Goal: Task Accomplishment & Management: Manage account settings

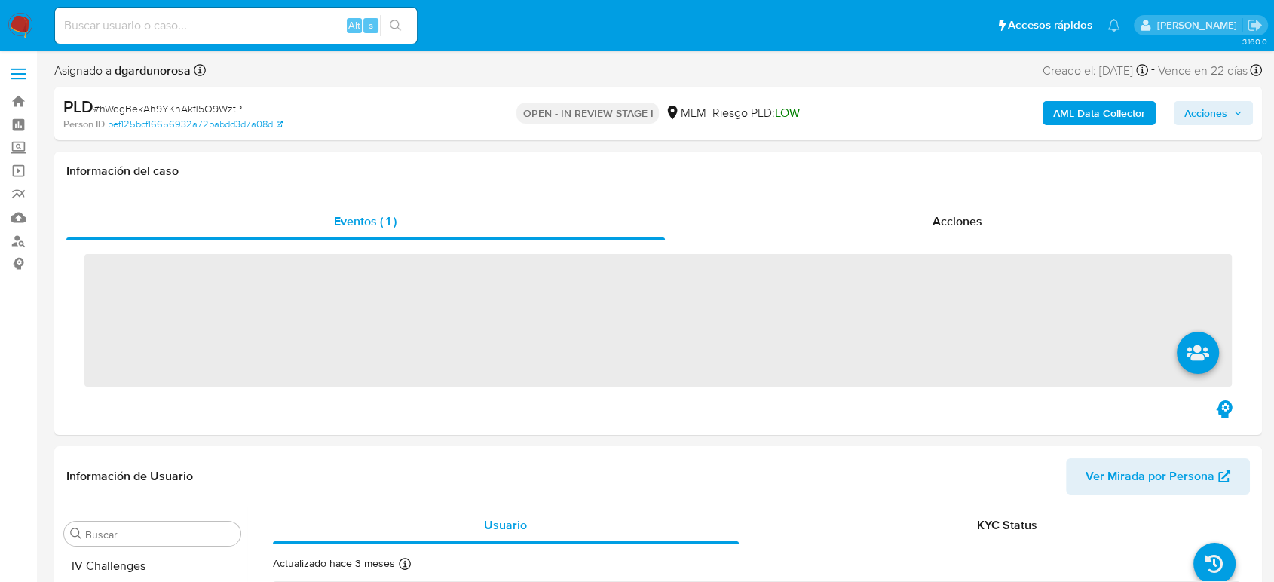
scroll to position [637, 0]
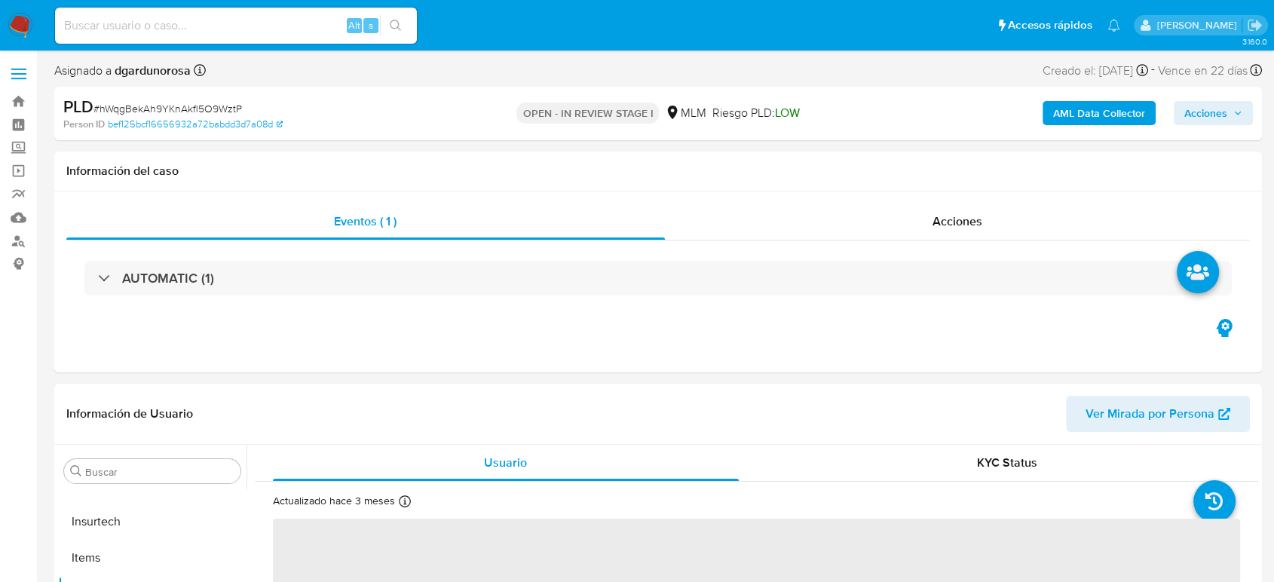
select select "10"
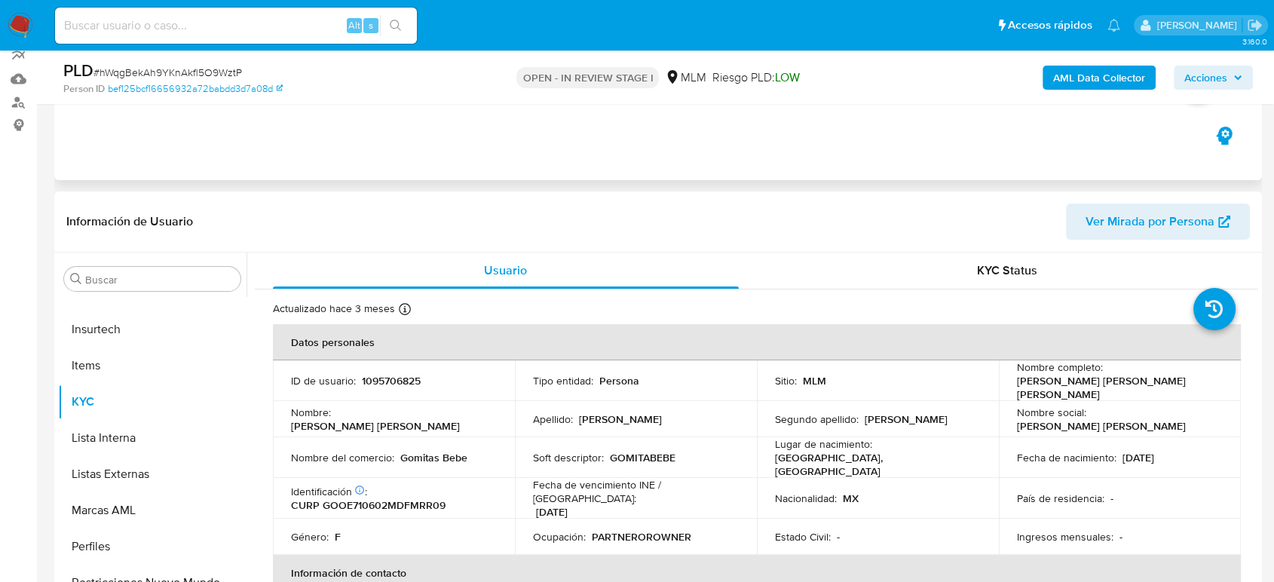
scroll to position [167, 0]
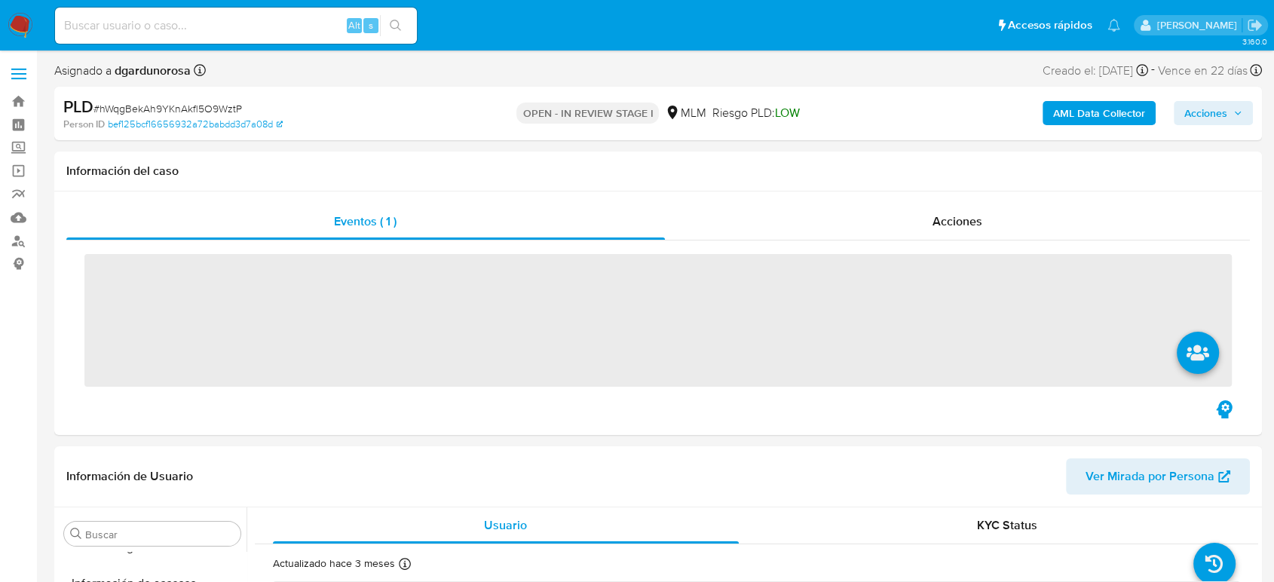
scroll to position [637, 0]
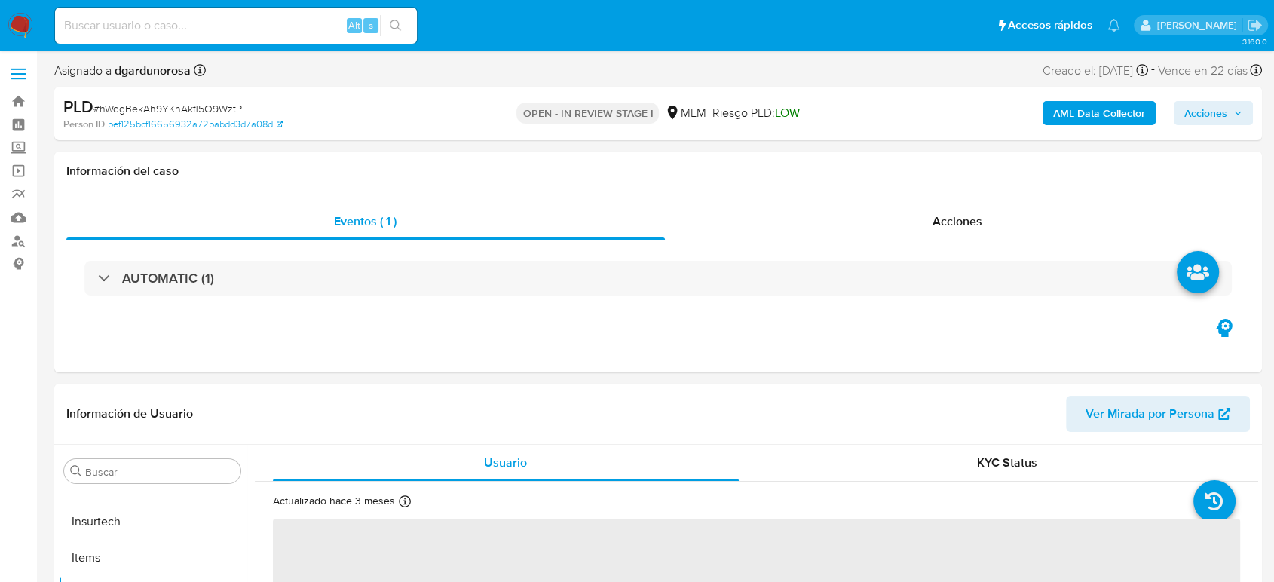
select select "10"
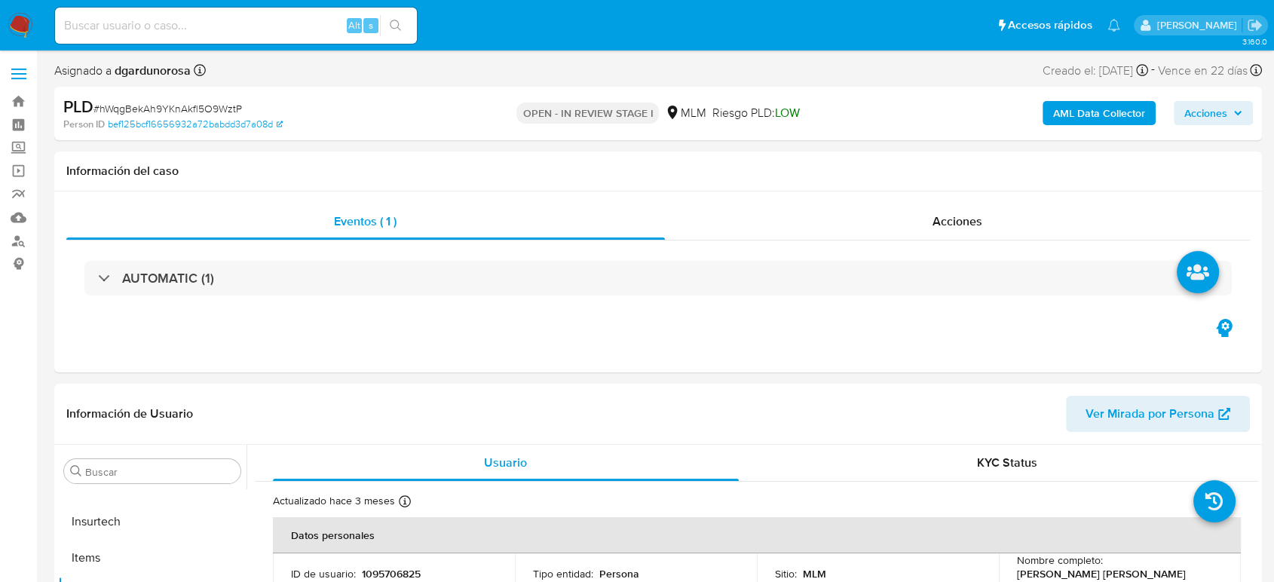
click at [18, 80] on label at bounding box center [19, 74] width 38 height 32
click at [0, 0] on input "checkbox" at bounding box center [0, 0] width 0 height 0
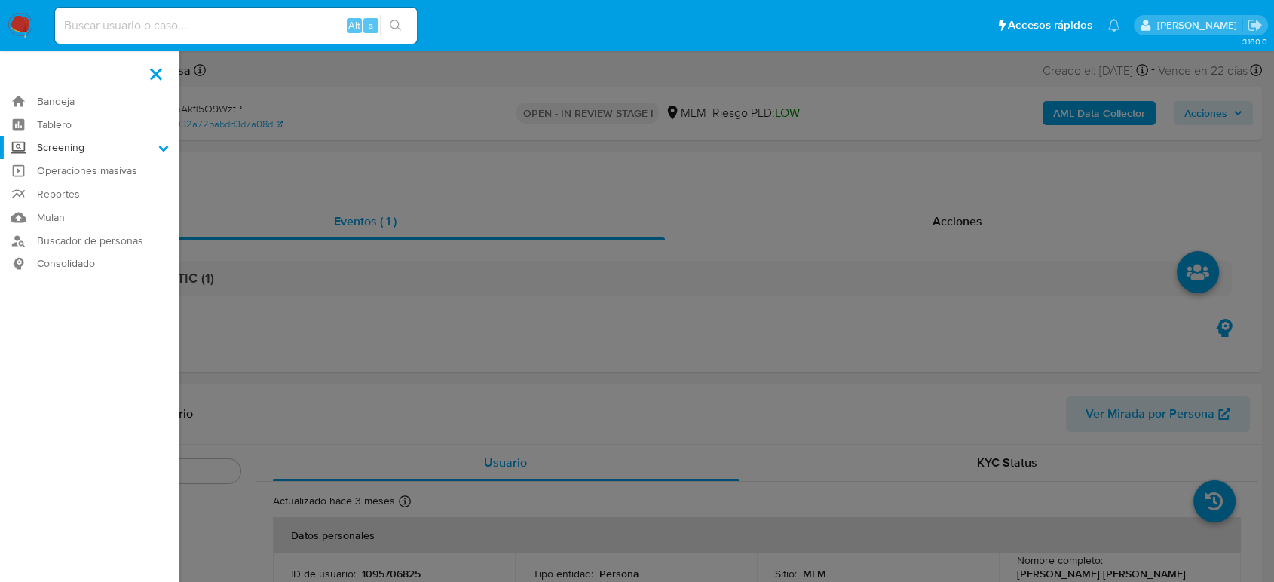
click at [84, 143] on label "Screening" at bounding box center [89, 147] width 179 height 23
click at [0, 0] on input "Screening" at bounding box center [0, 0] width 0 height 0
click at [85, 205] on link "Herramientas" at bounding box center [89, 206] width 179 height 19
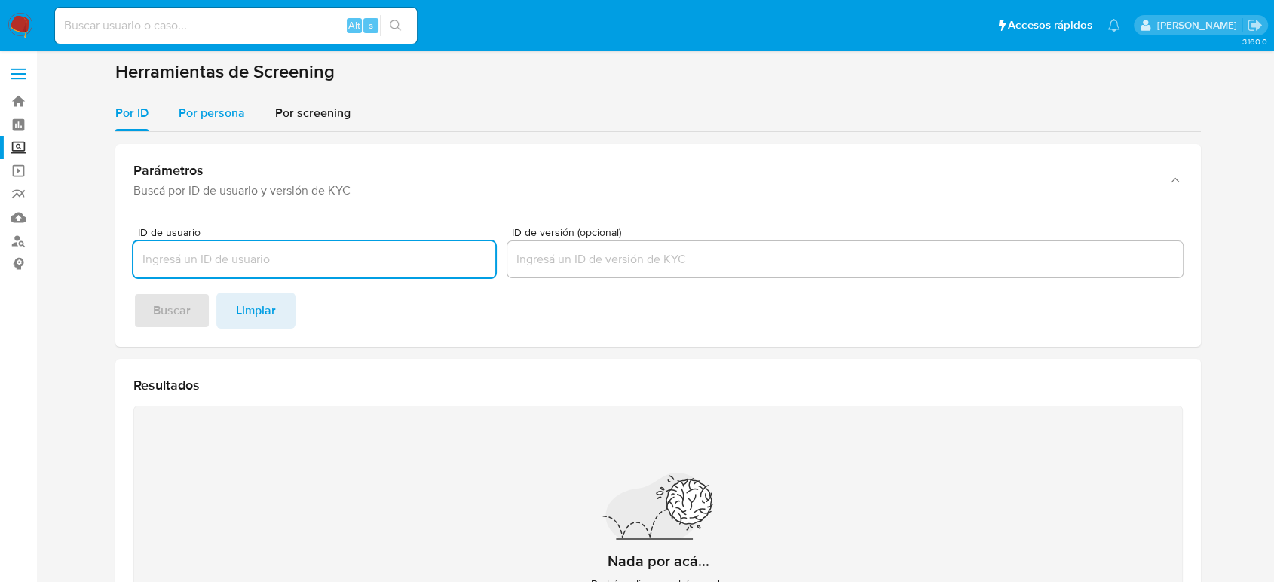
click at [217, 126] on div "Por persona" at bounding box center [212, 113] width 66 height 36
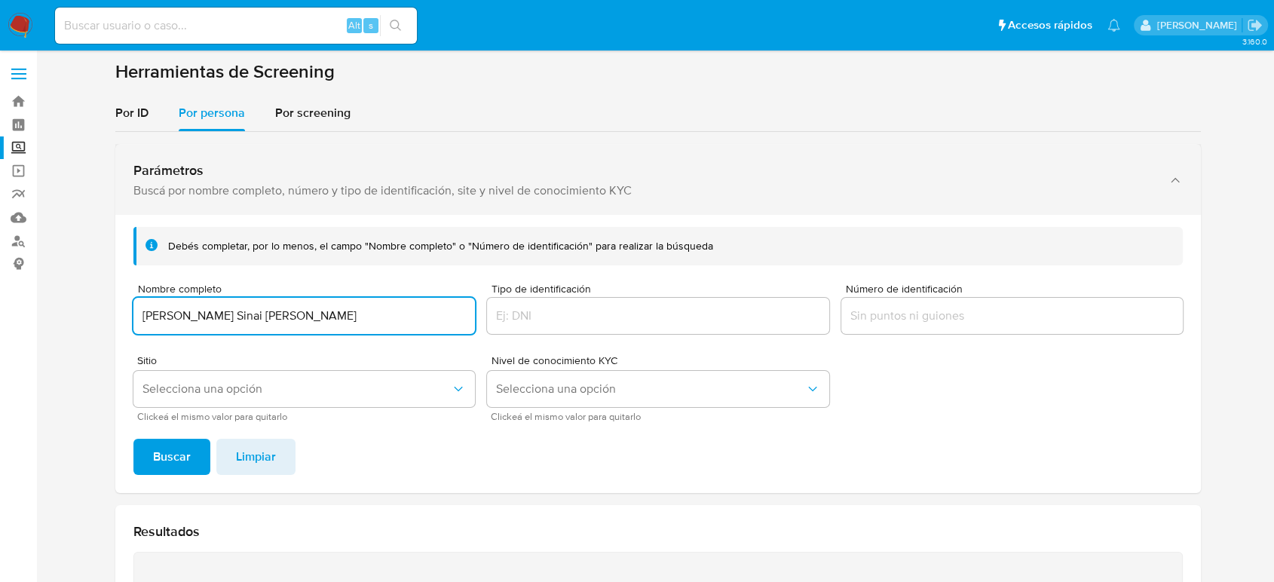
click at [133, 439] on button "Buscar" at bounding box center [171, 457] width 77 height 36
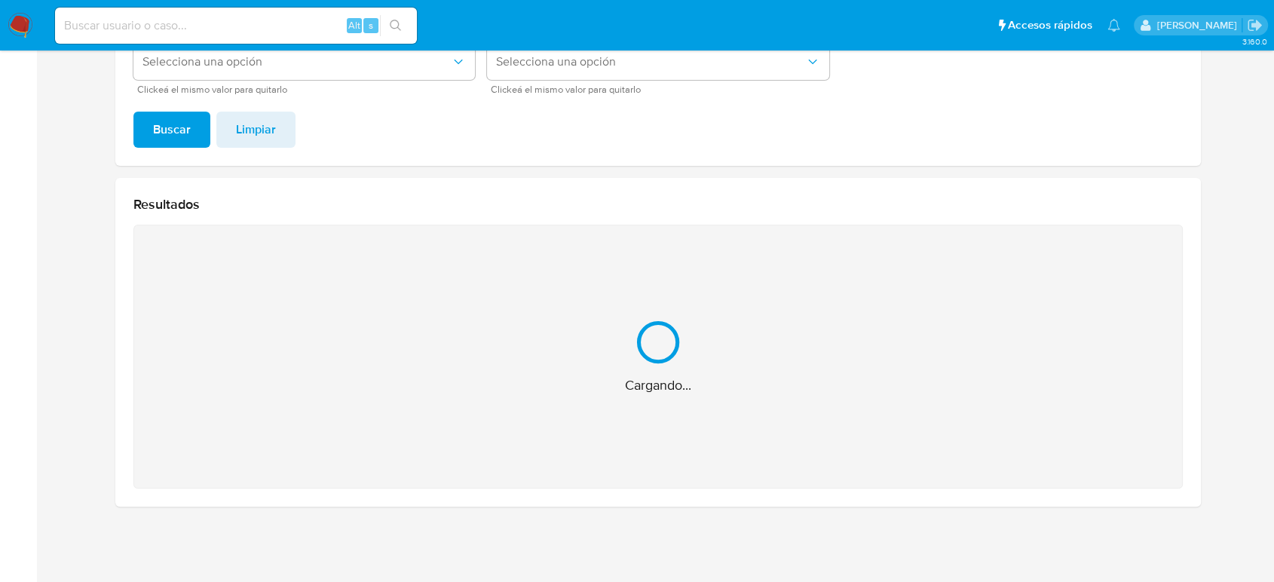
scroll to position [87, 0]
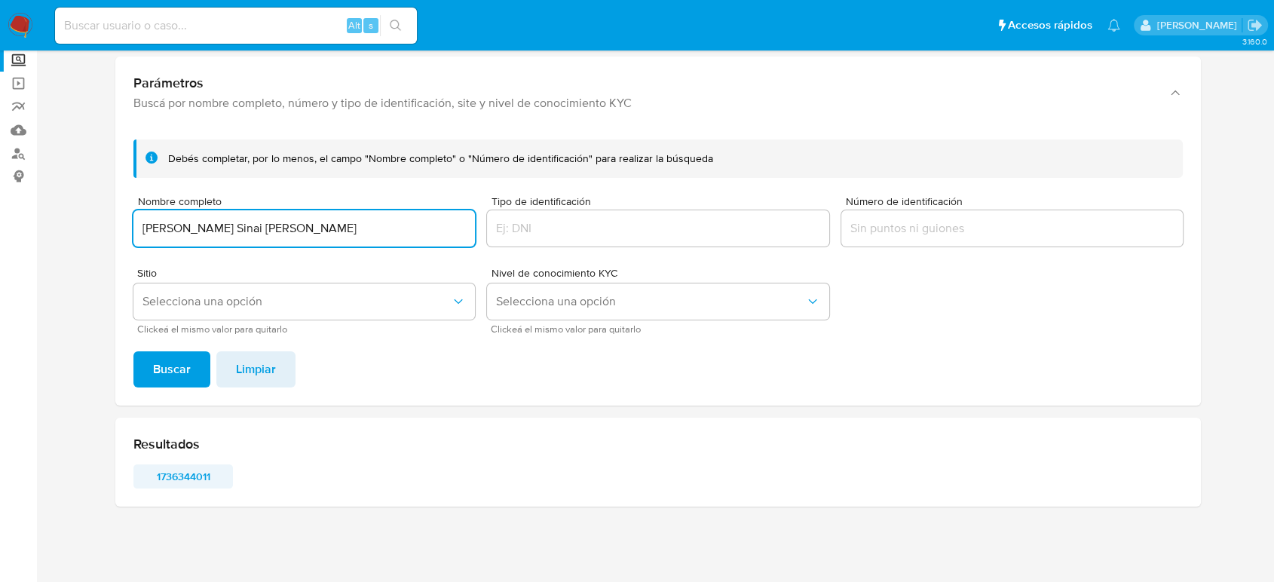
click at [168, 477] on span "1736344011" at bounding box center [183, 476] width 78 height 21
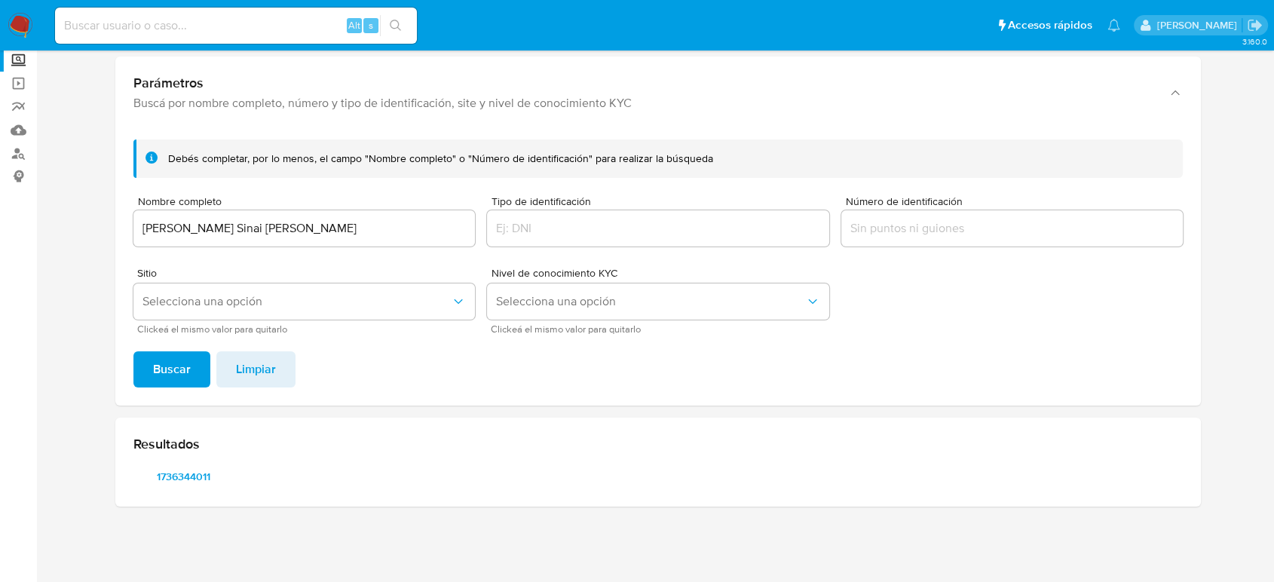
drag, startPoint x: 320, startPoint y: 238, endPoint x: 0, endPoint y: 196, distance: 323.0
click at [0, 196] on section "Bandeja Tablero Screening Búsqueda en Listas Watchlist Herramientas Operaciones…" at bounding box center [637, 248] width 1274 height 670
click at [258, 237] on input "Amauri Sinai Villascan Gomez" at bounding box center [303, 229] width 341 height 20
click at [308, 231] on input "Amauri Sinai Villascan Gomez" at bounding box center [303, 229] width 341 height 20
drag, startPoint x: 326, startPoint y: 230, endPoint x: 0, endPoint y: 235, distance: 325.6
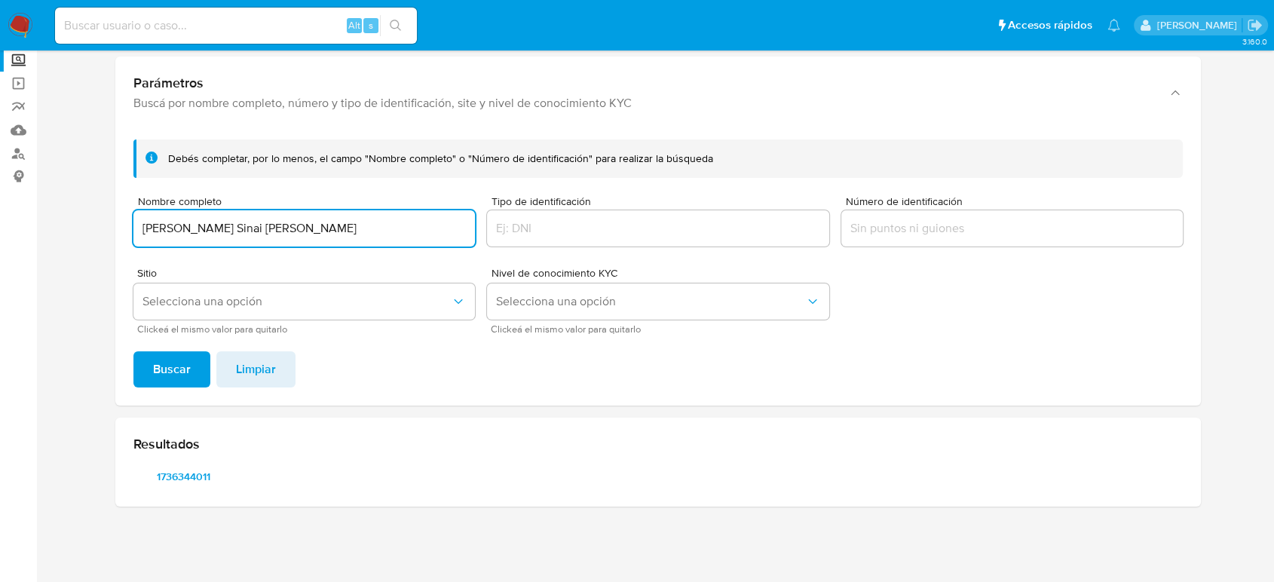
click at [0, 235] on section "Bandeja Tablero Screening Búsqueda en Listas Watchlist Herramientas Operaciones…" at bounding box center [637, 248] width 1274 height 670
click at [185, 362] on span "Buscar" at bounding box center [172, 369] width 38 height 33
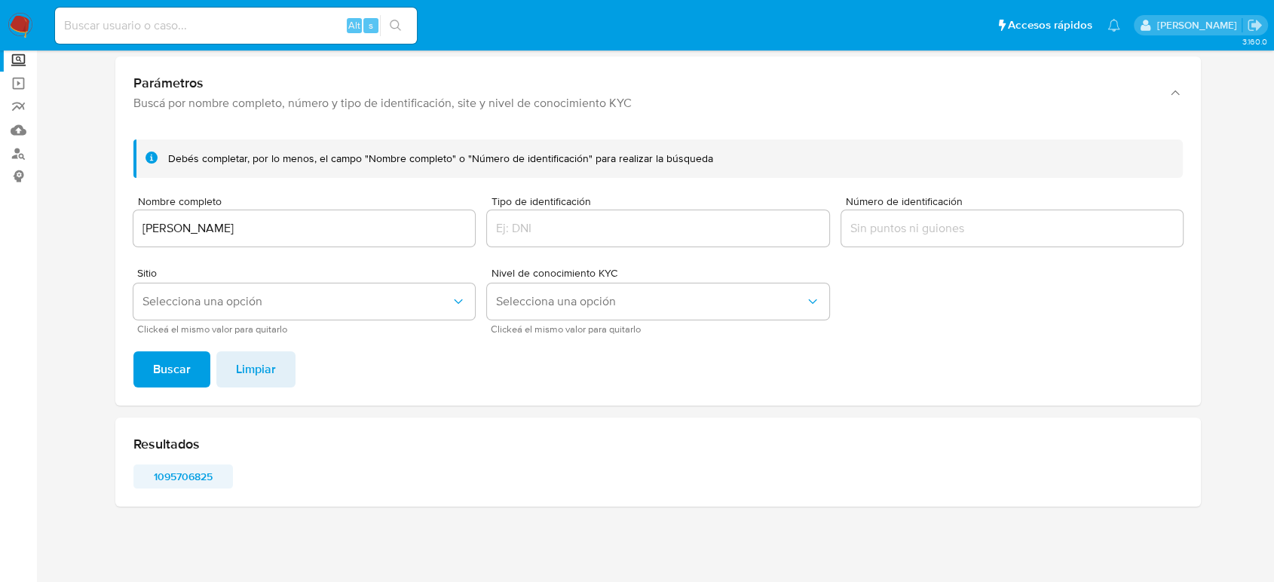
click at [193, 474] on span "1095706825" at bounding box center [183, 476] width 78 height 21
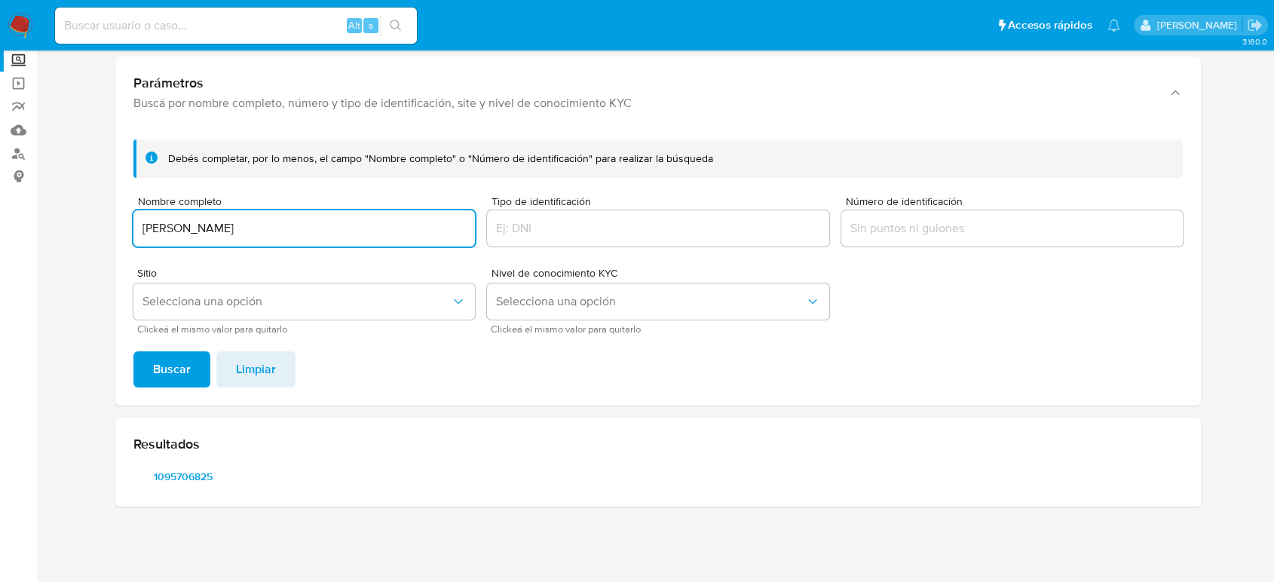
drag, startPoint x: 219, startPoint y: 228, endPoint x: 0, endPoint y: 209, distance: 219.3
click at [0, 209] on section "Bandeja Tablero Screening Búsqueda en Listas Watchlist Herramientas Operaciones…" at bounding box center [637, 248] width 1274 height 670
click at [175, 348] on div "Debés completar, por lo menos, el campo "Nombre completo" o "Número de identifi…" at bounding box center [657, 266] width 1085 height 278
click at [410, 234] on input "ALEXIS GUILLERMO TORRES GOMEZ" at bounding box center [303, 229] width 341 height 20
click at [173, 380] on span "Buscar" at bounding box center [172, 369] width 38 height 33
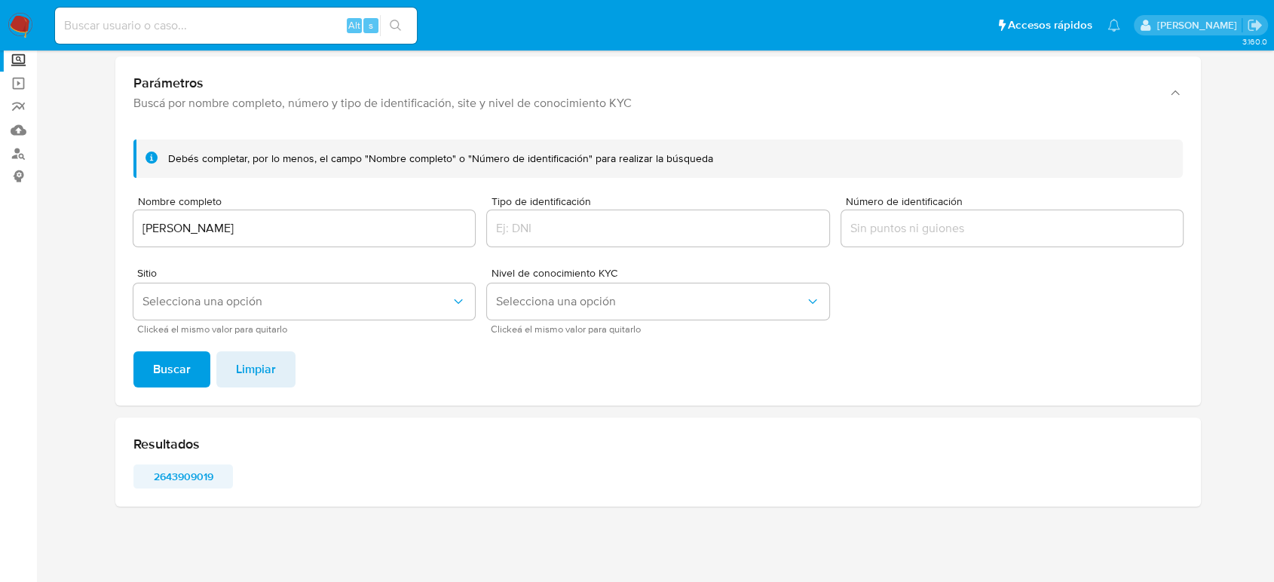
click at [195, 469] on span "2643909019" at bounding box center [183, 476] width 78 height 21
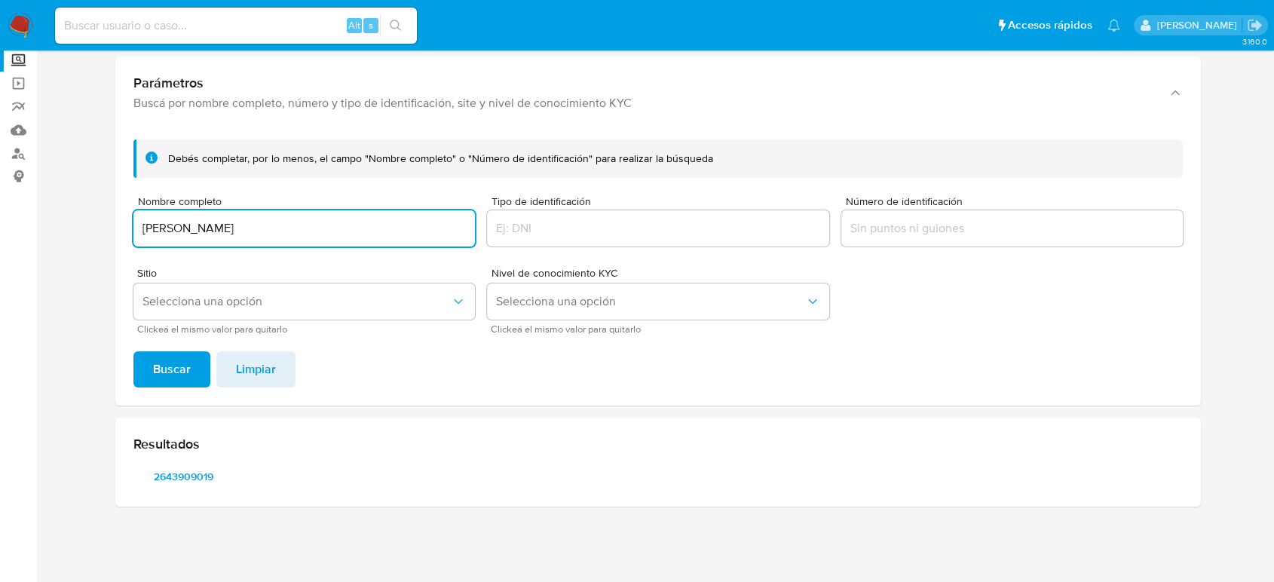
drag, startPoint x: 356, startPoint y: 222, endPoint x: 66, endPoint y: 197, distance: 291.1
click at [66, 197] on section at bounding box center [657, 246] width 1207 height 546
click at [171, 376] on span "Buscar" at bounding box center [172, 369] width 38 height 33
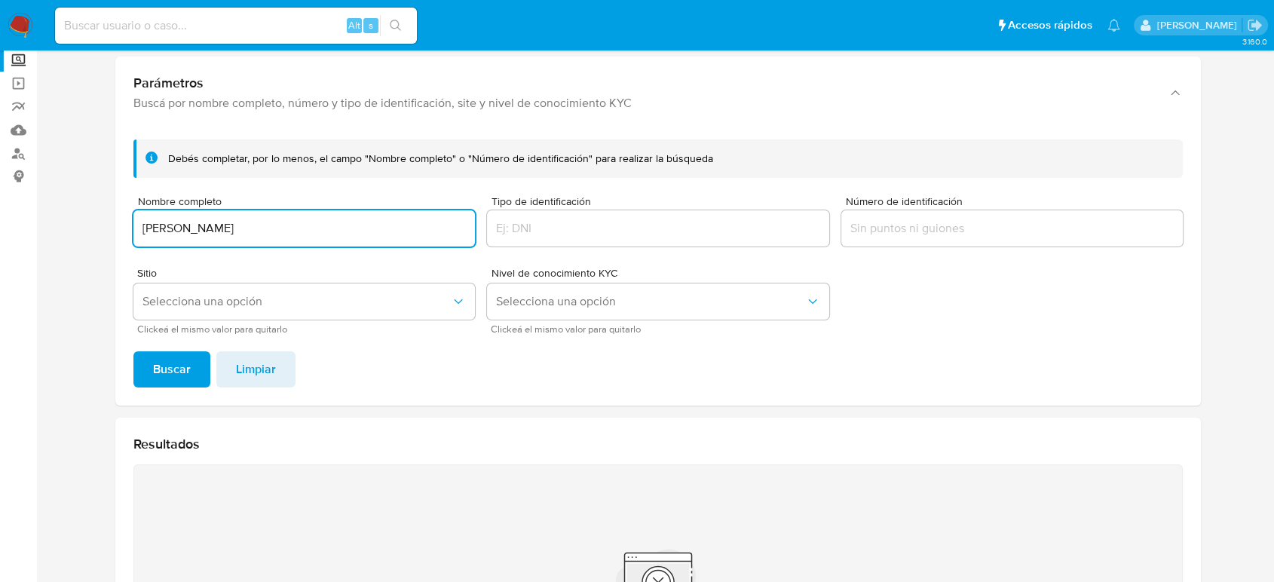
drag, startPoint x: 356, startPoint y: 226, endPoint x: 85, endPoint y: 222, distance: 270.6
click at [85, 222] on section at bounding box center [657, 365] width 1207 height 785
click at [183, 367] on span "Buscar" at bounding box center [172, 369] width 38 height 33
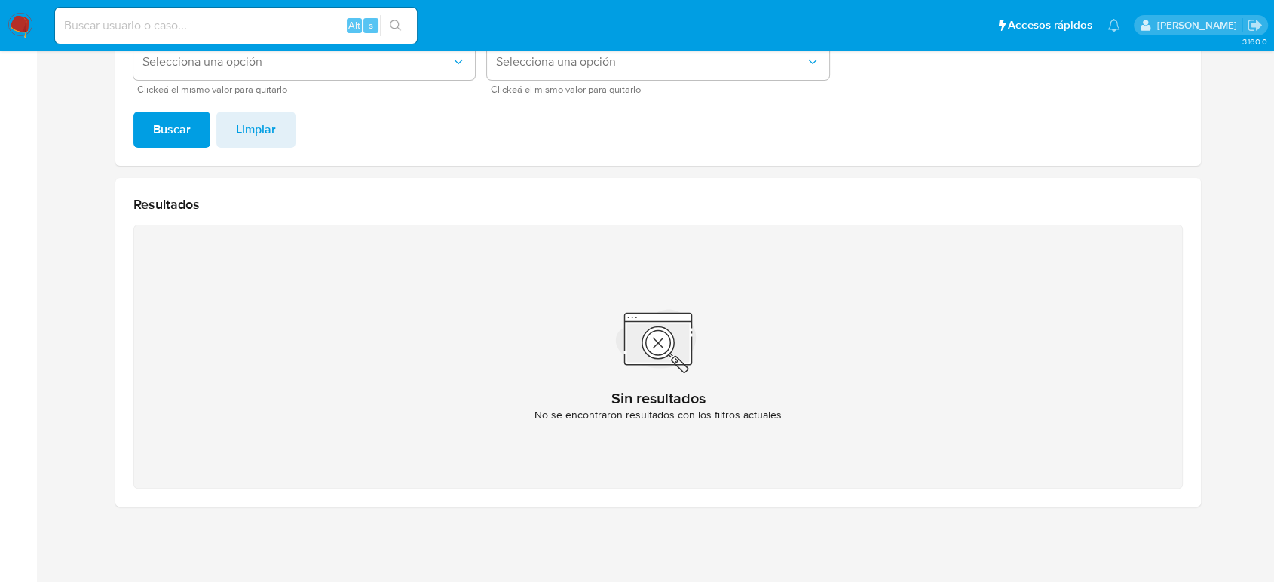
scroll to position [0, 0]
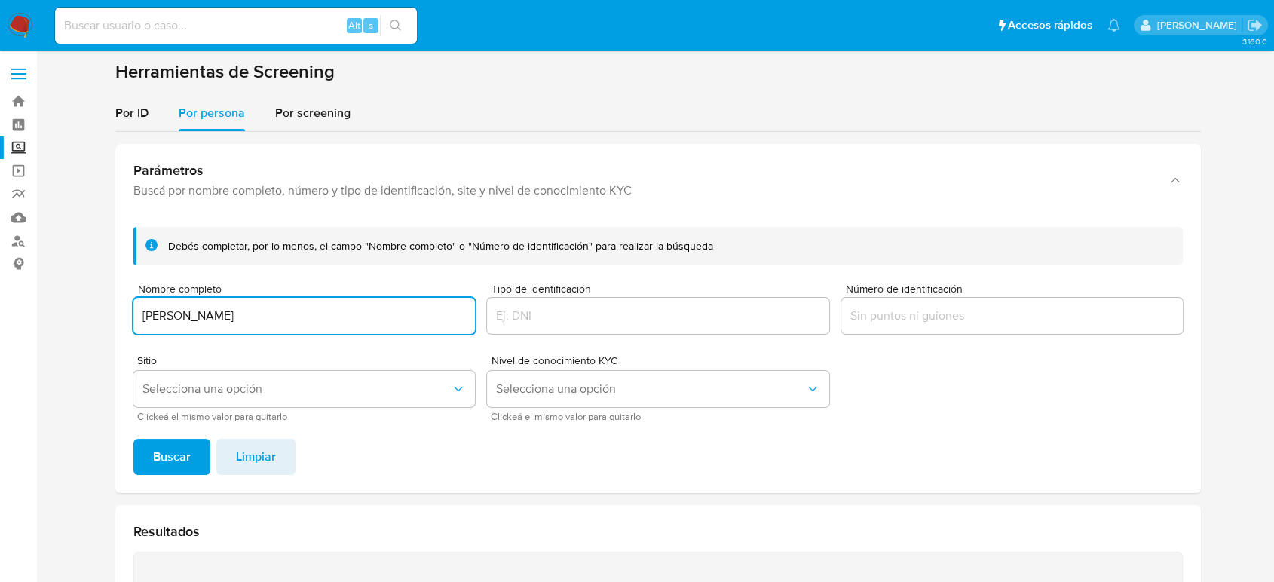
drag, startPoint x: 246, startPoint y: 315, endPoint x: 101, endPoint y: 313, distance: 145.4
click at [101, 313] on section at bounding box center [657, 452] width 1207 height 785
click at [207, 455] on button "Buscar" at bounding box center [171, 457] width 77 height 36
drag, startPoint x: 265, startPoint y: 315, endPoint x: 30, endPoint y: 317, distance: 235.1
click at [30, 317] on section "Bandeja Tablero Screening Búsqueda en Listas Watchlist Herramientas Operaciones…" at bounding box center [637, 455] width 1274 height 910
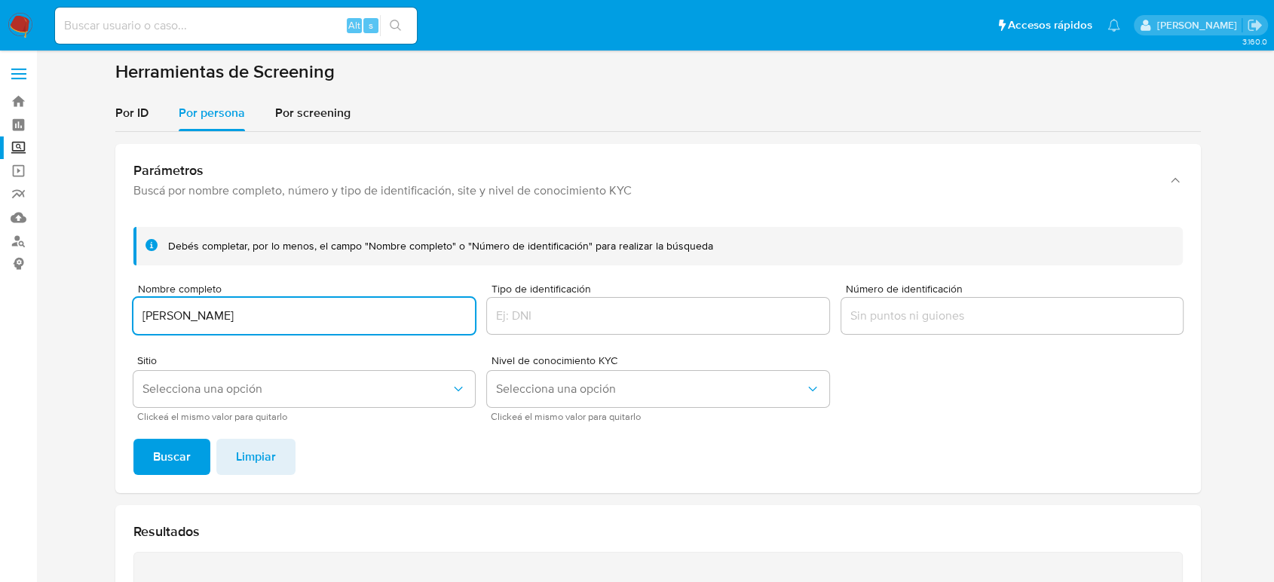
type input "Itzel Anahi Villascan Gomez"
click at [178, 453] on span "Buscar" at bounding box center [172, 456] width 38 height 33
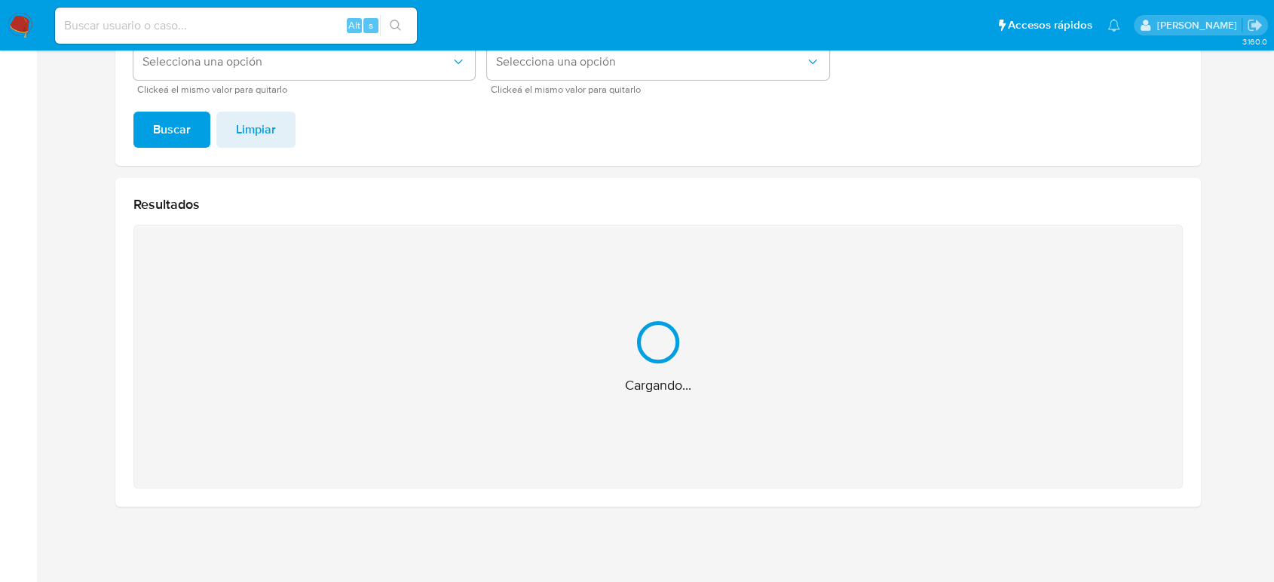
scroll to position [87, 0]
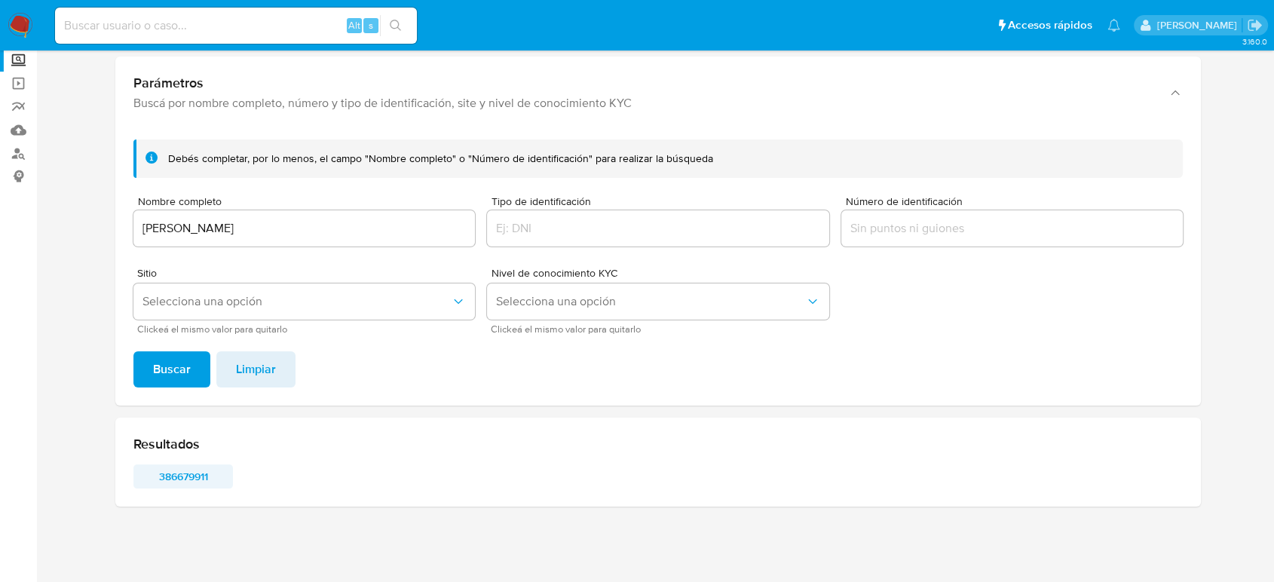
click at [169, 475] on span "386679911" at bounding box center [183, 476] width 78 height 21
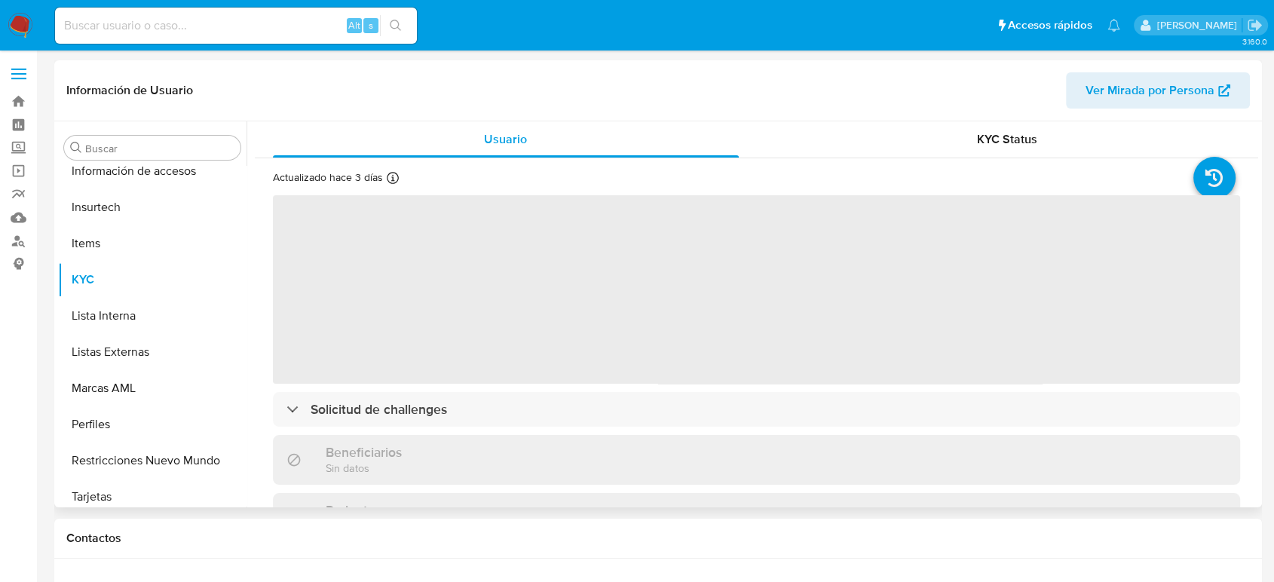
scroll to position [637, 0]
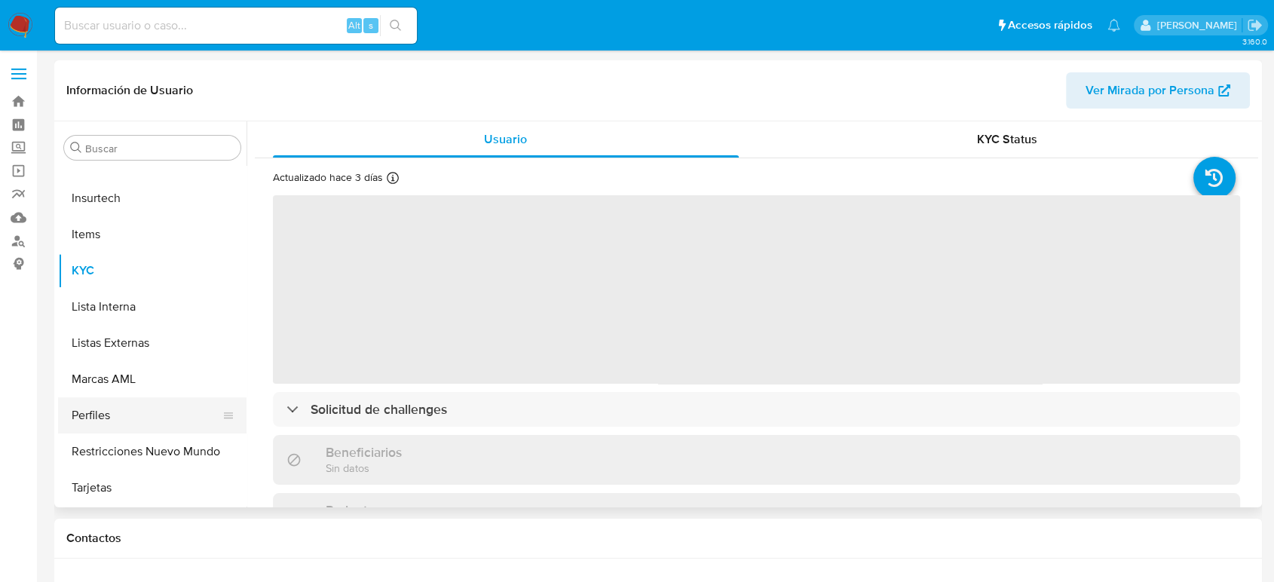
select select "10"
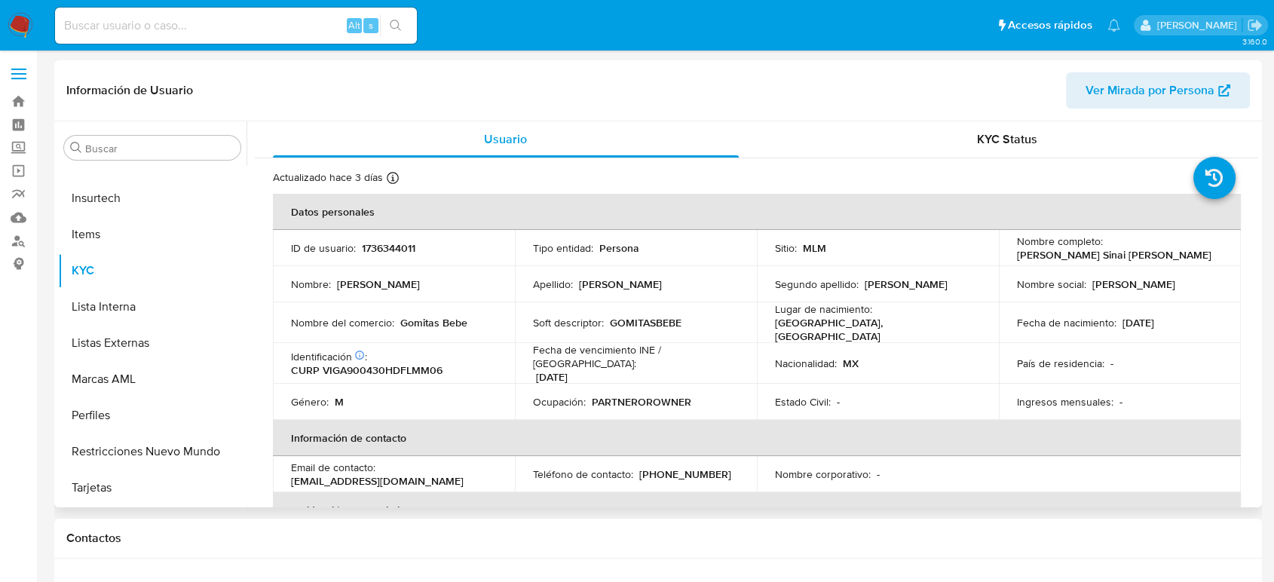
click at [398, 254] on p "1736344011" at bounding box center [389, 248] width 54 height 14
copy p "1736344011"
click at [512, 323] on tr "Nombre del comercio : Gomitas Bebe Soft descriptor : GOMITASBEBE Lugar de nacim…" at bounding box center [757, 322] width 968 height 41
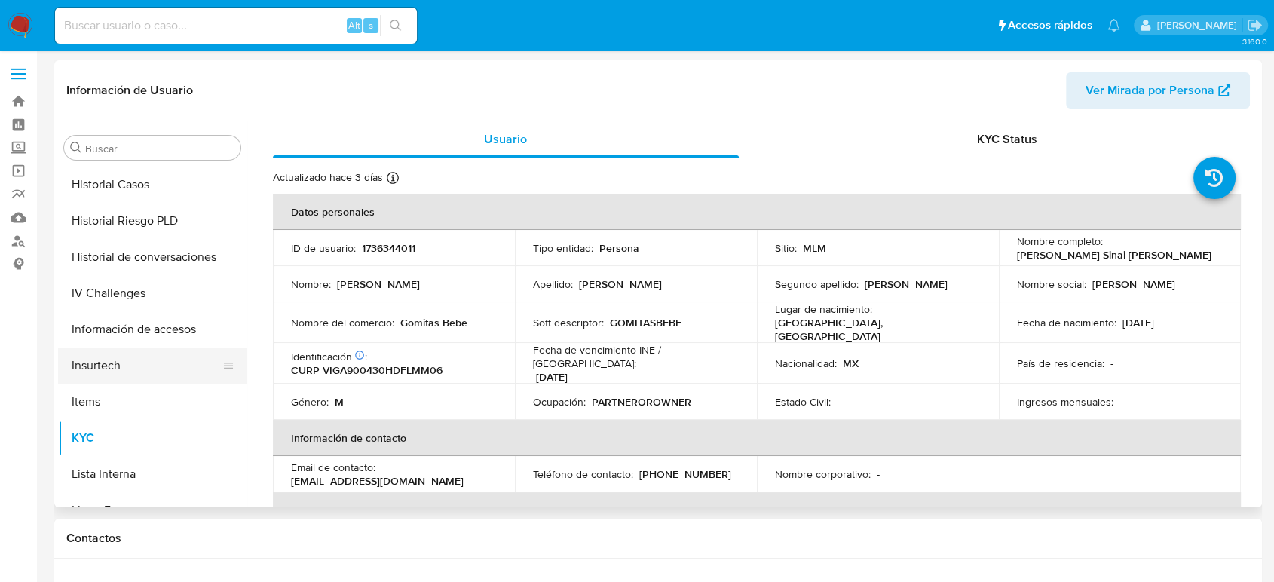
scroll to position [386, 0]
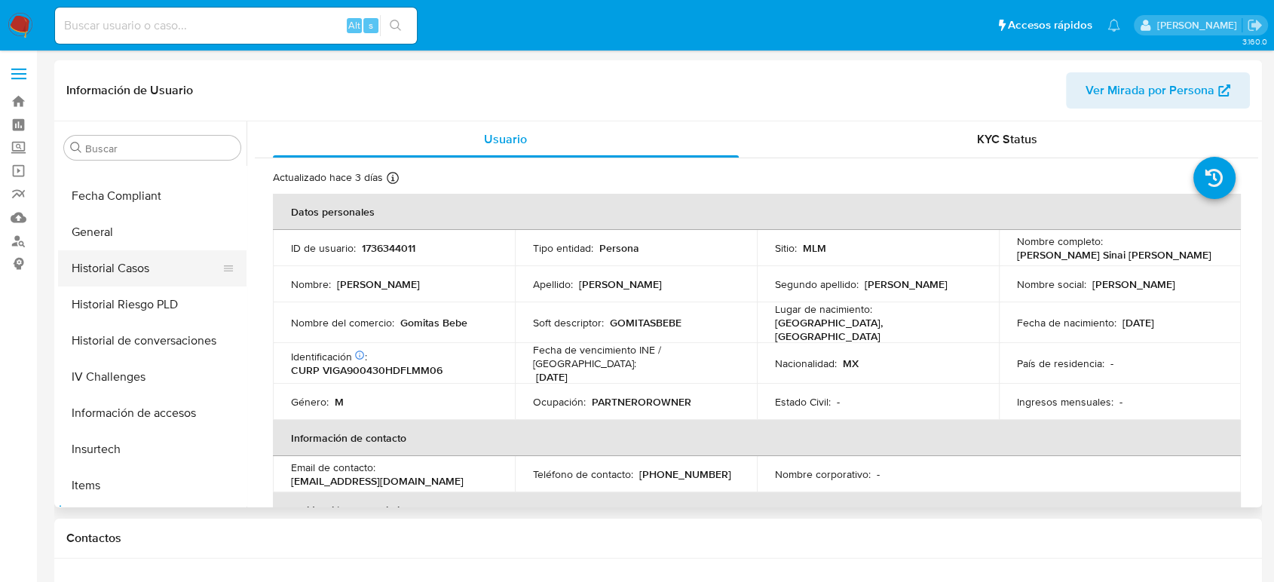
click at [133, 274] on button "Historial Casos" at bounding box center [146, 268] width 176 height 36
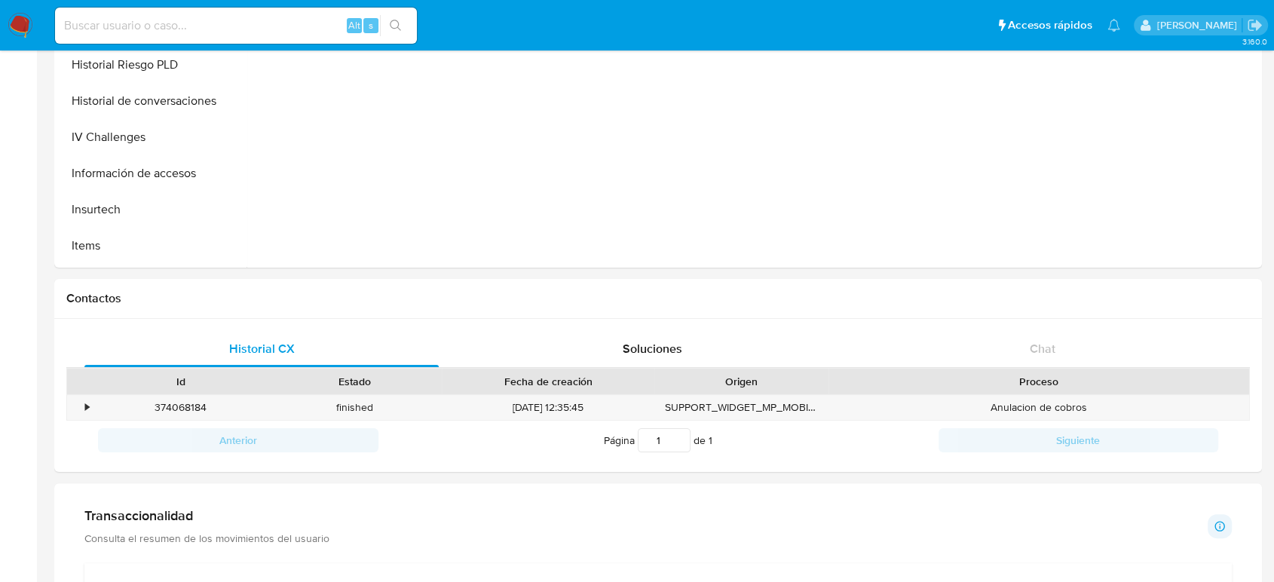
scroll to position [586, 0]
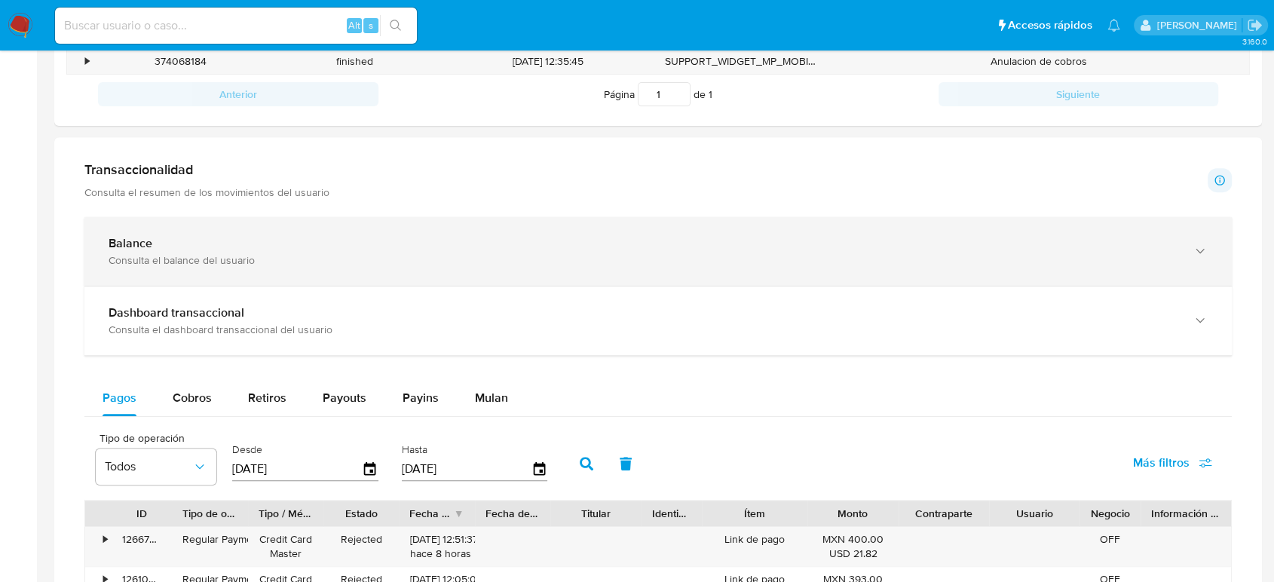
click at [219, 246] on div "Balance" at bounding box center [643, 243] width 1069 height 15
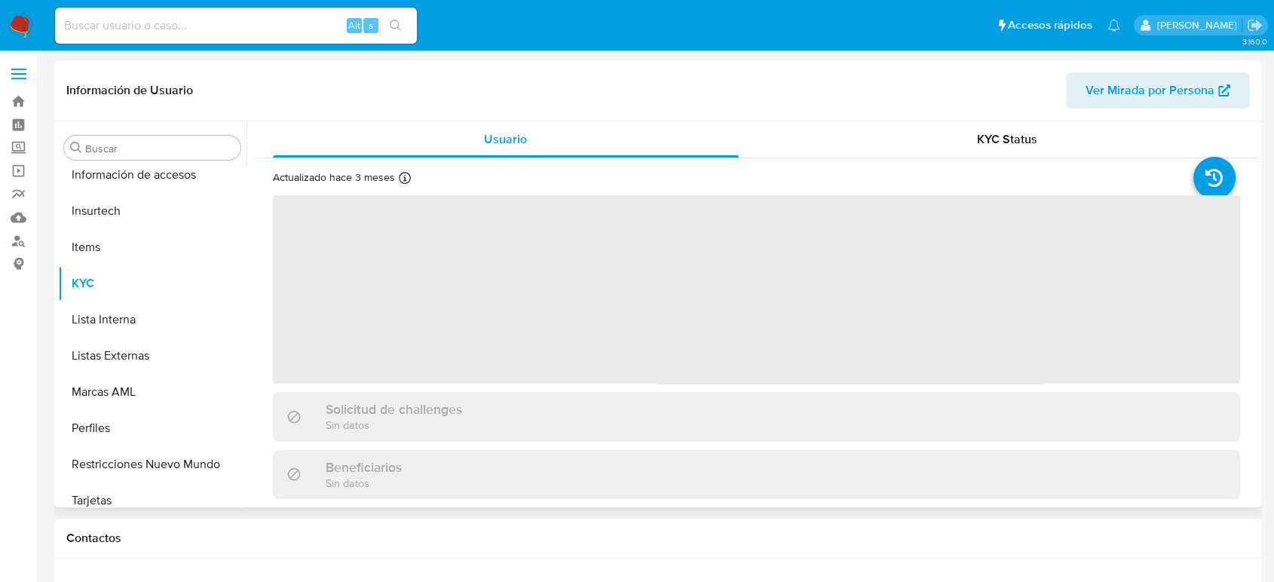
scroll to position [637, 0]
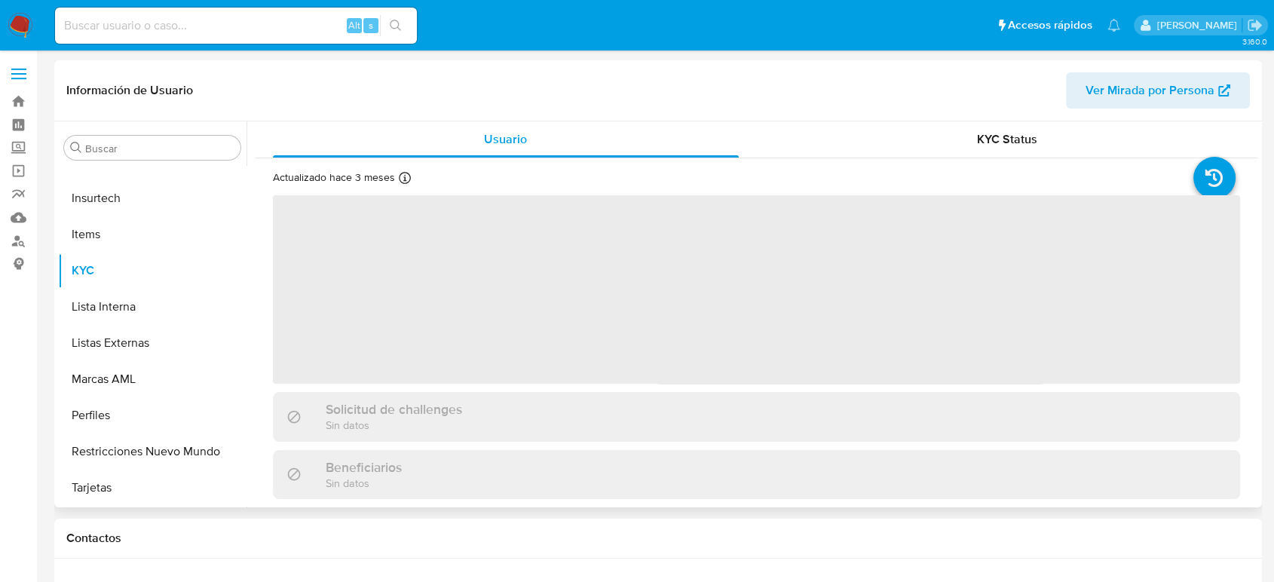
select select "10"
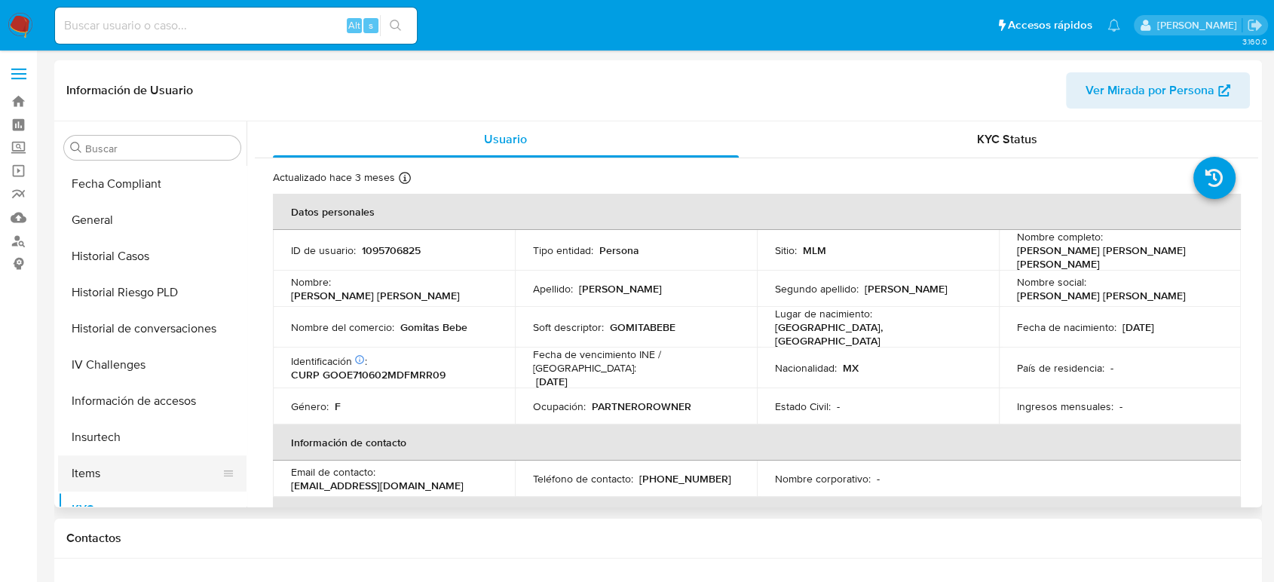
scroll to position [386, 0]
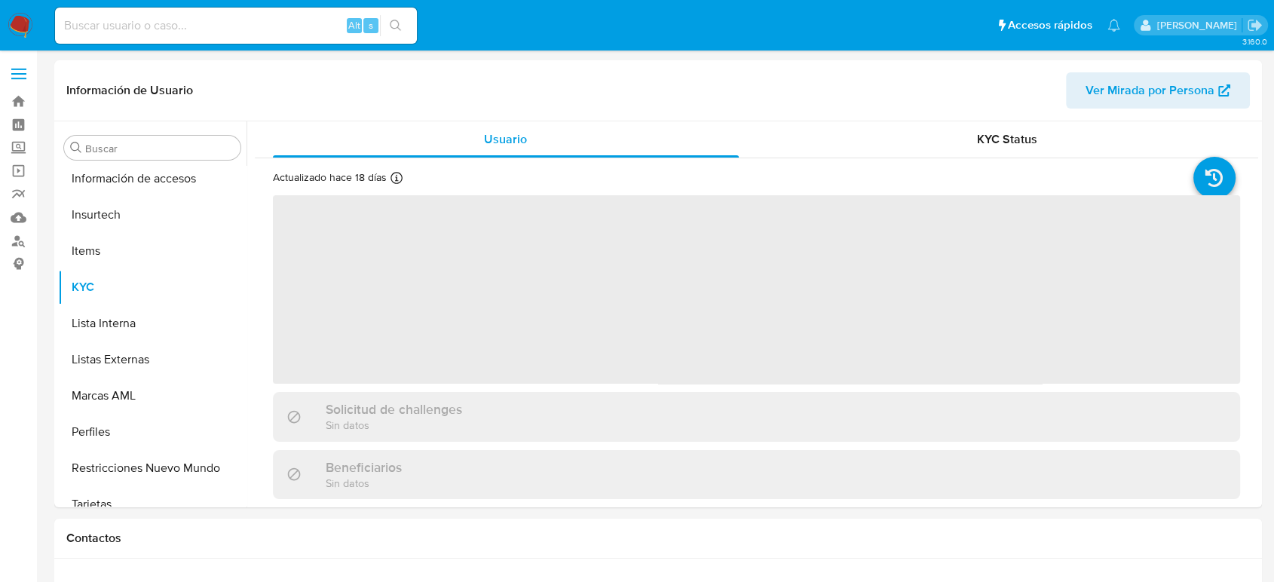
scroll to position [637, 0]
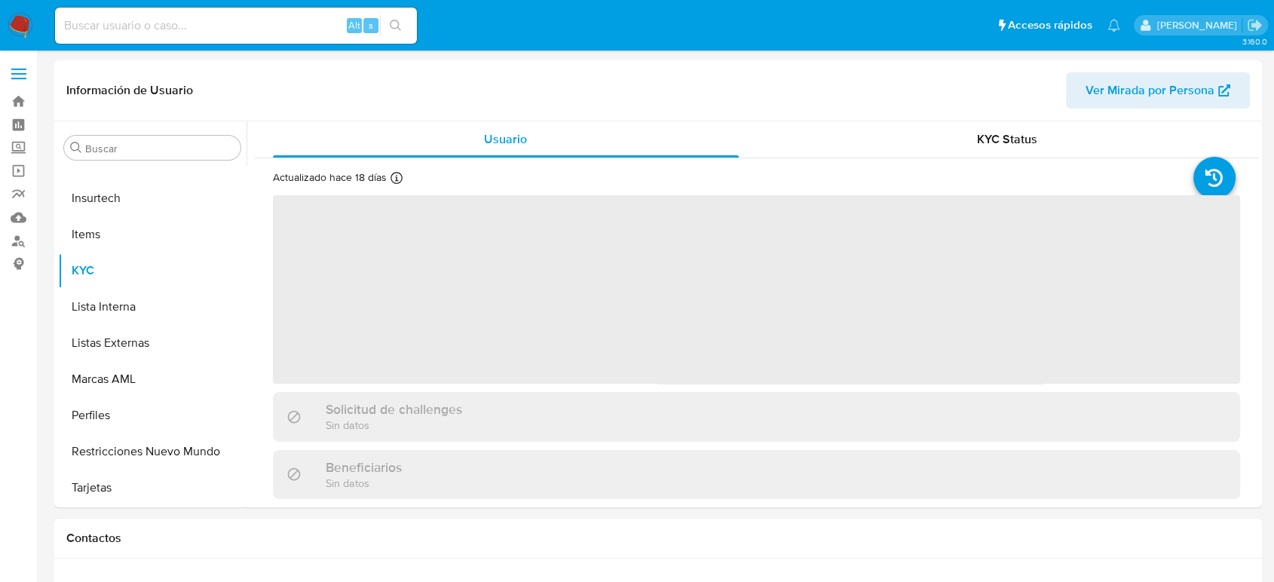
select select "10"
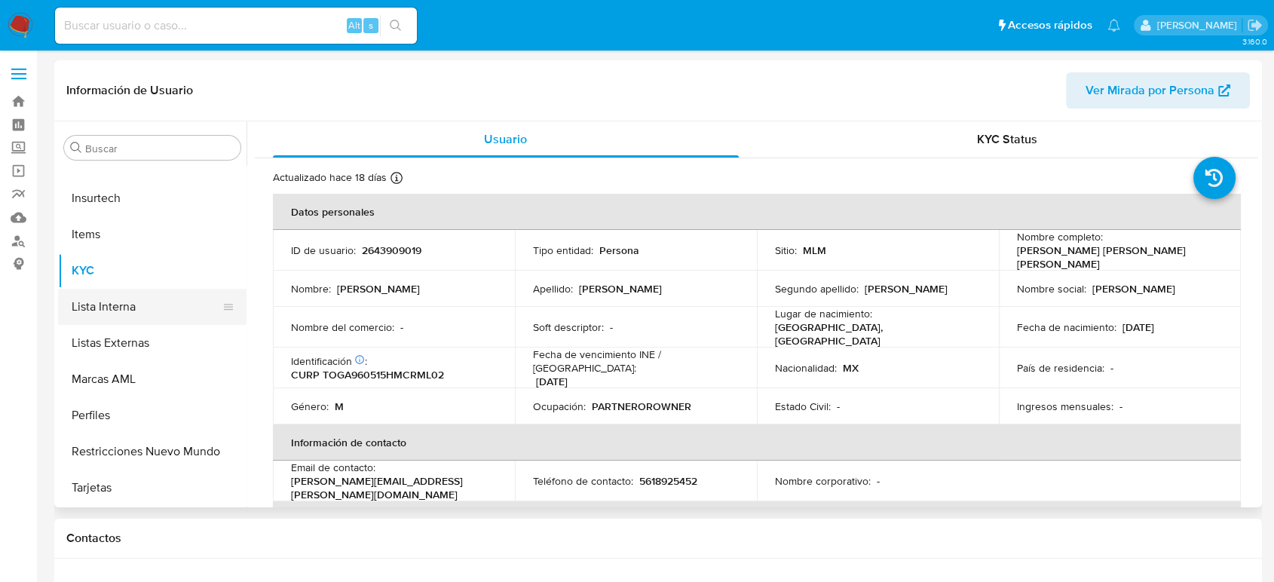
scroll to position [386, 0]
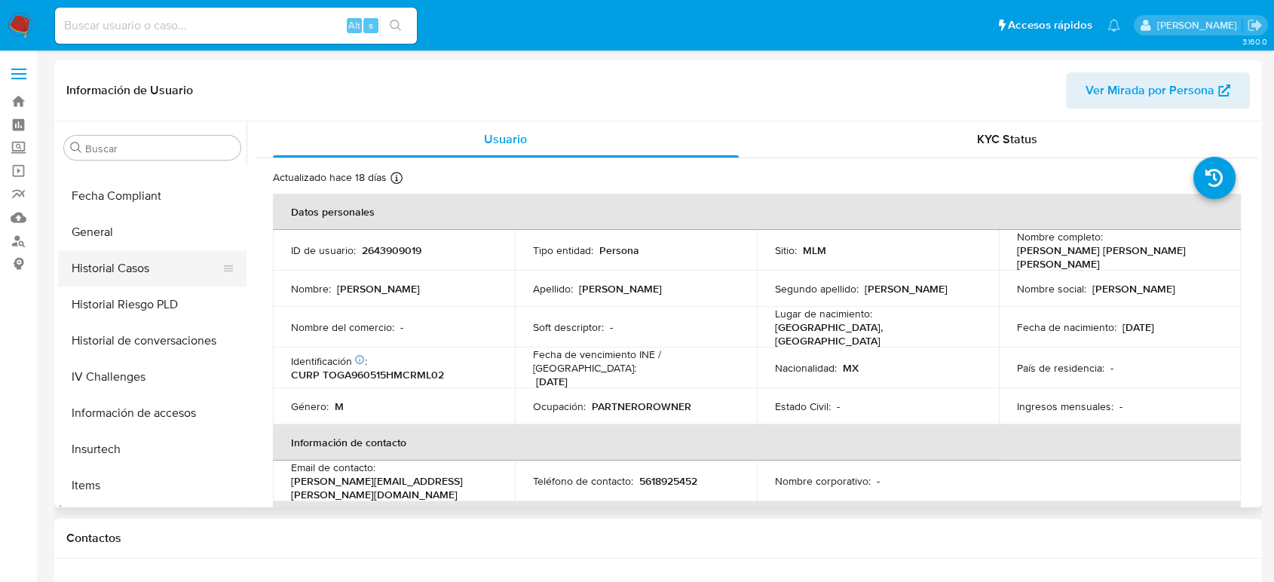
click at [142, 270] on button "Historial Casos" at bounding box center [146, 268] width 176 height 36
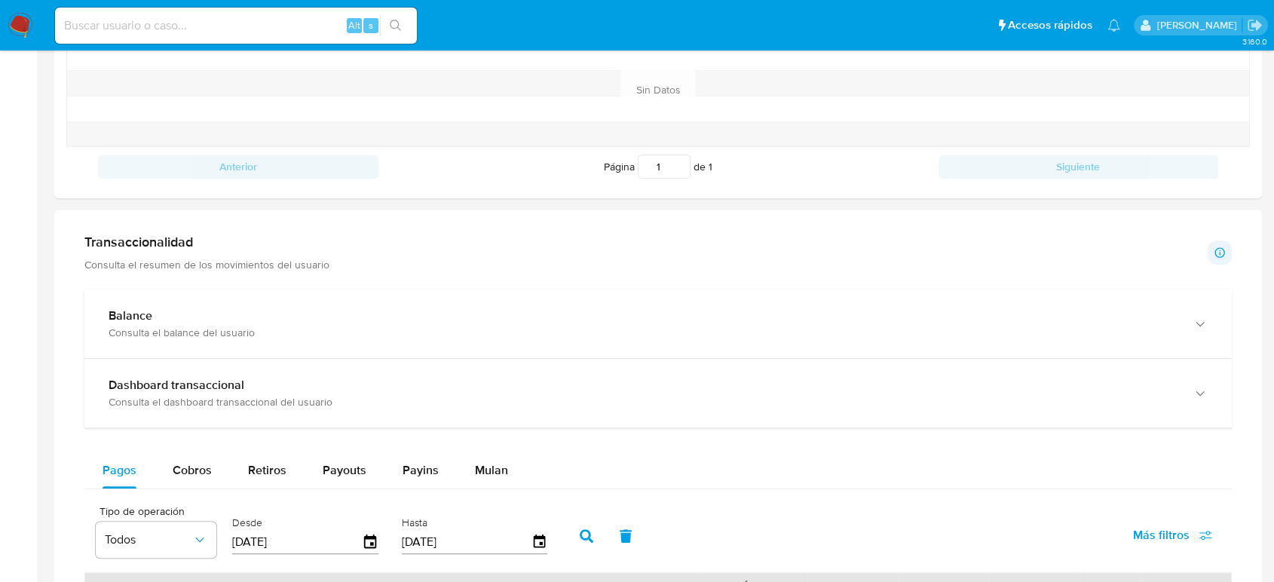
scroll to position [754, 0]
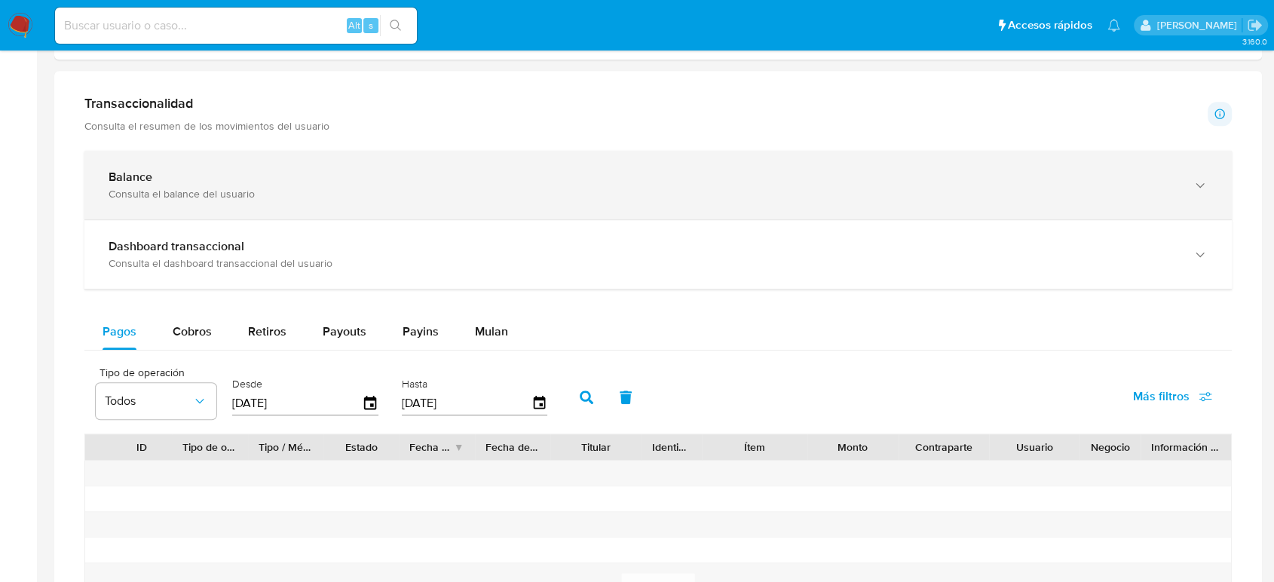
click at [264, 168] on div "Balance Consulta el balance del usuario" at bounding box center [657, 185] width 1147 height 69
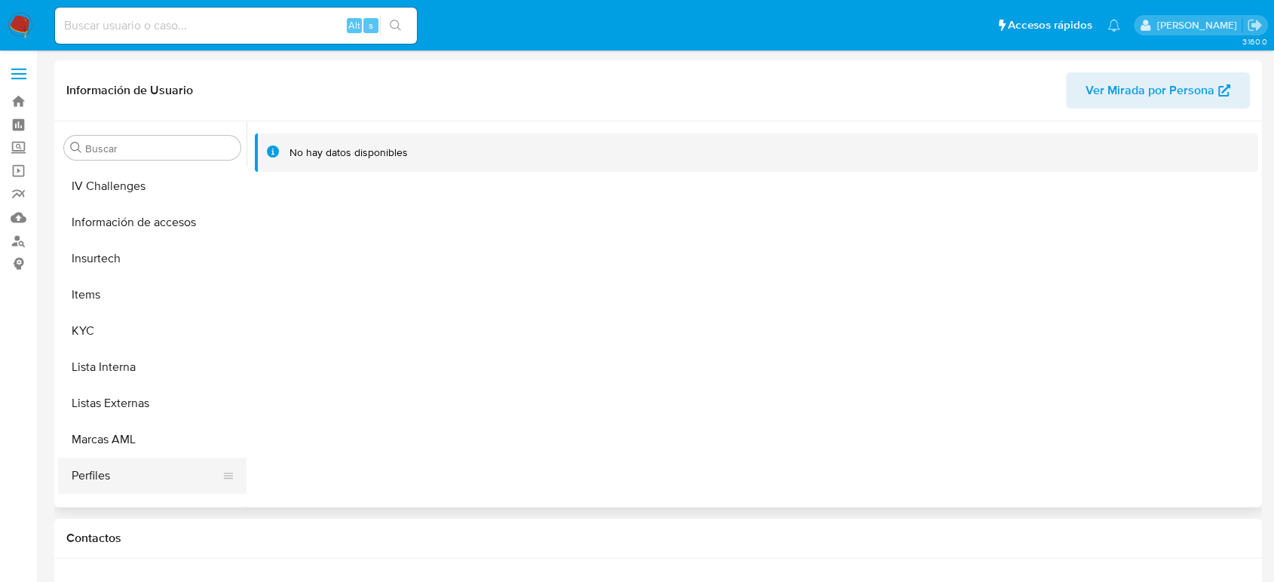
scroll to position [637, 0]
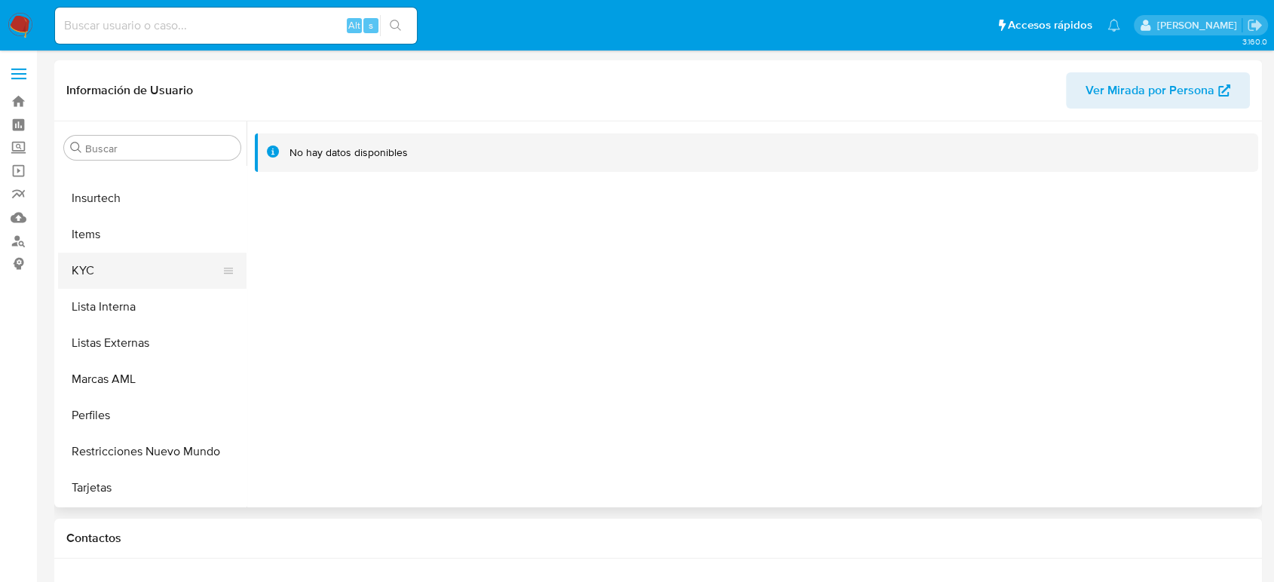
click at [109, 275] on button "KYC" at bounding box center [146, 270] width 176 height 36
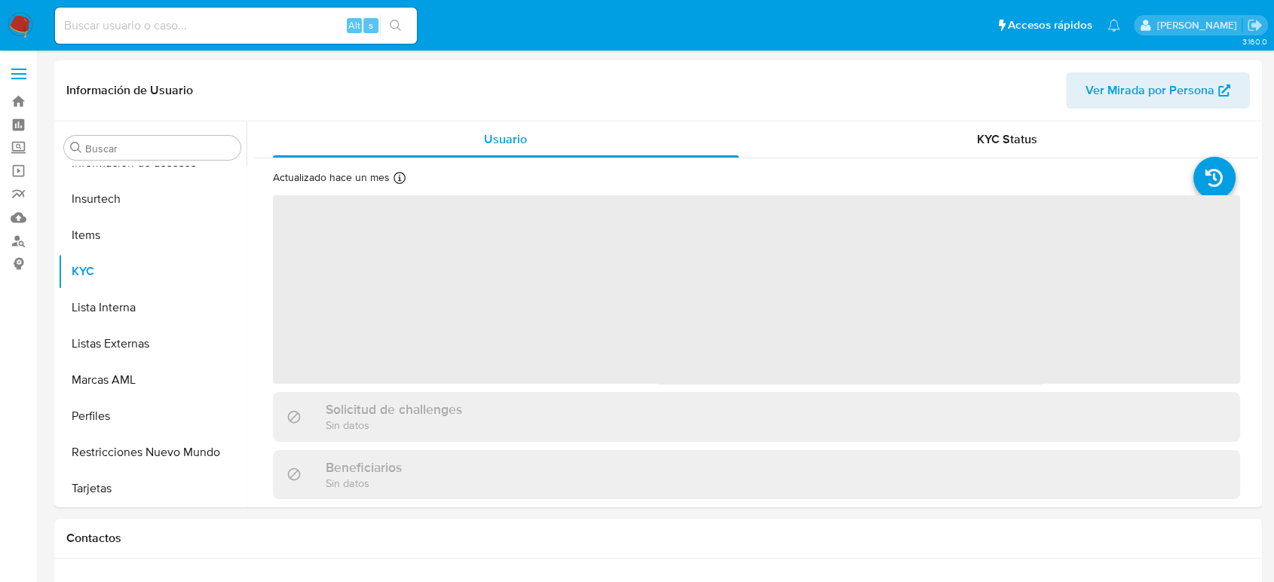
scroll to position [637, 0]
select select "10"
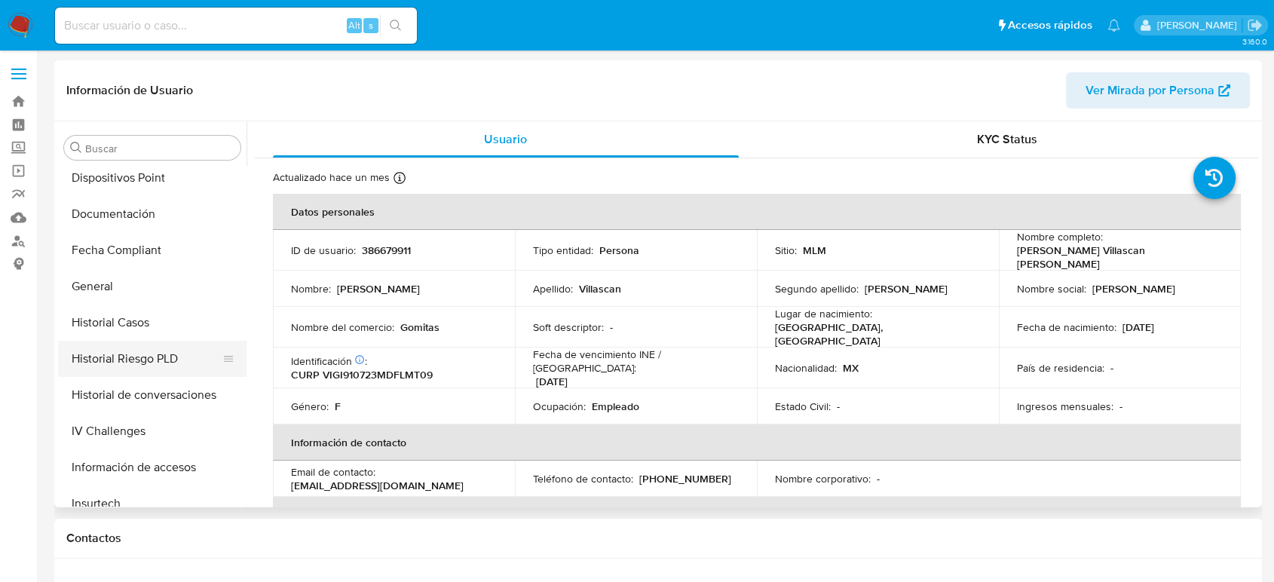
scroll to position [335, 0]
click at [139, 330] on button "Historial Casos" at bounding box center [146, 319] width 176 height 36
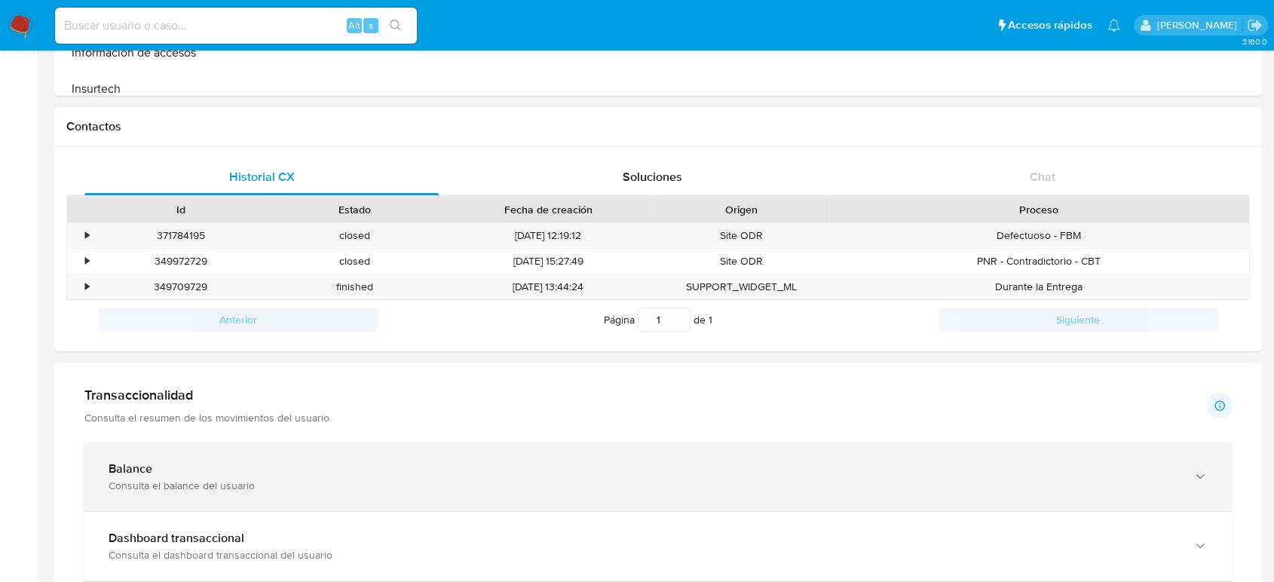
scroll to position [502, 0]
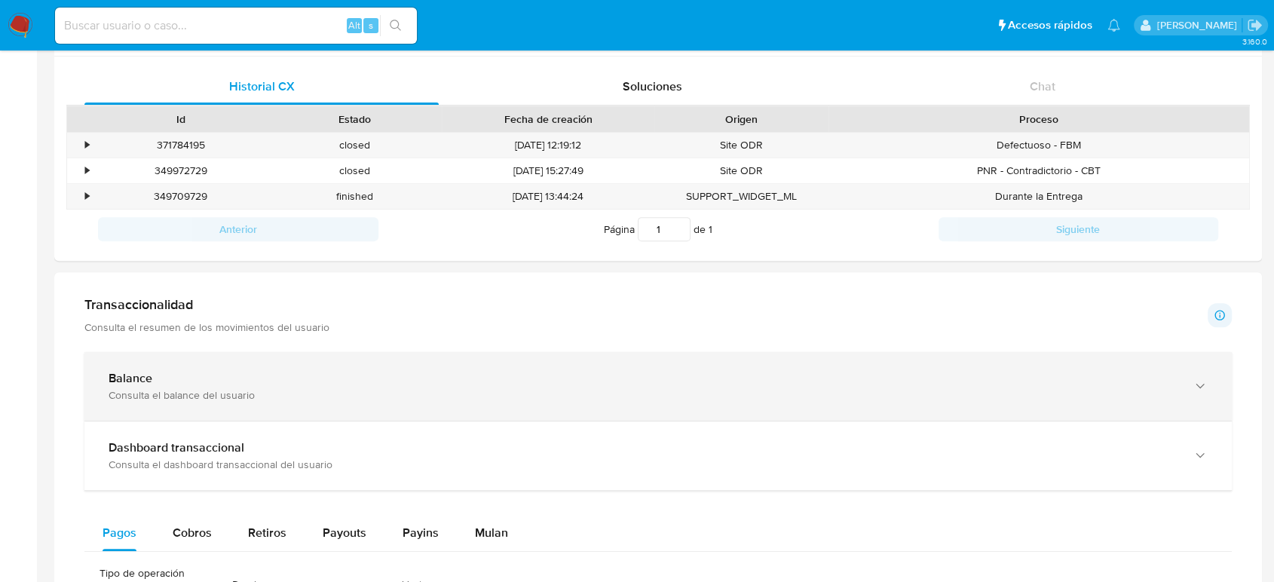
click at [266, 380] on div "Balance" at bounding box center [643, 378] width 1069 height 15
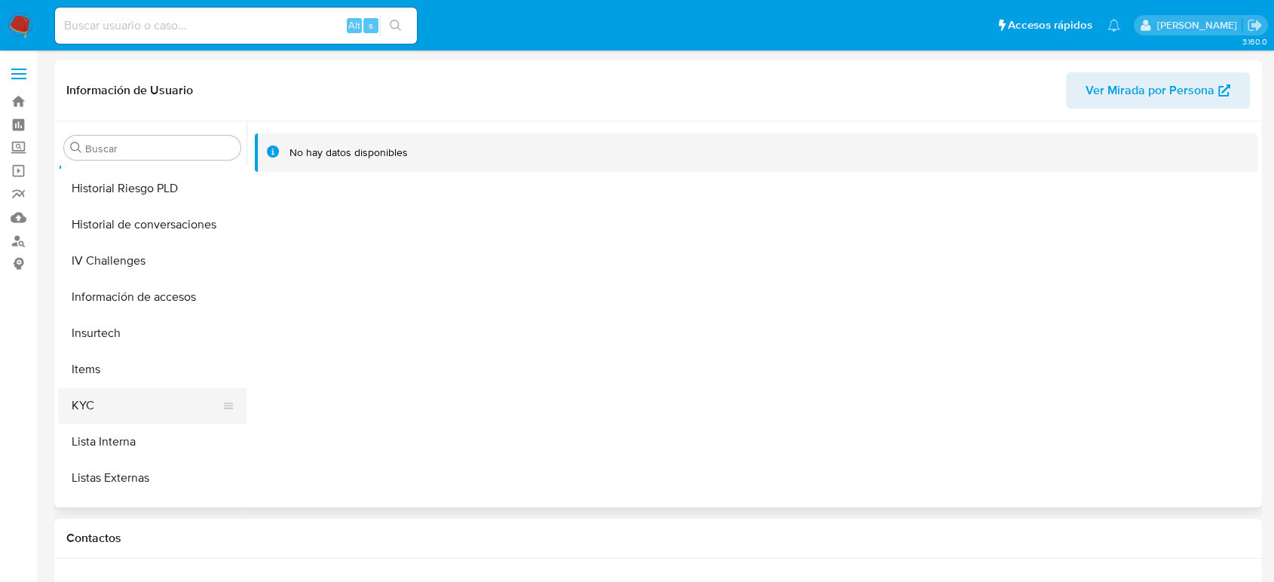
click at [108, 407] on button "KYC" at bounding box center [146, 405] width 176 height 36
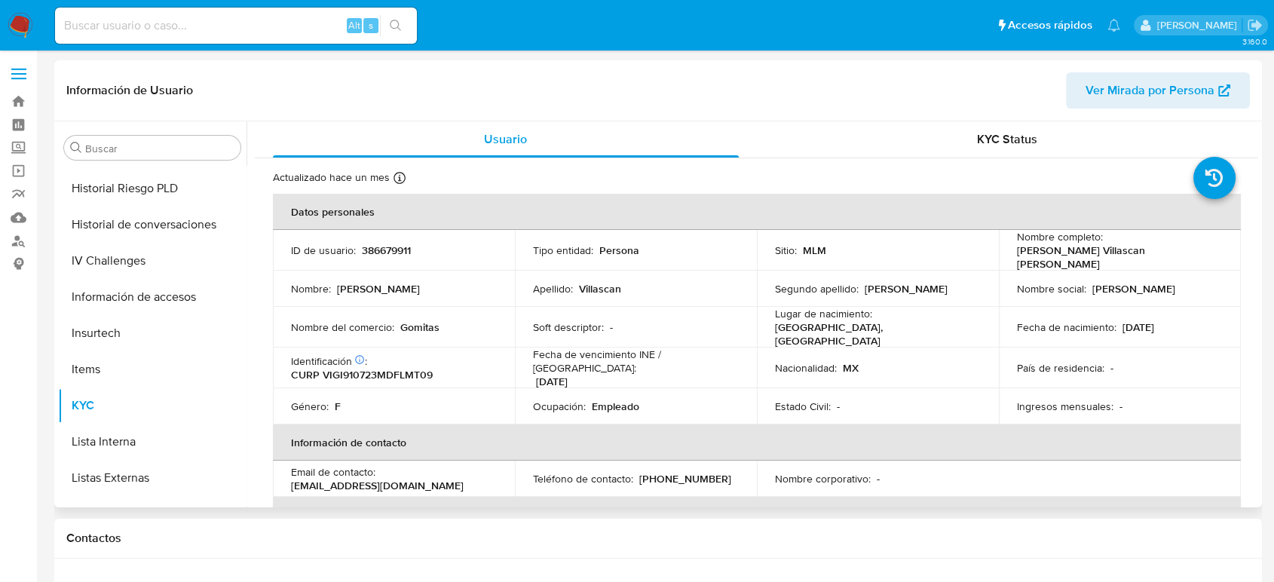
click at [387, 247] on p "386679911" at bounding box center [386, 250] width 49 height 14
click at [390, 249] on p "386679911" at bounding box center [386, 250] width 49 height 14
copy p "386679911"
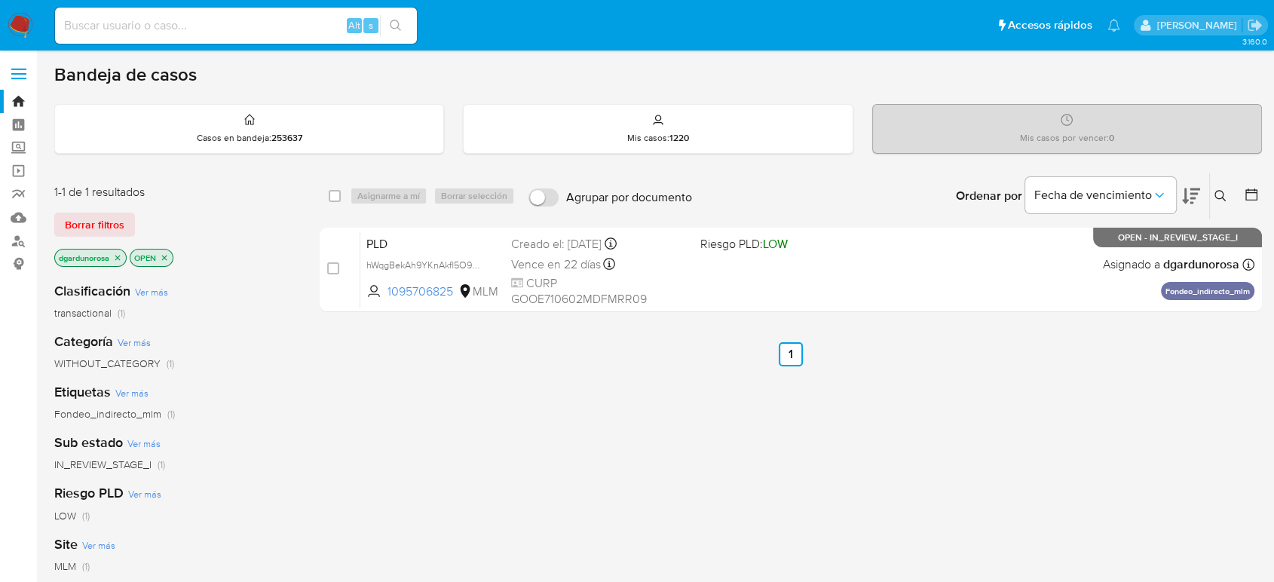
click at [574, 411] on div "select-all-cases-checkbox Asignarme a mí Borrar selección Agrupar por documento…" at bounding box center [791, 513] width 942 height 683
click at [1219, 190] on icon at bounding box center [1219, 195] width 11 height 11
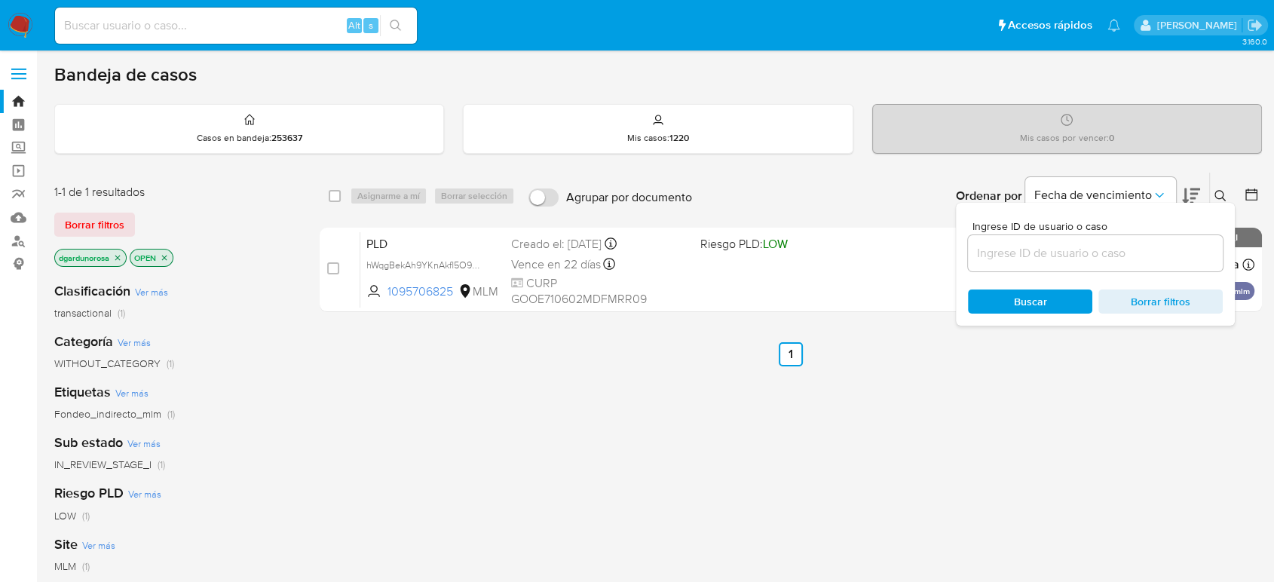
click at [1140, 250] on input at bounding box center [1095, 253] width 255 height 20
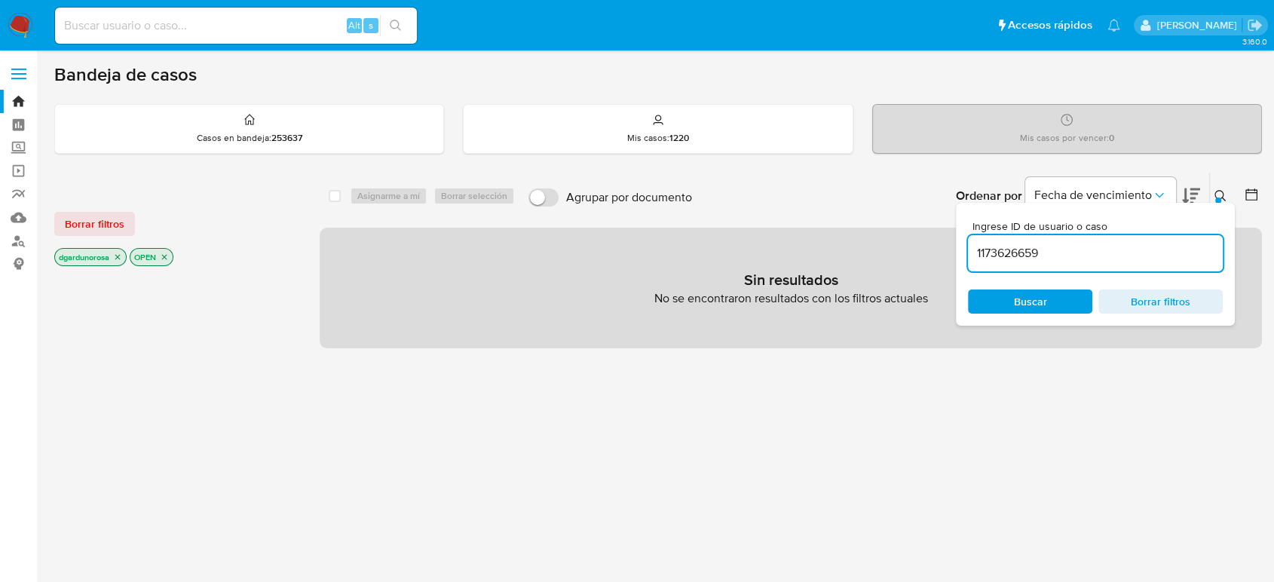
click at [1138, 258] on input "1173626659" at bounding box center [1095, 253] width 255 height 20
type input "1173626659"
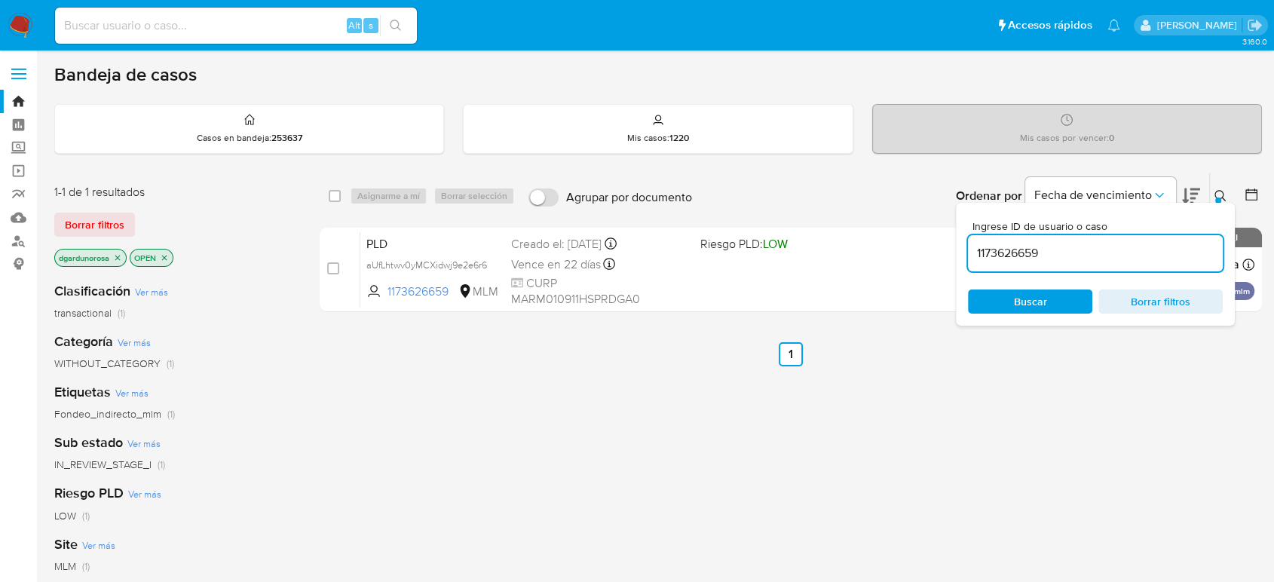
click at [1215, 193] on icon at bounding box center [1220, 196] width 12 height 12
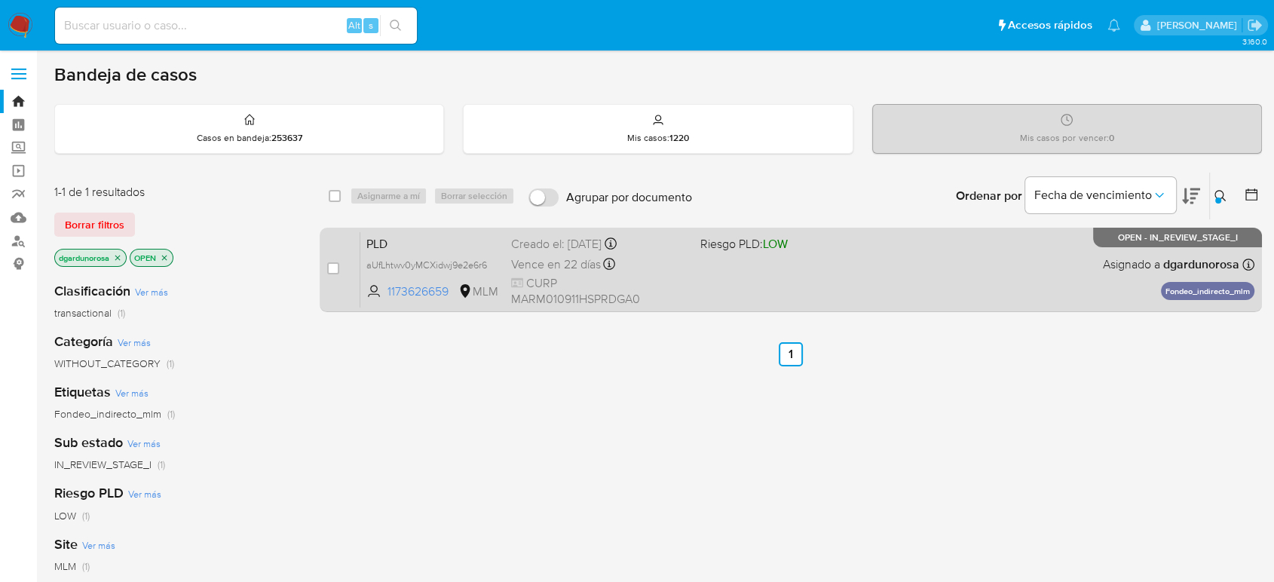
click at [981, 287] on div "PLD aUfLhtwv0yMCXidwj9e2e6r6 1173626659 MLM Riesgo PLD: LOW Creado el: 12/08/20…" at bounding box center [807, 269] width 894 height 76
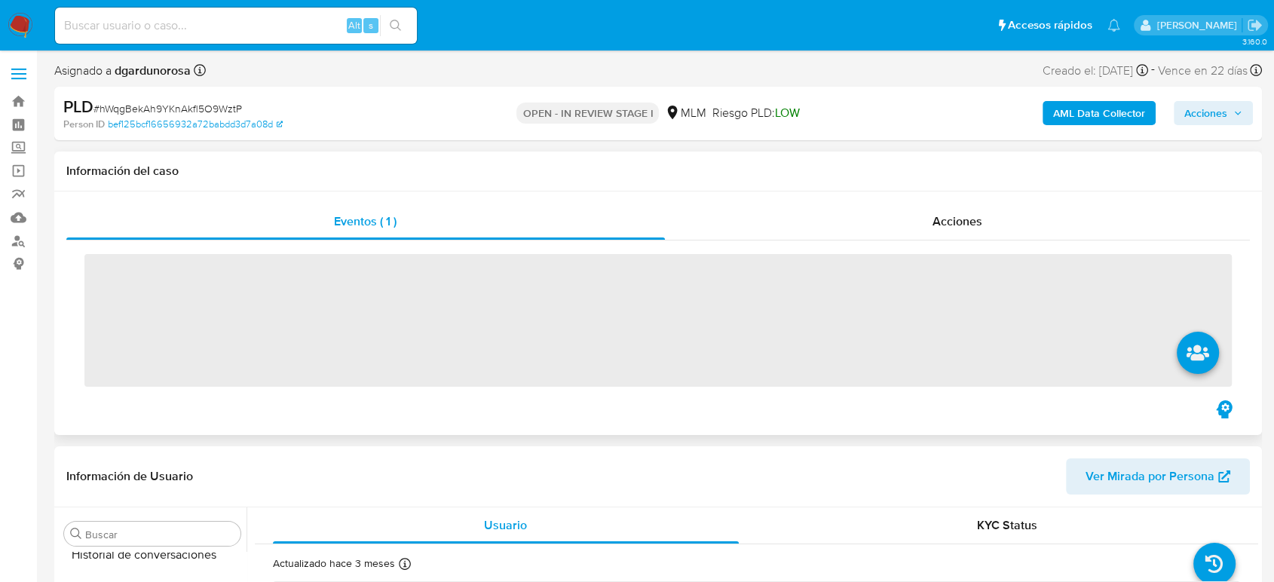
scroll to position [637, 0]
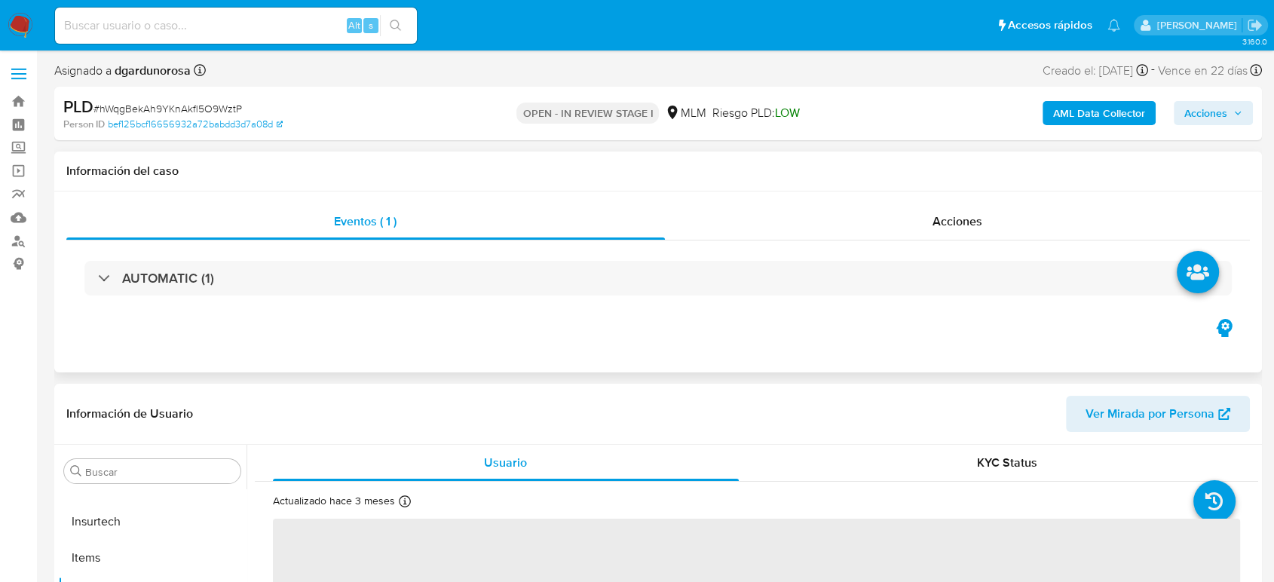
select select "10"
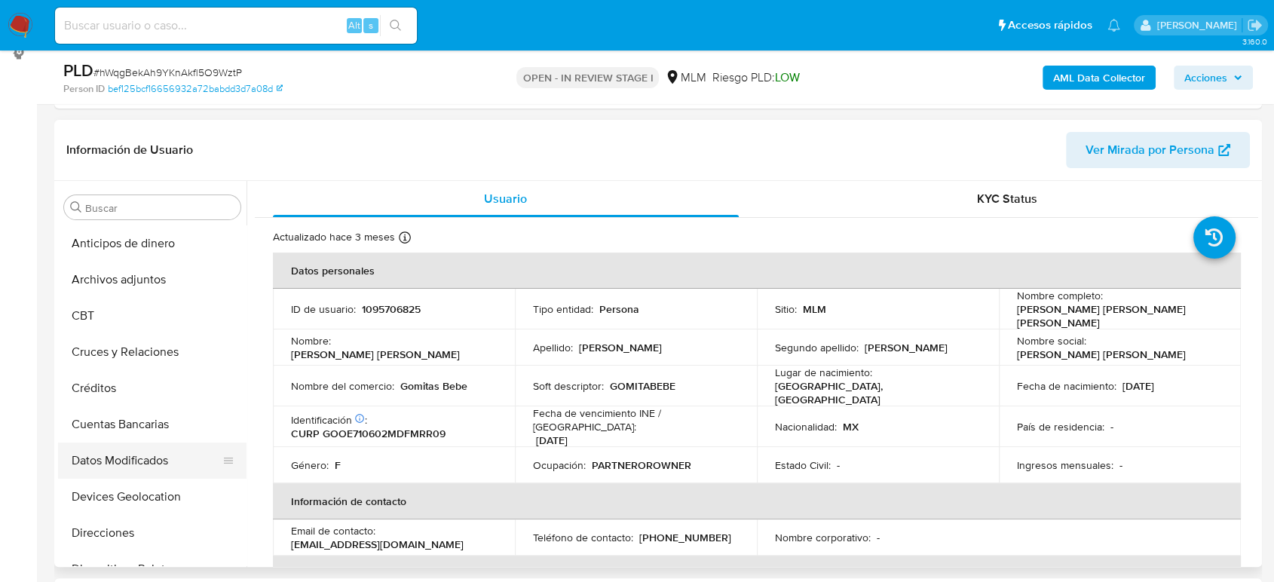
scroll to position [0, 0]
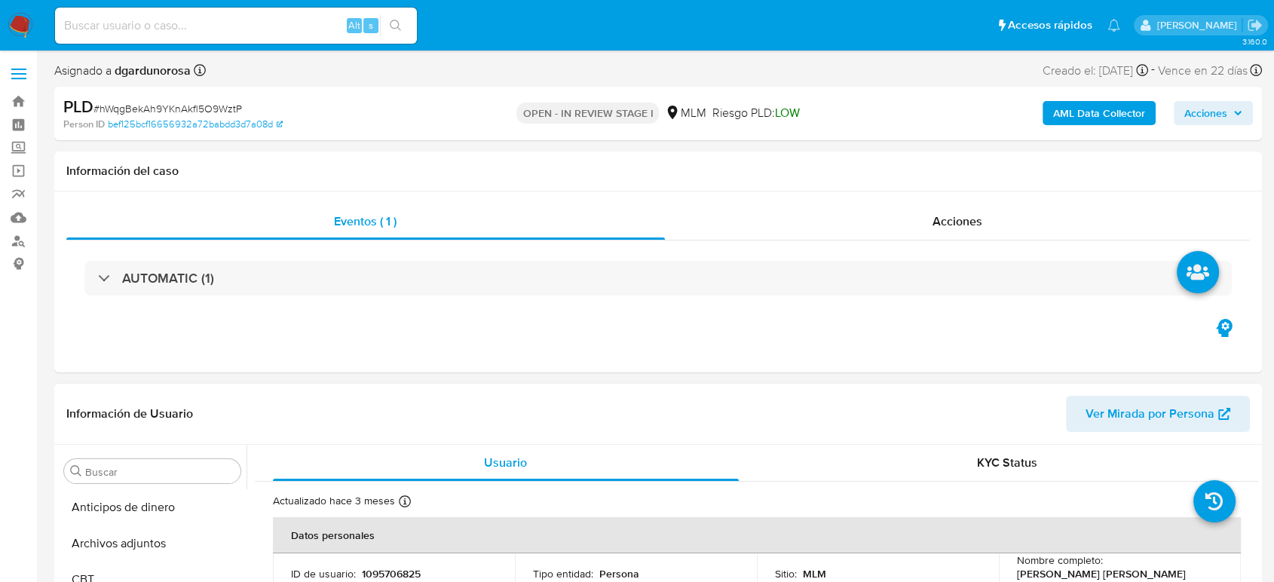
drag, startPoint x: 127, startPoint y: 545, endPoint x: 469, endPoint y: 427, distance: 362.0
click at [127, 546] on button "Archivos adjuntos" at bounding box center [152, 543] width 188 height 36
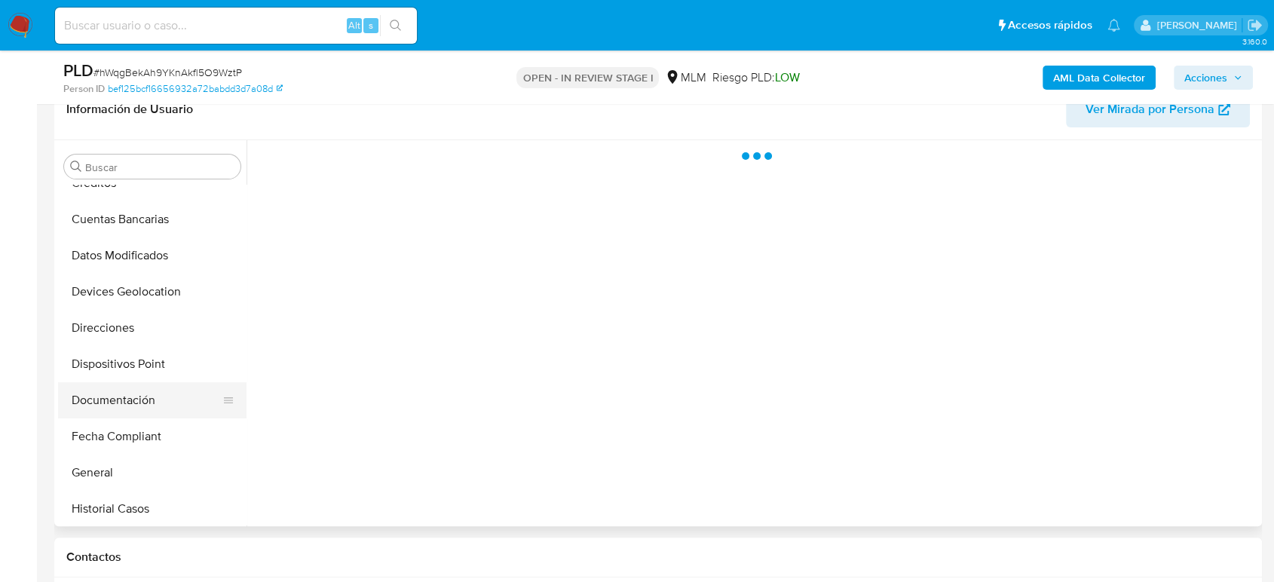
scroll to position [167, 0]
click at [128, 488] on button "Historial Casos" at bounding box center [152, 506] width 188 height 36
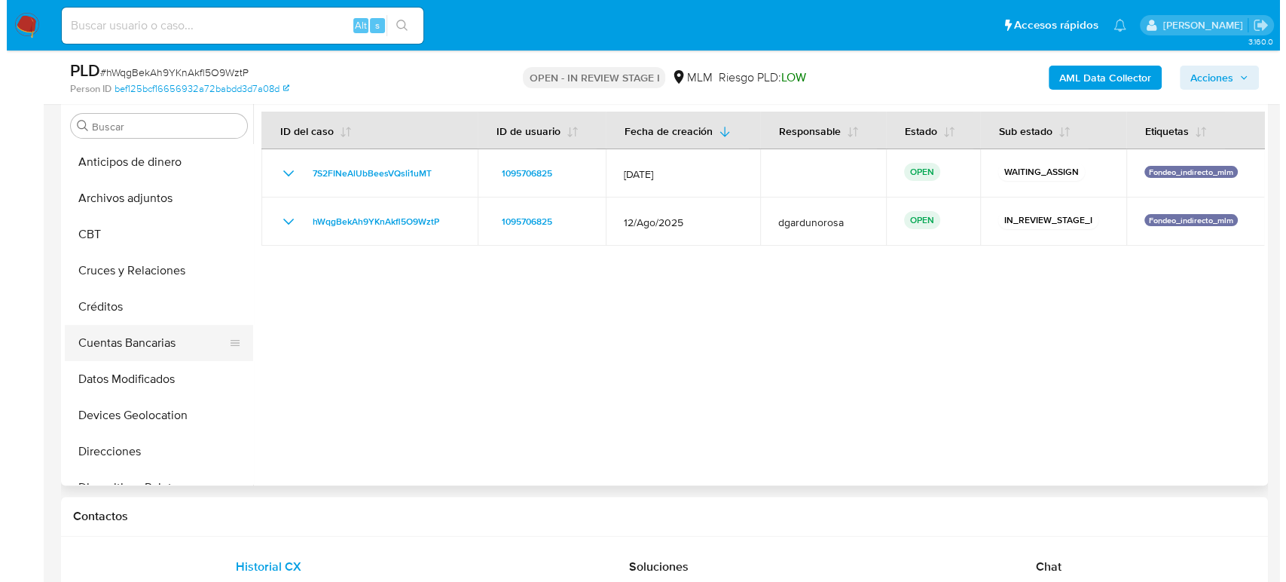
scroll to position [251, 0]
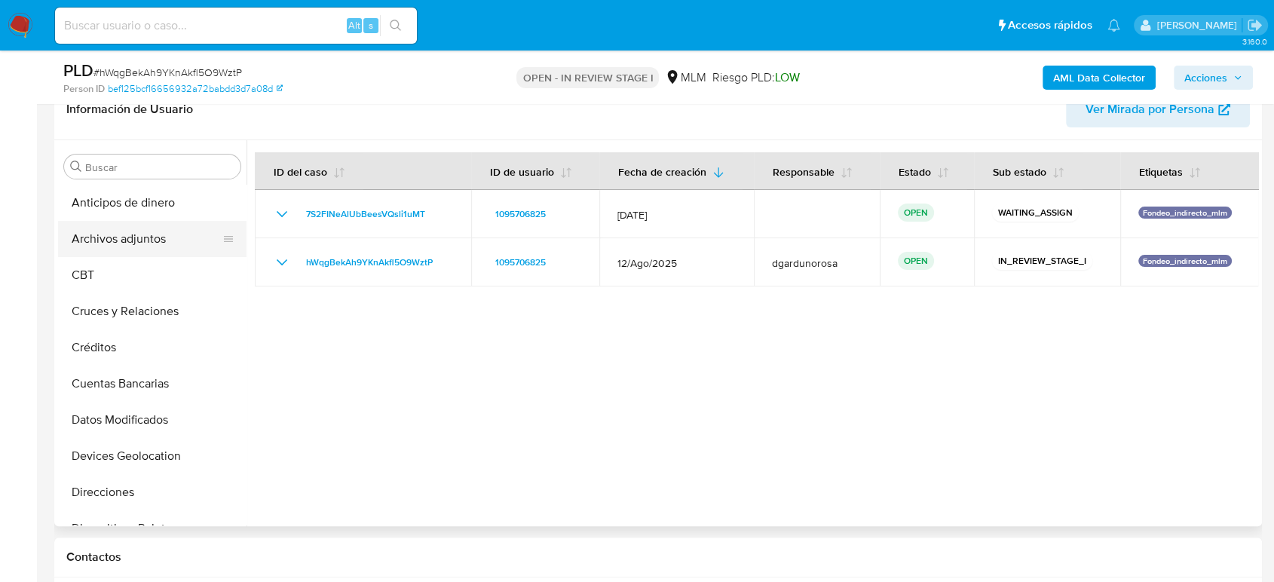
click at [150, 245] on button "Archivos adjuntos" at bounding box center [146, 239] width 176 height 36
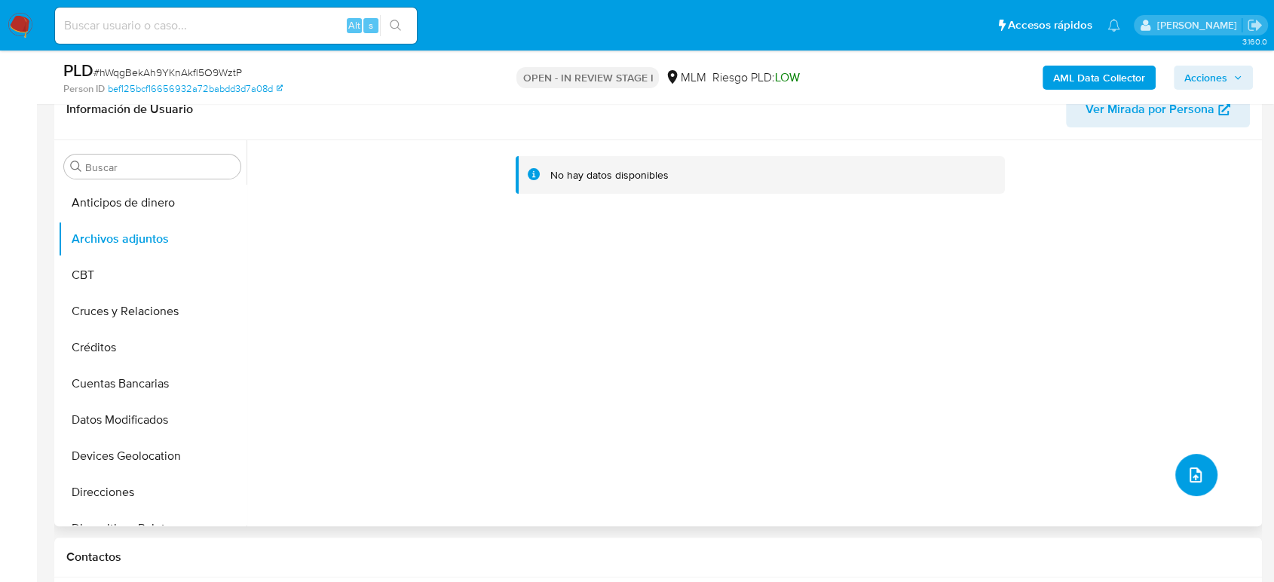
click at [1186, 466] on icon "upload-file" at bounding box center [1195, 475] width 18 height 18
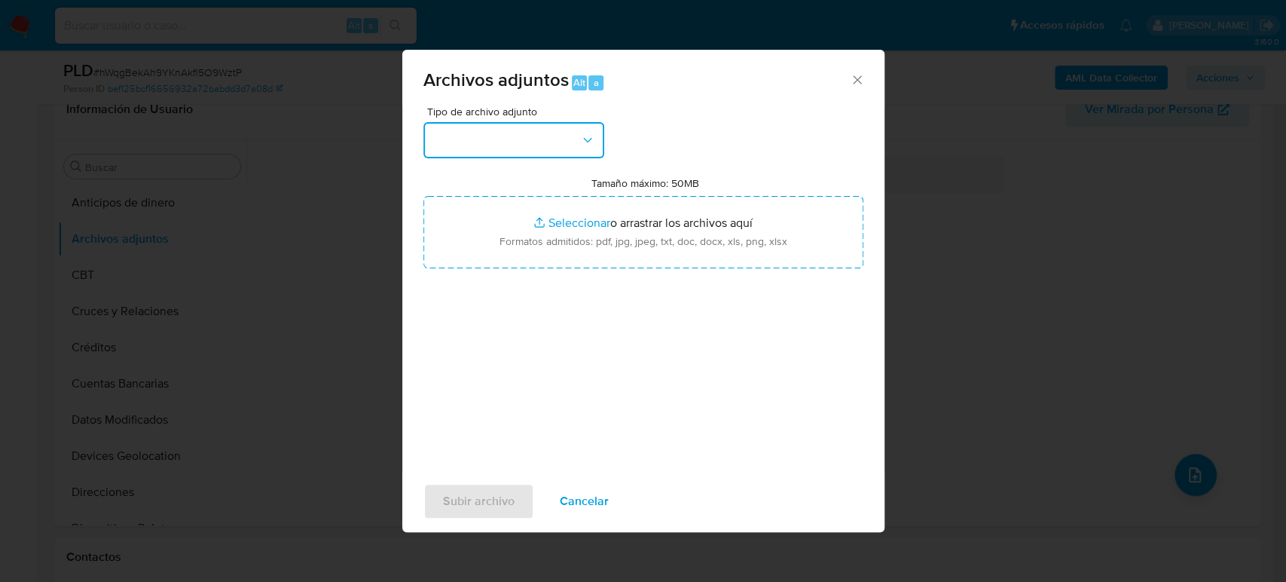
click at [536, 133] on button "button" at bounding box center [514, 140] width 181 height 36
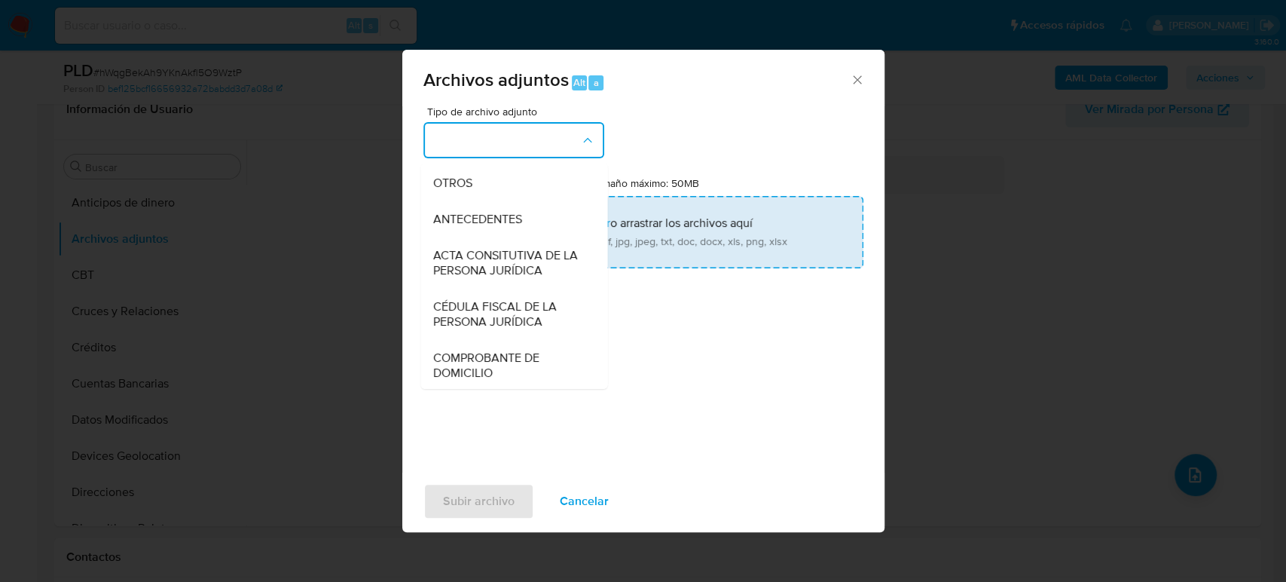
click at [468, 191] on span "OTROS" at bounding box center [452, 183] width 39 height 15
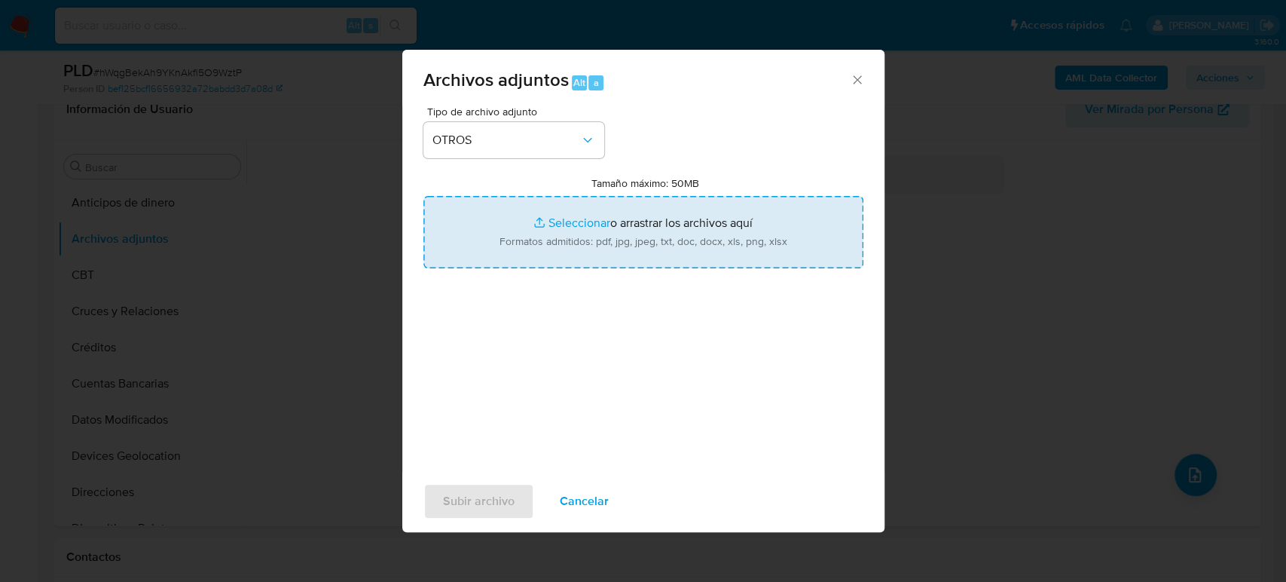
type input "C:\fakepath\1095706825_Ericka Gomez_Agosto2025.pdf"
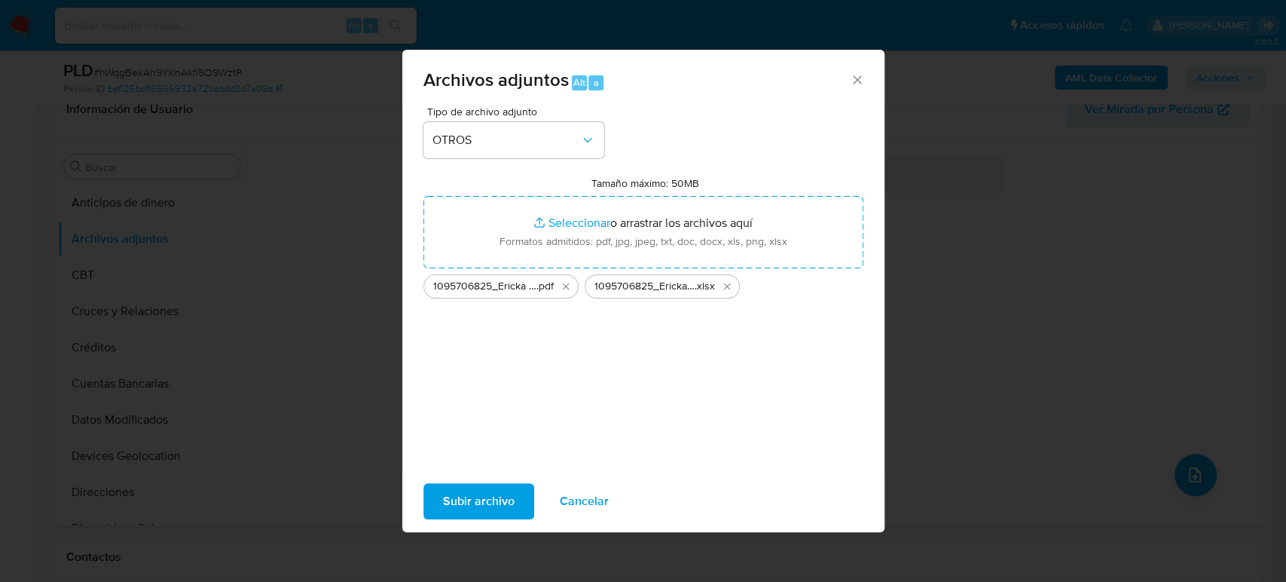
click at [472, 506] on span "Subir archivo" at bounding box center [479, 501] width 72 height 33
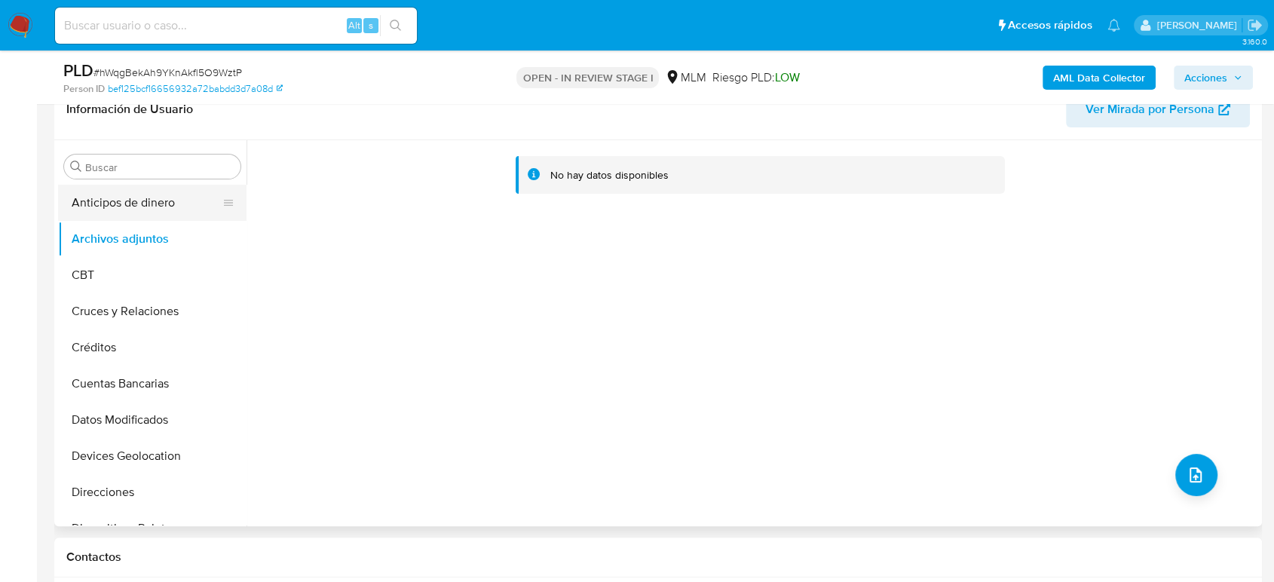
click at [142, 209] on button "Anticipos de dinero" at bounding box center [146, 203] width 176 height 36
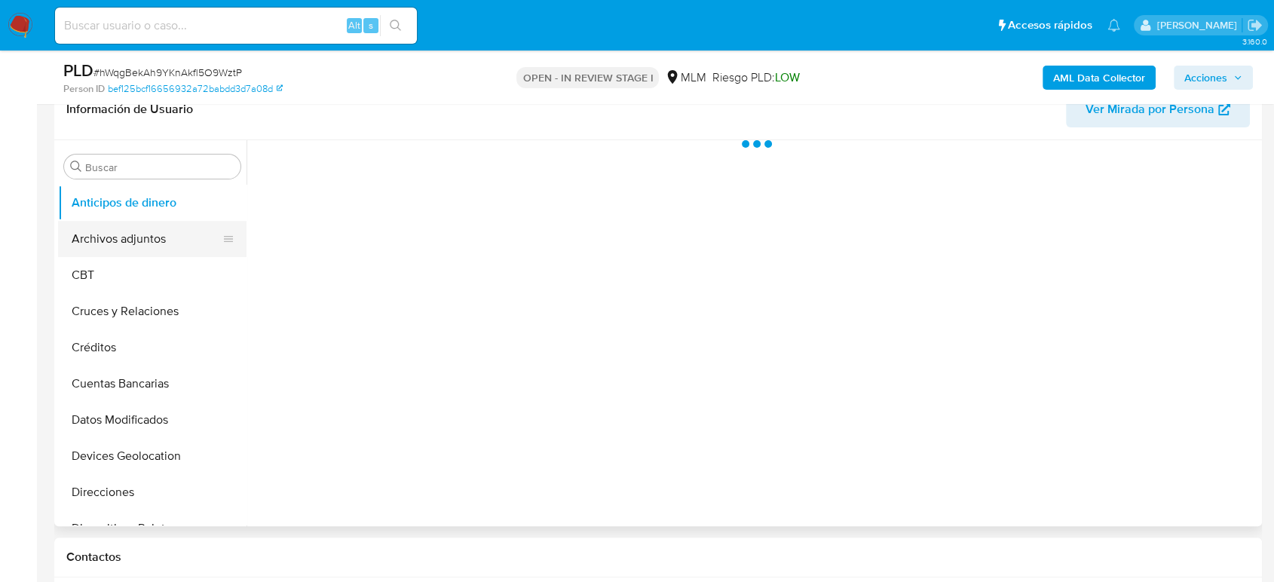
click at [140, 228] on button "Archivos adjuntos" at bounding box center [146, 239] width 176 height 36
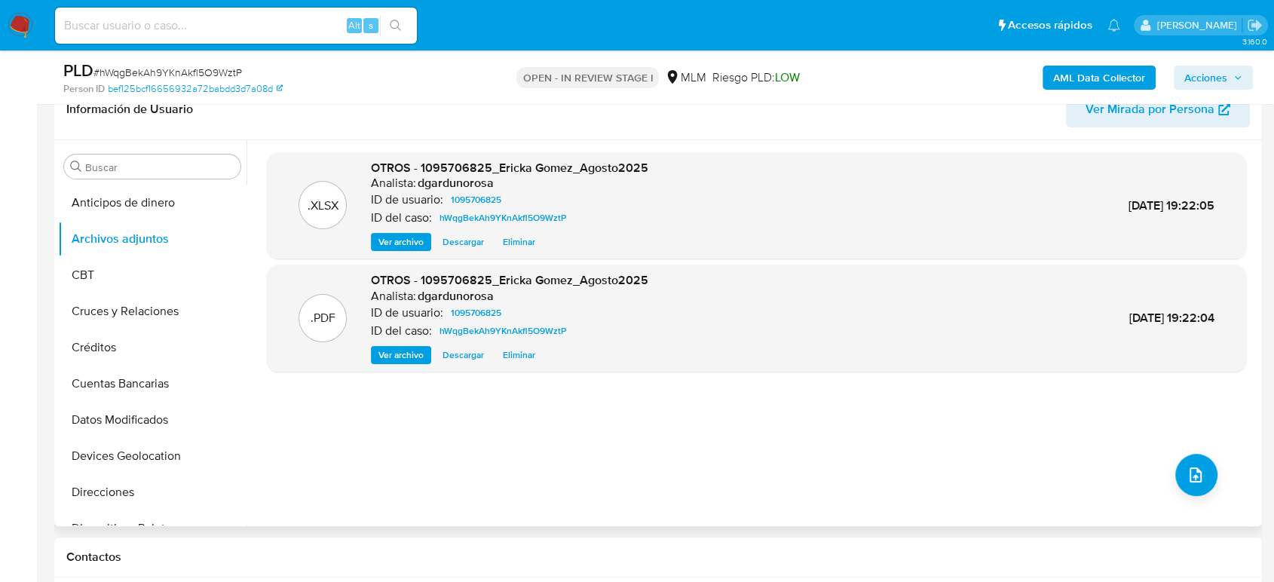
scroll to position [167, 0]
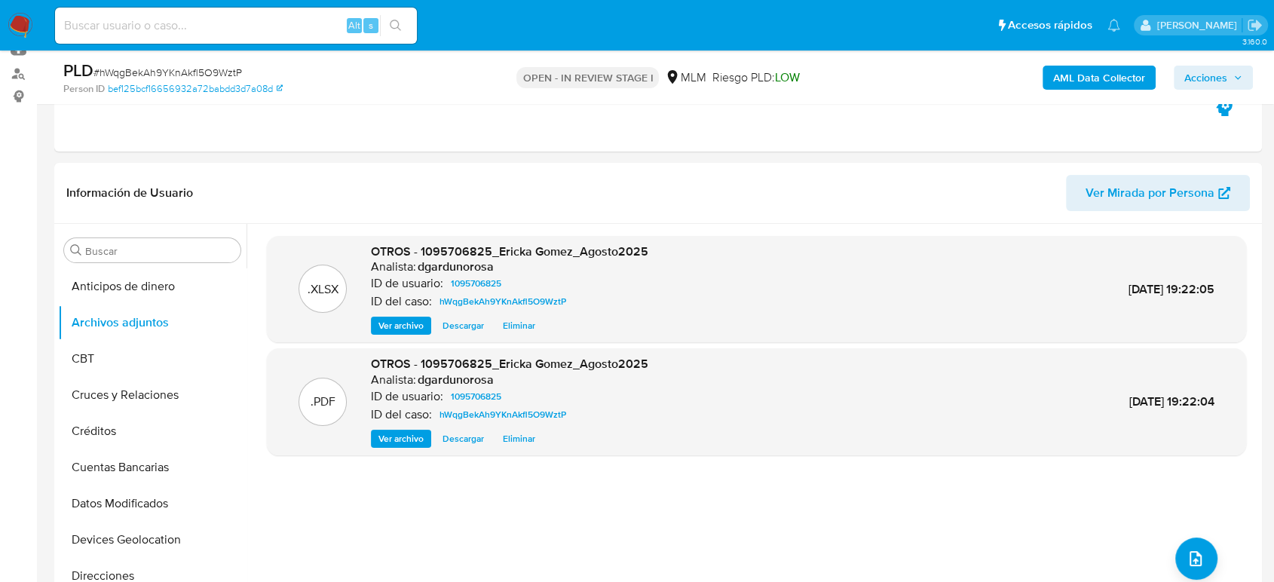
drag, startPoint x: 1225, startPoint y: 77, endPoint x: 1211, endPoint y: 85, distance: 16.5
click at [1225, 77] on span "Acciones" at bounding box center [1205, 78] width 43 height 24
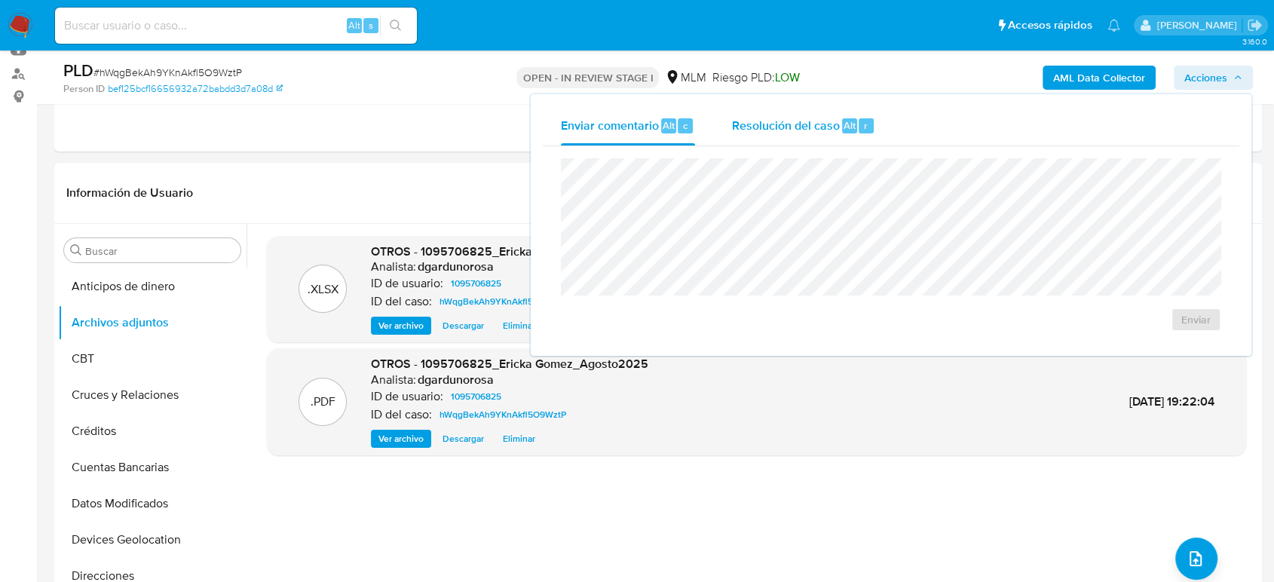
click at [796, 118] on span "Resolución del caso" at bounding box center [785, 124] width 108 height 17
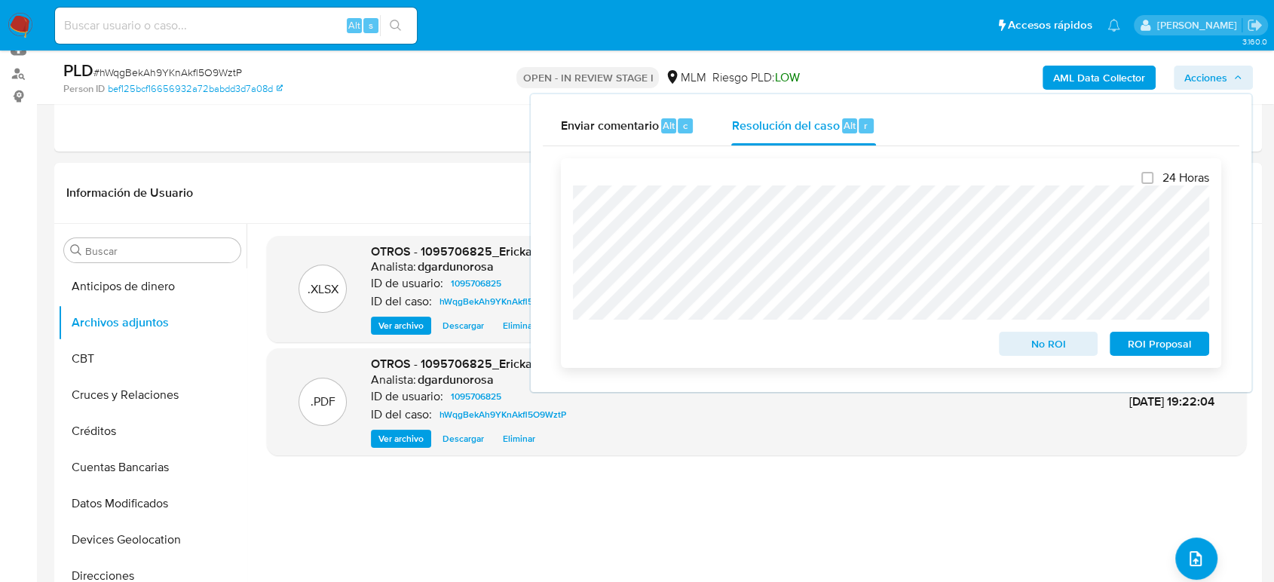
click at [1041, 336] on span "No ROI" at bounding box center [1048, 343] width 78 height 21
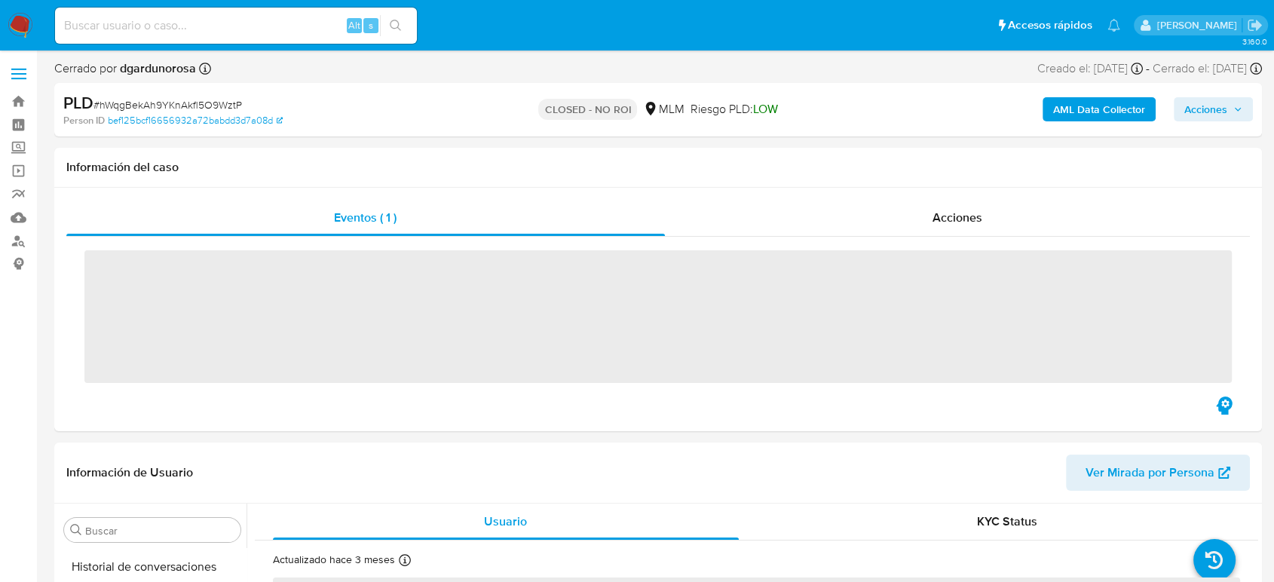
scroll to position [637, 0]
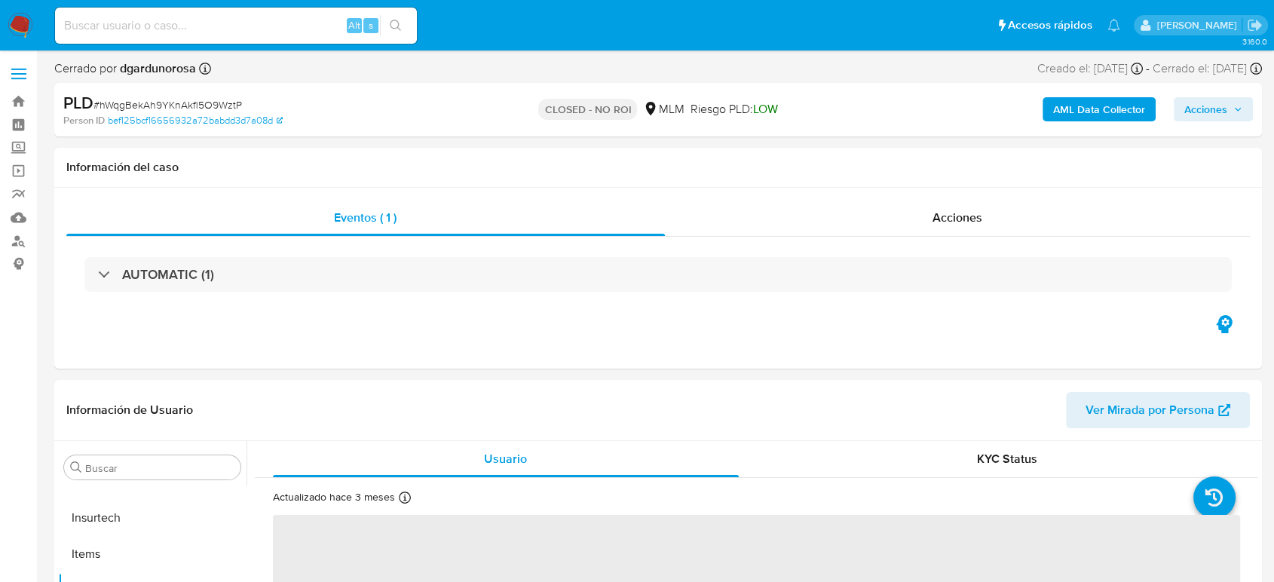
select select "10"
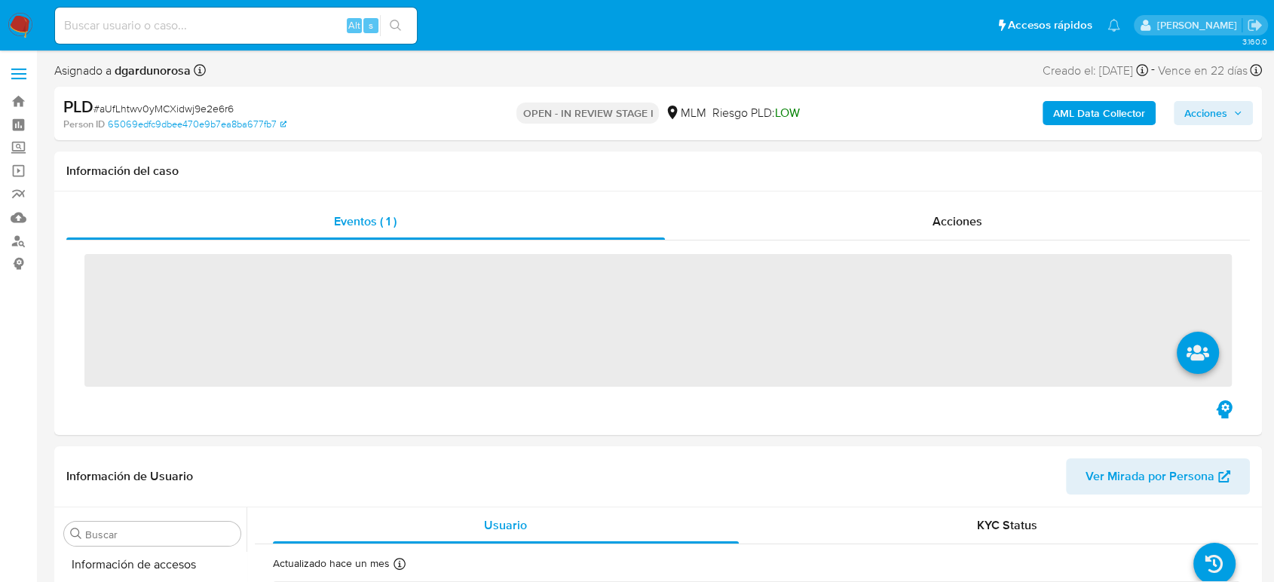
scroll to position [637, 0]
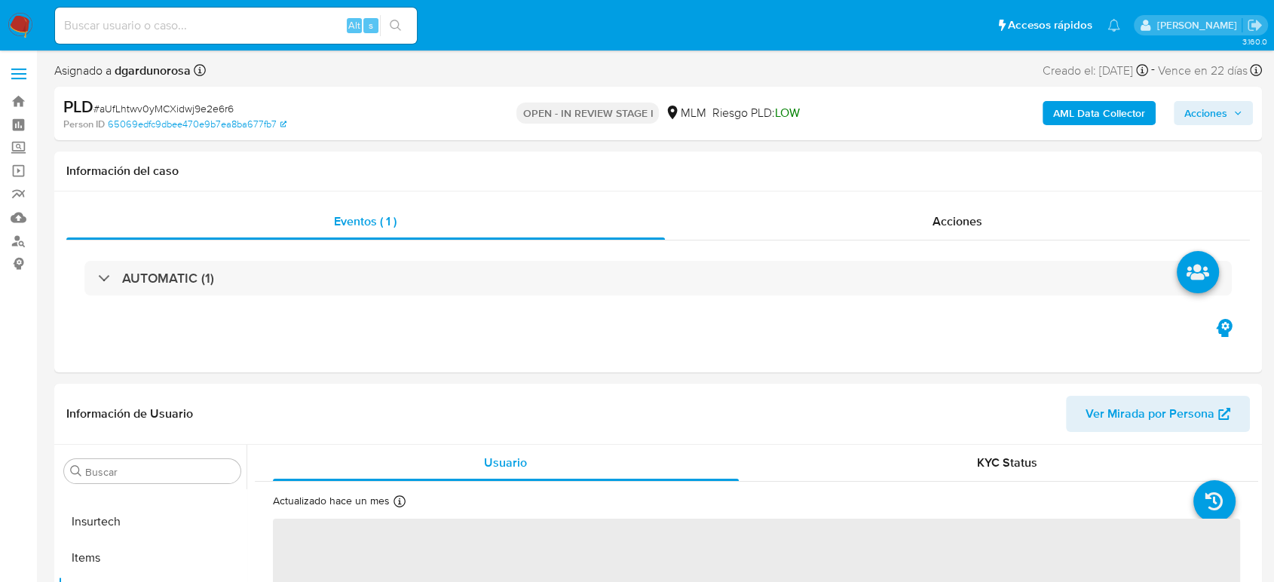
select select "10"
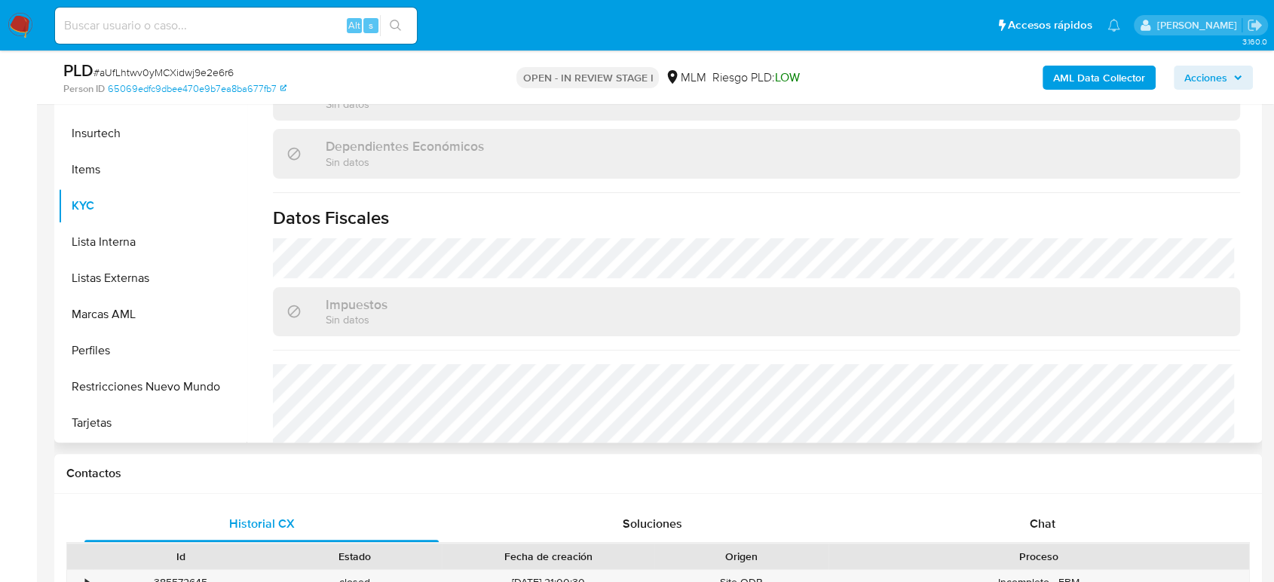
scroll to position [946, 0]
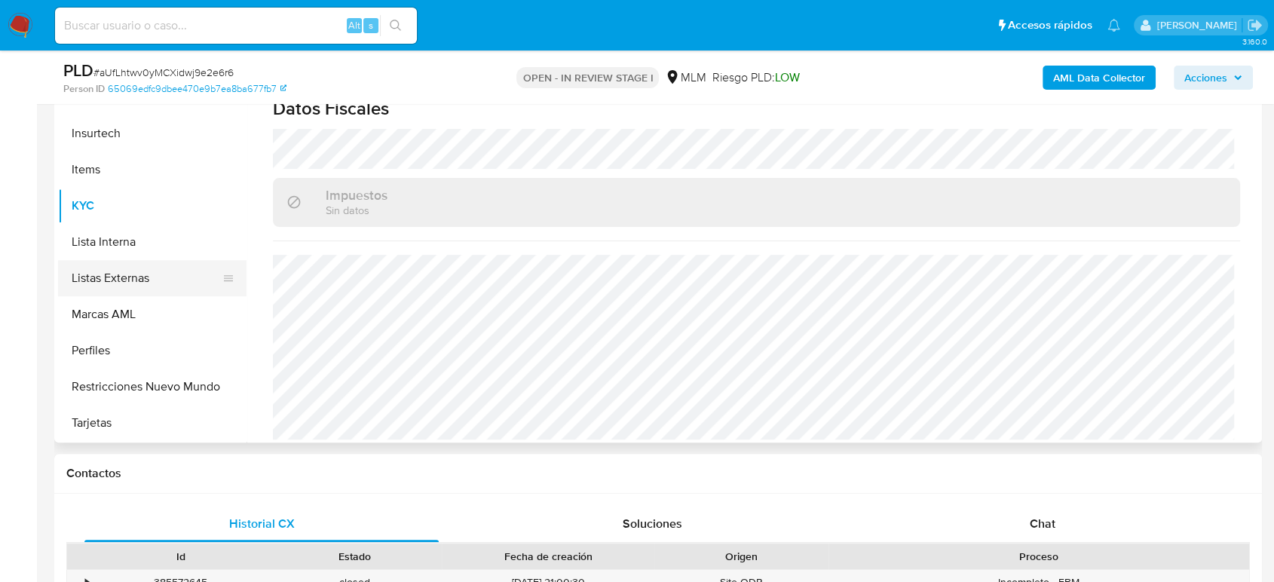
drag, startPoint x: 123, startPoint y: 276, endPoint x: 142, endPoint y: 279, distance: 19.1
click at [123, 276] on button "Listas Externas" at bounding box center [146, 278] width 176 height 36
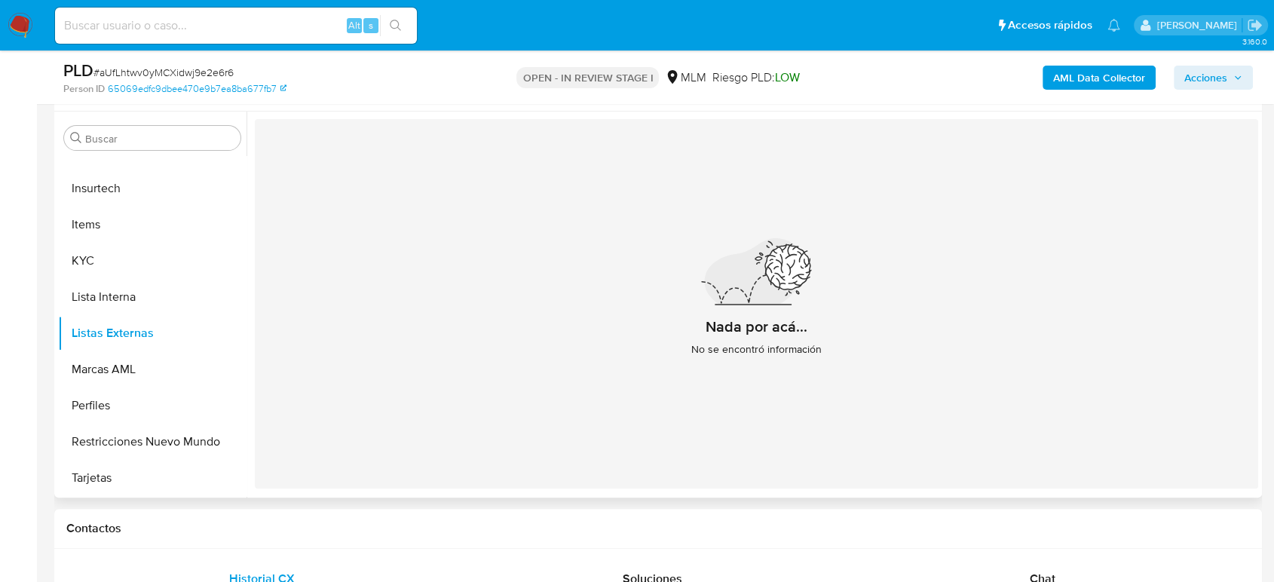
scroll to position [251, 0]
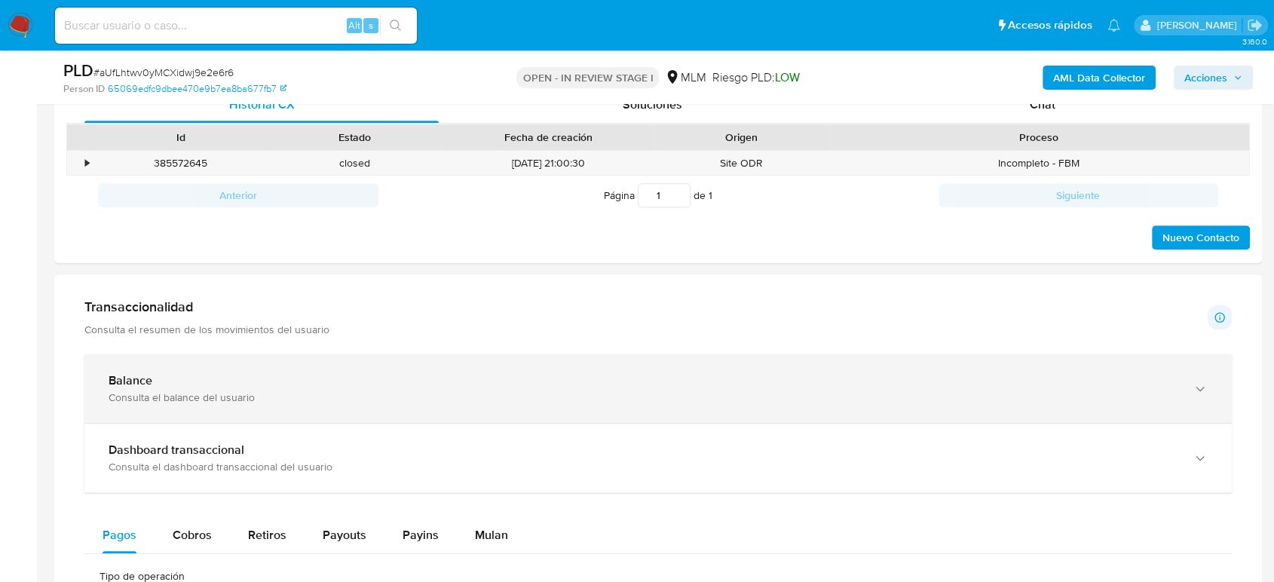
click at [277, 365] on div "Balance Consulta el balance del usuario" at bounding box center [657, 388] width 1147 height 69
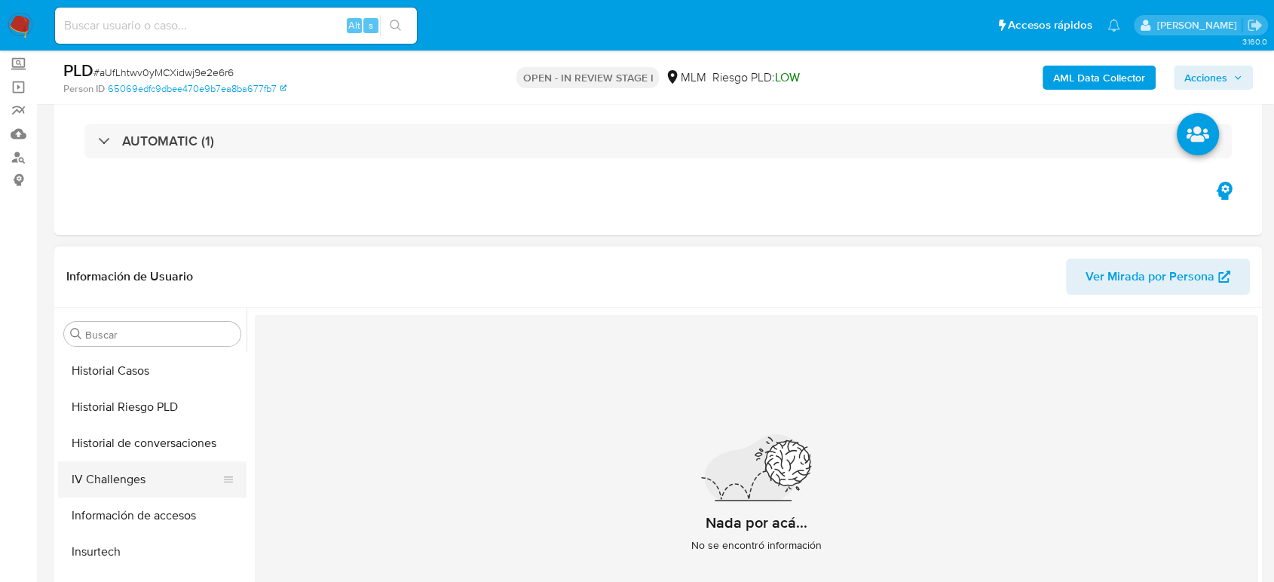
scroll to position [386, 0]
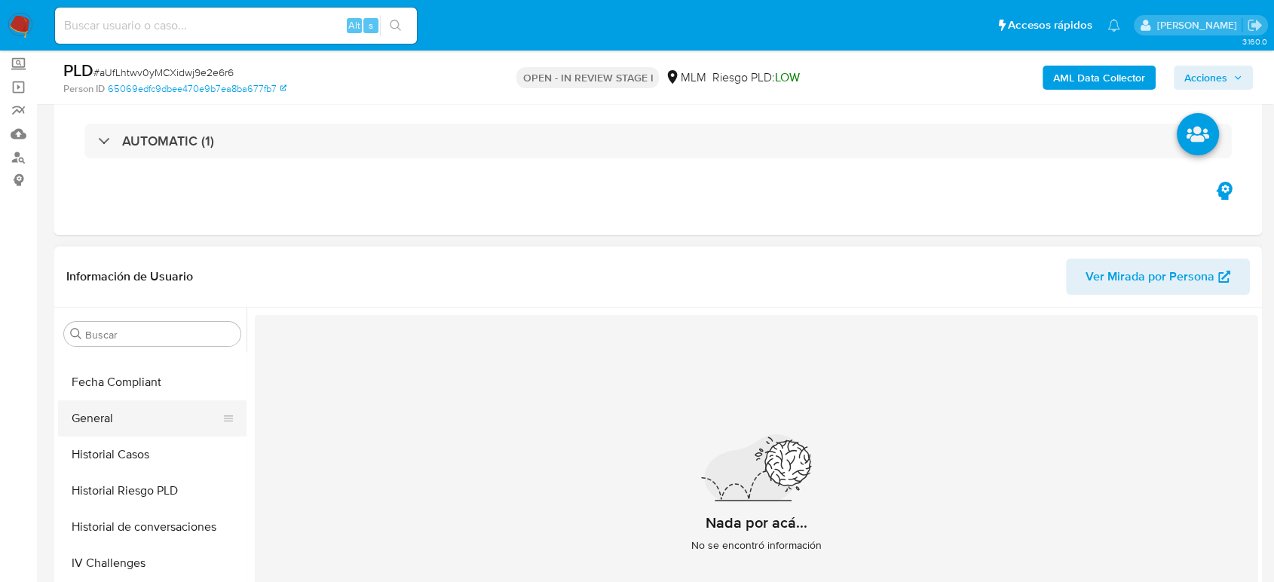
click at [104, 427] on button "General" at bounding box center [146, 418] width 176 height 36
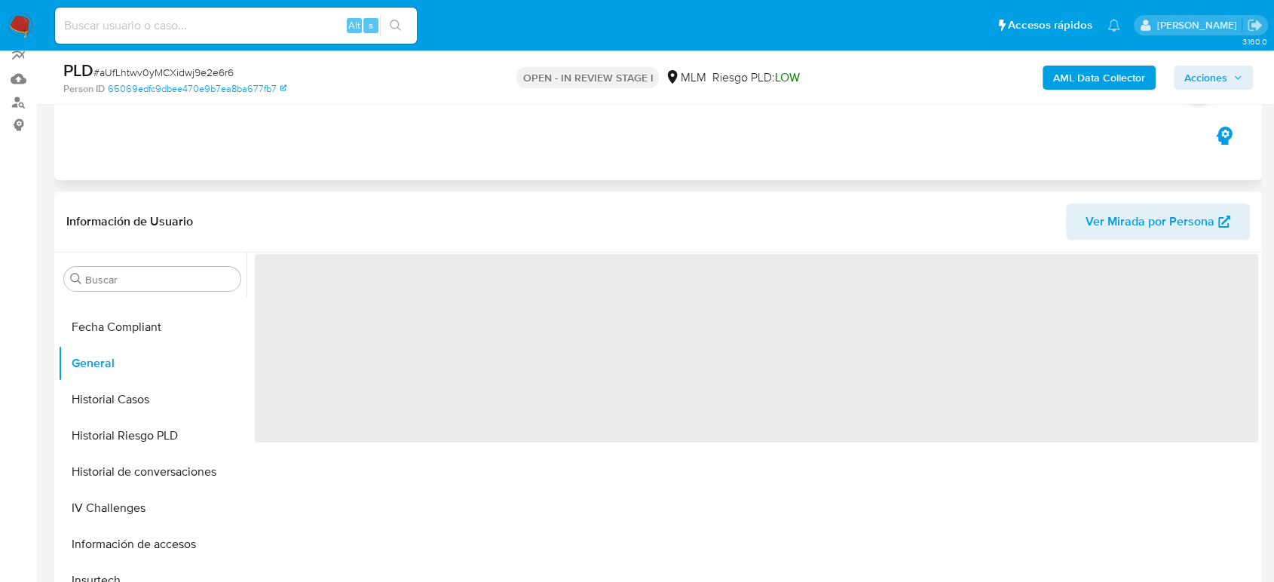
scroll to position [167, 0]
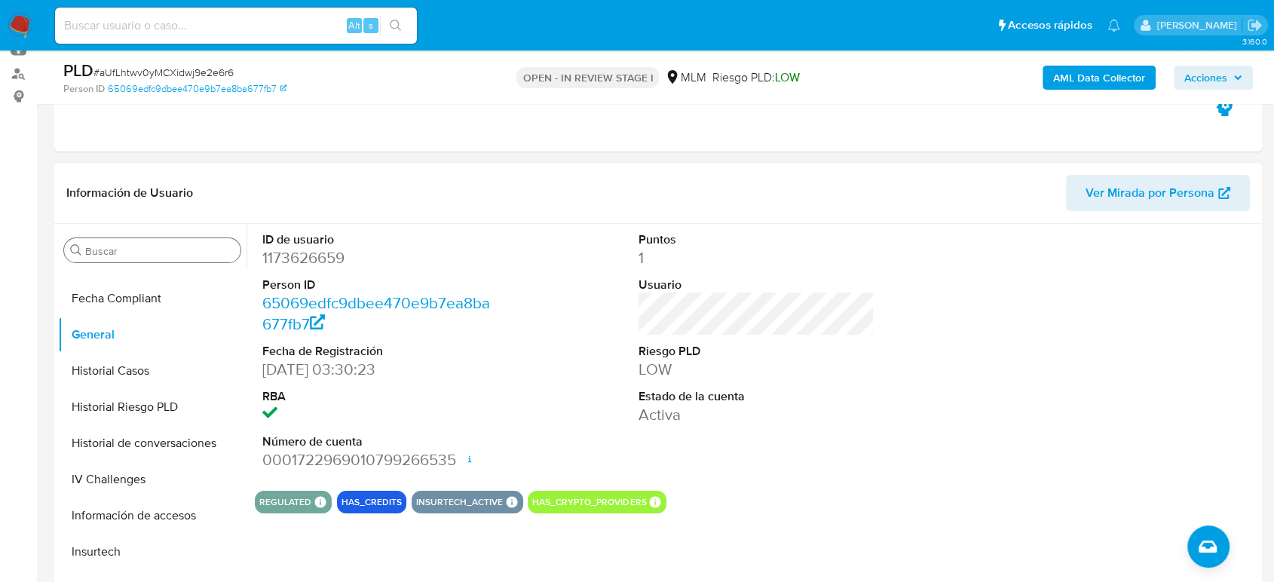
click at [175, 249] on input "Buscar" at bounding box center [159, 251] width 149 height 14
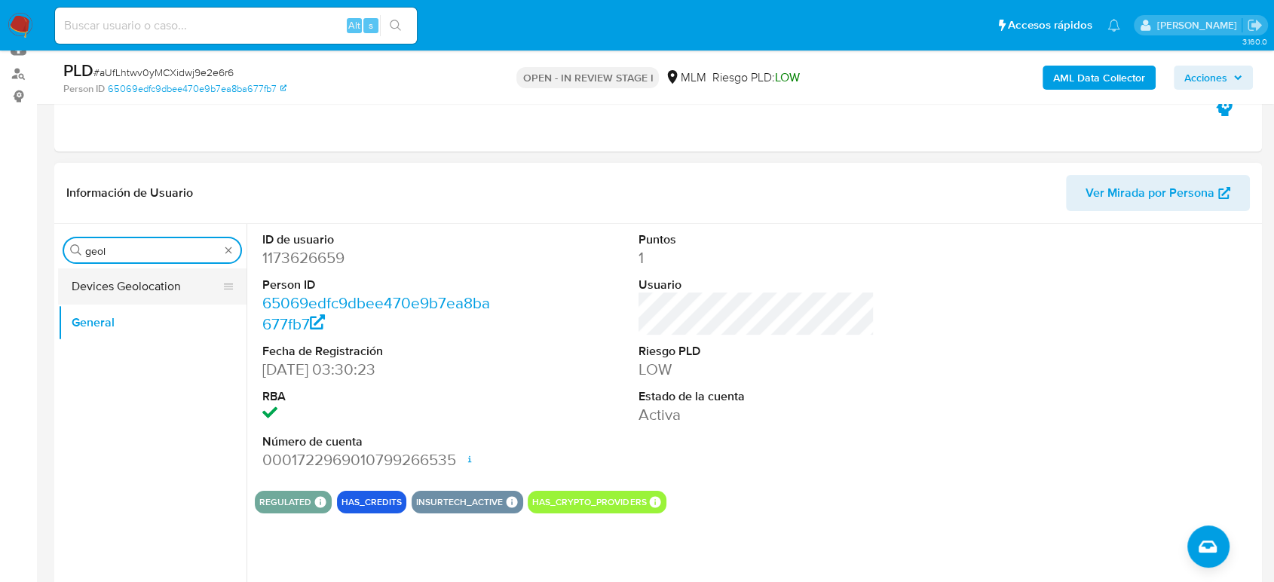
type input "geol"
click at [111, 298] on button "Devices Geolocation" at bounding box center [146, 286] width 176 height 36
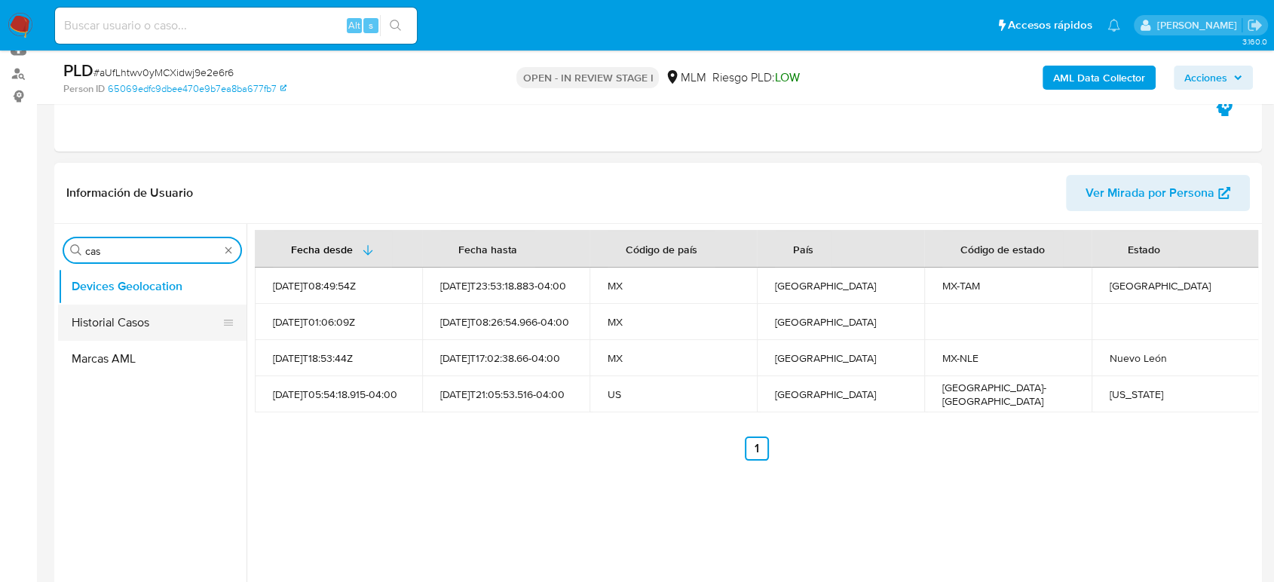
type input "cas"
click at [102, 329] on button "Historial Casos" at bounding box center [146, 322] width 176 height 36
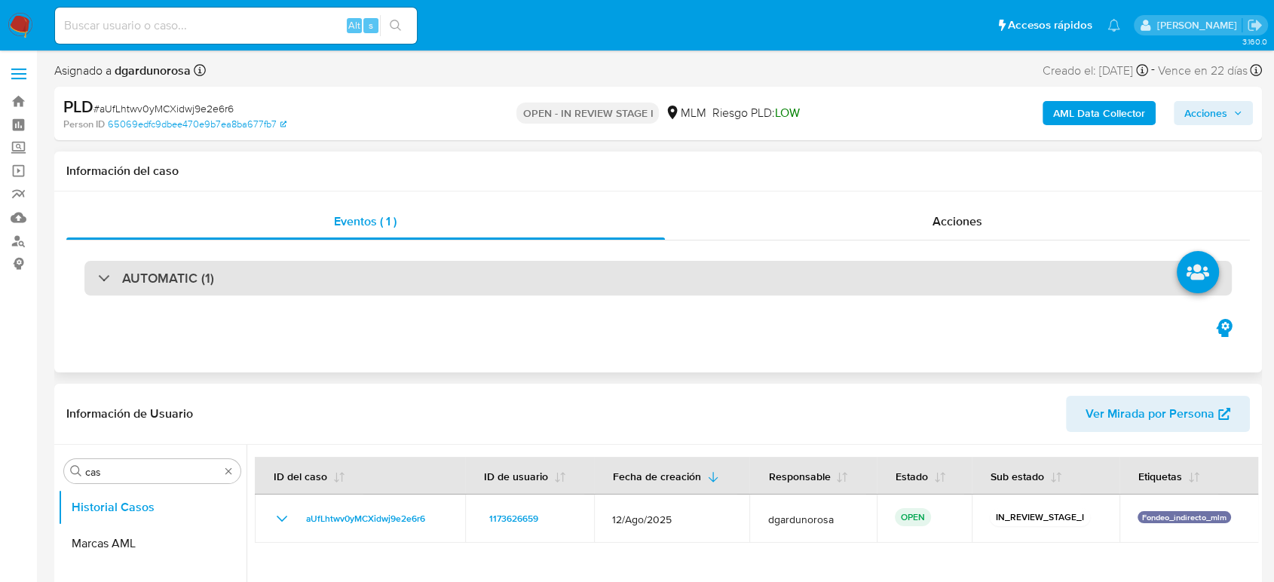
click at [186, 292] on div "AUTOMATIC (1)" at bounding box center [657, 278] width 1147 height 35
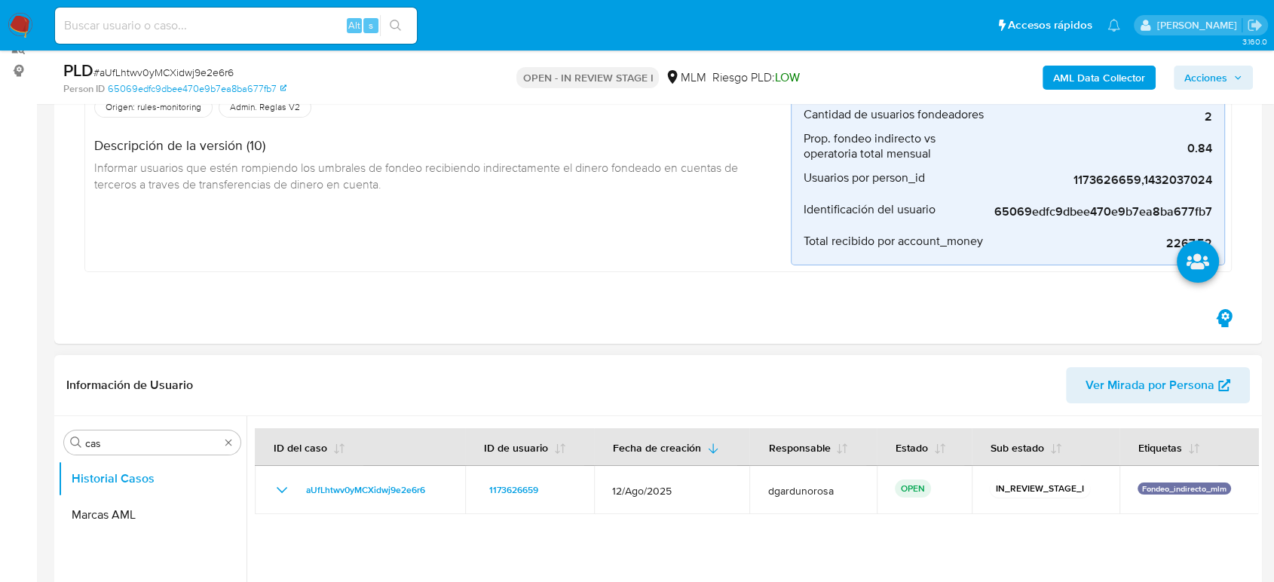
scroll to position [335, 0]
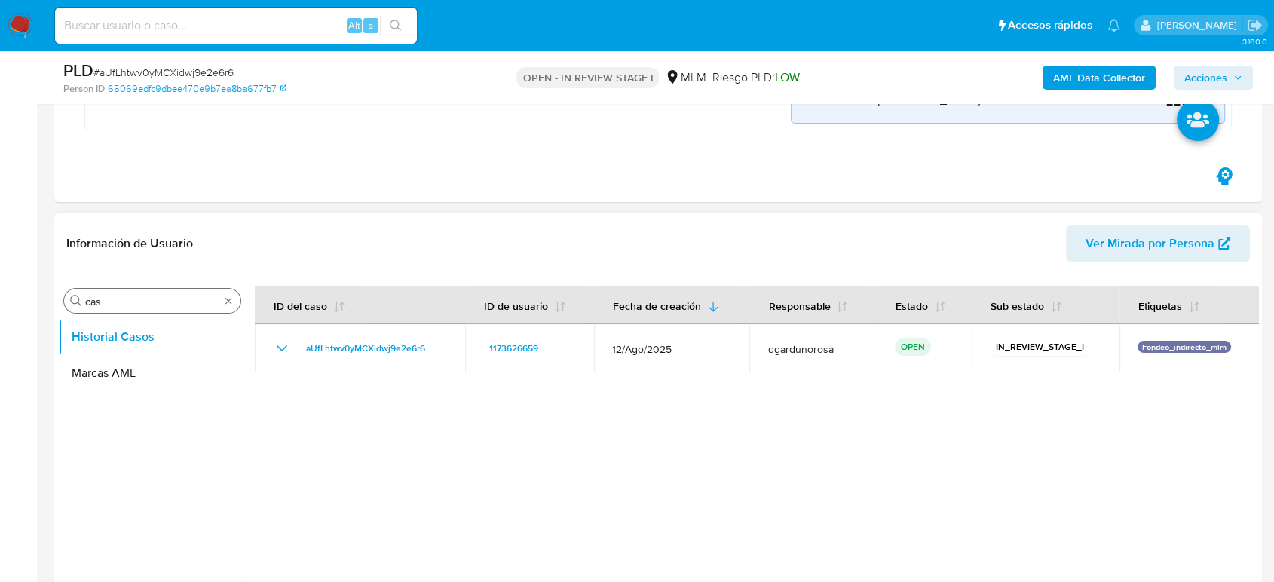
click at [226, 306] on div "Buscar cas" at bounding box center [152, 301] width 176 height 24
click at [230, 306] on div "Buscar cas" at bounding box center [152, 301] width 176 height 24
drag, startPoint x: 230, startPoint y: 305, endPoint x: 244, endPoint y: 291, distance: 20.2
type input "CONV"
click at [147, 378] on button "Historial de conversaciones" at bounding box center [146, 373] width 176 height 36
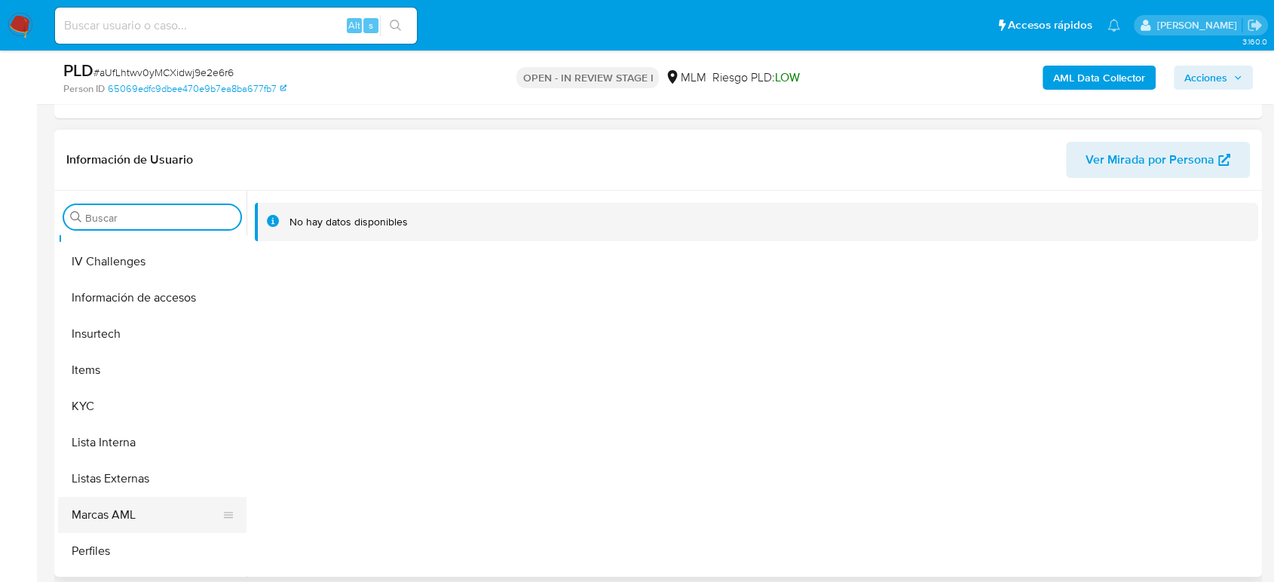
scroll to position [637, 0]
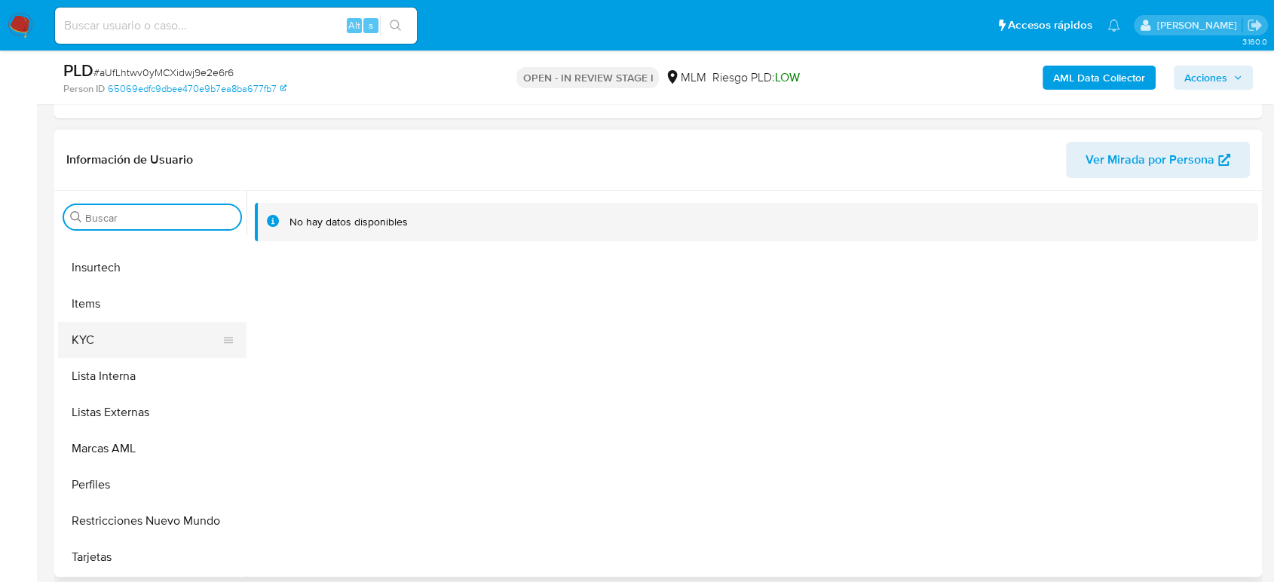
click at [112, 347] on button "KYC" at bounding box center [146, 340] width 176 height 36
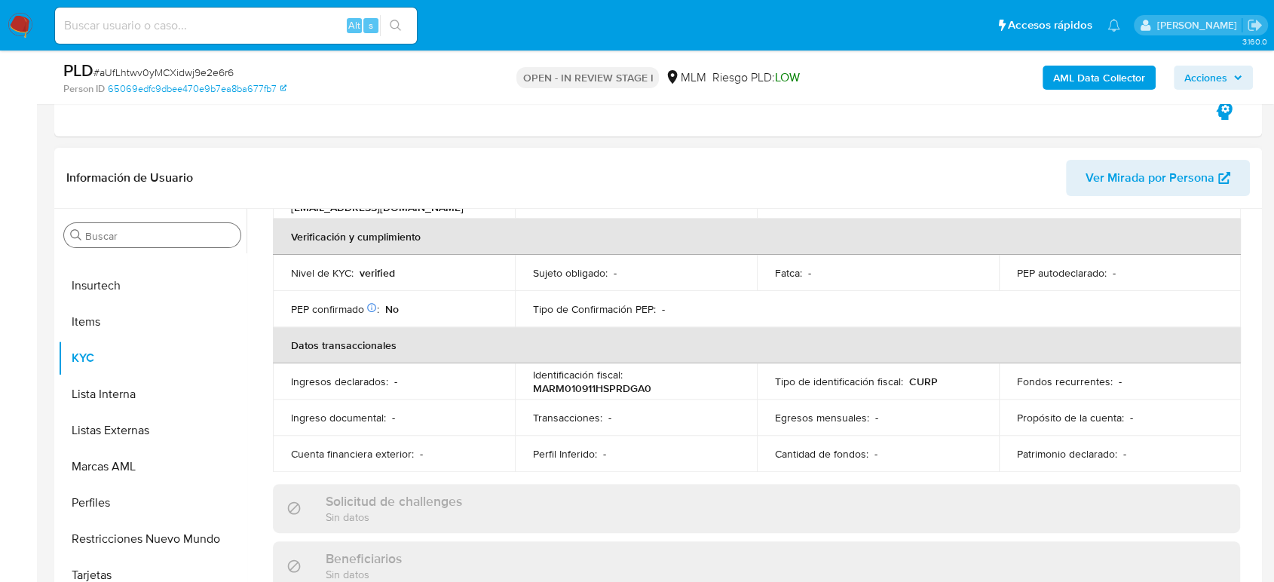
scroll to position [26, 0]
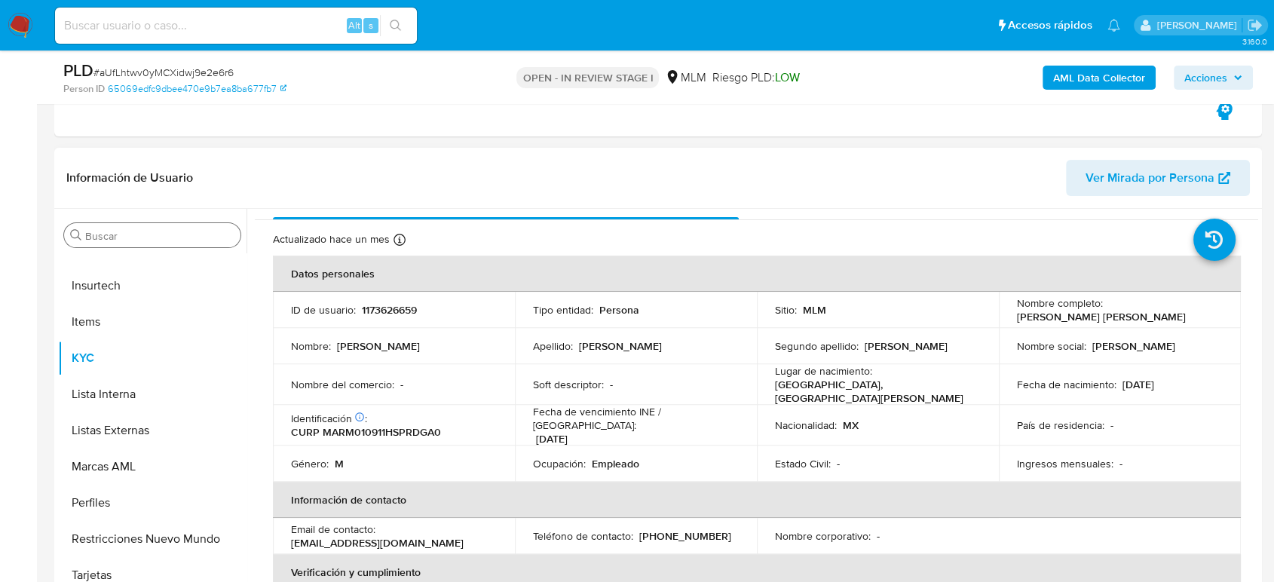
click at [686, 529] on p "(867) 3097374" at bounding box center [685, 536] width 92 height 14
copy p "3097374"
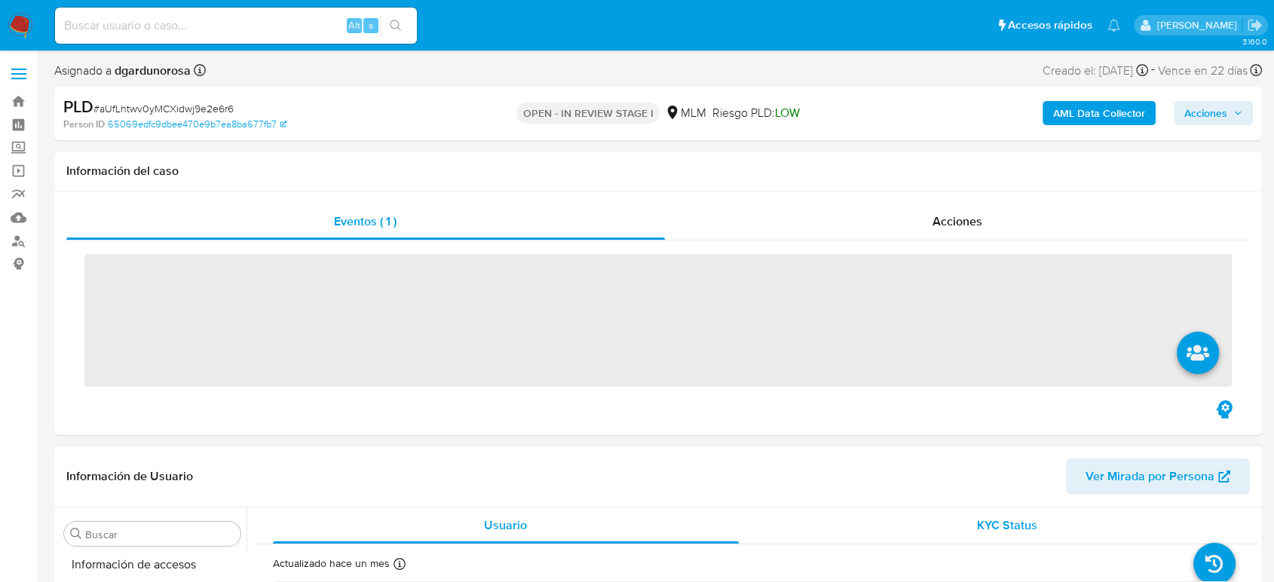
scroll to position [637, 0]
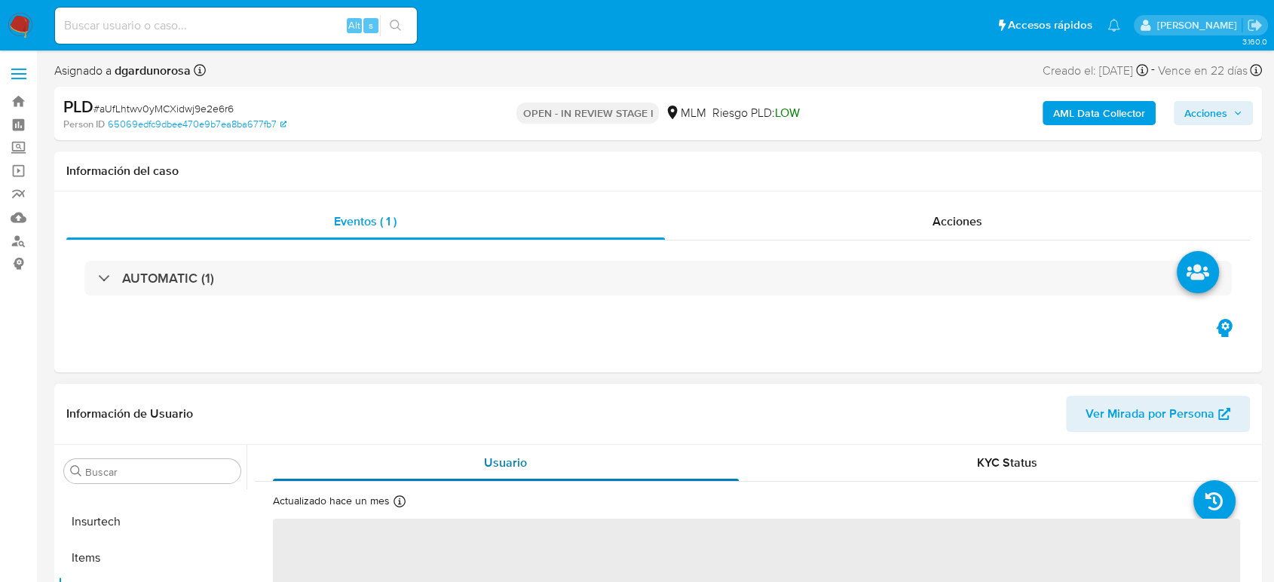
select select "10"
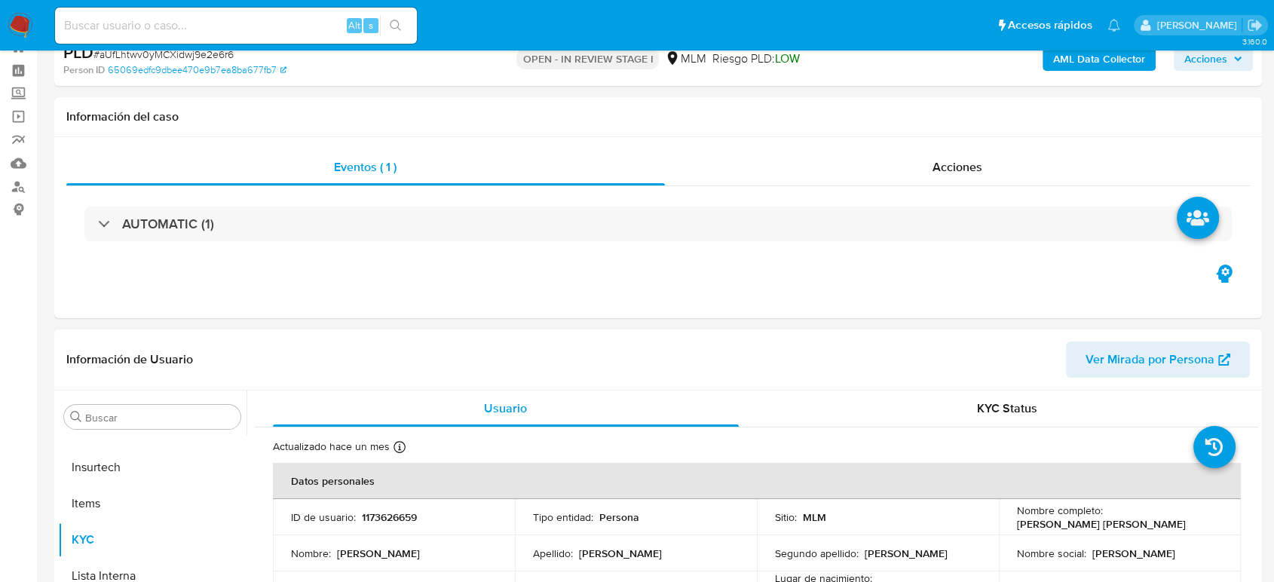
scroll to position [84, 0]
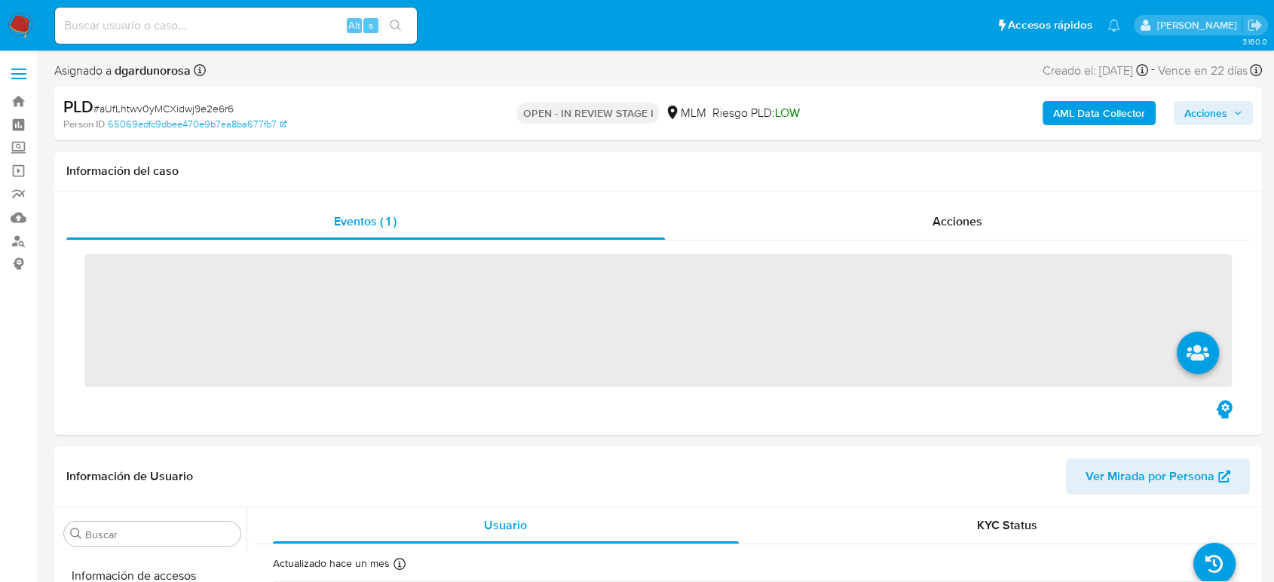
scroll to position [637, 0]
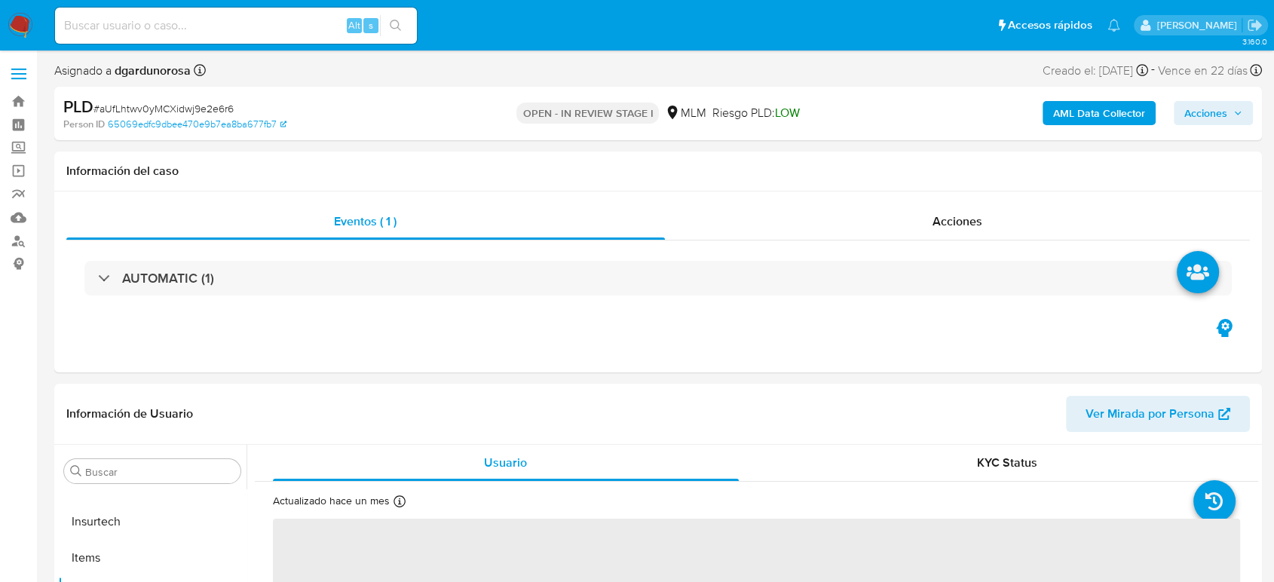
select select "10"
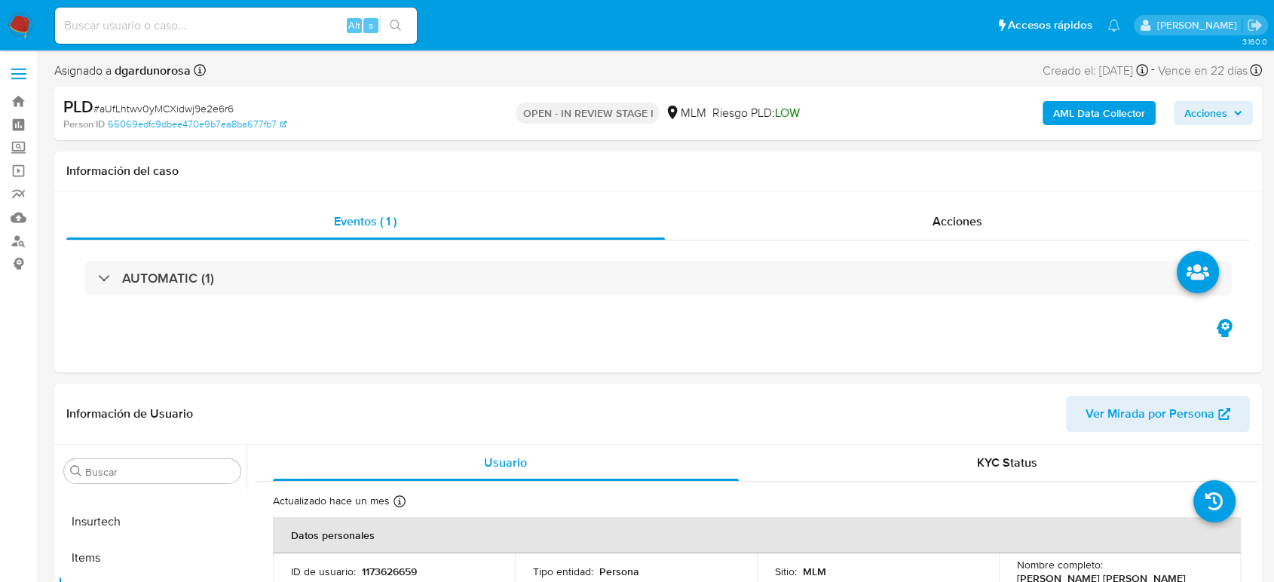
click at [255, 24] on input at bounding box center [236, 26] width 362 height 20
paste input "1821580026"
type input "1821580026"
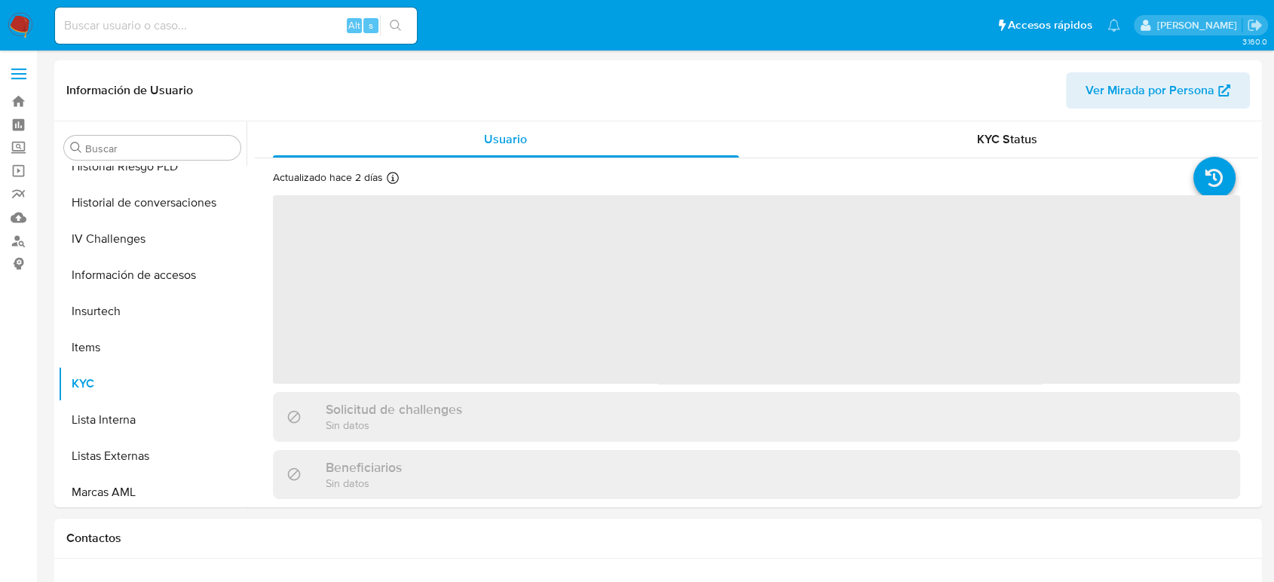
scroll to position [637, 0]
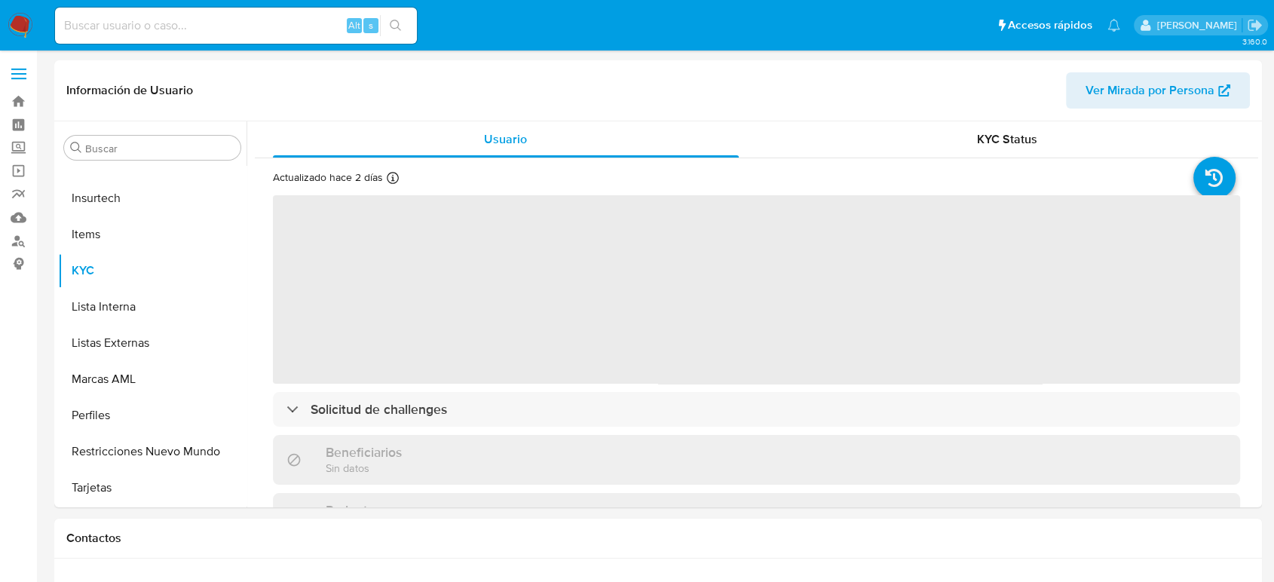
select select "10"
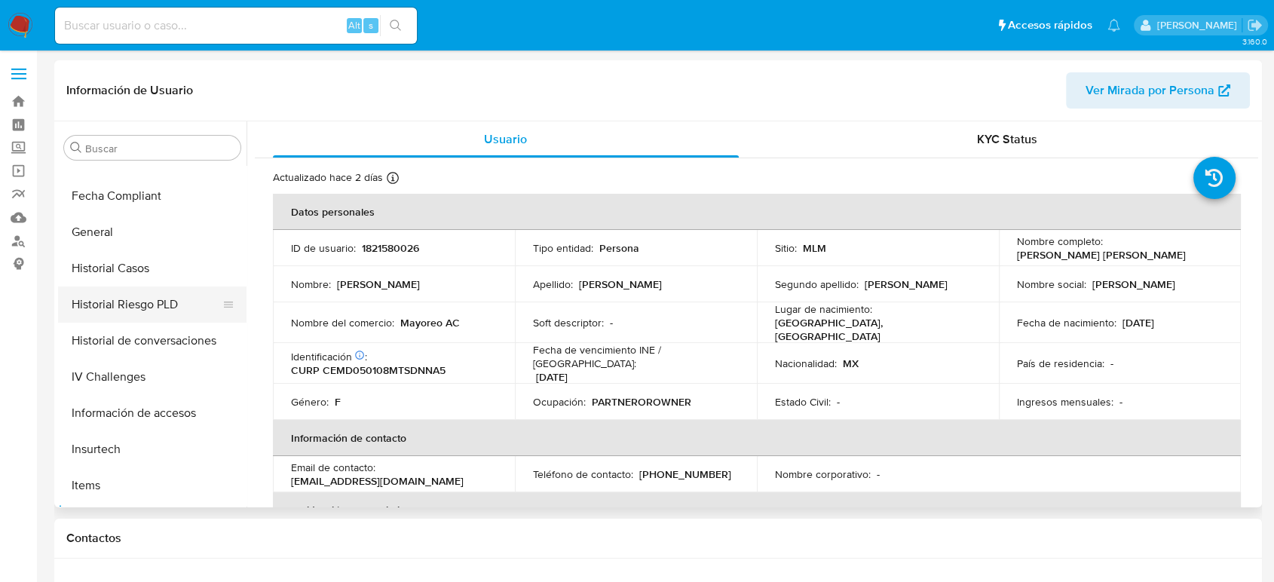
scroll to position [386, 0]
click at [128, 274] on button "Historial Casos" at bounding box center [146, 268] width 176 height 36
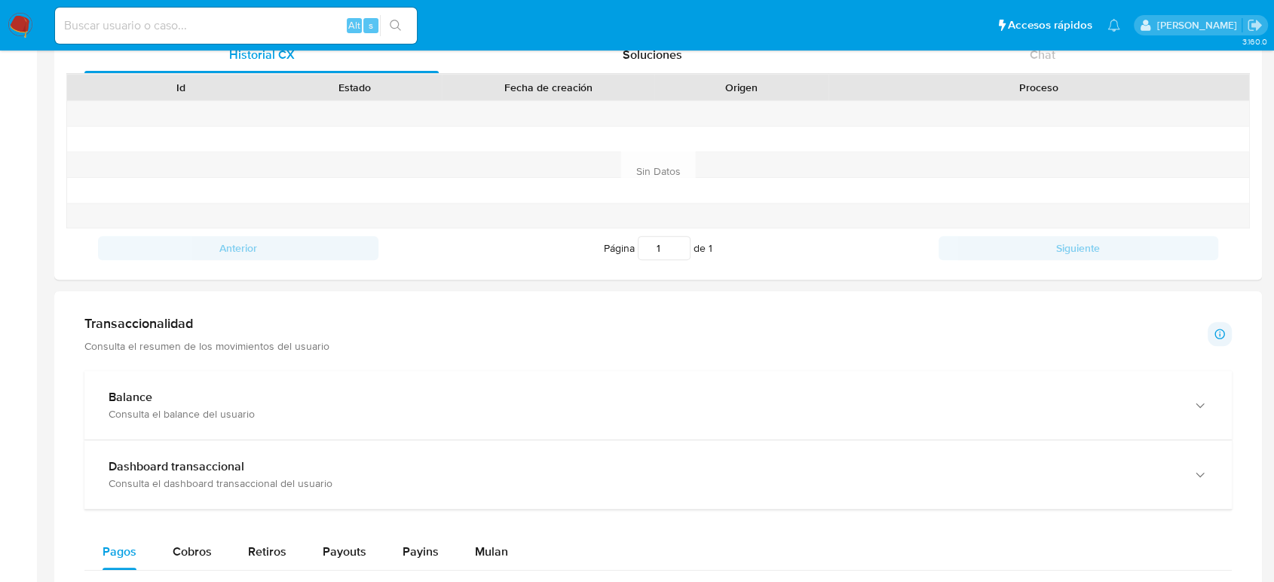
scroll to position [754, 0]
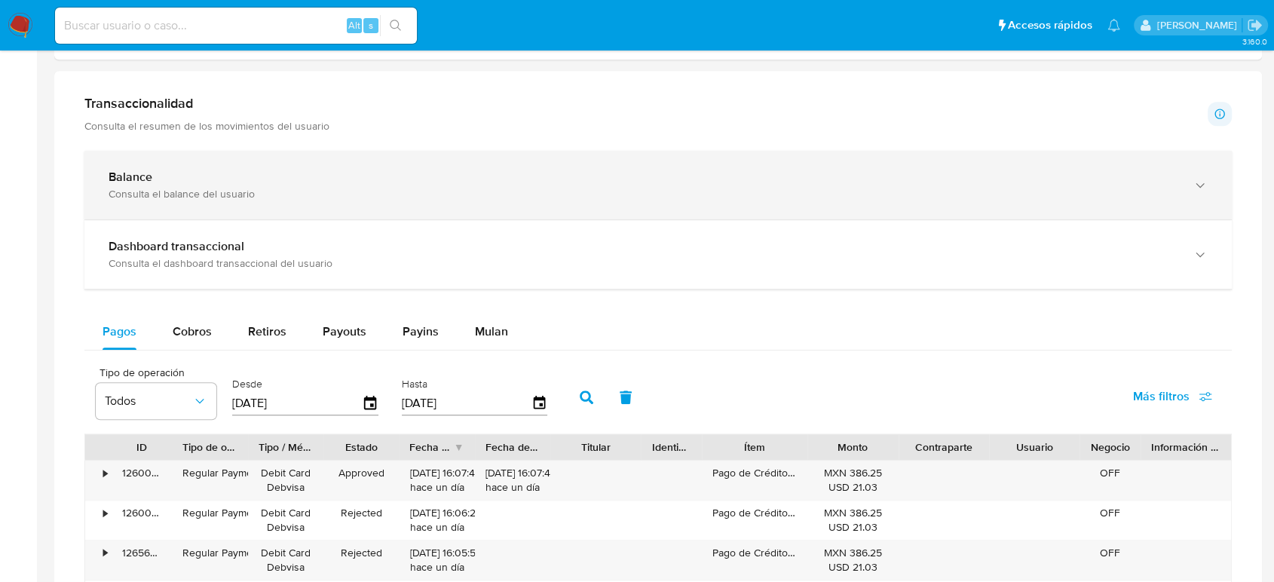
click at [194, 199] on div "Consulta el balance del usuario" at bounding box center [643, 194] width 1069 height 14
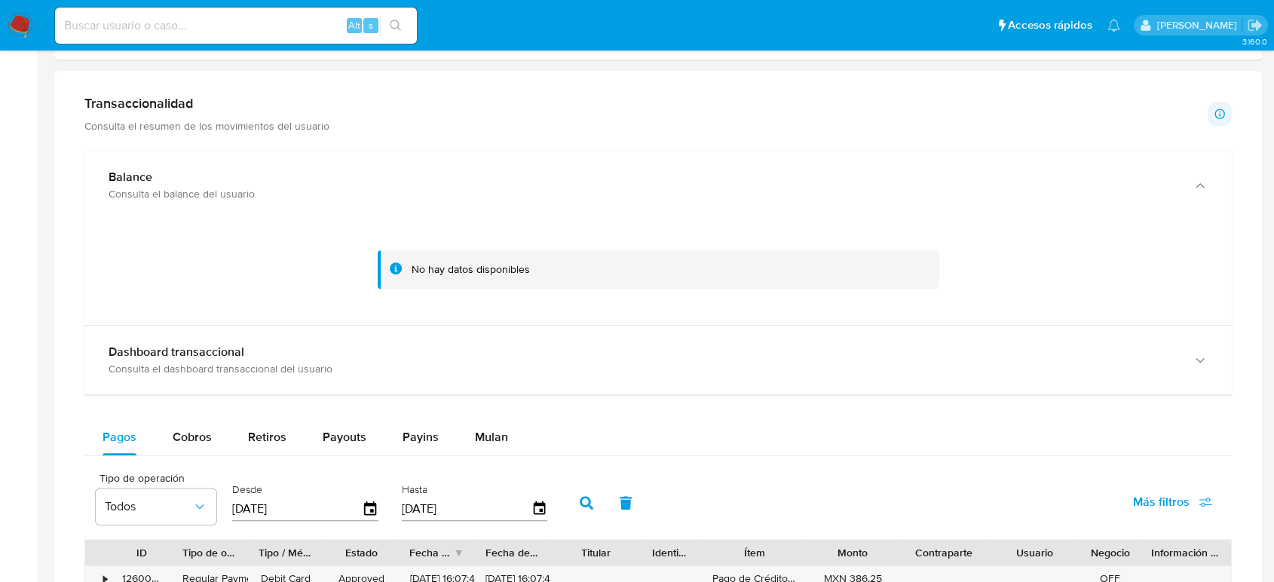
click at [225, 25] on input at bounding box center [236, 26] width 362 height 20
paste input "835316306"
type input "835316306"
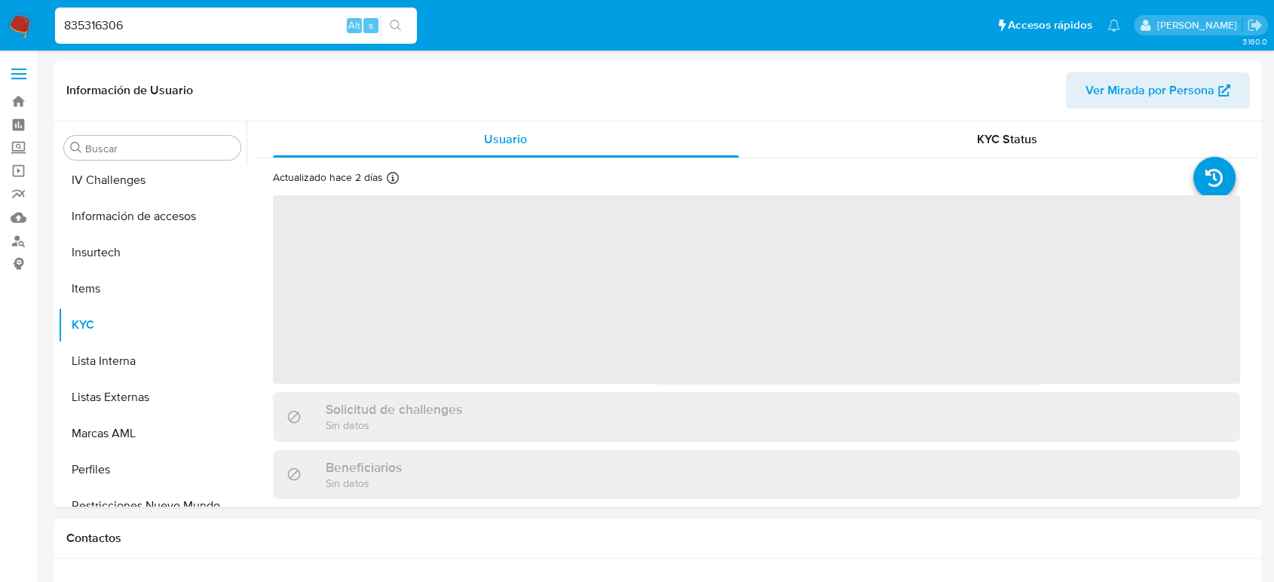
scroll to position [637, 0]
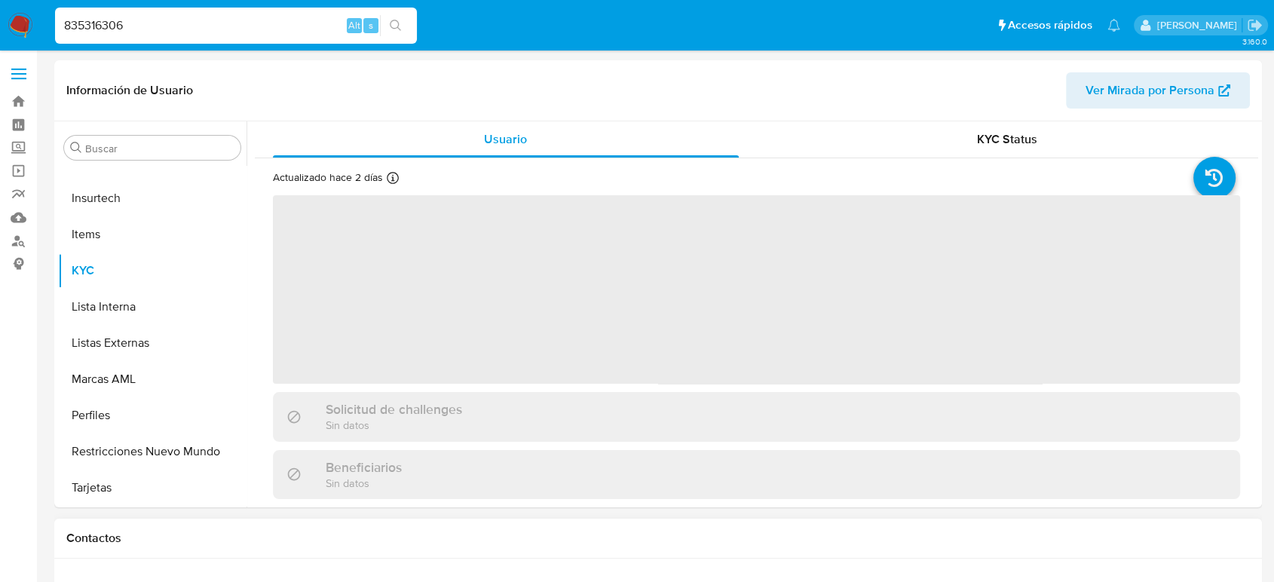
select select "10"
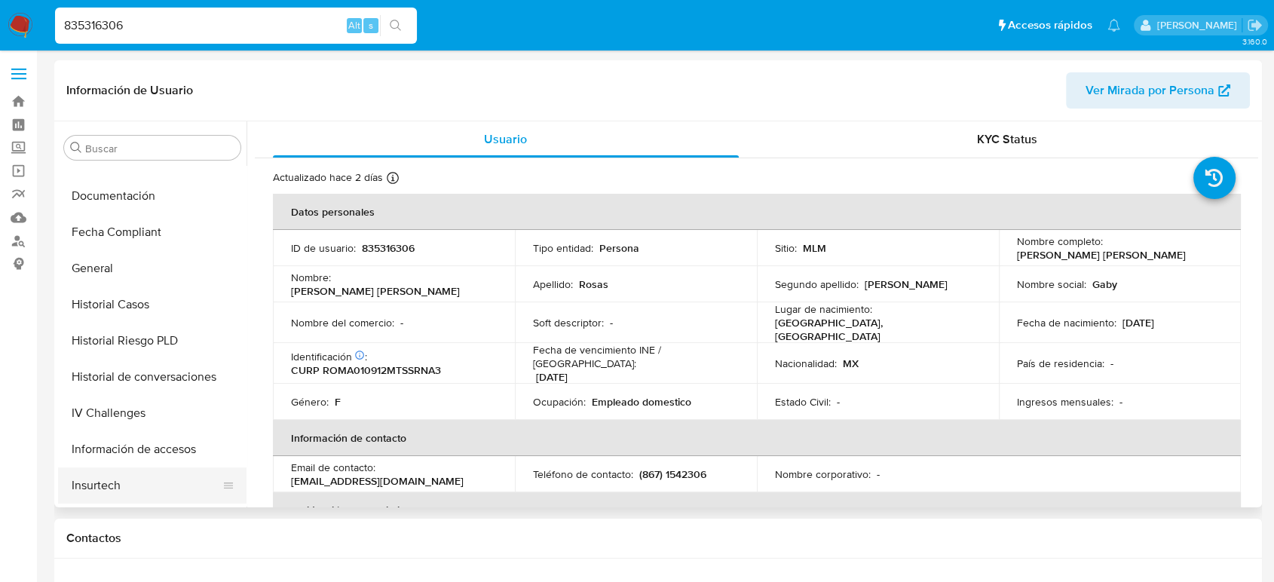
scroll to position [218, 0]
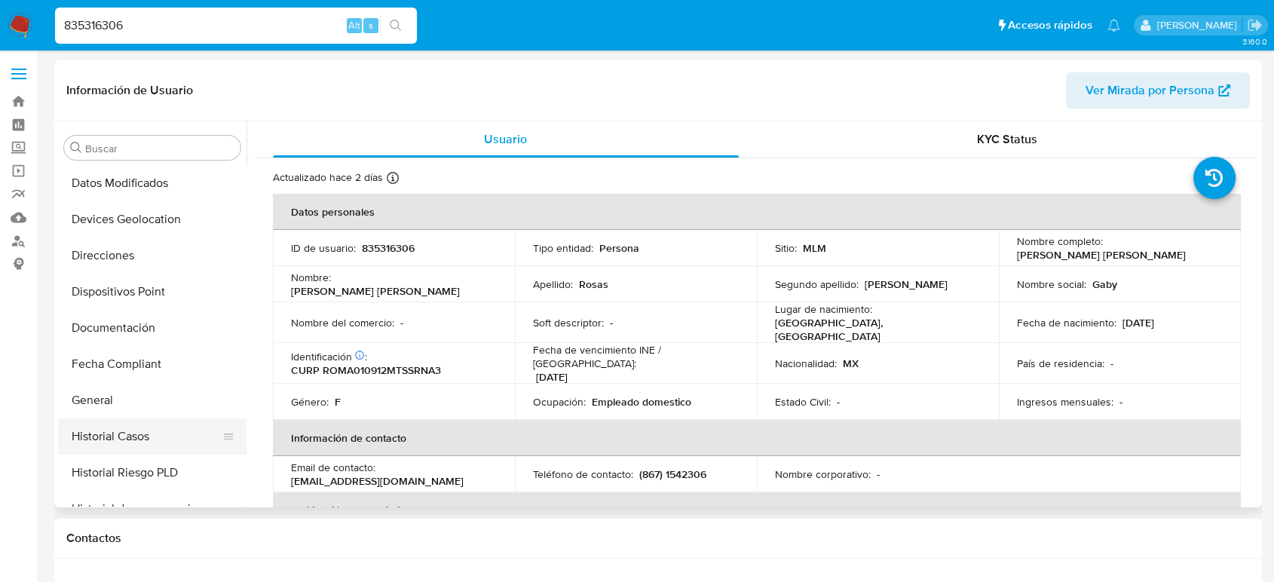
click at [126, 433] on button "Historial Casos" at bounding box center [146, 436] width 176 height 36
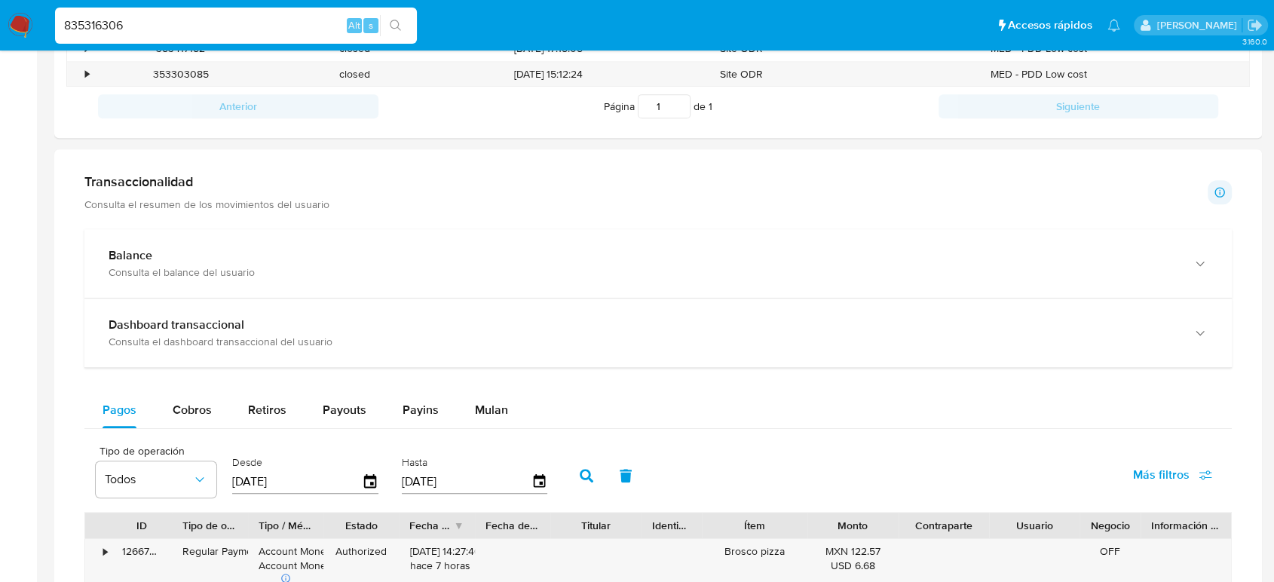
scroll to position [837, 0]
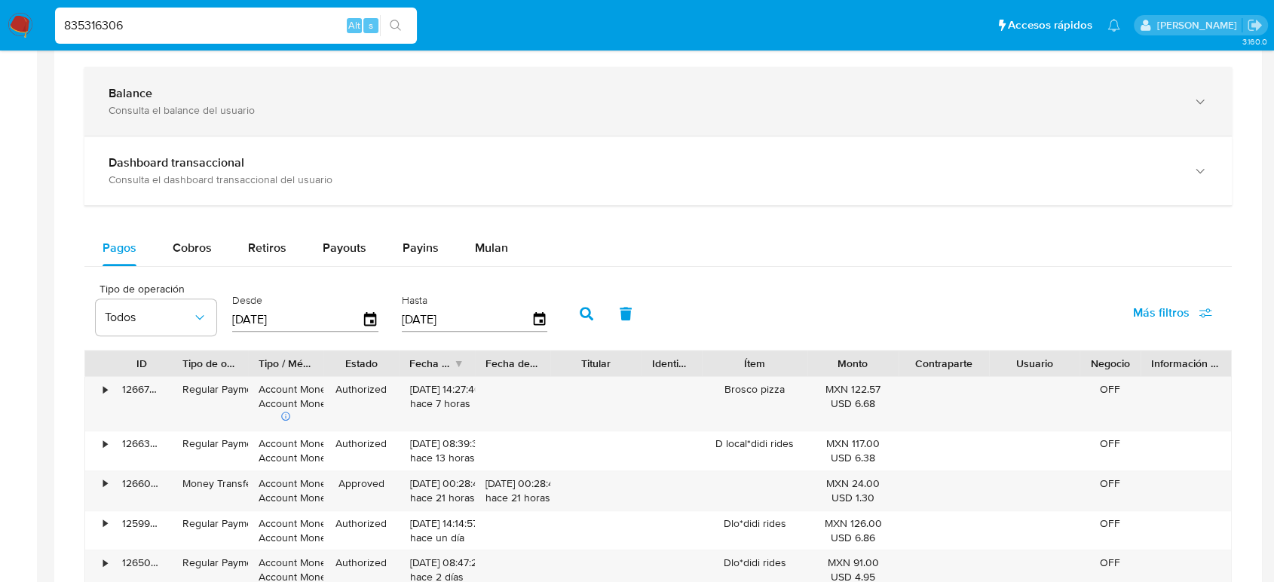
click at [243, 121] on div "Balance Consulta el balance del usuario" at bounding box center [657, 101] width 1147 height 69
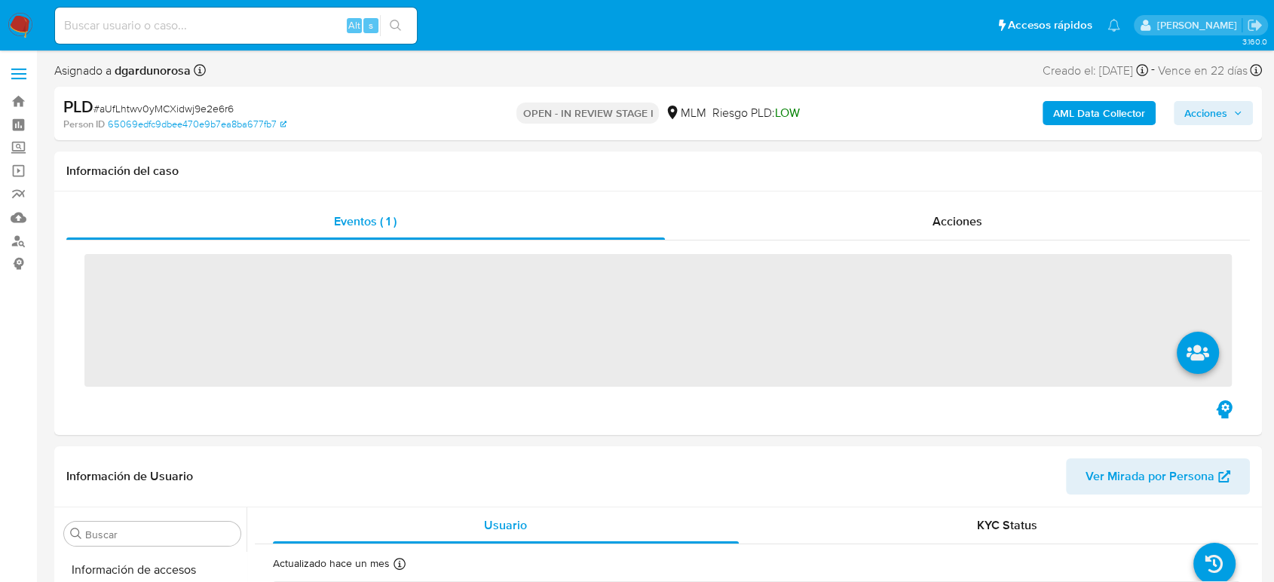
scroll to position [637, 0]
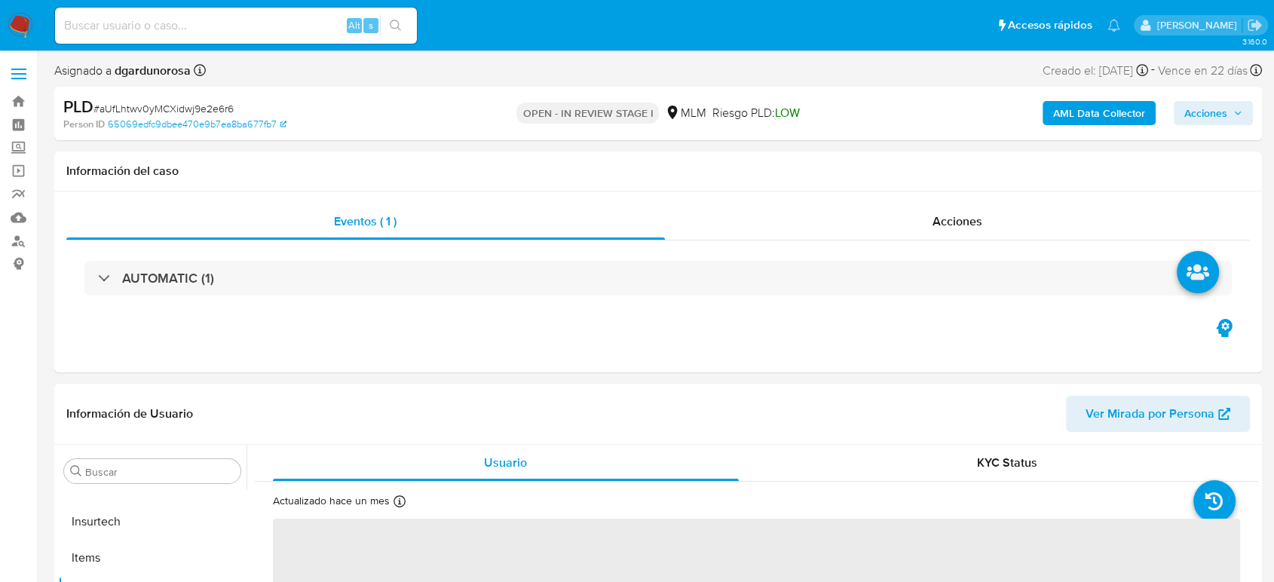
select select "10"
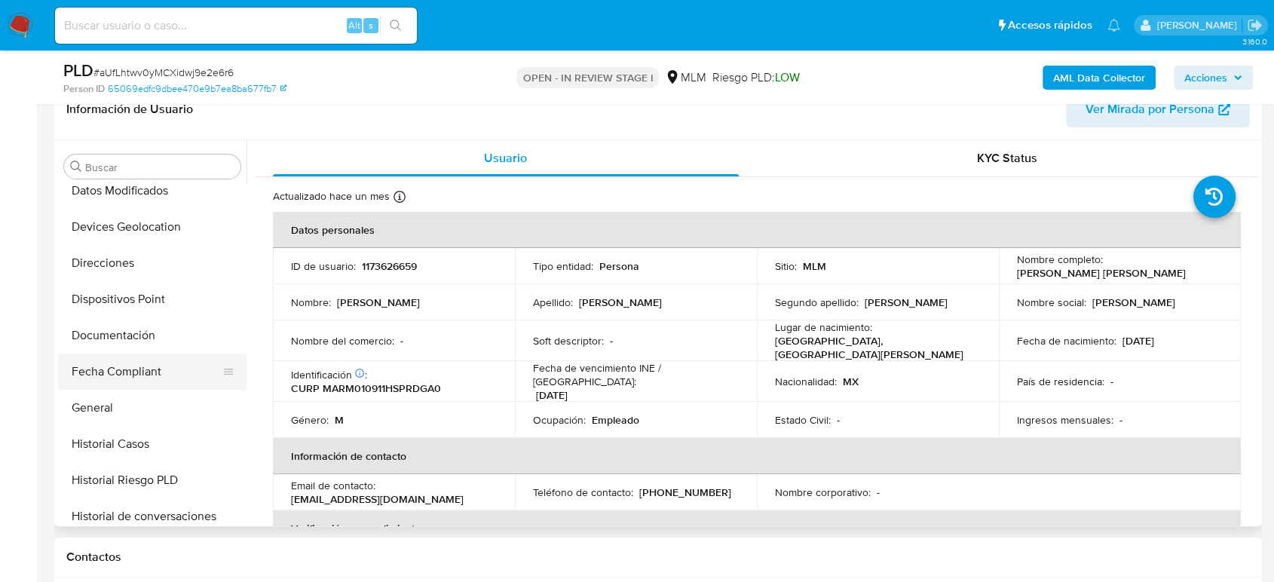
scroll to position [218, 0]
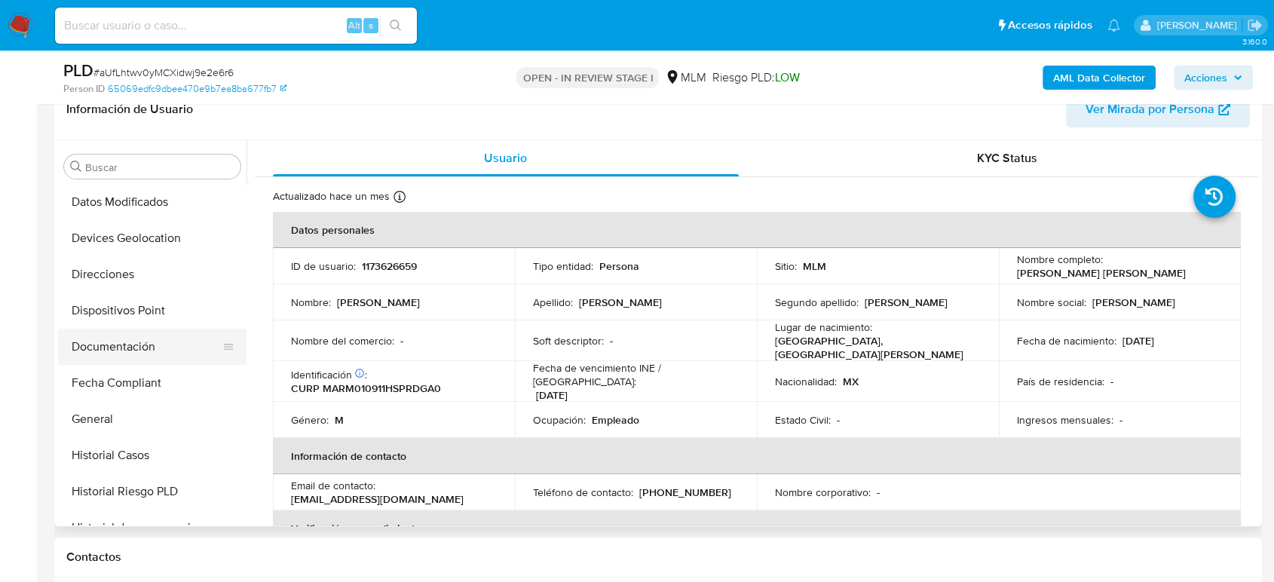
click at [133, 354] on button "Documentación" at bounding box center [146, 347] width 176 height 36
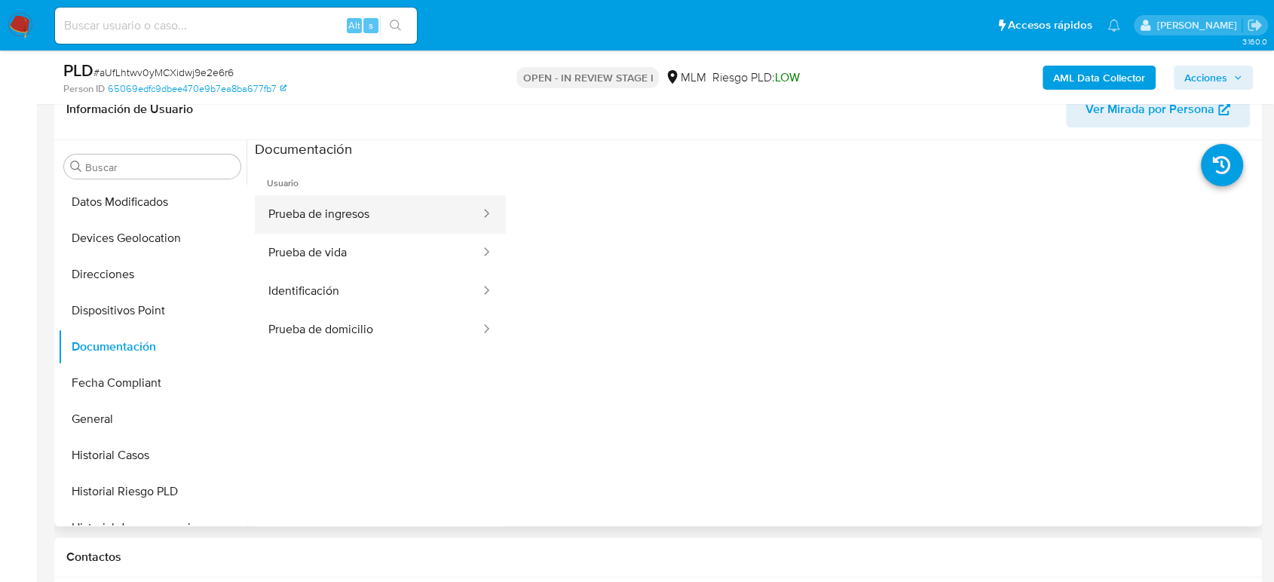
click at [434, 212] on button "Prueba de ingresos" at bounding box center [368, 214] width 227 height 38
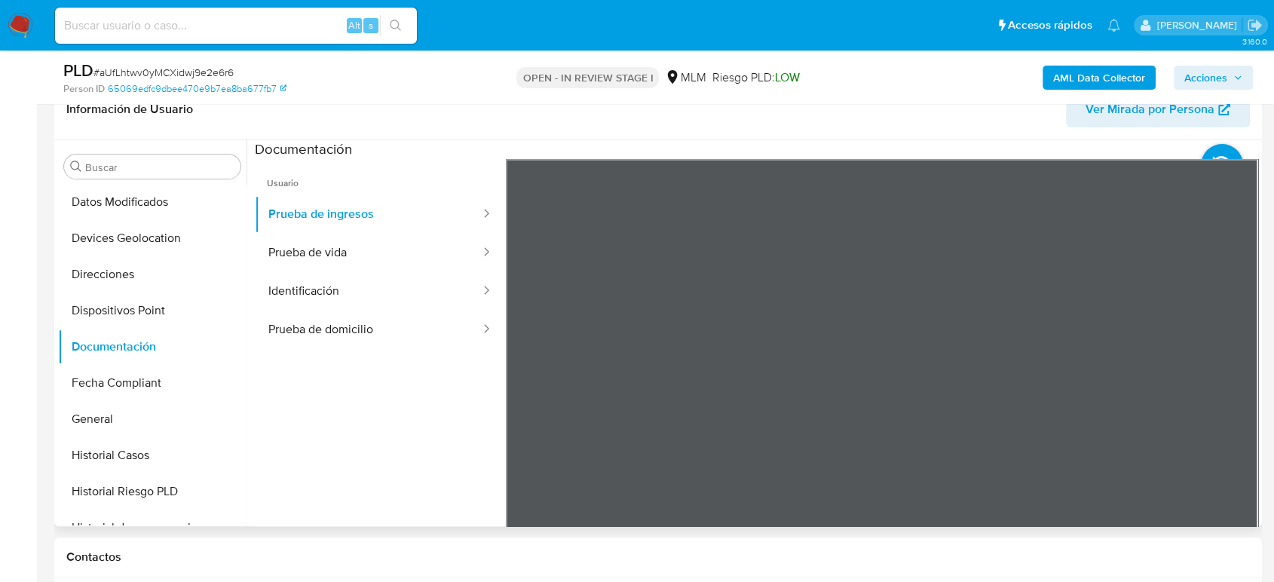
click at [780, 132] on div "Información de Usuario Ver Mirada por Persona Buscar Anticipos de dinero Archiv…" at bounding box center [657, 302] width 1207 height 447
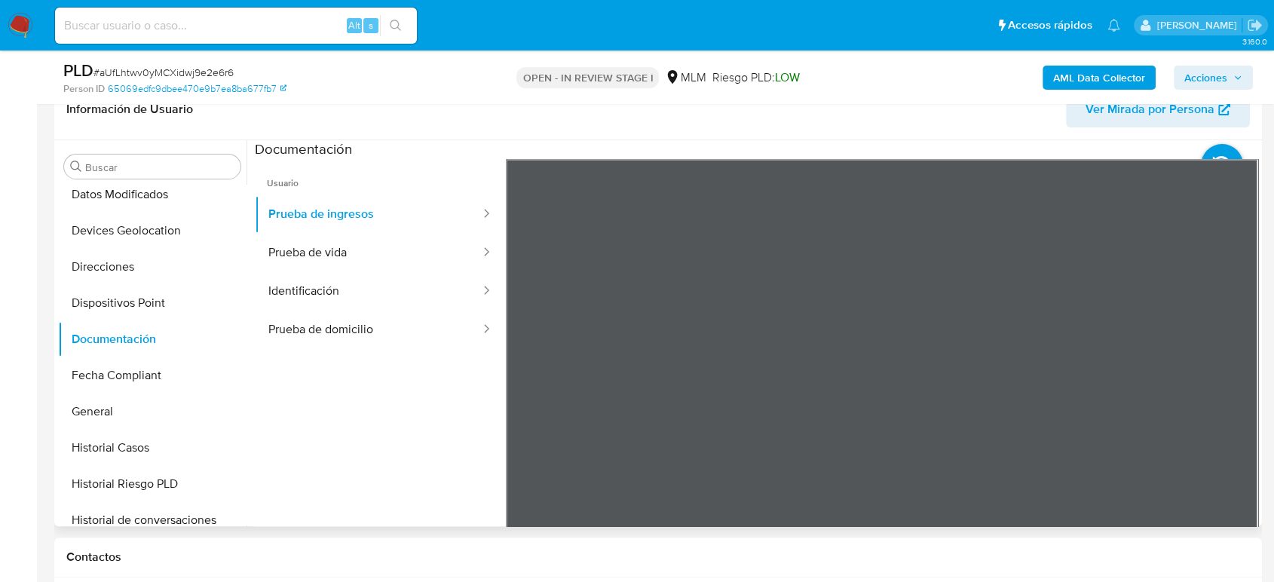
scroll to position [251, 0]
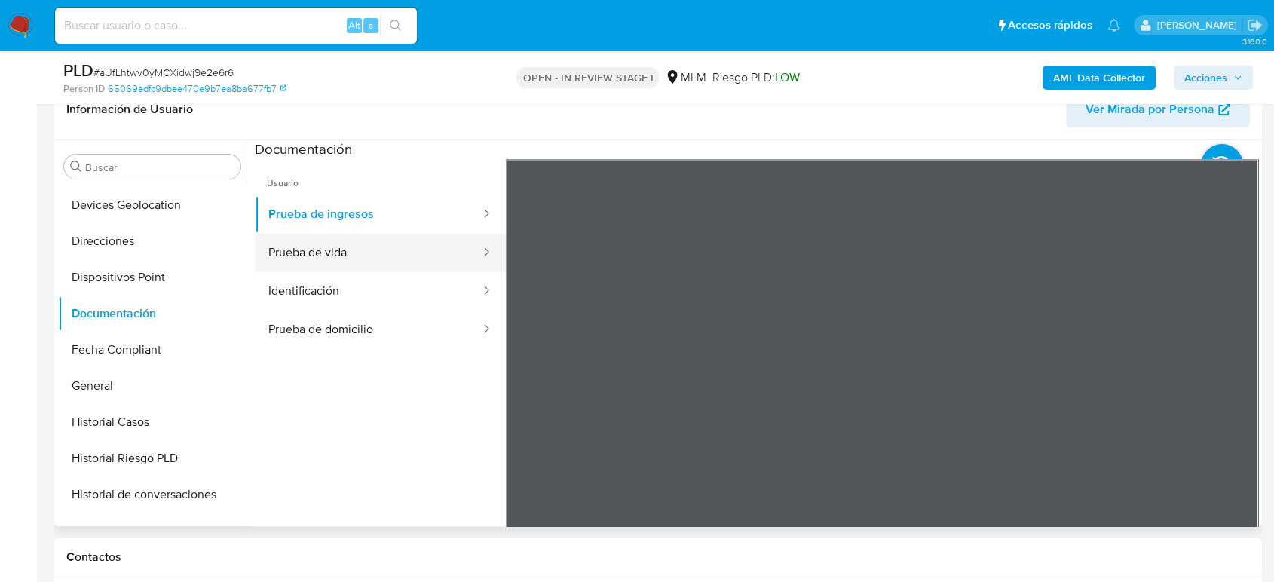
click at [321, 240] on button "Prueba de vida" at bounding box center [368, 253] width 227 height 38
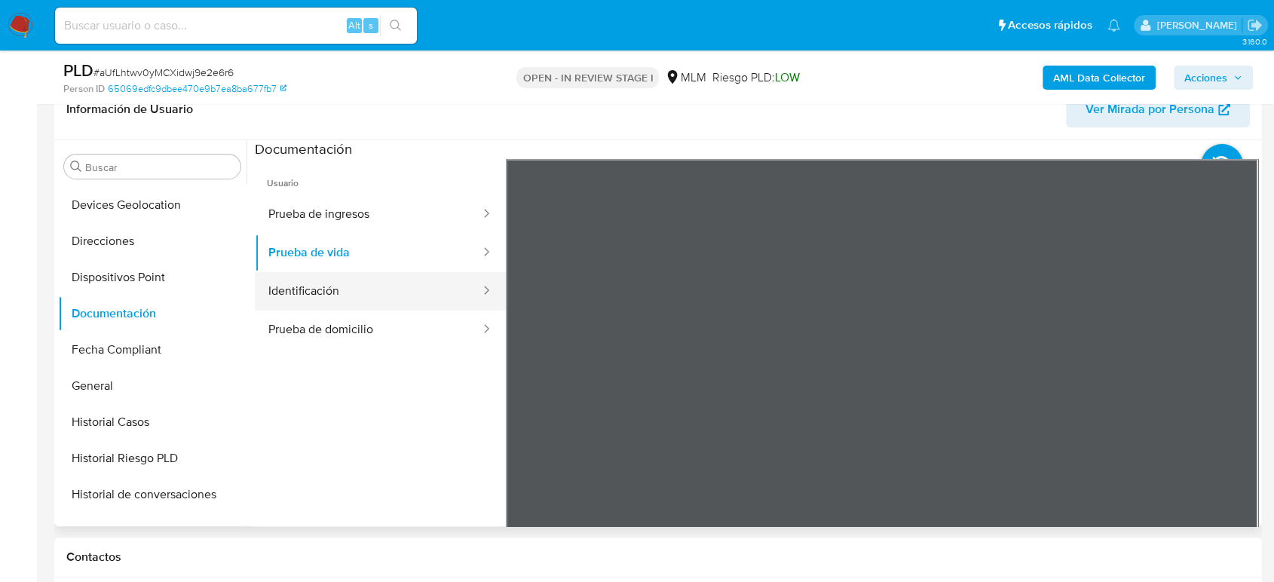
click at [418, 297] on button "Identificación" at bounding box center [368, 291] width 227 height 38
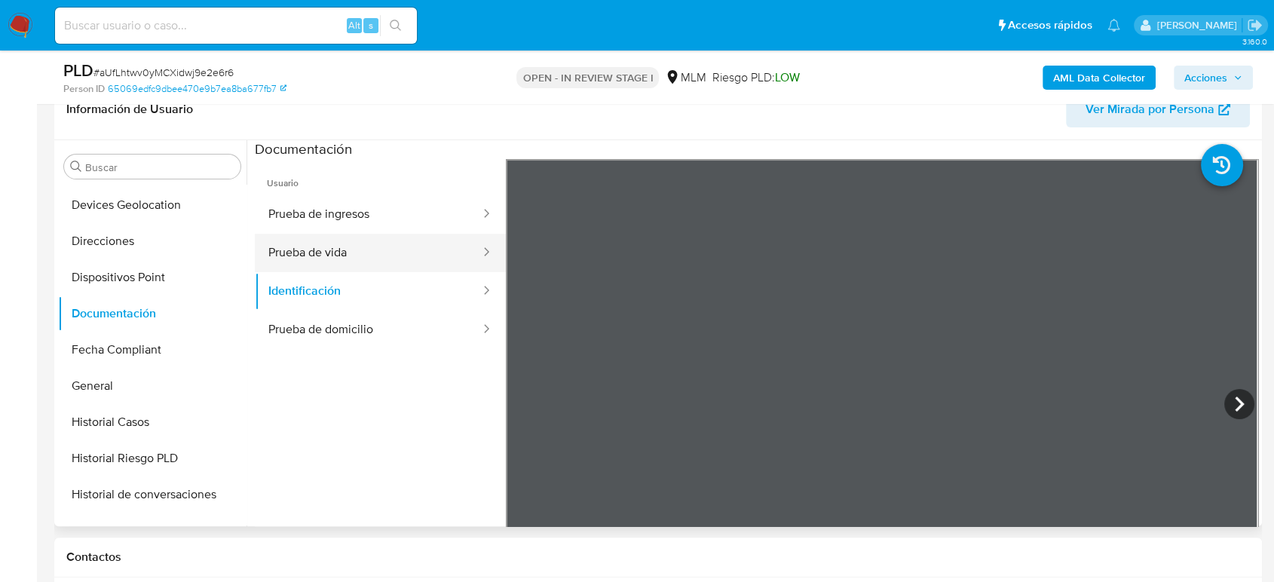
click at [362, 261] on button "Prueba de vida" at bounding box center [368, 253] width 227 height 38
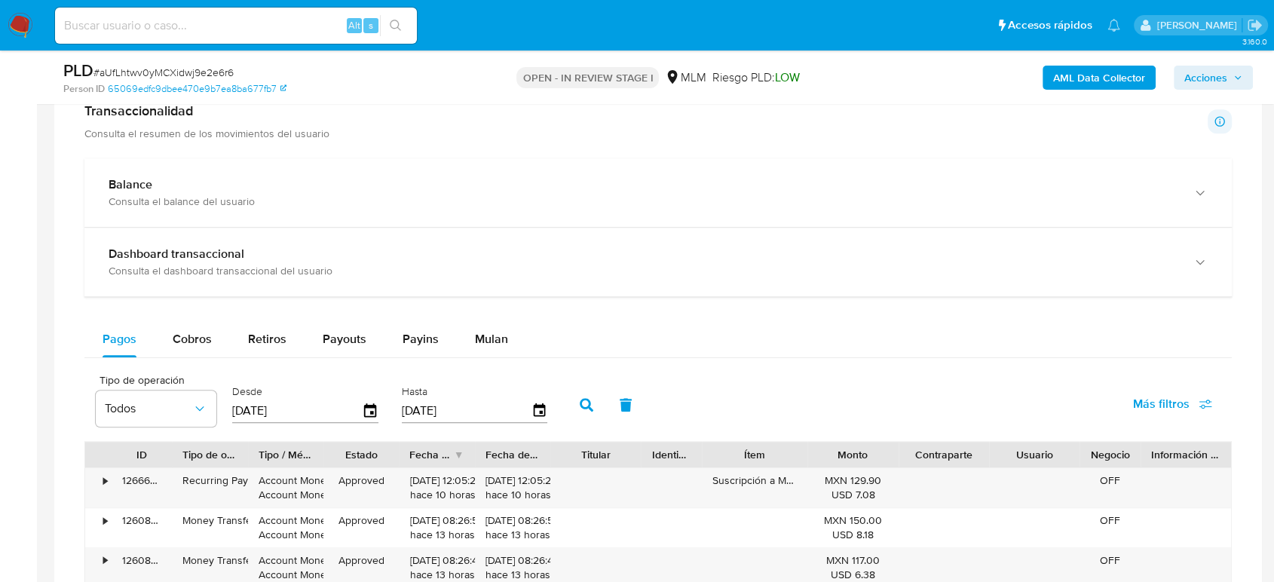
scroll to position [921, 0]
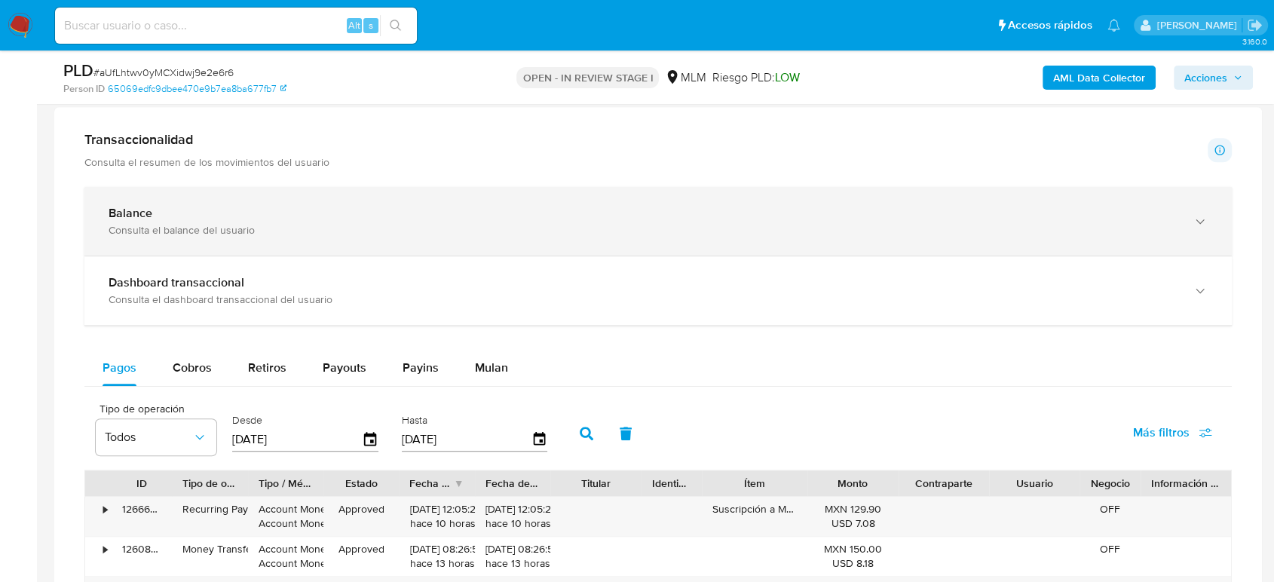
click at [273, 201] on div "Balance Consulta el balance del usuario" at bounding box center [657, 221] width 1147 height 69
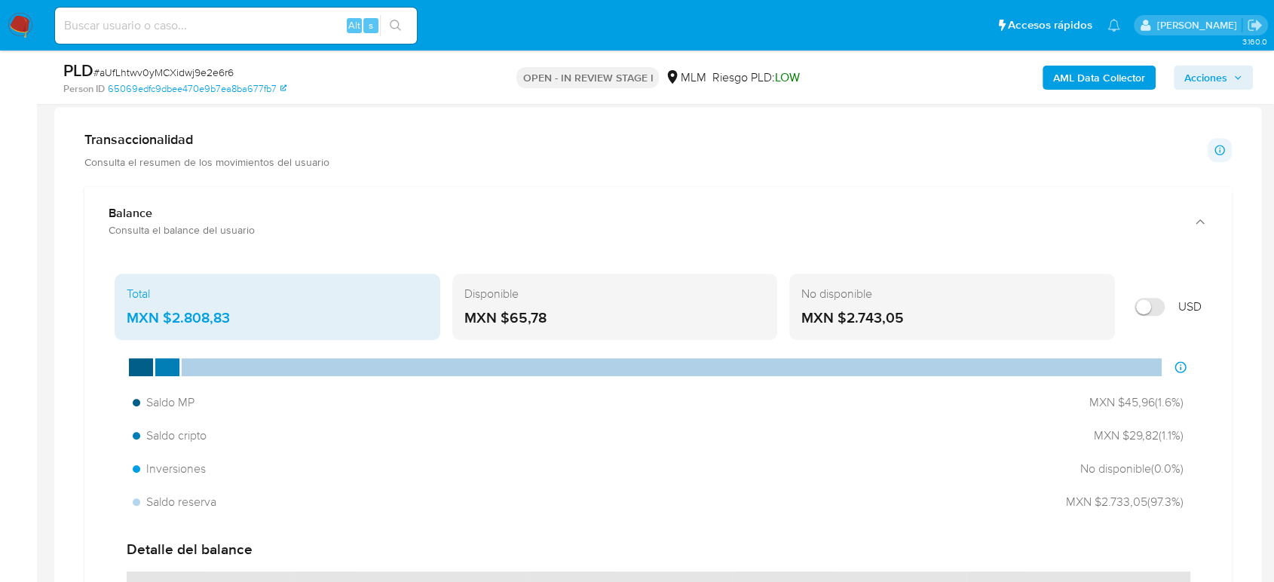
drag, startPoint x: 231, startPoint y: 324, endPoint x: 161, endPoint y: 318, distance: 69.6
click at [161, 318] on div "MXN $2.808,83" at bounding box center [277, 318] width 301 height 20
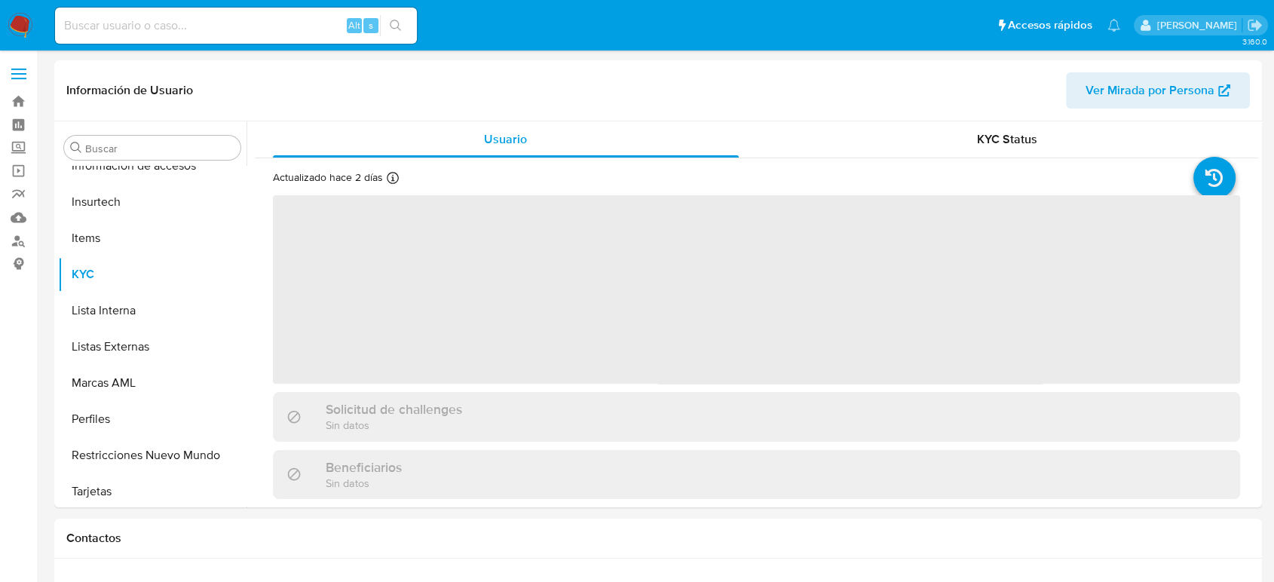
scroll to position [637, 0]
select select "10"
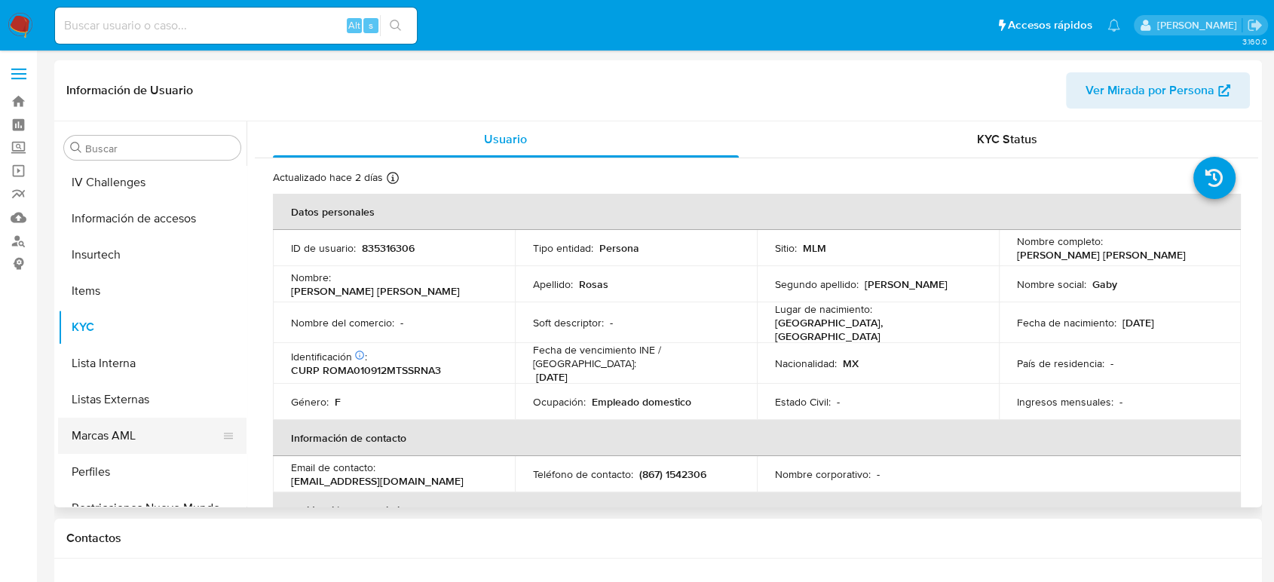
scroll to position [553, 0]
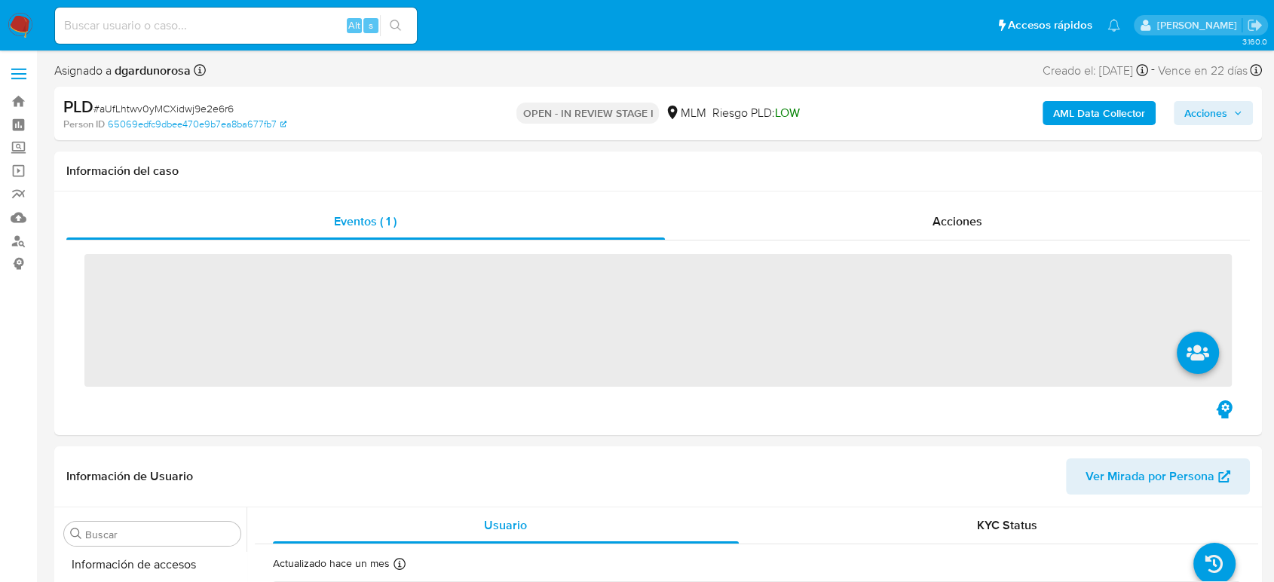
scroll to position [637, 0]
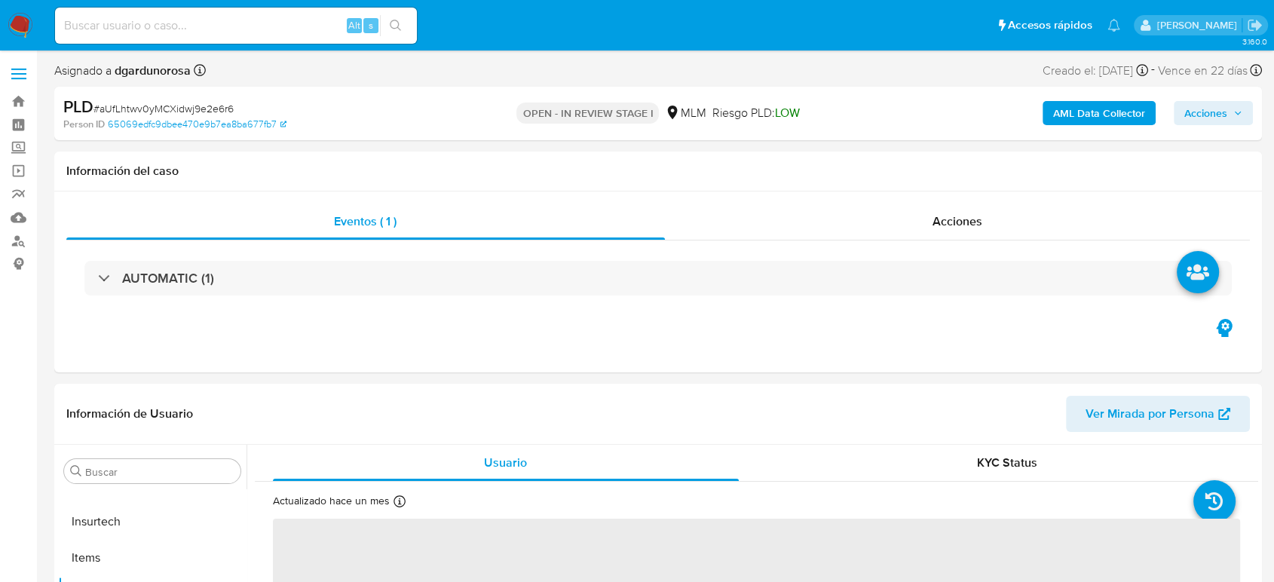
select select "10"
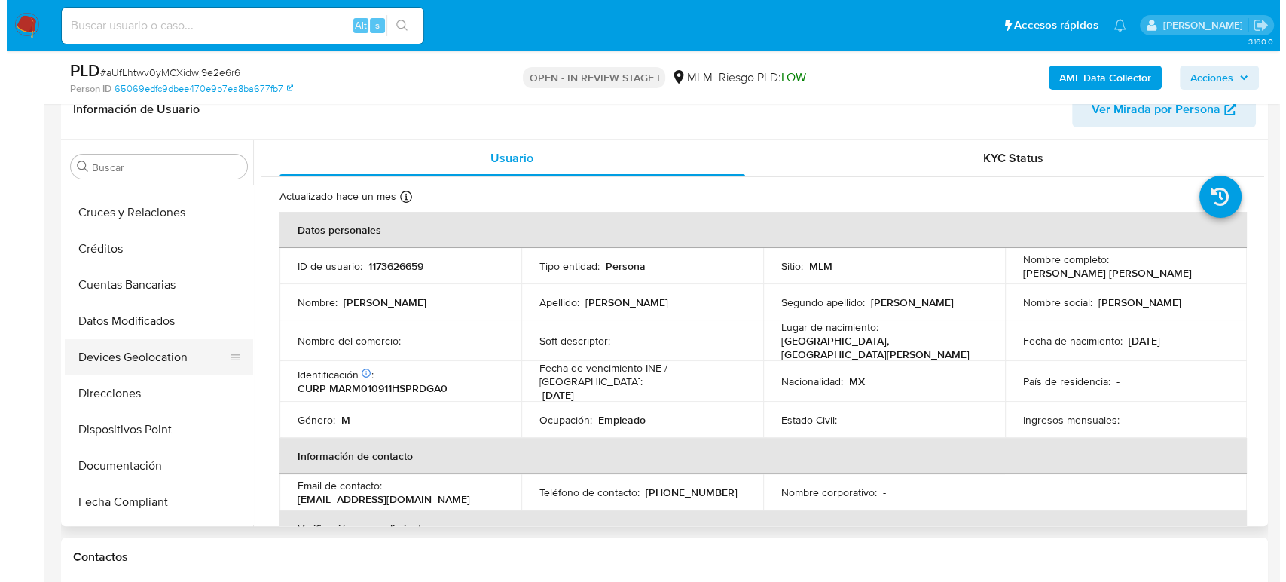
scroll to position [0, 0]
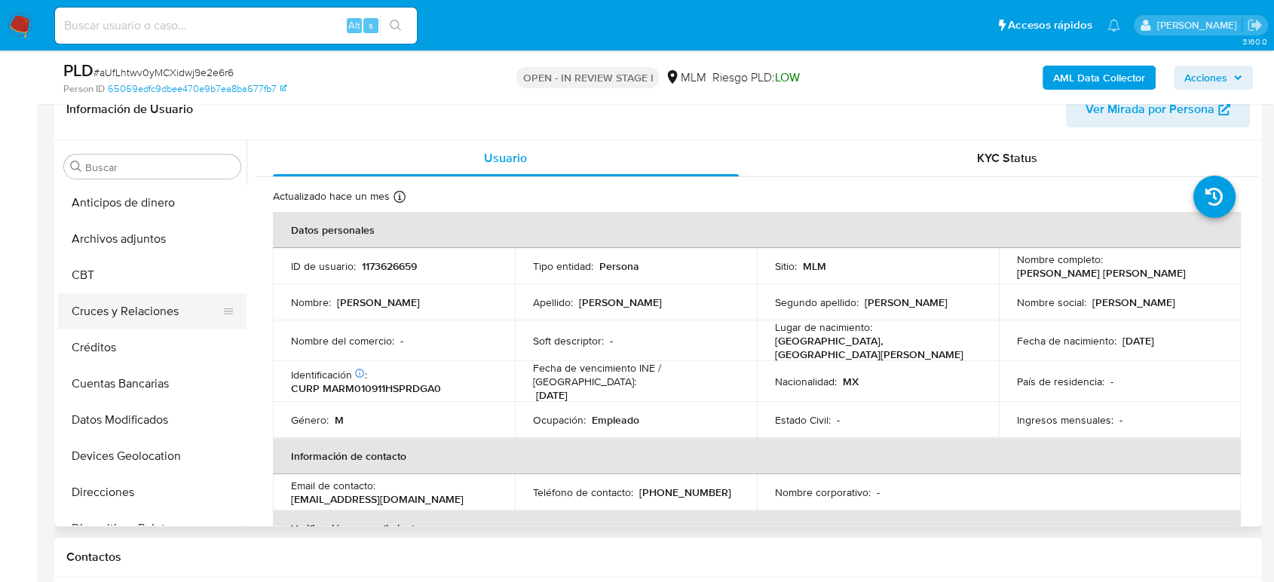
drag, startPoint x: 141, startPoint y: 246, endPoint x: 229, endPoint y: 297, distance: 101.6
click at [141, 246] on button "Archivos adjuntos" at bounding box center [152, 239] width 188 height 36
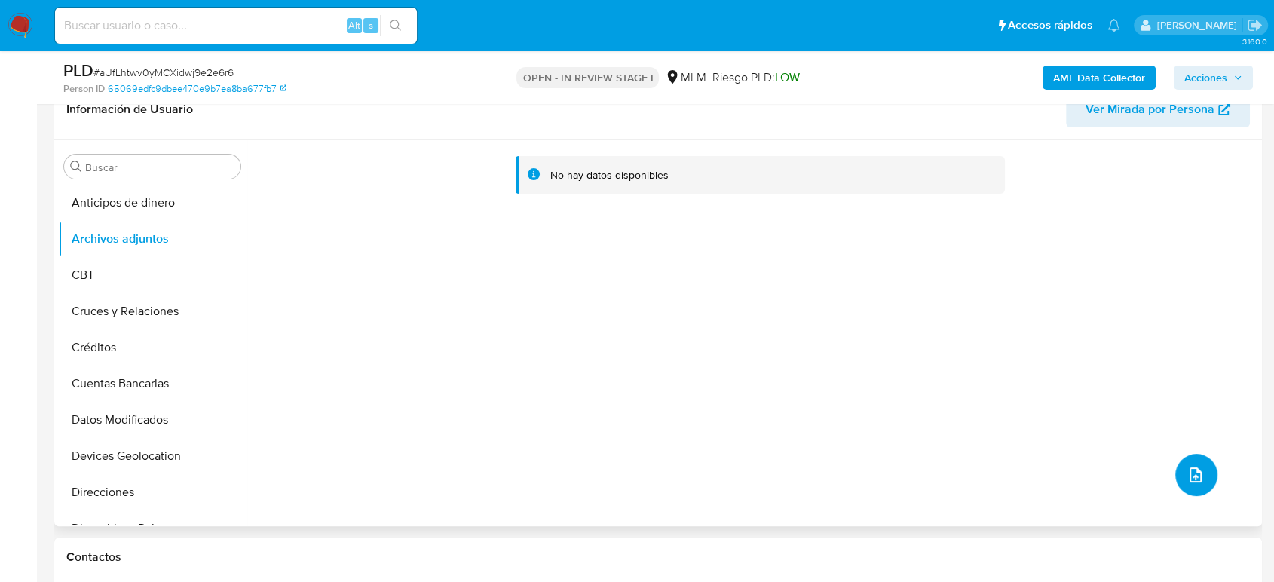
click at [1196, 476] on icon "upload-file" at bounding box center [1195, 475] width 18 height 18
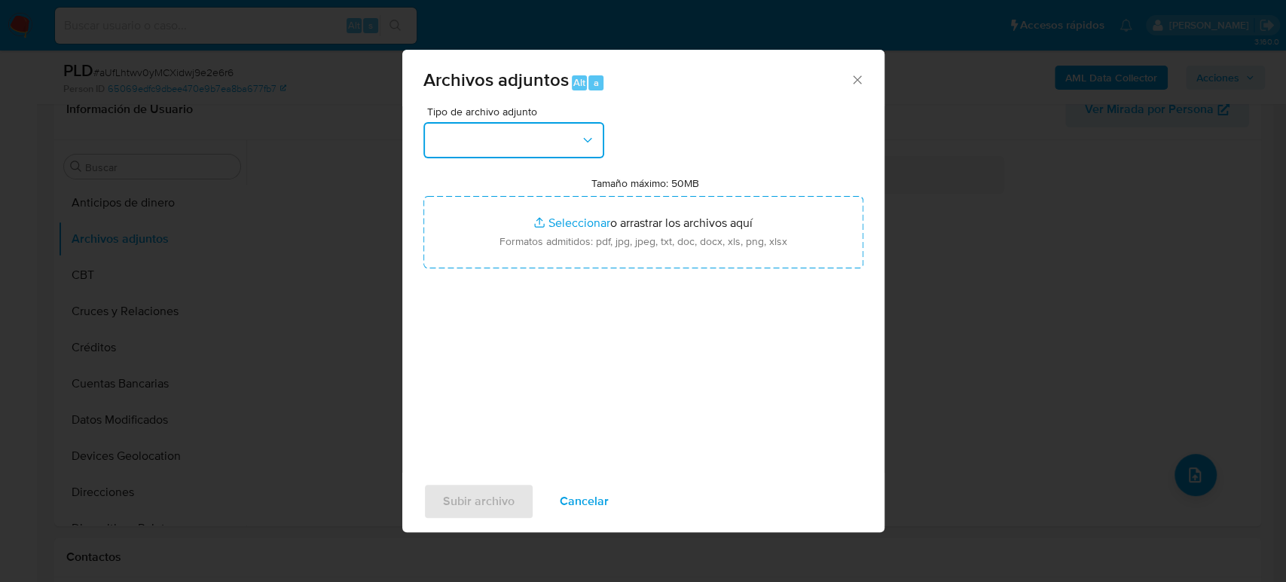
click at [548, 149] on button "button" at bounding box center [514, 140] width 181 height 36
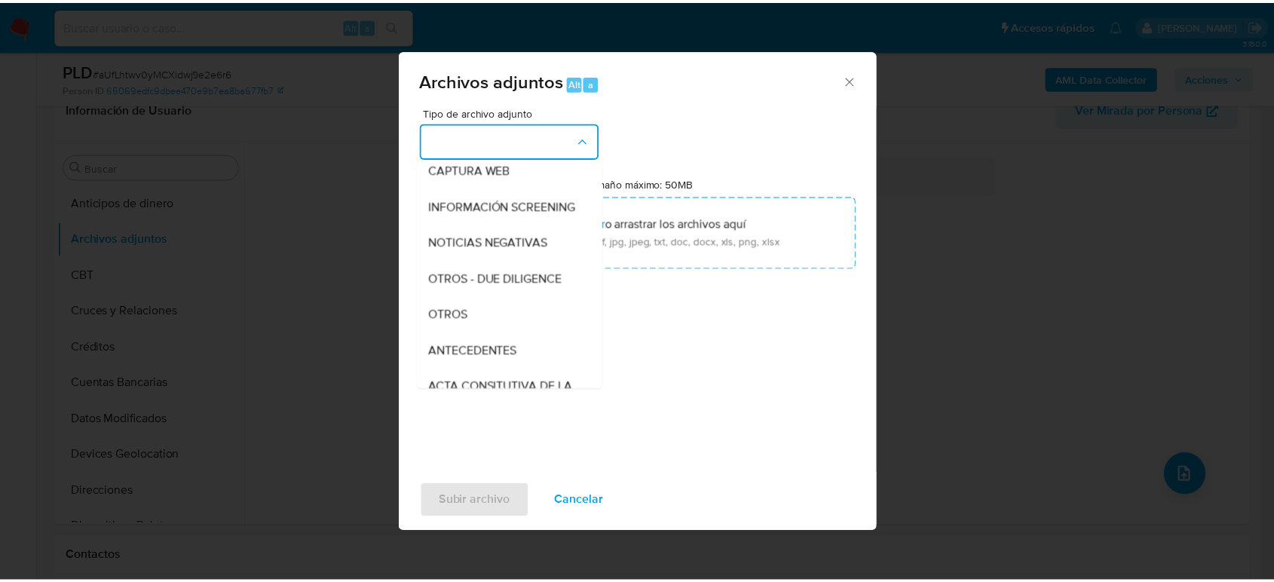
scroll to position [251, 0]
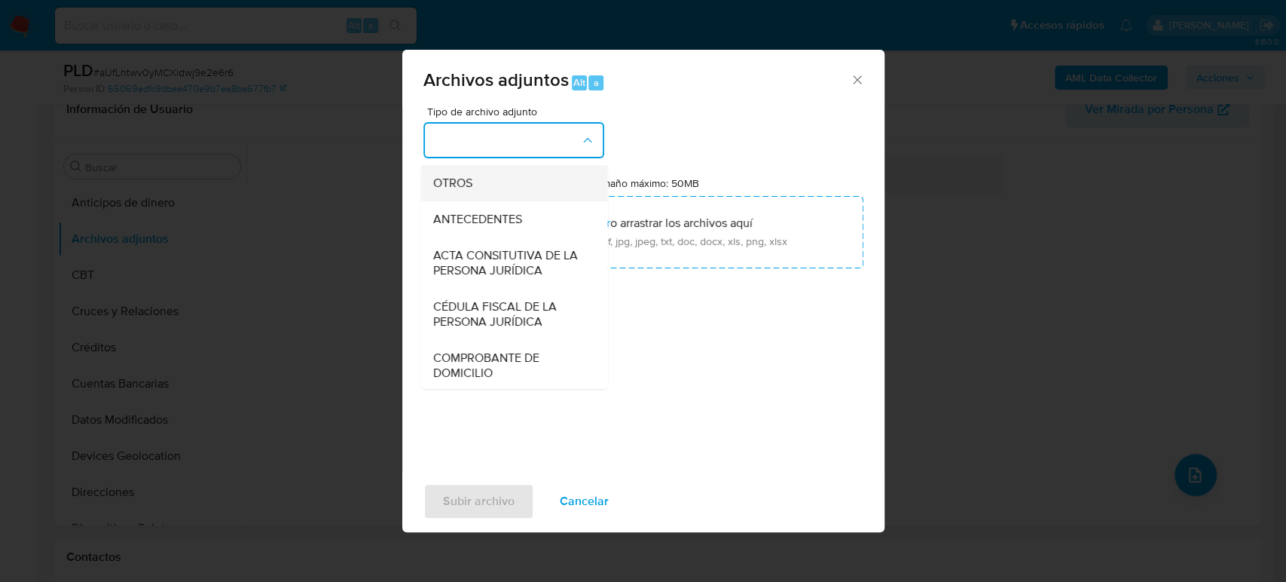
click at [467, 201] on div "OTROS" at bounding box center [510, 183] width 154 height 36
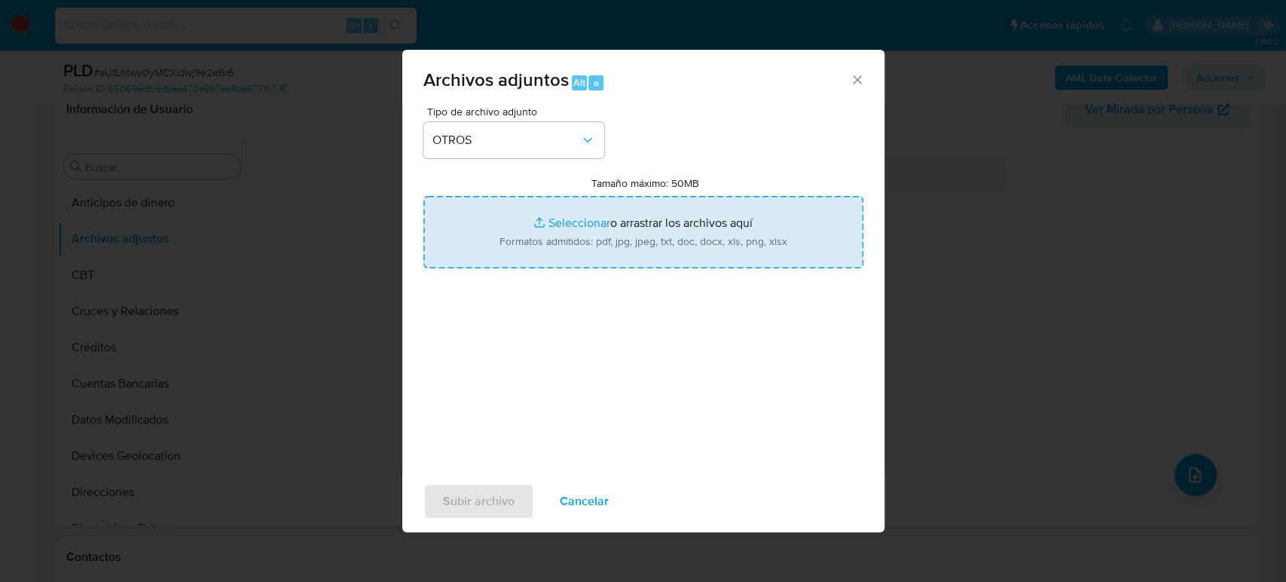
type input "C:\fakepath\1173626659_Miguel Martinez_Agosto2025.pdf"
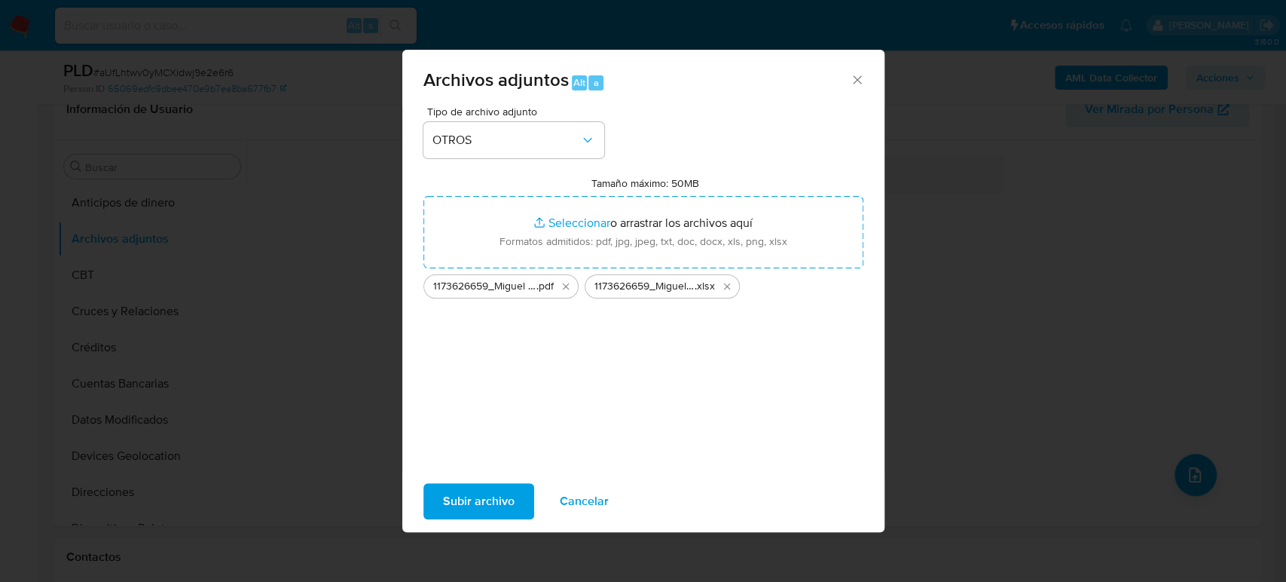
click at [485, 502] on span "Subir archivo" at bounding box center [479, 501] width 72 height 33
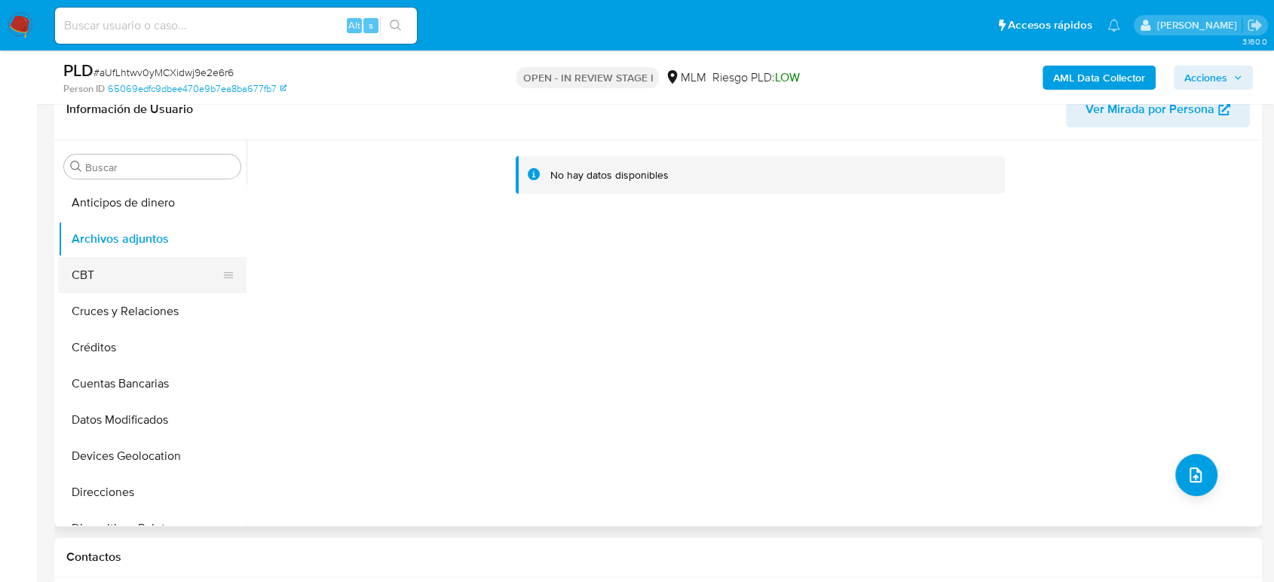
click at [135, 270] on button "CBT" at bounding box center [146, 275] width 176 height 36
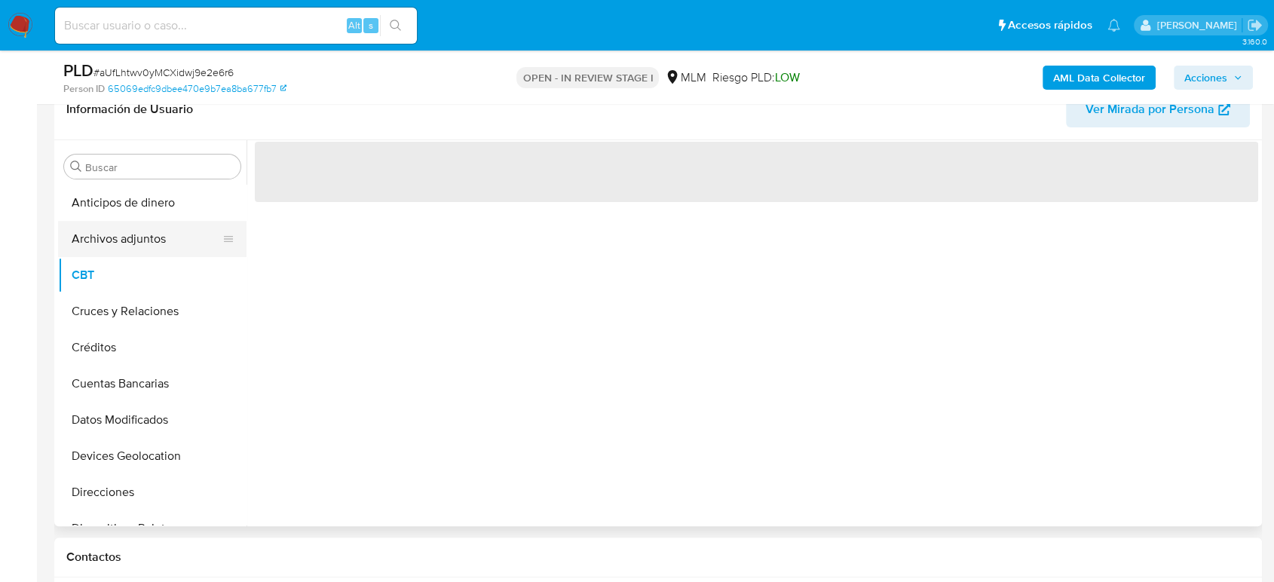
click at [132, 248] on button "Archivos adjuntos" at bounding box center [146, 239] width 176 height 36
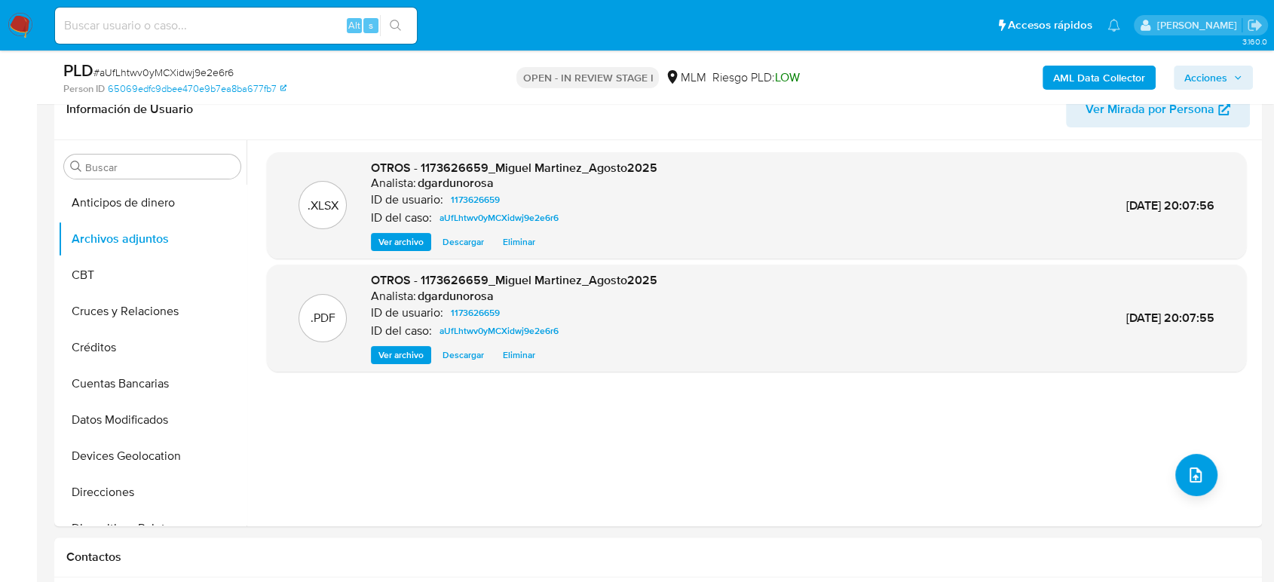
drag, startPoint x: 1209, startPoint y: 66, endPoint x: 1187, endPoint y: 82, distance: 27.4
click at [1210, 66] on span "Acciones" at bounding box center [1205, 78] width 43 height 24
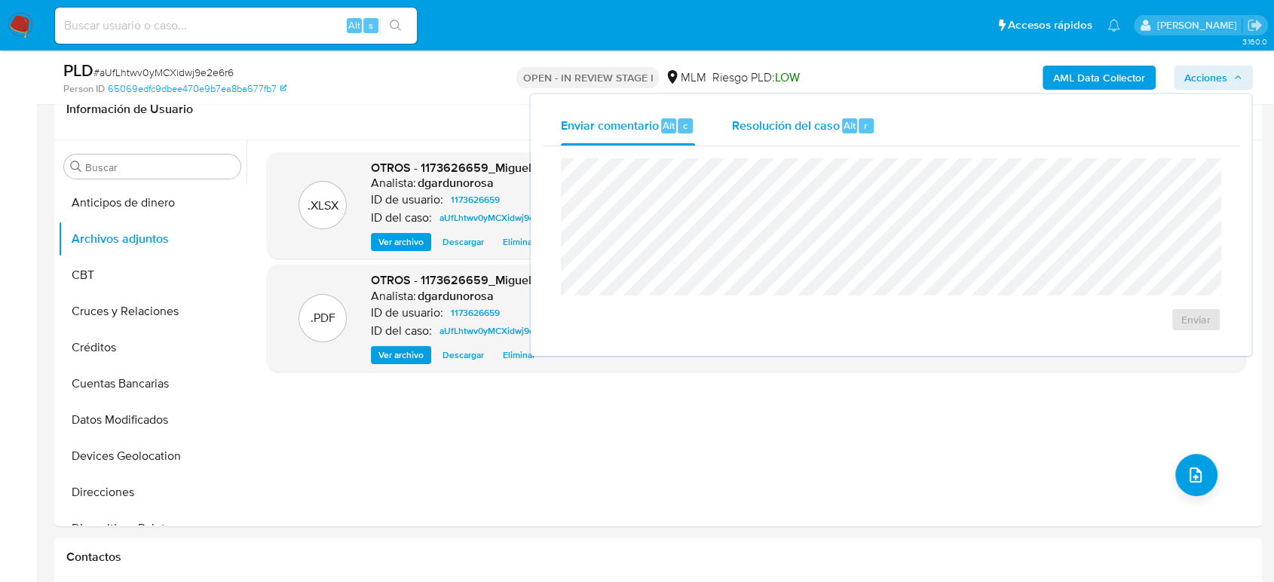
click at [799, 124] on span "Resolución del caso" at bounding box center [785, 124] width 108 height 17
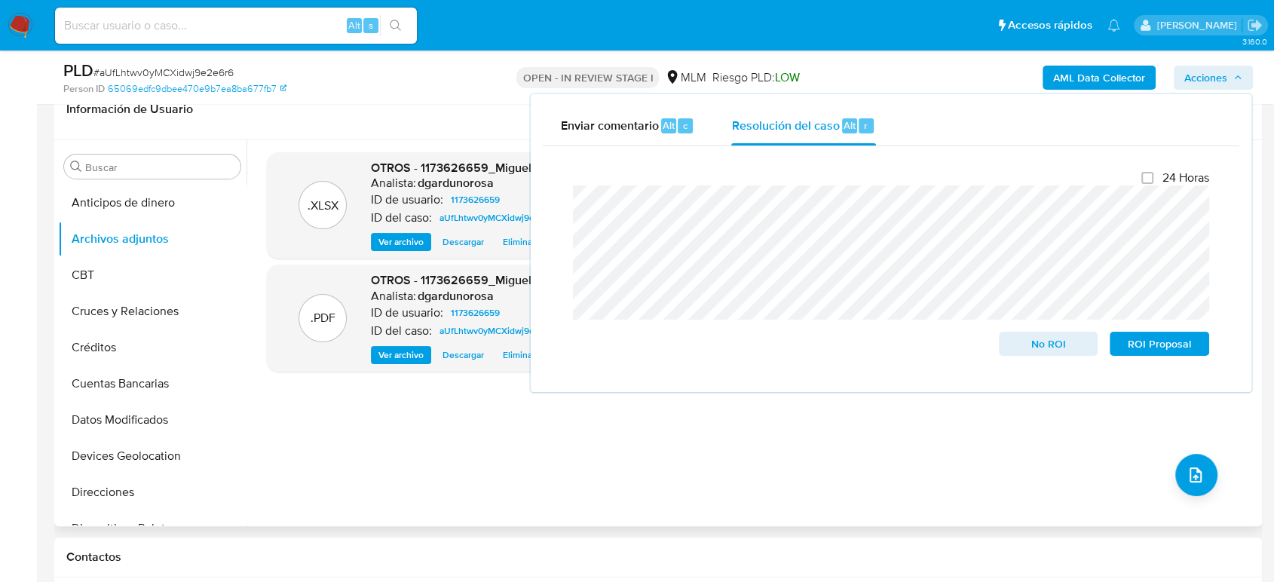
drag, startPoint x: 1020, startPoint y: 343, endPoint x: 866, endPoint y: 469, distance: 199.3
click at [1019, 350] on span "No ROI" at bounding box center [1048, 343] width 78 height 21
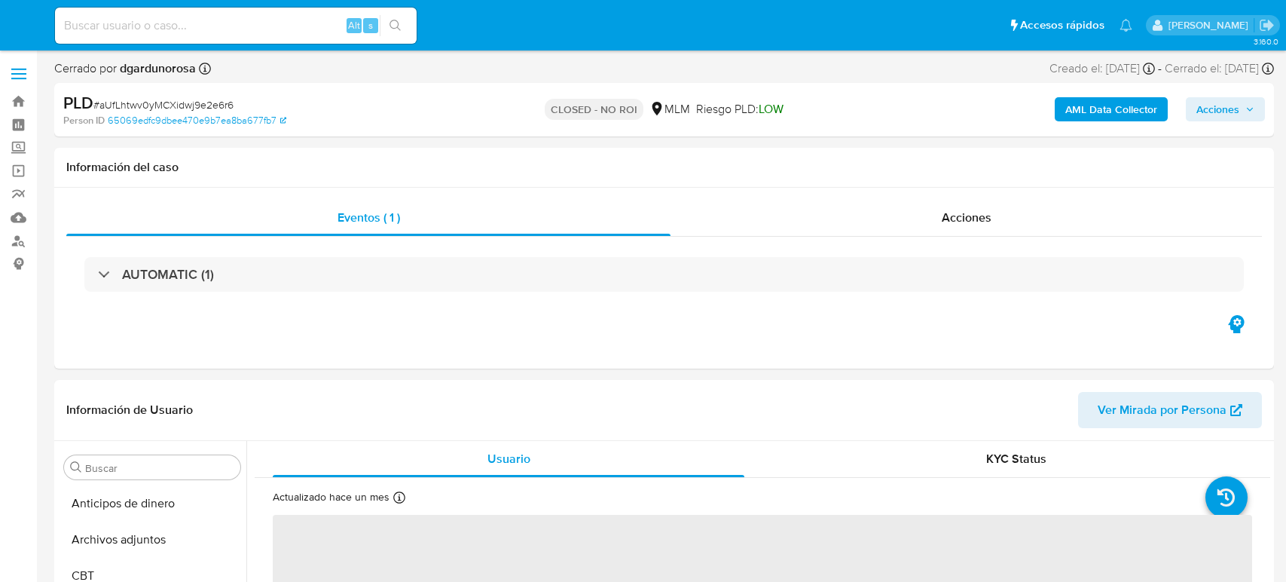
select select "10"
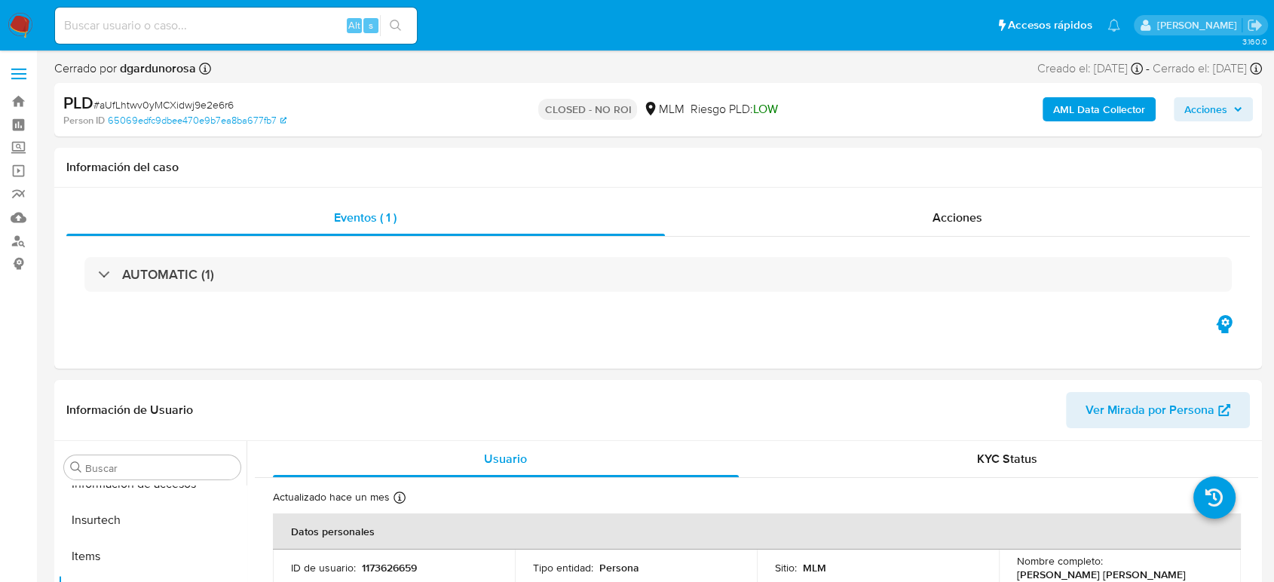
scroll to position [637, 0]
click at [13, 30] on img at bounding box center [21, 26] width 26 height 26
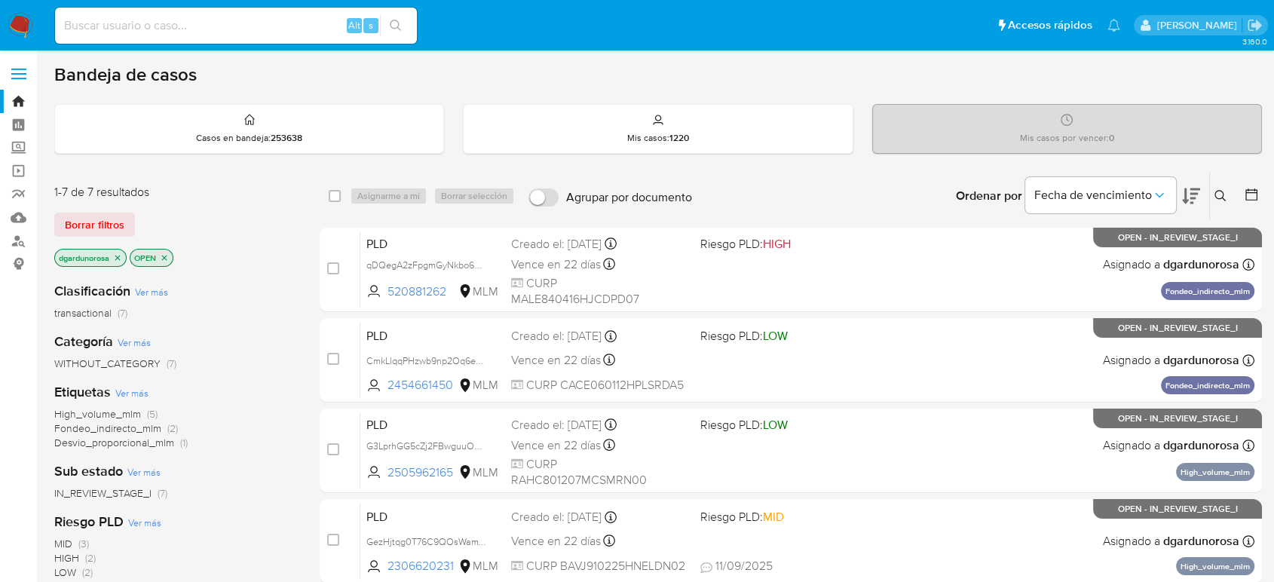
click at [1218, 197] on icon at bounding box center [1219, 195] width 11 height 11
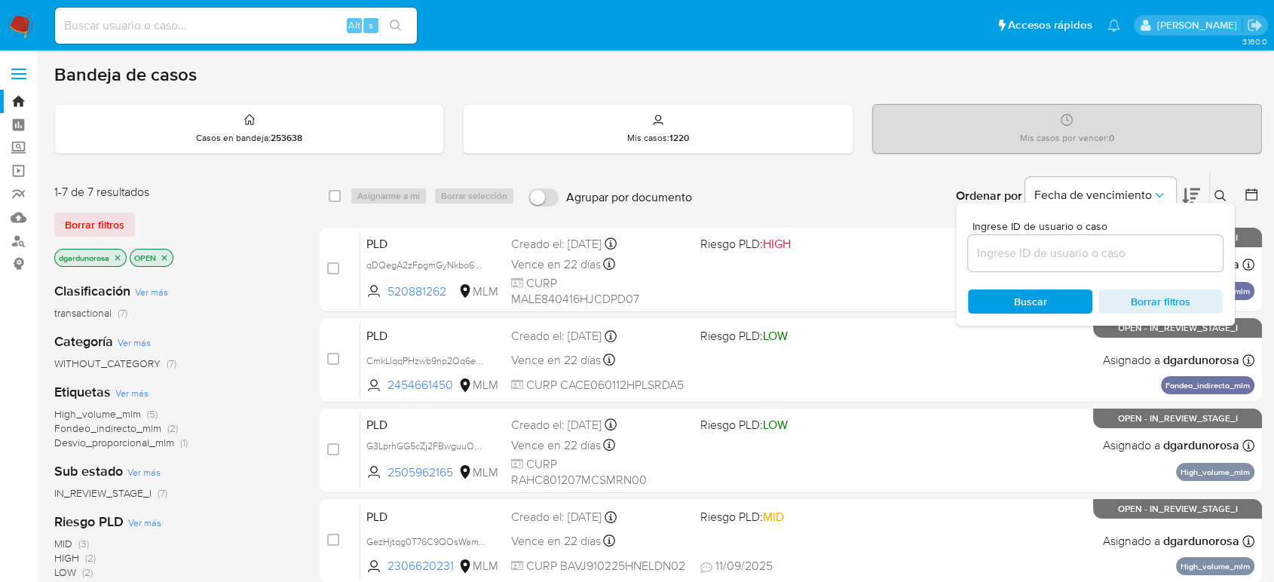
click at [1142, 245] on input at bounding box center [1095, 253] width 255 height 20
type input "2454661450"
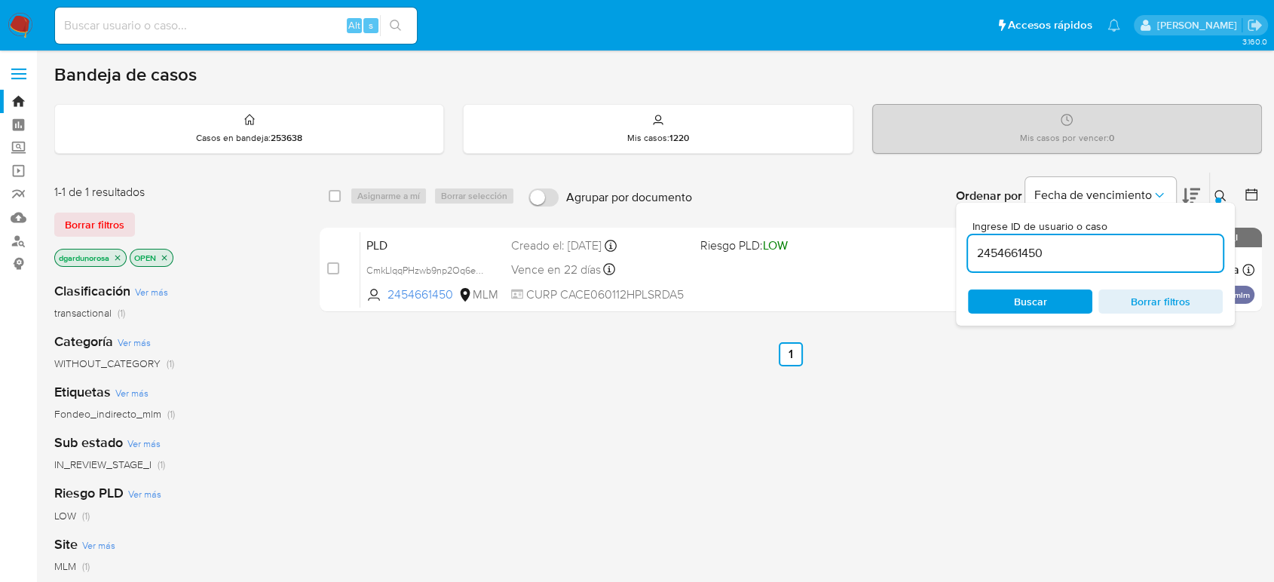
click at [1219, 191] on icon at bounding box center [1220, 196] width 12 height 12
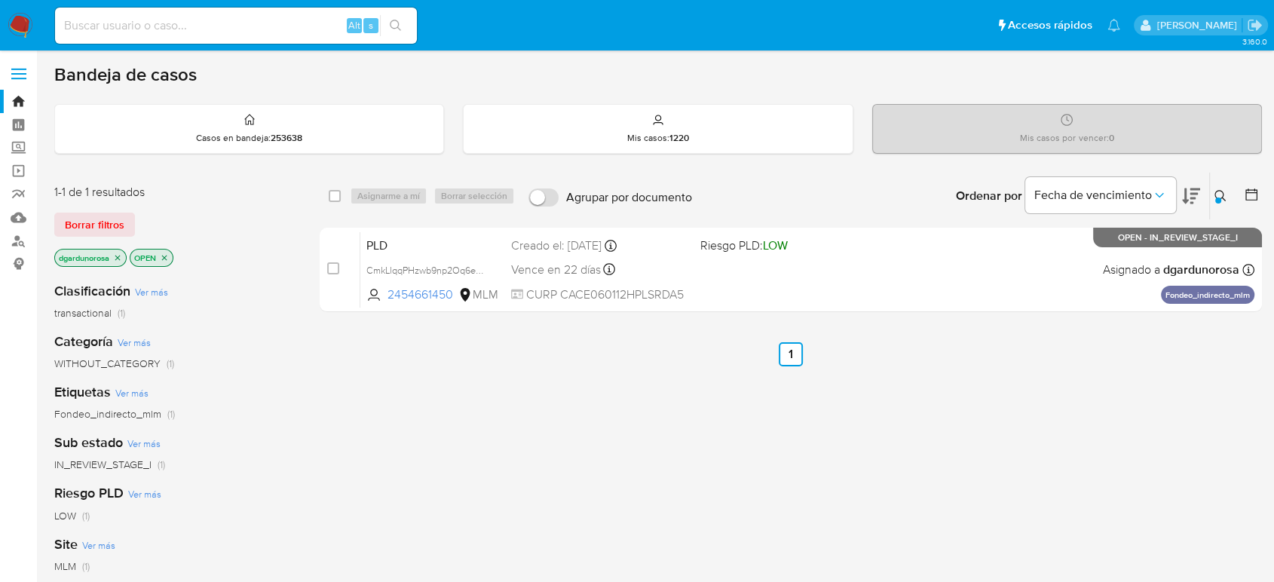
click at [1220, 187] on button at bounding box center [1221, 196] width 25 height 18
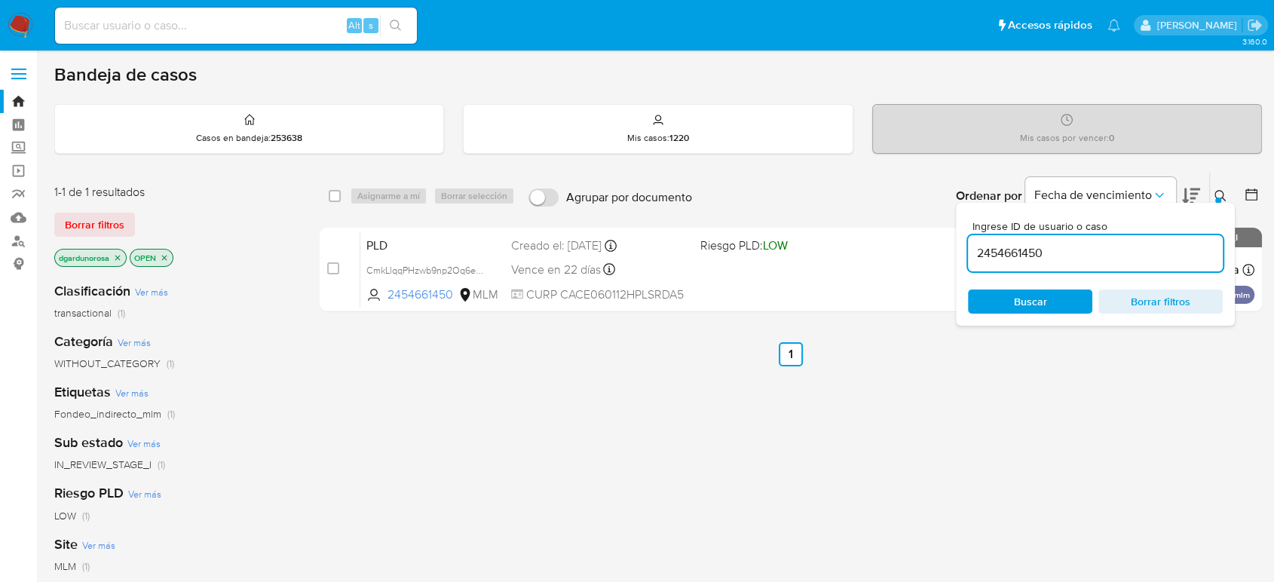
click at [1025, 256] on input "2454661450" at bounding box center [1095, 253] width 255 height 20
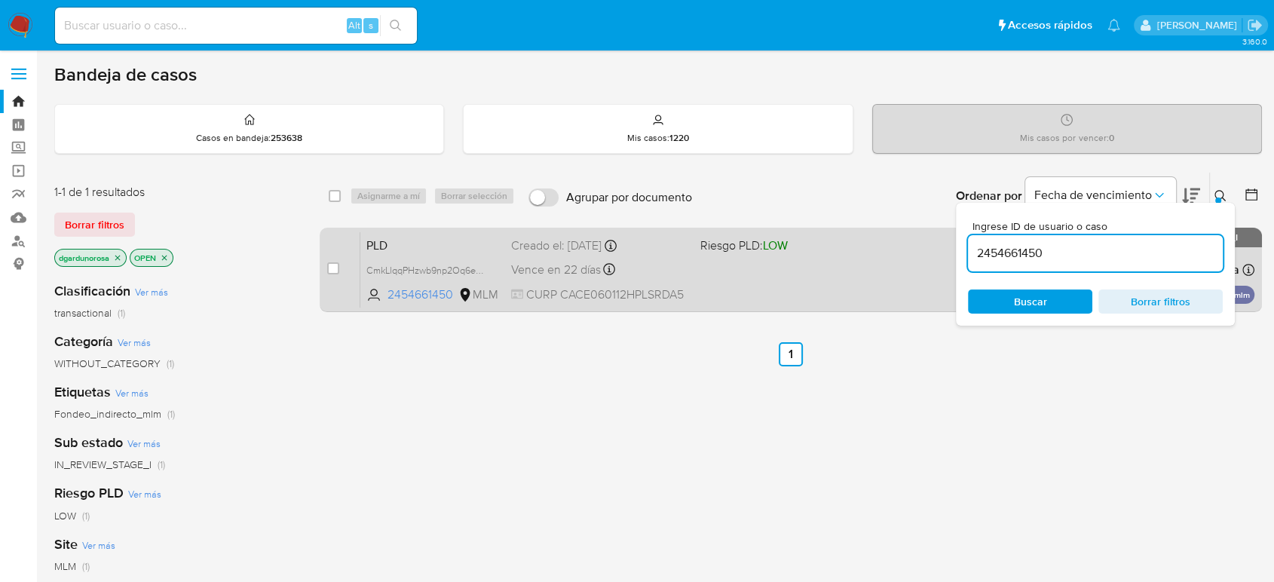
click at [689, 256] on div "PLD CmkLlqqPHzwb9np2Oq6eN21q 2454661450 MLM Riesgo PLD: LOW Creado el: [DATE] C…" at bounding box center [807, 269] width 894 height 76
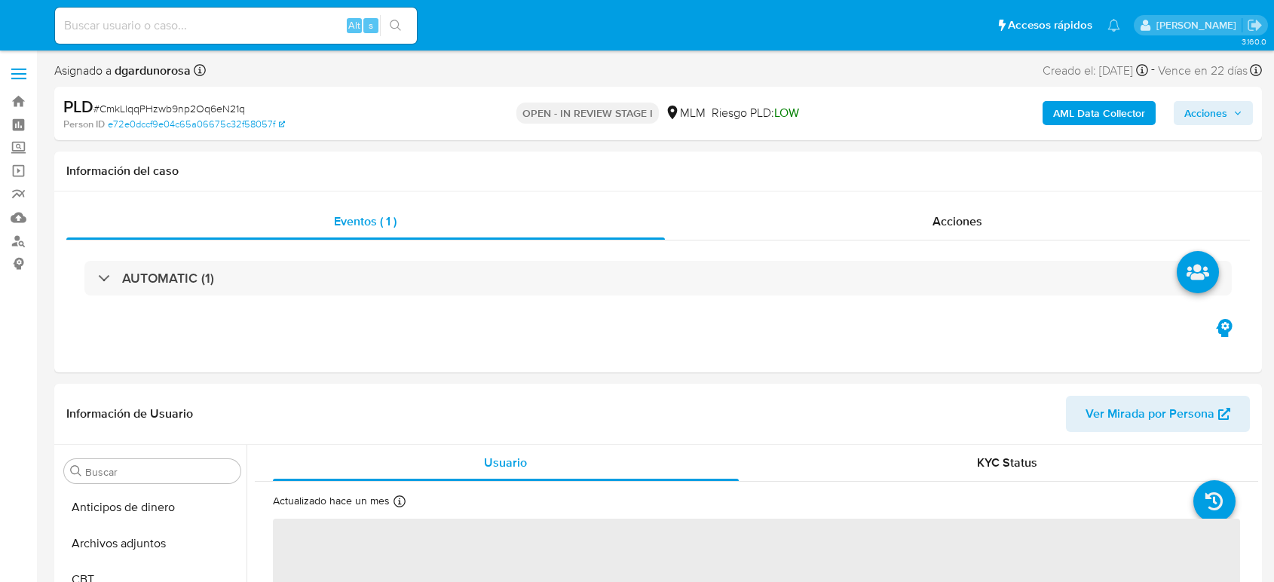
select select "10"
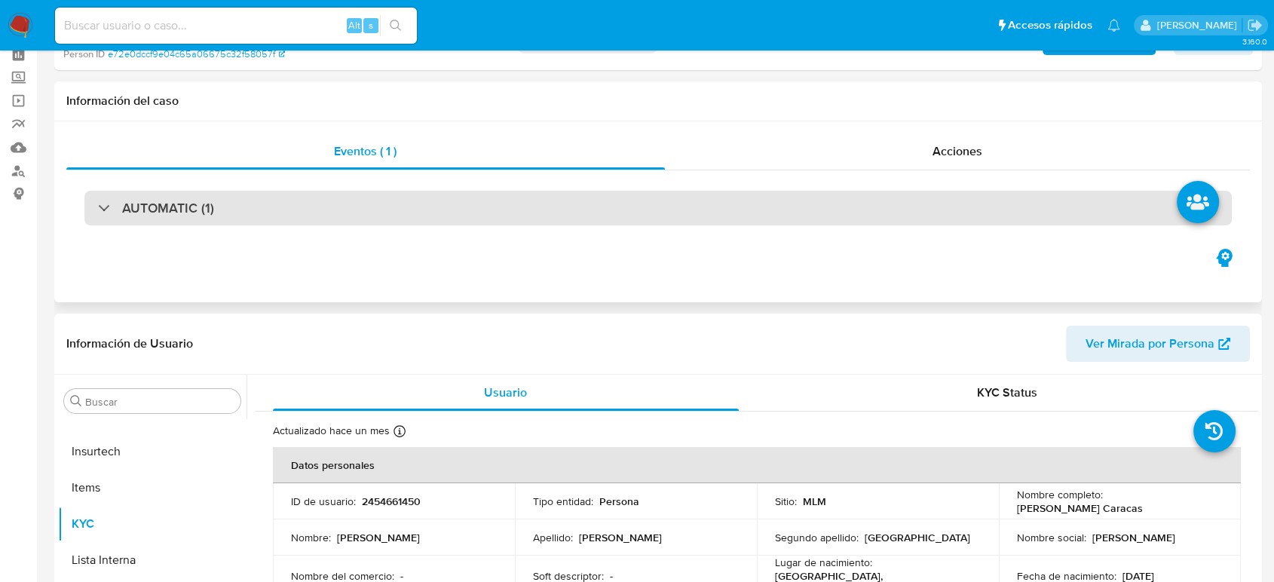
scroll to position [167, 0]
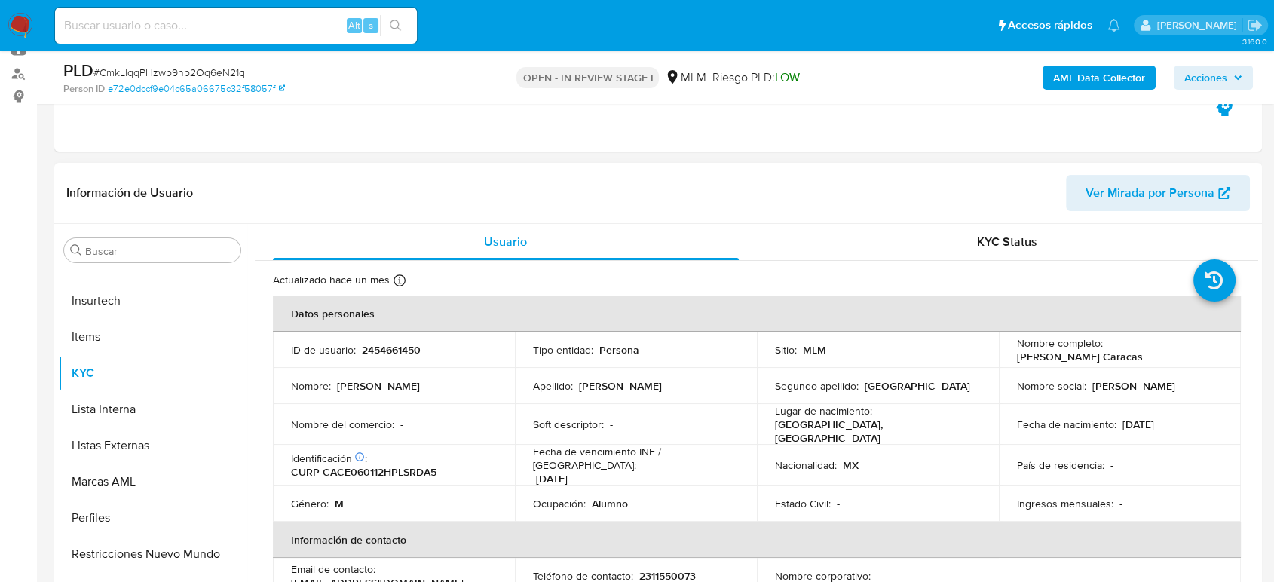
click at [417, 350] on p "2454661450" at bounding box center [391, 350] width 59 height 14
click at [409, 350] on p "2454661450" at bounding box center [391, 350] width 59 height 14
click at [408, 350] on p "2454661450" at bounding box center [391, 350] width 59 height 14
copy p "2454661450"
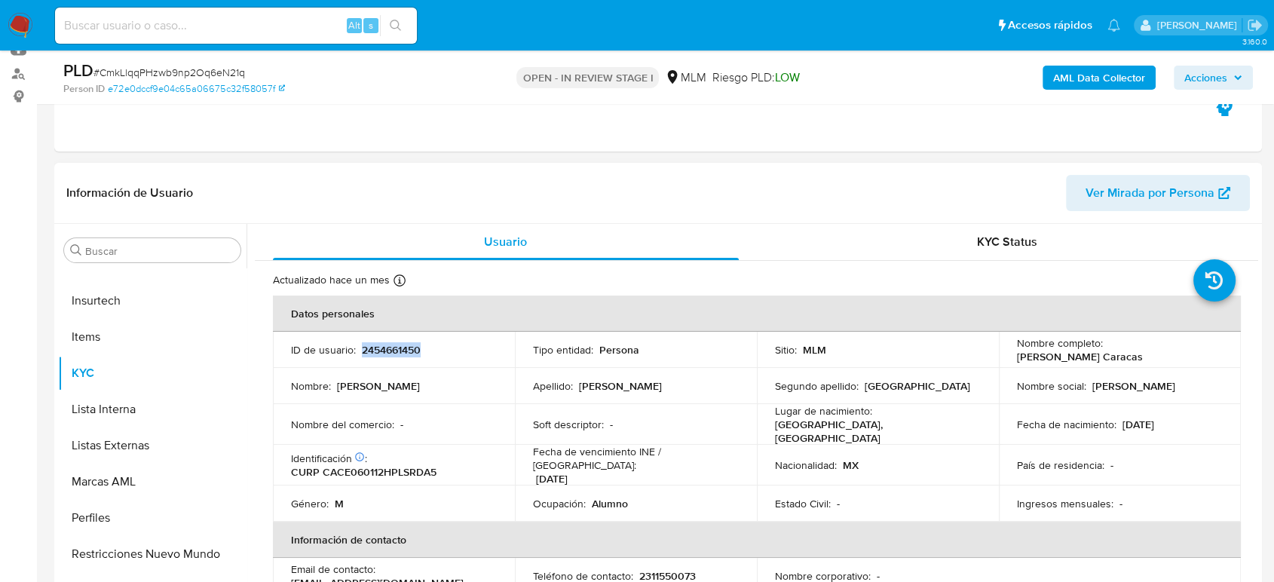
click at [386, 354] on p "2454661450" at bounding box center [391, 350] width 59 height 14
click at [970, 401] on td "Segundo apellido : Caracas" at bounding box center [878, 386] width 242 height 36
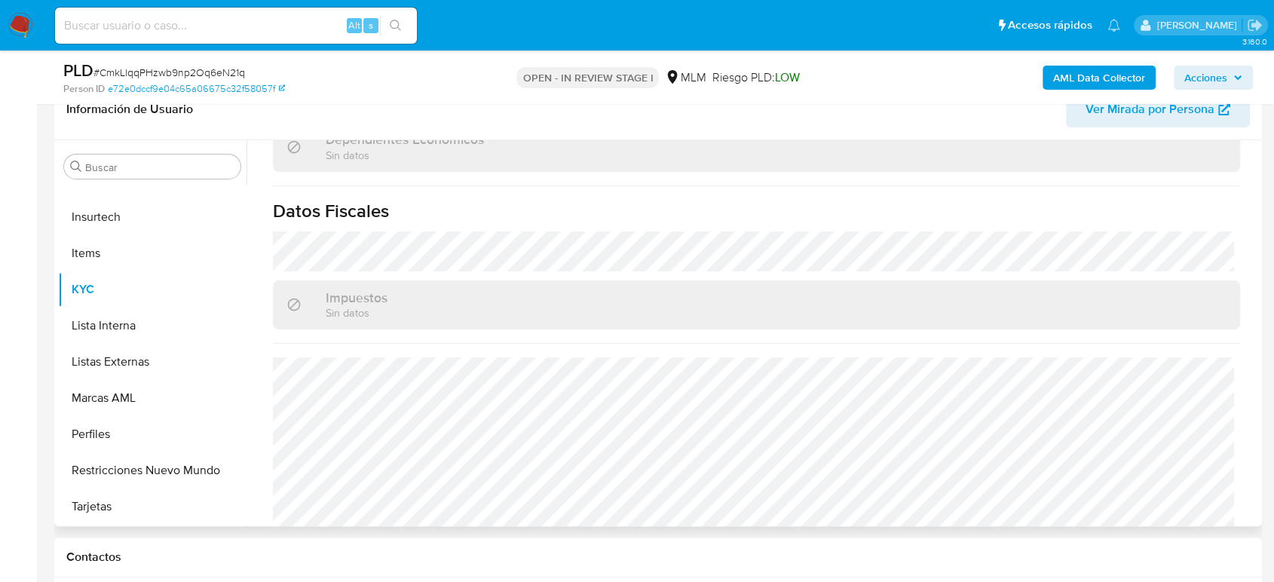
scroll to position [946, 0]
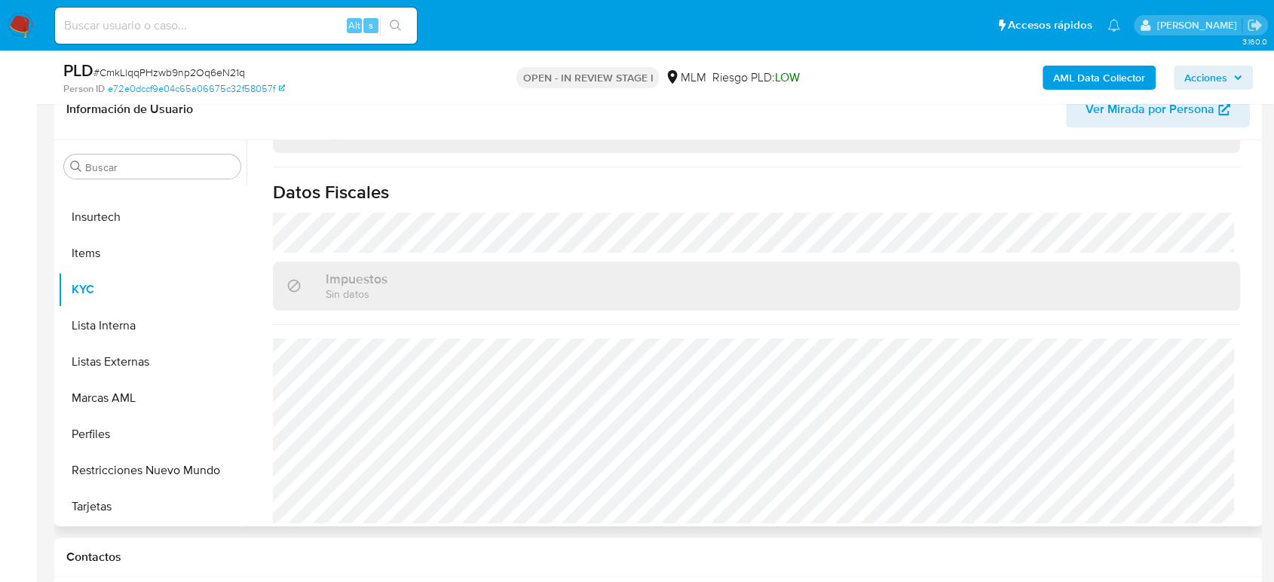
drag, startPoint x: 171, startPoint y: 360, endPoint x: 1241, endPoint y: 219, distance: 1079.4
click at [171, 360] on button "Listas Externas" at bounding box center [152, 362] width 188 height 36
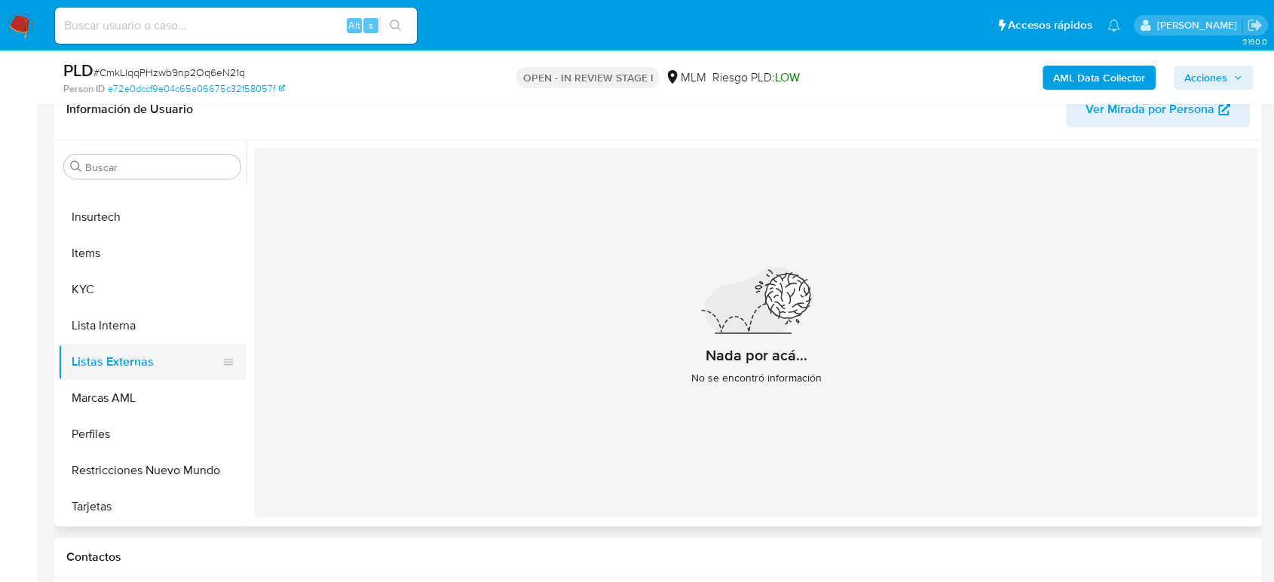
scroll to position [386, 0]
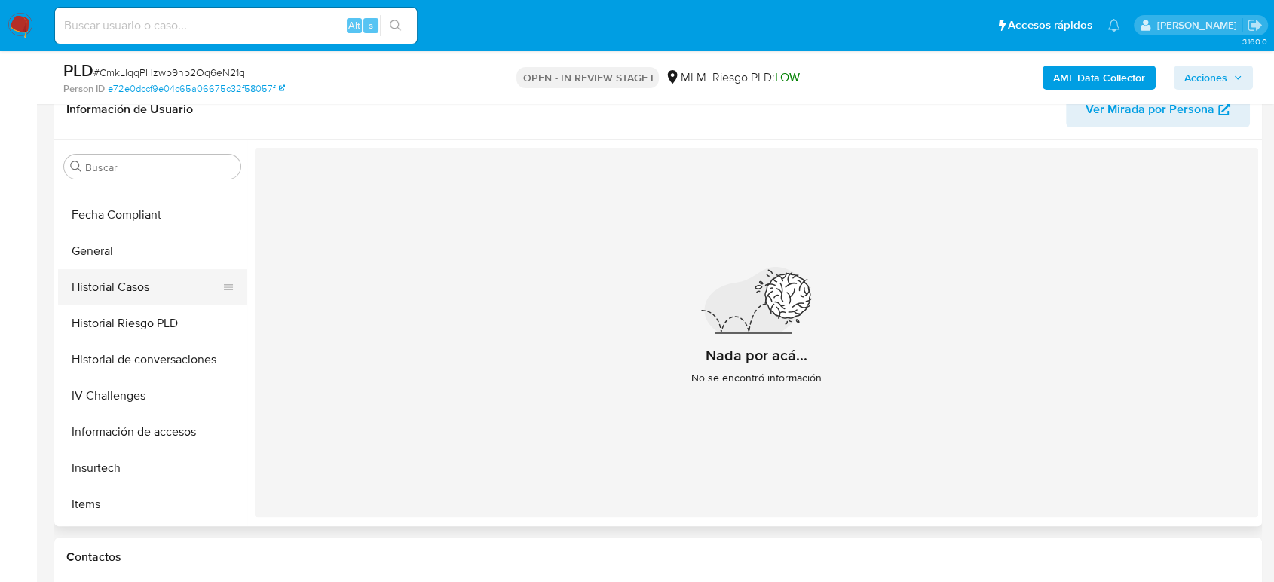
drag, startPoint x: 113, startPoint y: 258, endPoint x: 141, endPoint y: 276, distance: 33.2
click at [113, 257] on button "General" at bounding box center [152, 251] width 188 height 36
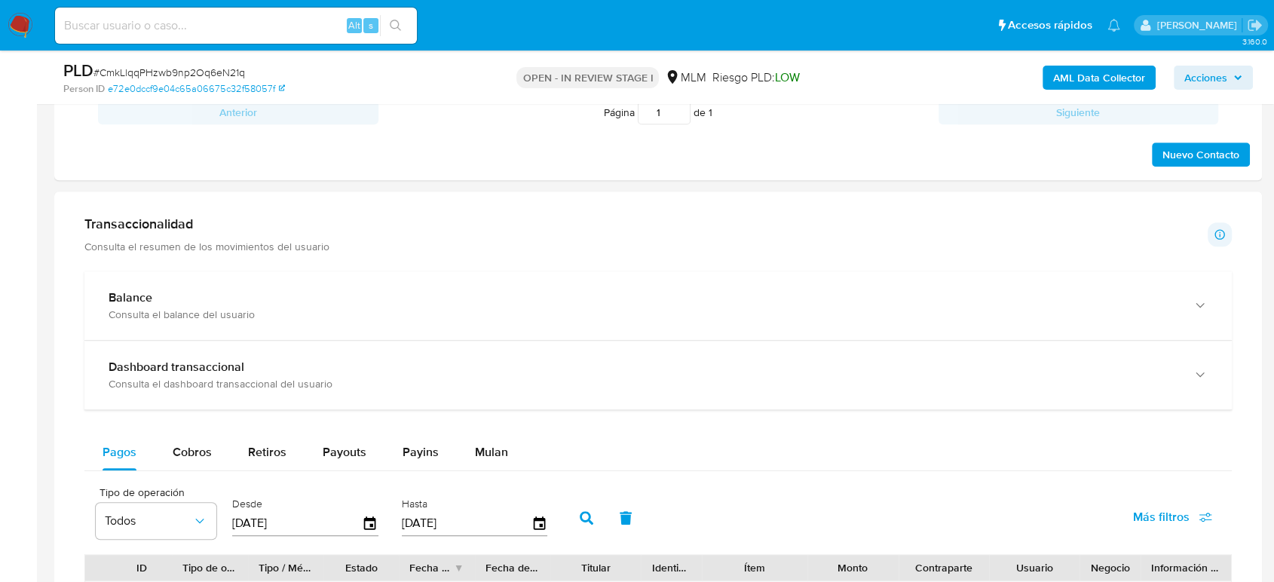
scroll to position [921, 0]
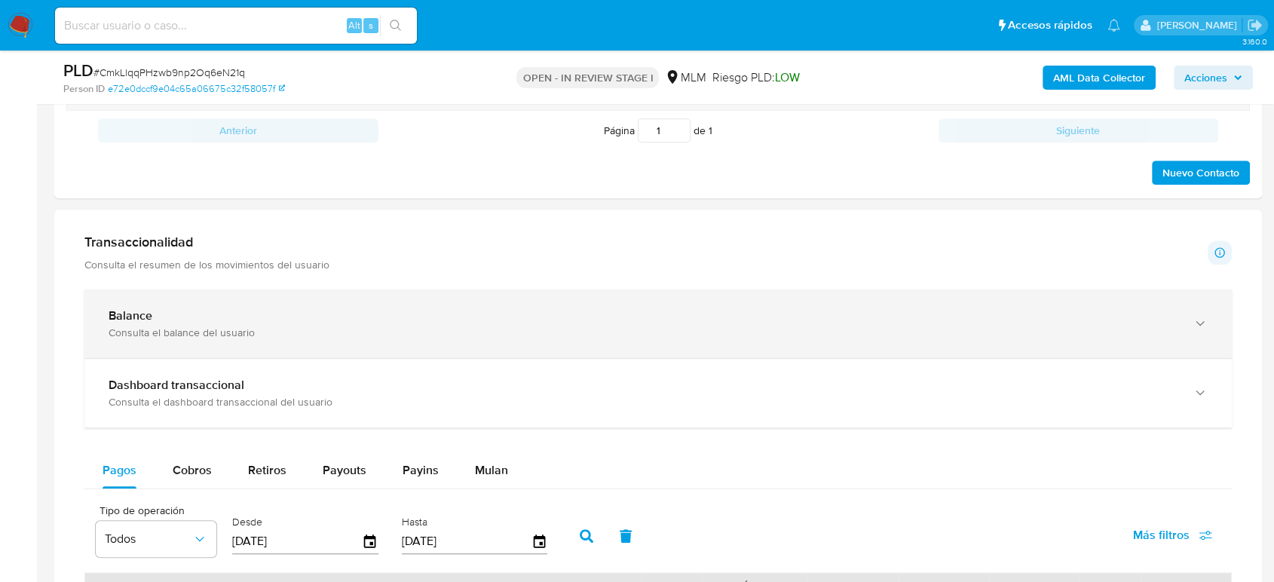
drag, startPoint x: 332, startPoint y: 317, endPoint x: 363, endPoint y: 329, distance: 33.9
click at [332, 318] on div "Balance" at bounding box center [643, 315] width 1069 height 15
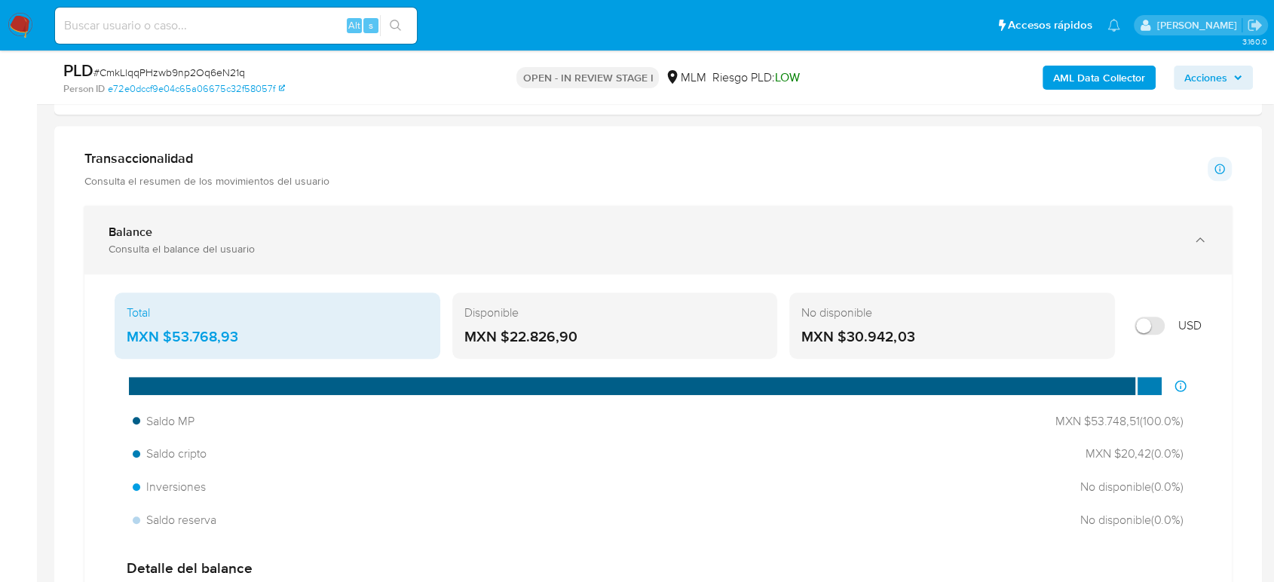
scroll to position [1088, 0]
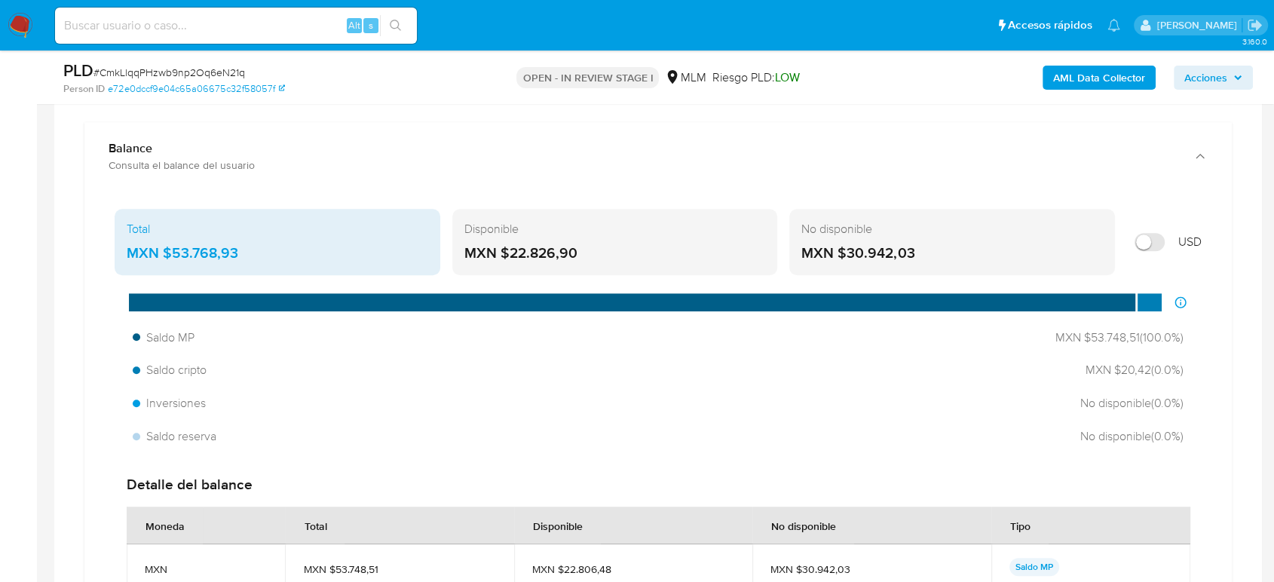
drag, startPoint x: 254, startPoint y: 257, endPoint x: 164, endPoint y: 255, distance: 90.5
click at [164, 255] on div "MXN $53.768,93" at bounding box center [277, 253] width 301 height 20
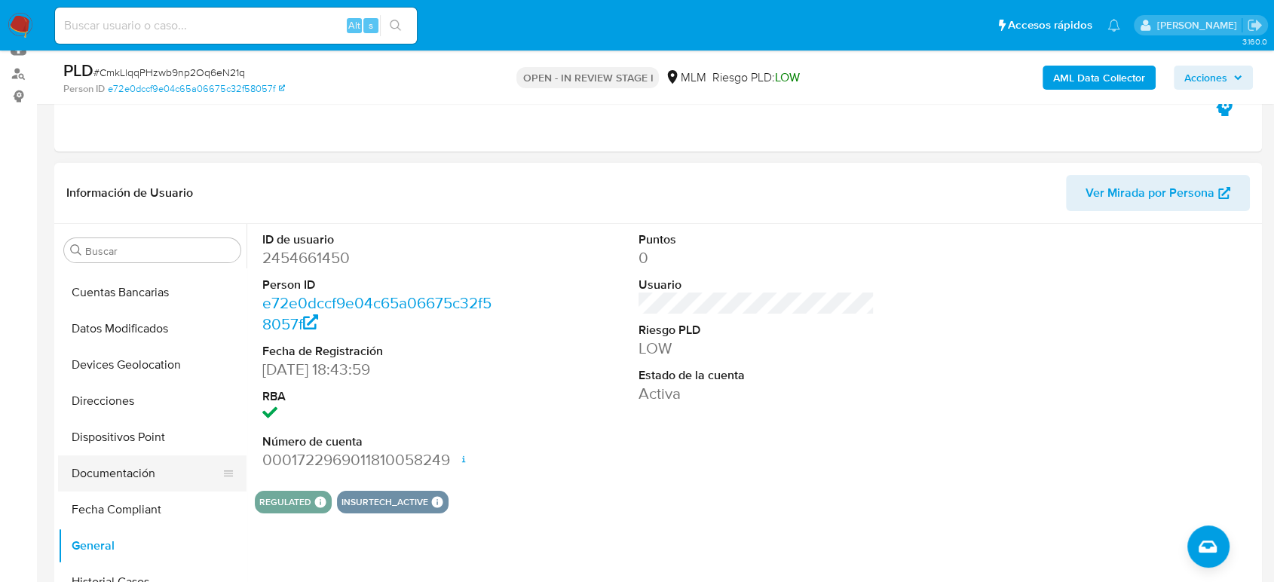
scroll to position [134, 0]
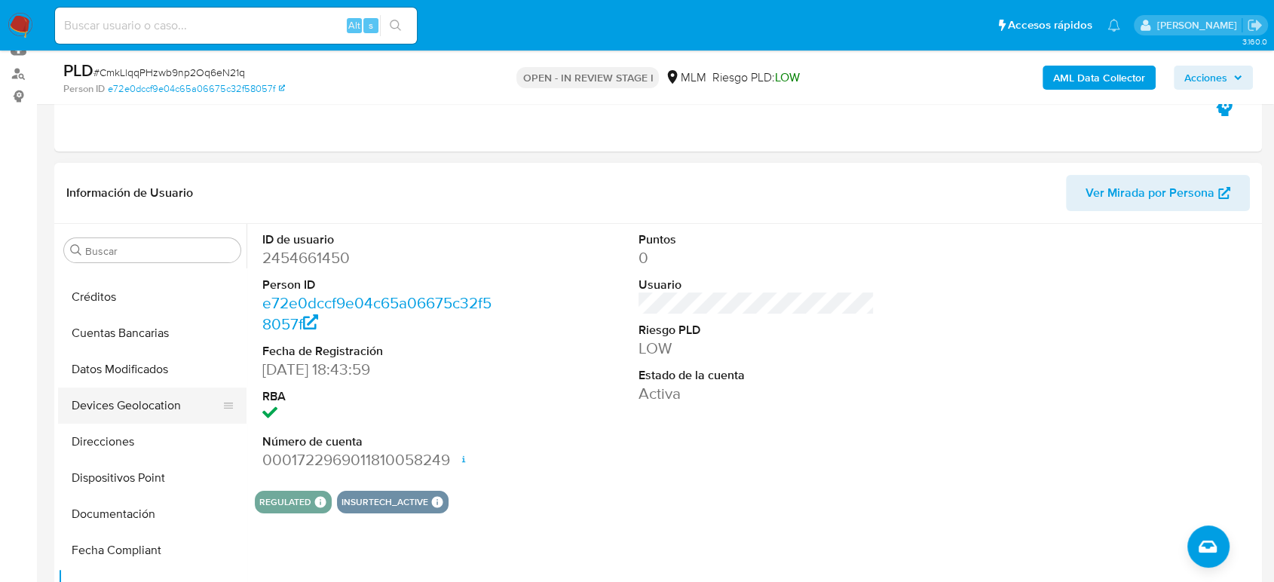
click at [149, 396] on button "Devices Geolocation" at bounding box center [146, 405] width 176 height 36
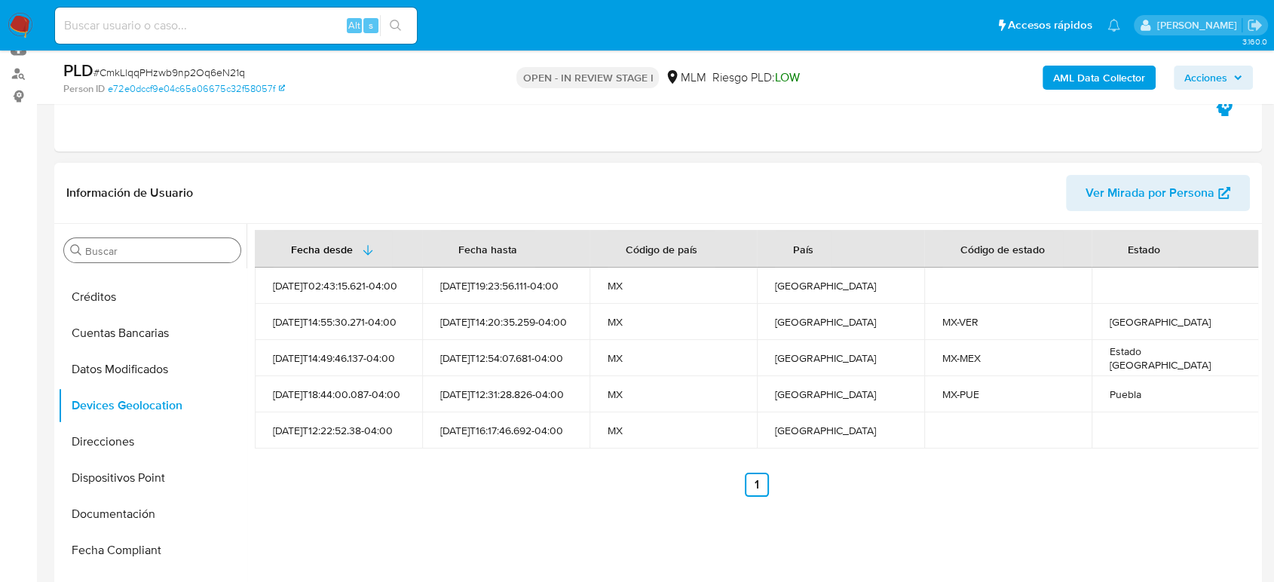
click at [168, 252] on input "Buscar" at bounding box center [159, 251] width 149 height 14
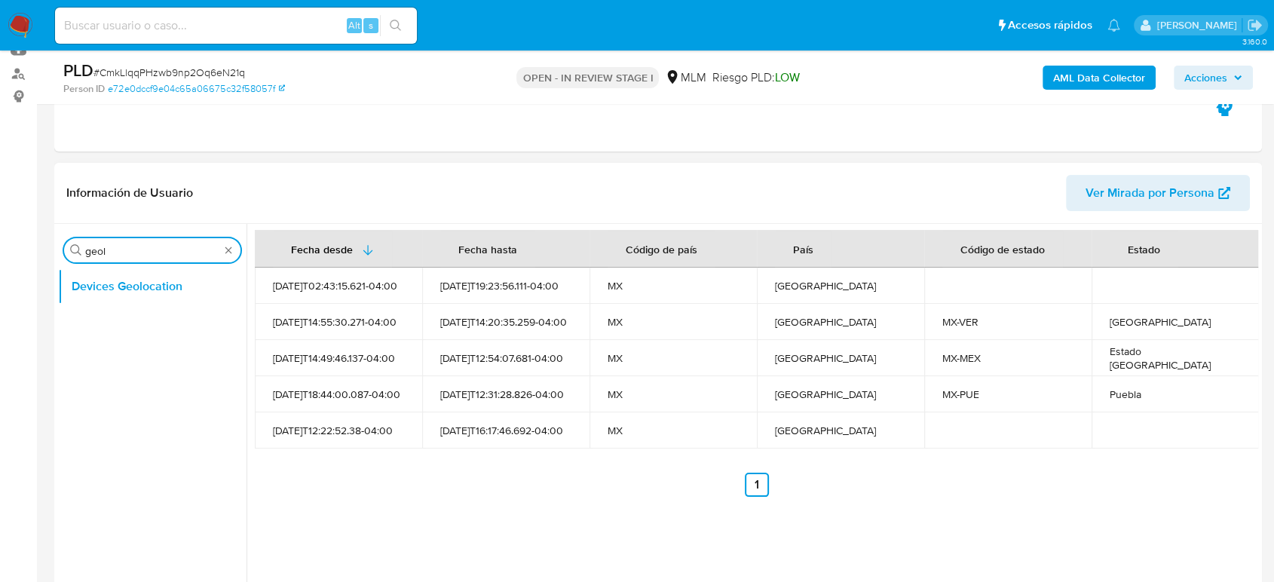
type input "geol"
type input "cas"
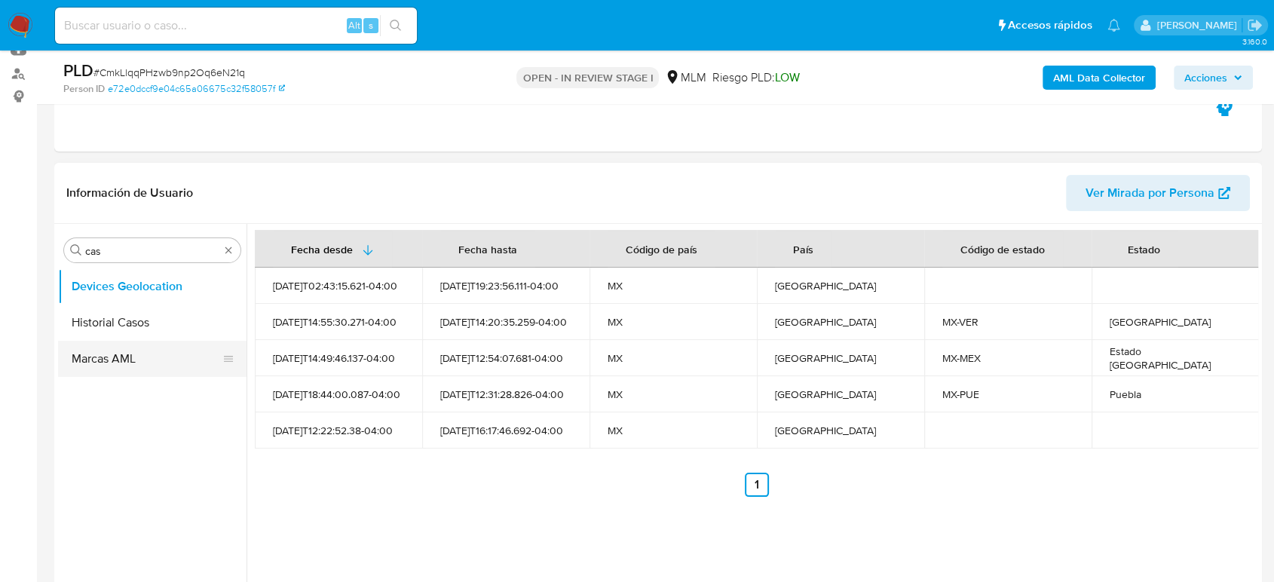
click at [142, 311] on button "Historial Casos" at bounding box center [152, 322] width 188 height 36
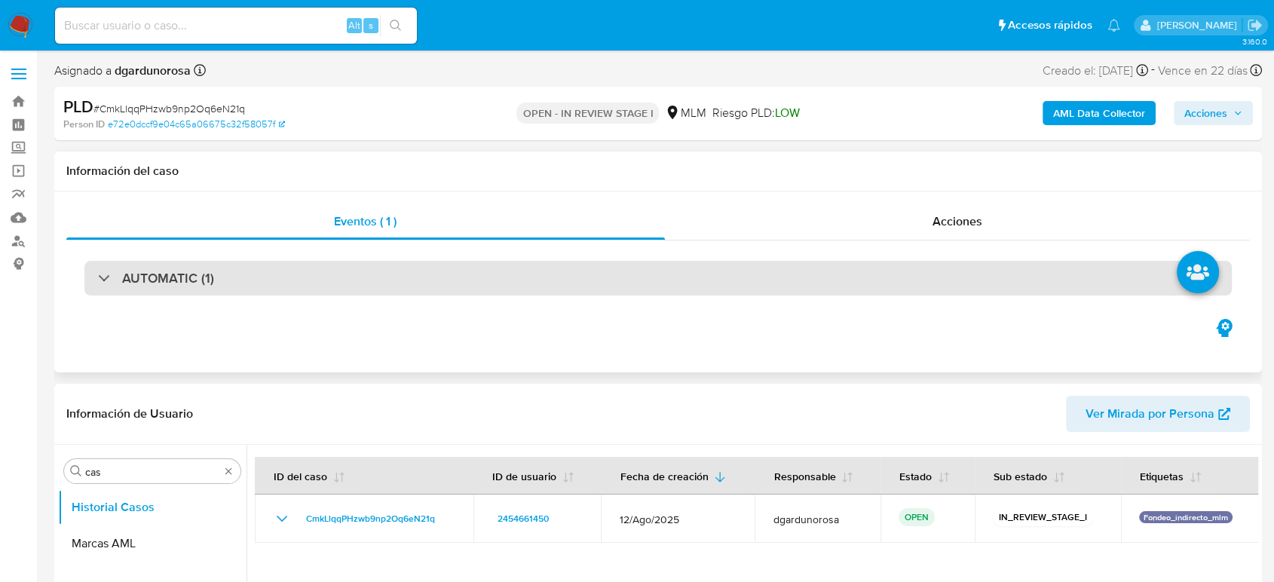
drag, startPoint x: 327, startPoint y: 280, endPoint x: 333, endPoint y: 286, distance: 8.5
click at [327, 281] on div "AUTOMATIC (1)" at bounding box center [657, 278] width 1147 height 35
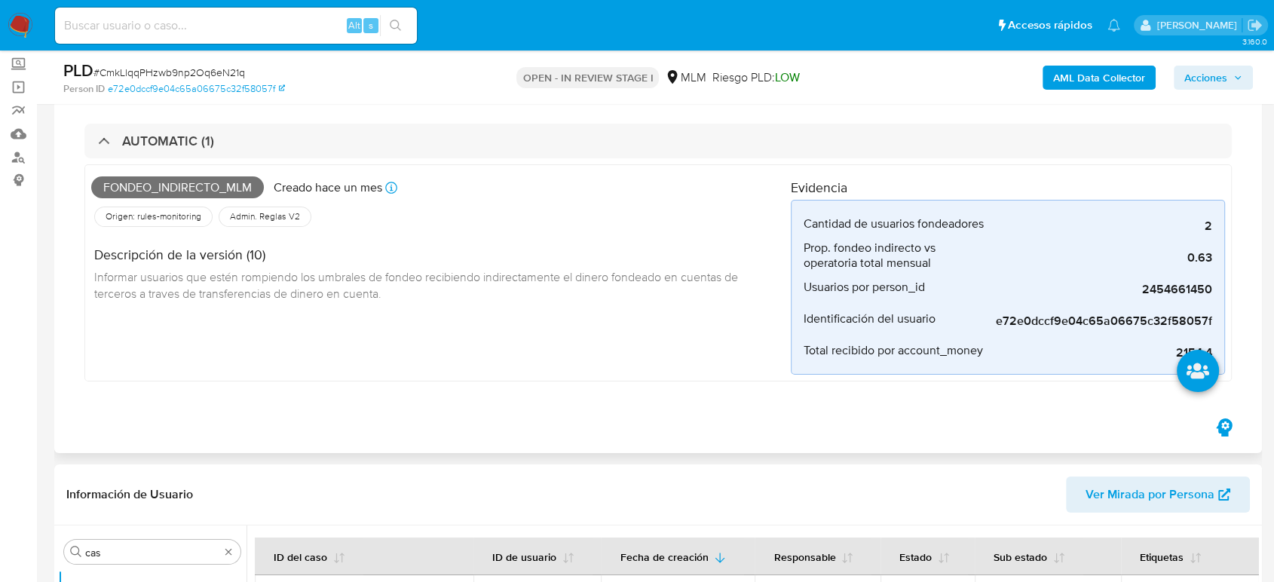
scroll to position [251, 0]
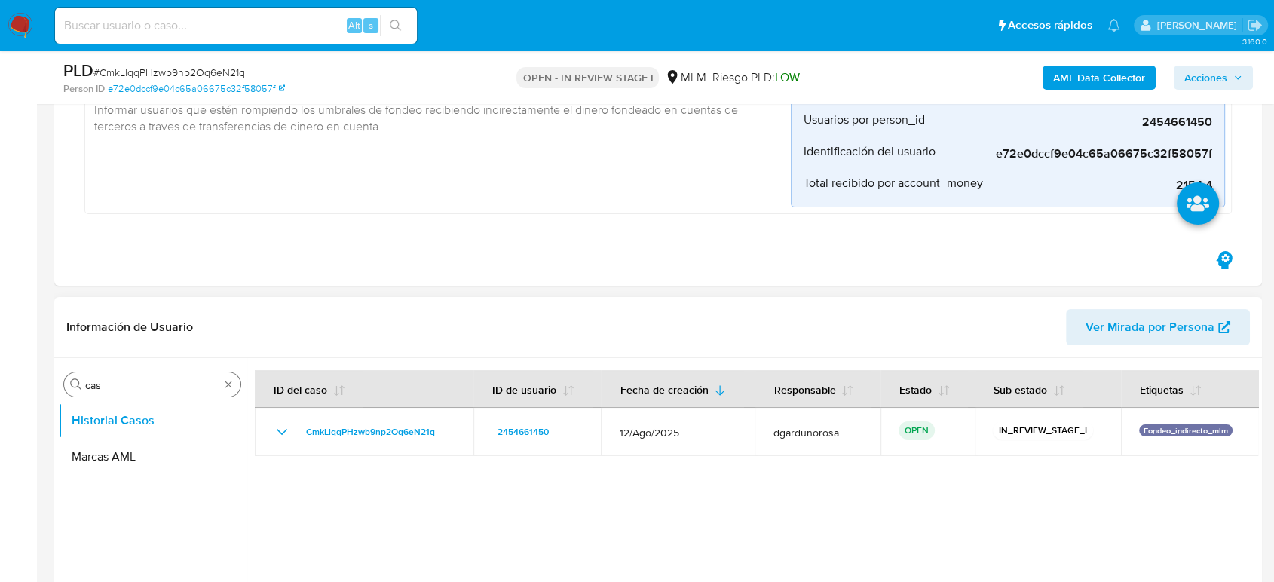
click at [228, 390] on div "Buscar cas" at bounding box center [152, 384] width 176 height 24
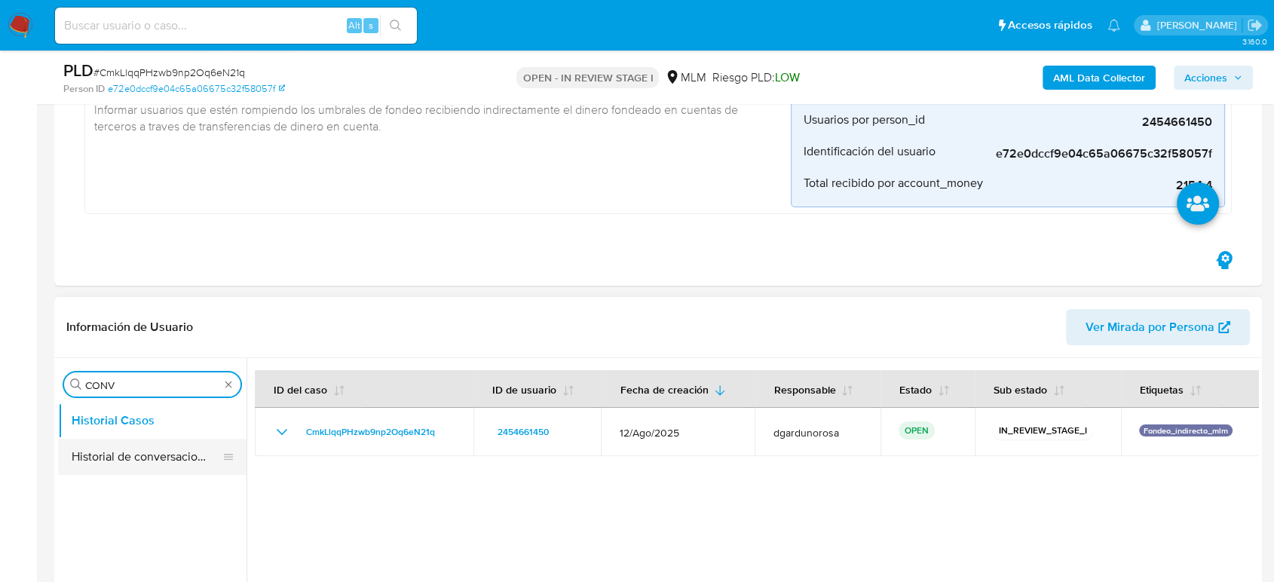
type input "CONV"
click at [185, 450] on button "Historial de conversaciones" at bounding box center [146, 457] width 176 height 36
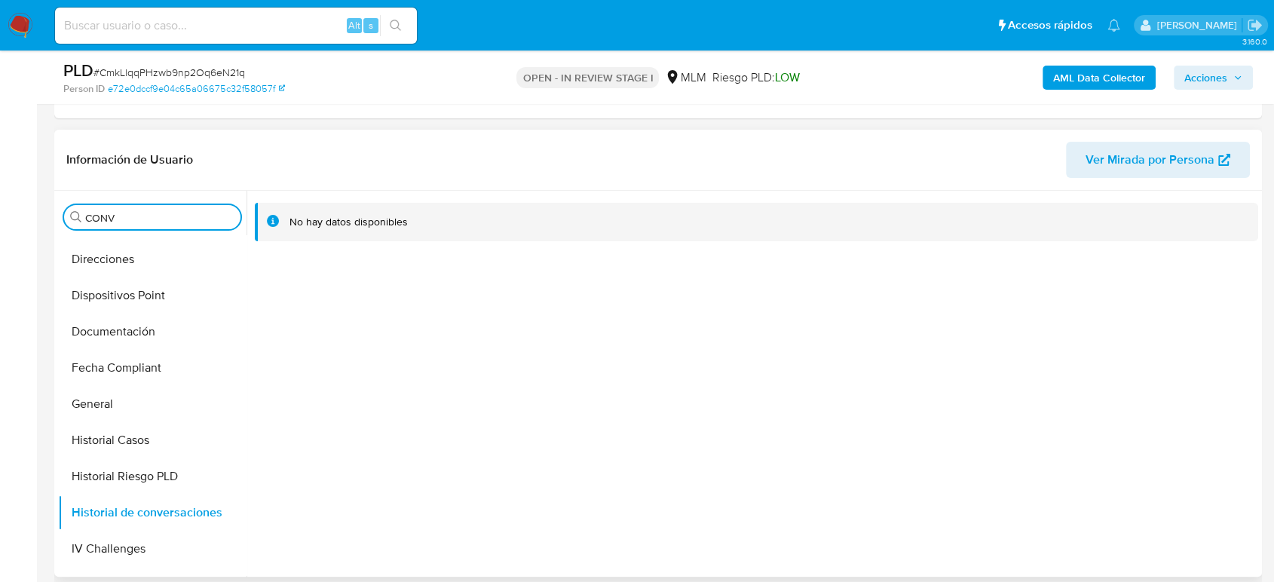
scroll to position [502, 0]
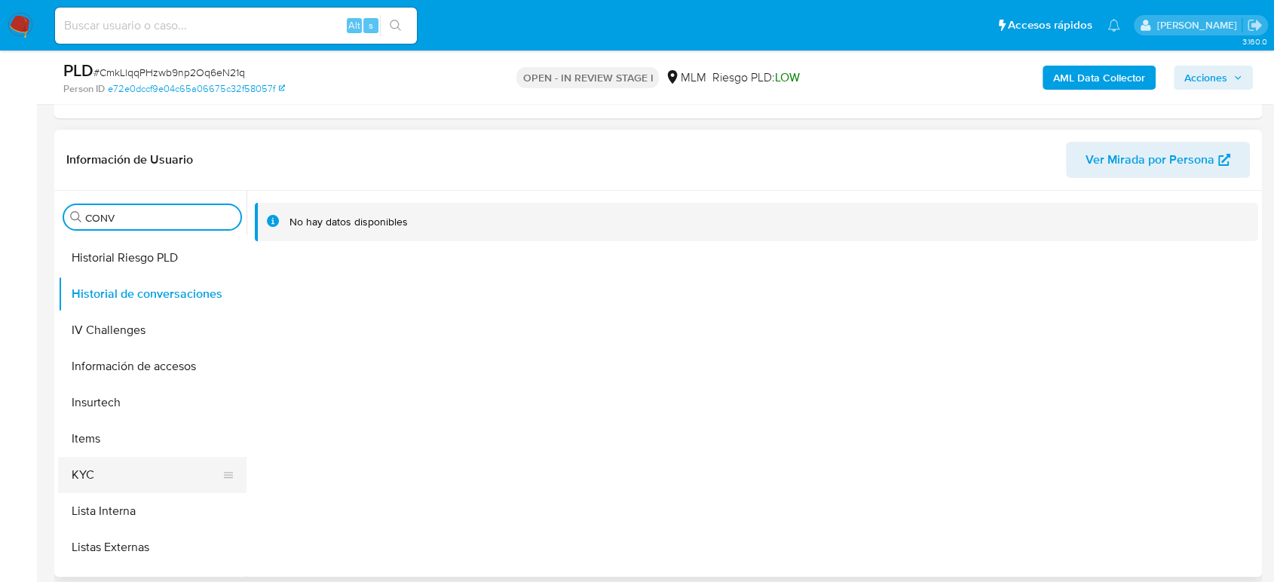
drag, startPoint x: 127, startPoint y: 461, endPoint x: 224, endPoint y: 463, distance: 96.5
click at [126, 461] on button "KYC" at bounding box center [146, 475] width 176 height 36
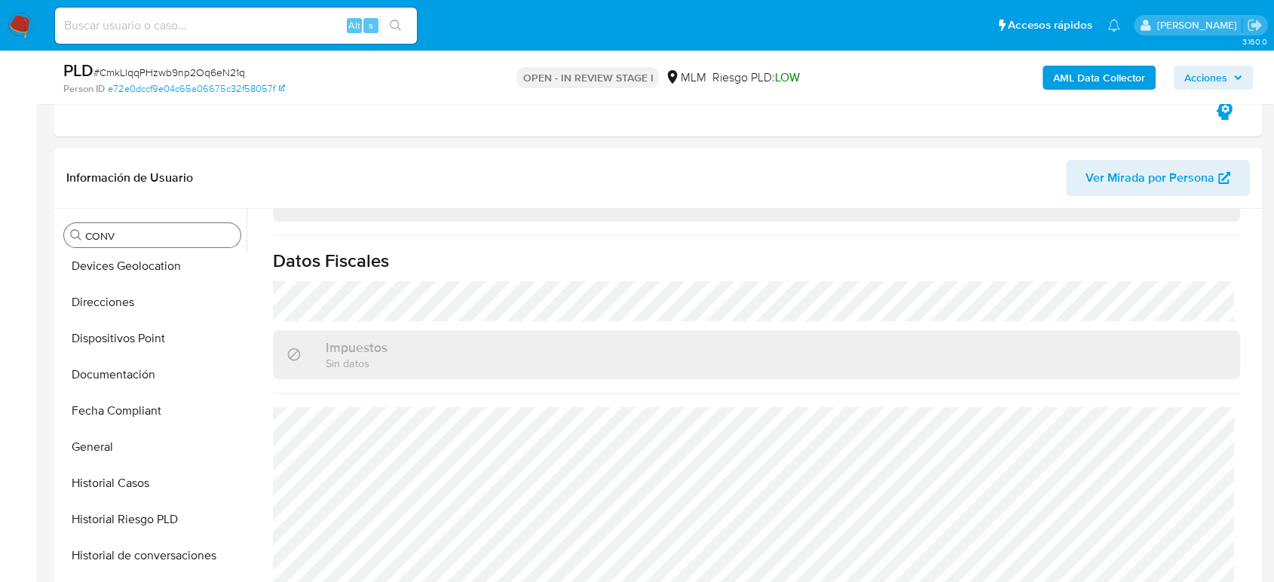
scroll to position [251, 0]
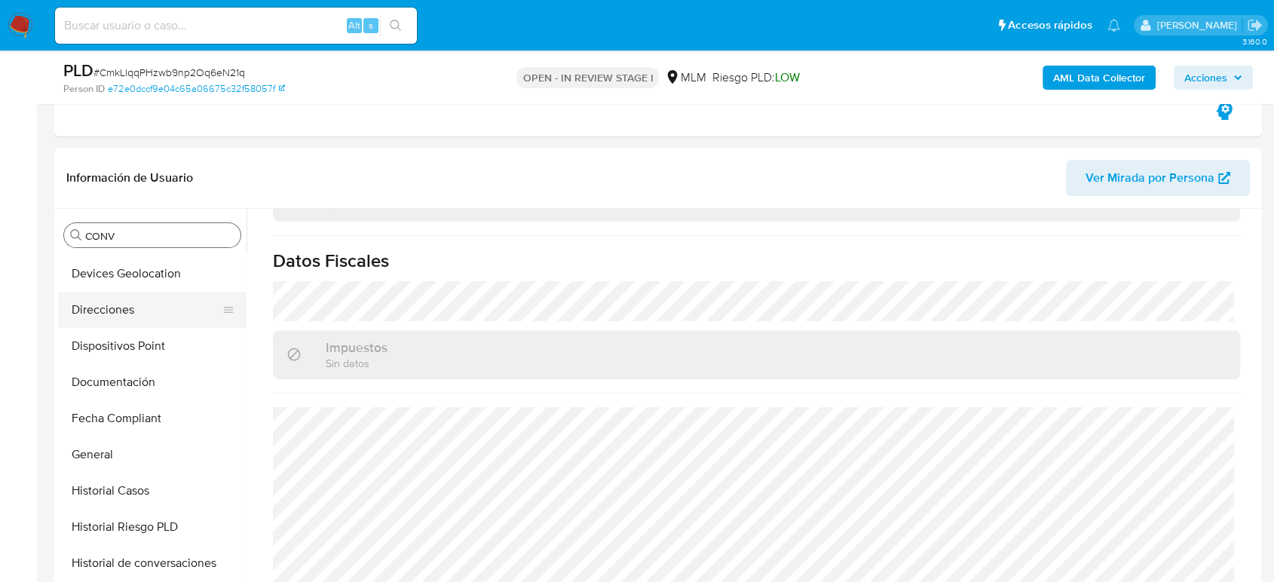
click at [127, 310] on button "Direcciones" at bounding box center [146, 310] width 176 height 36
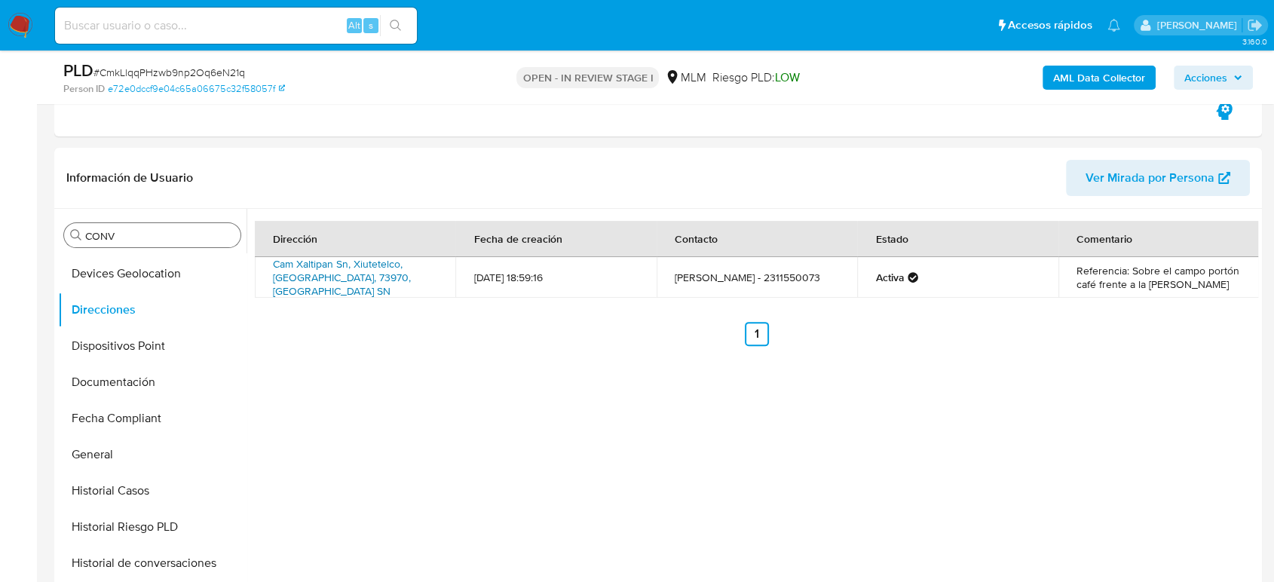
click at [364, 274] on link "Cam Xaltipan Sn, Xiutetelco, Puebla, 73970, Mexico SN" at bounding box center [342, 277] width 138 height 42
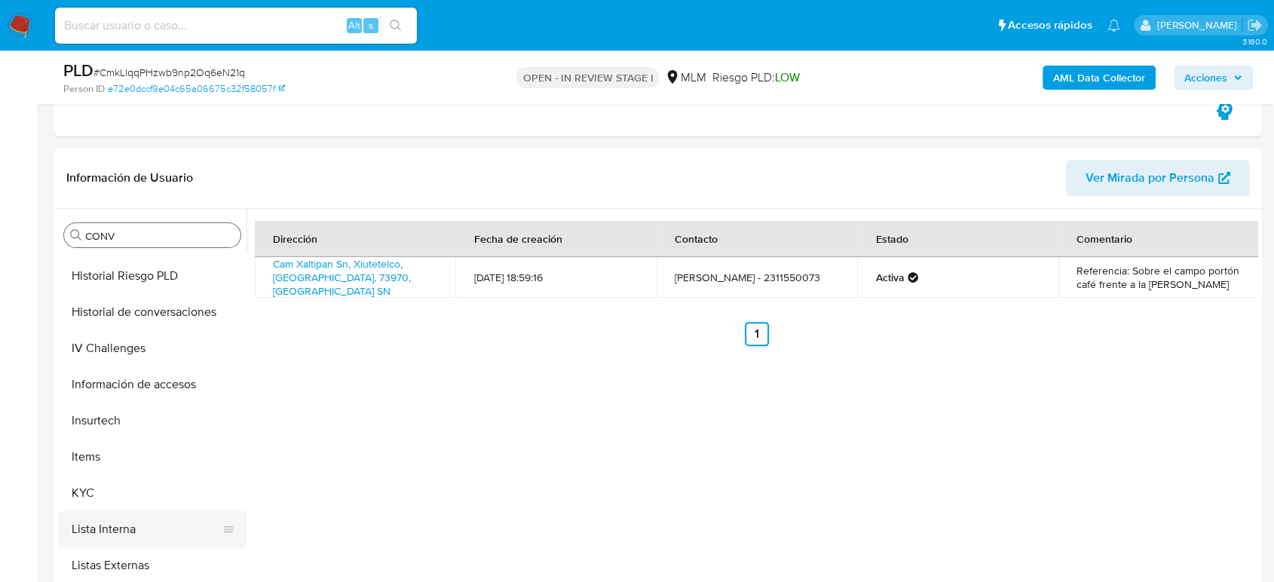
click at [66, 532] on button "Lista Interna" at bounding box center [146, 529] width 176 height 36
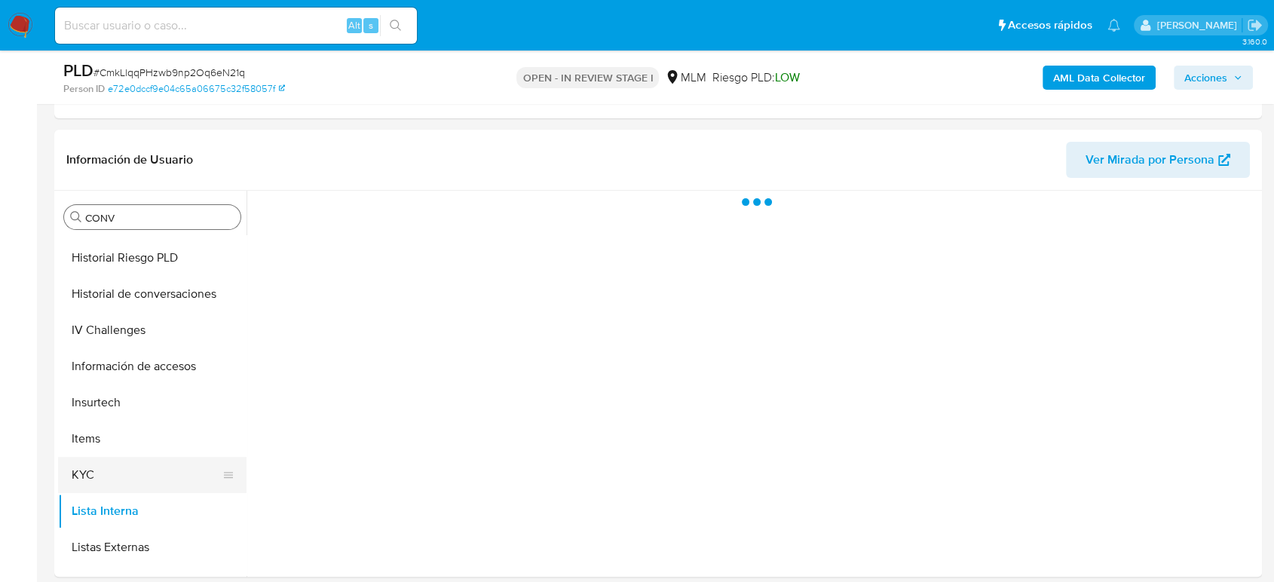
click at [85, 472] on button "KYC" at bounding box center [146, 475] width 176 height 36
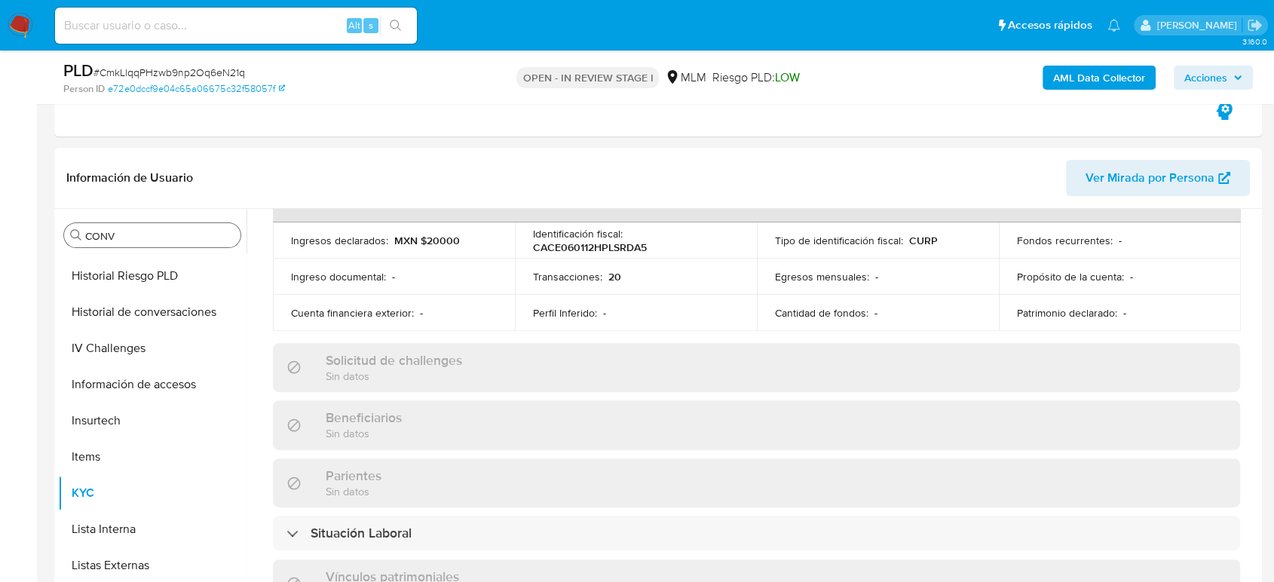
scroll to position [335, 0]
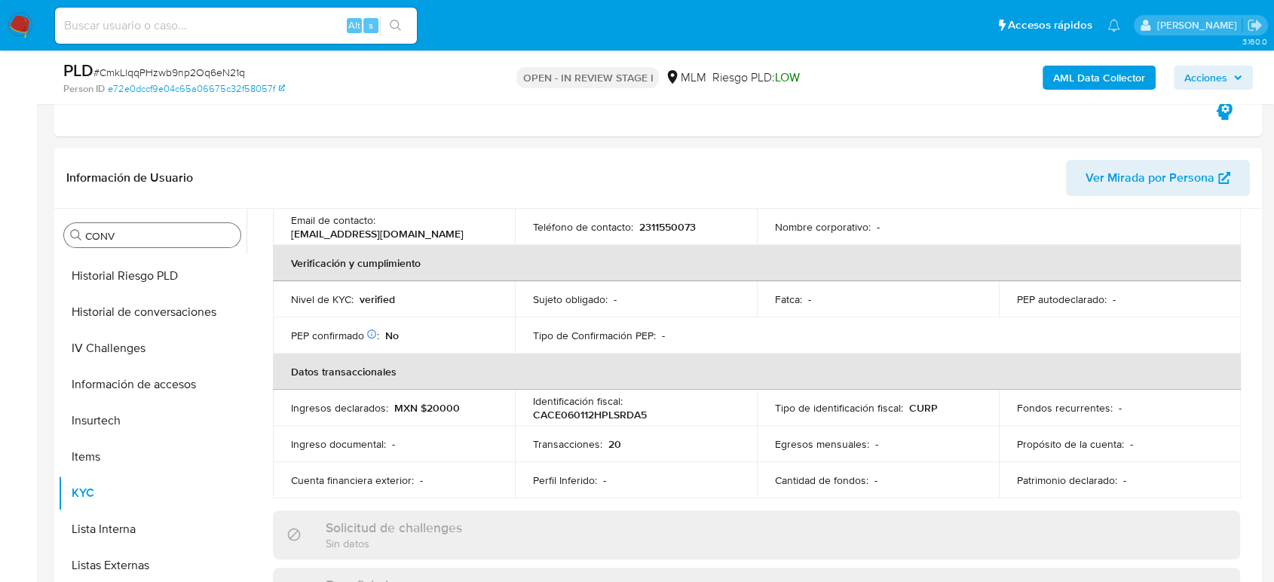
click at [657, 220] on p "2311550073" at bounding box center [667, 227] width 57 height 14
copy p "2311550073"
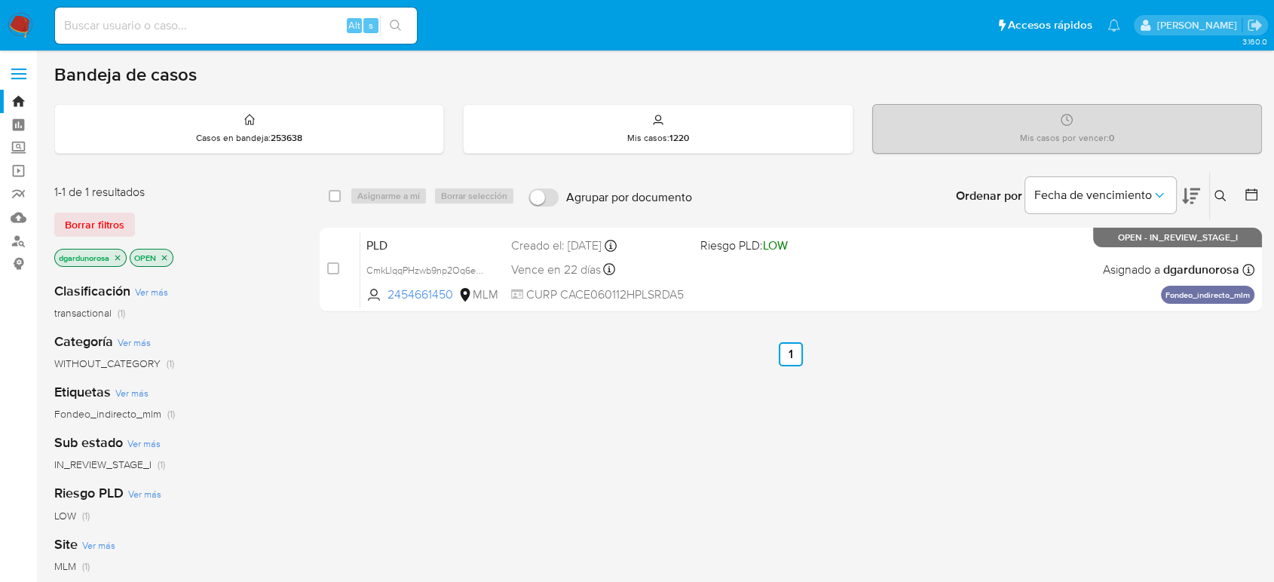
click at [19, 22] on img at bounding box center [21, 26] width 26 height 26
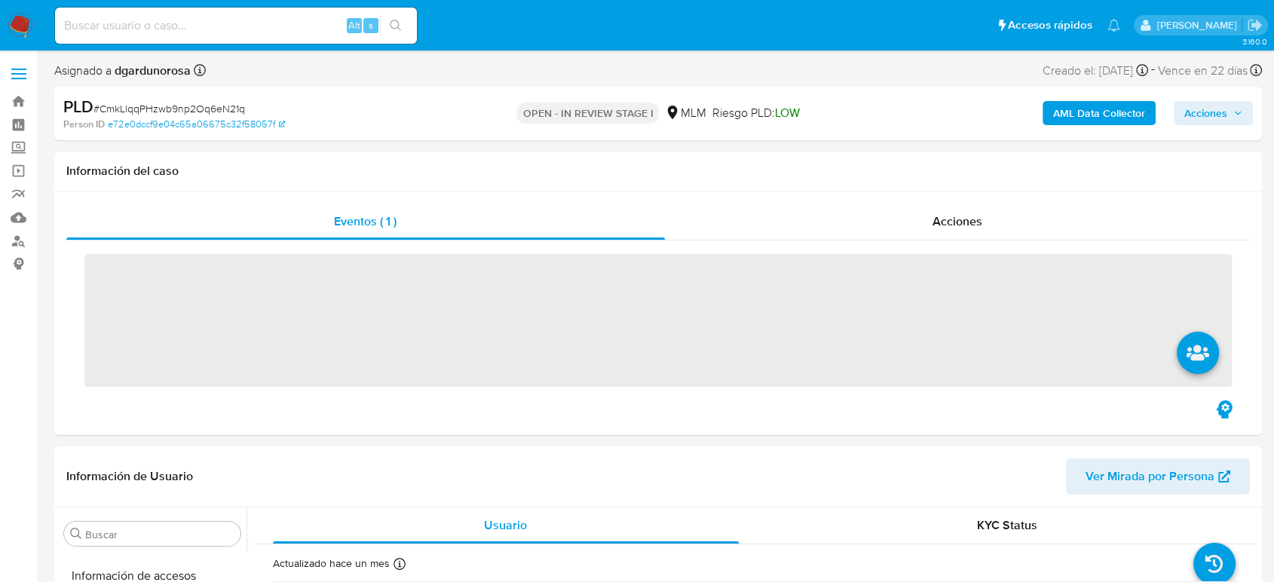
scroll to position [637, 0]
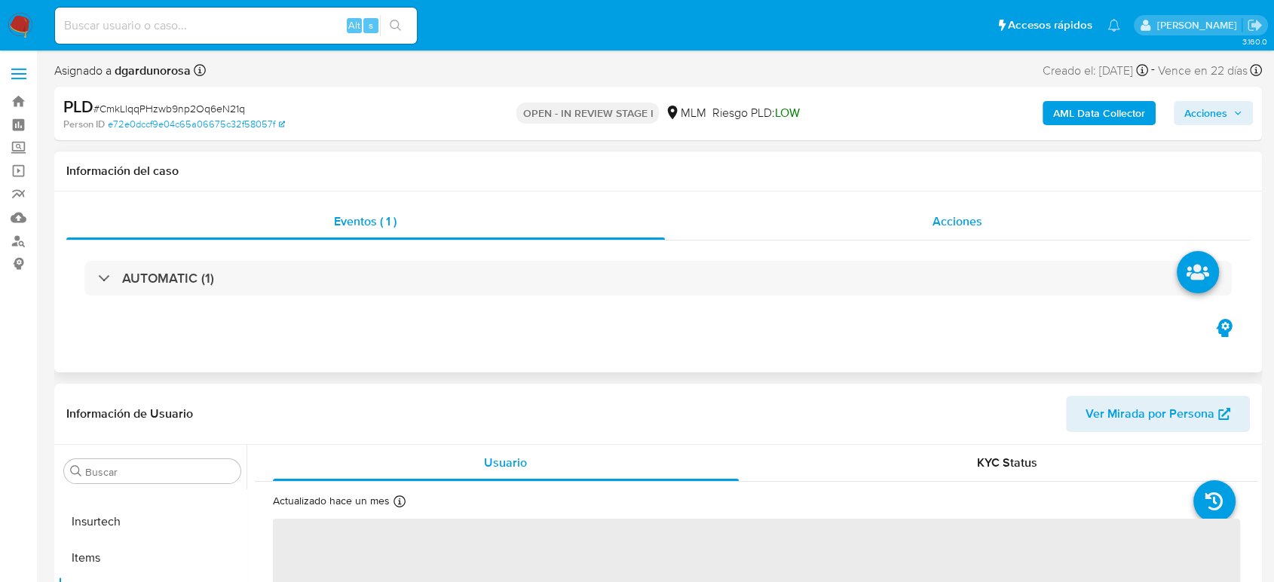
select select "10"
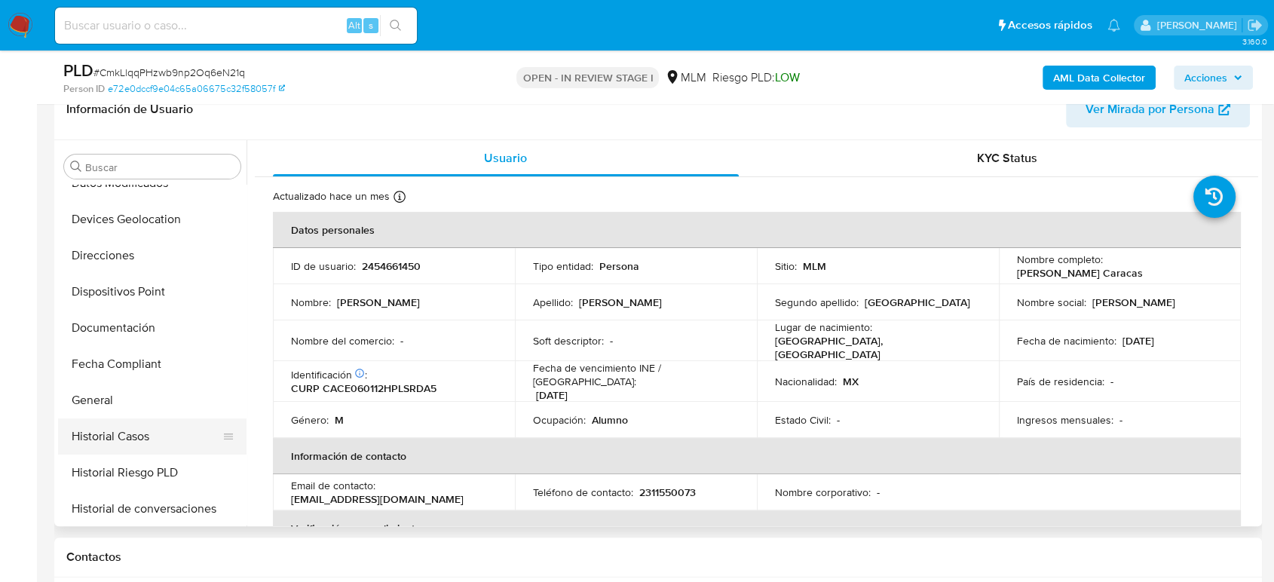
scroll to position [134, 0]
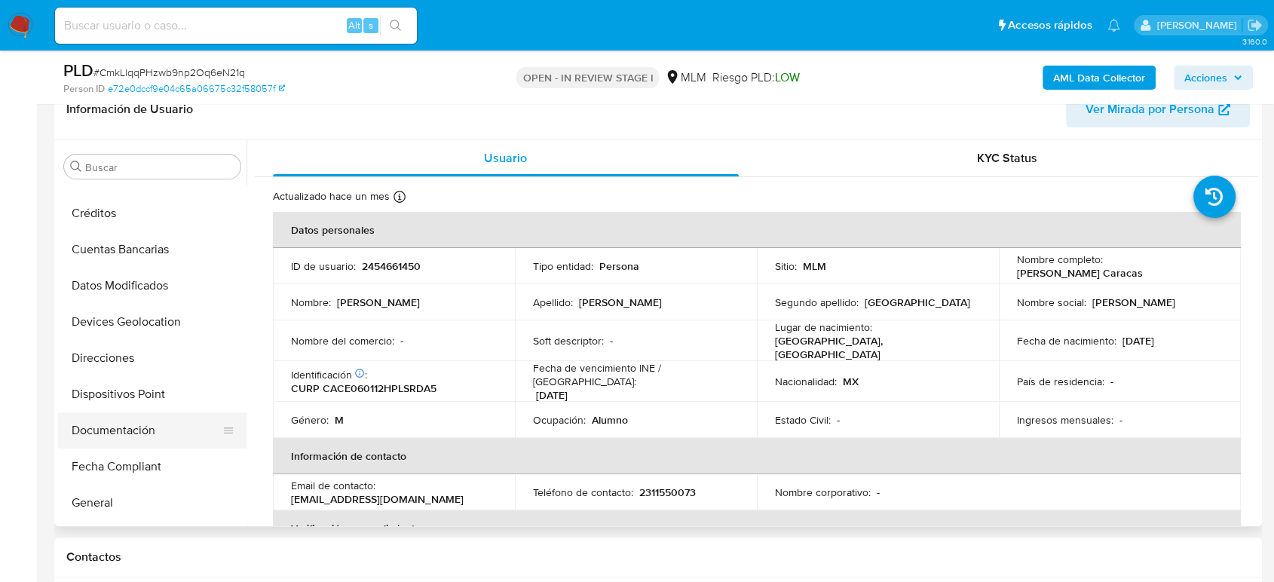
click at [116, 418] on button "Documentación" at bounding box center [146, 430] width 176 height 36
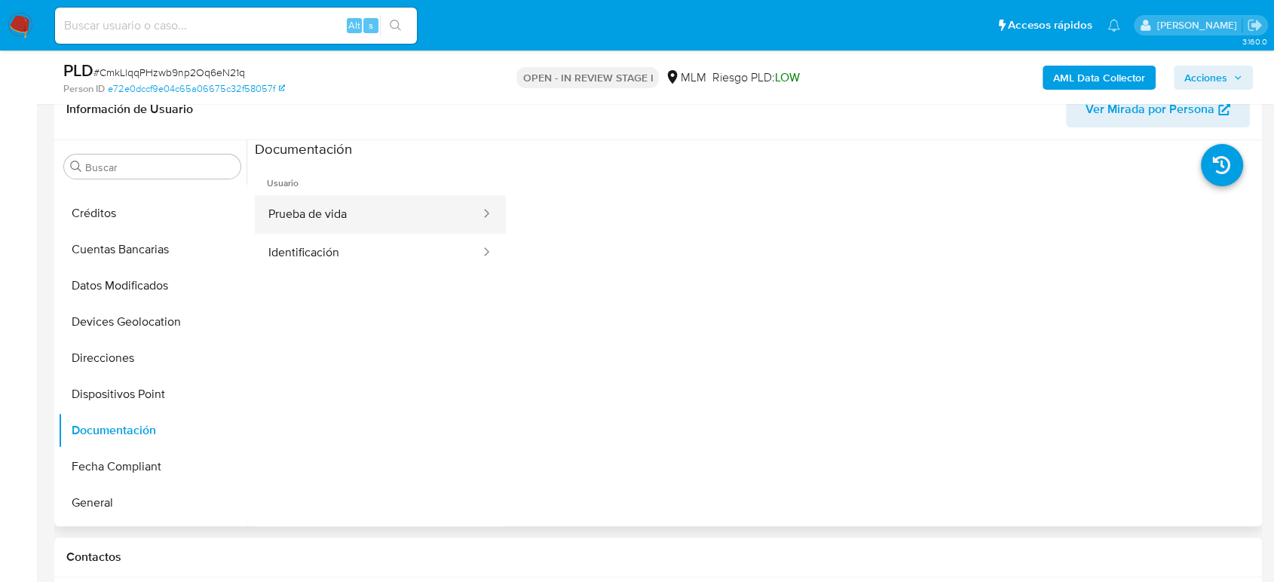
click at [360, 216] on button "Prueba de vida" at bounding box center [368, 214] width 227 height 38
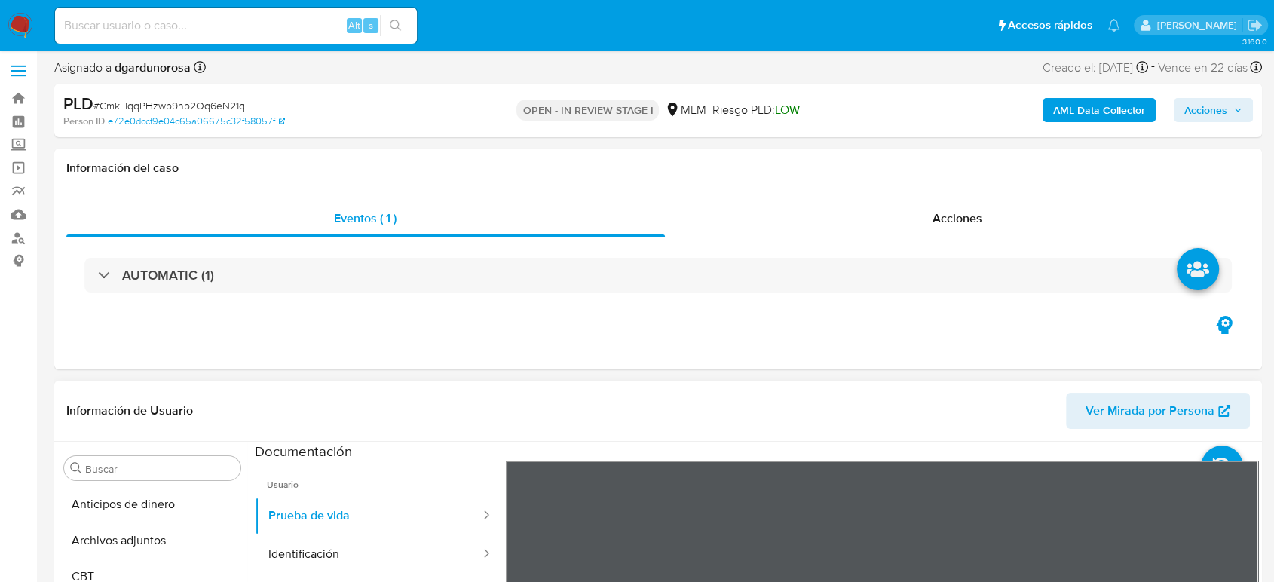
scroll to position [0, 0]
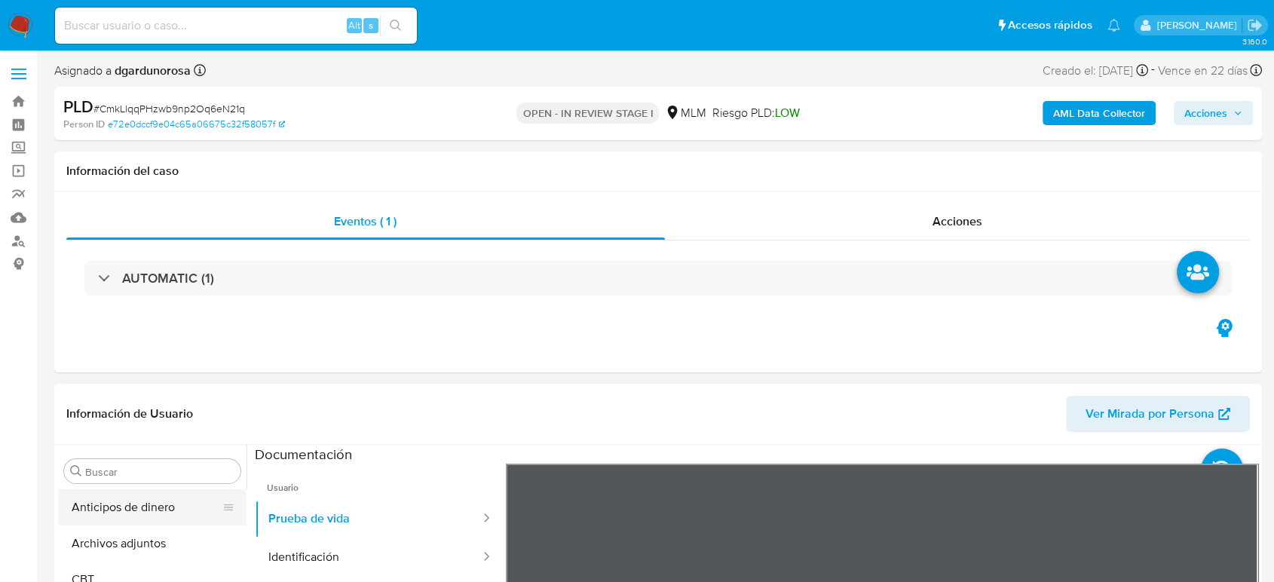
click at [121, 549] on button "Archivos adjuntos" at bounding box center [152, 543] width 188 height 36
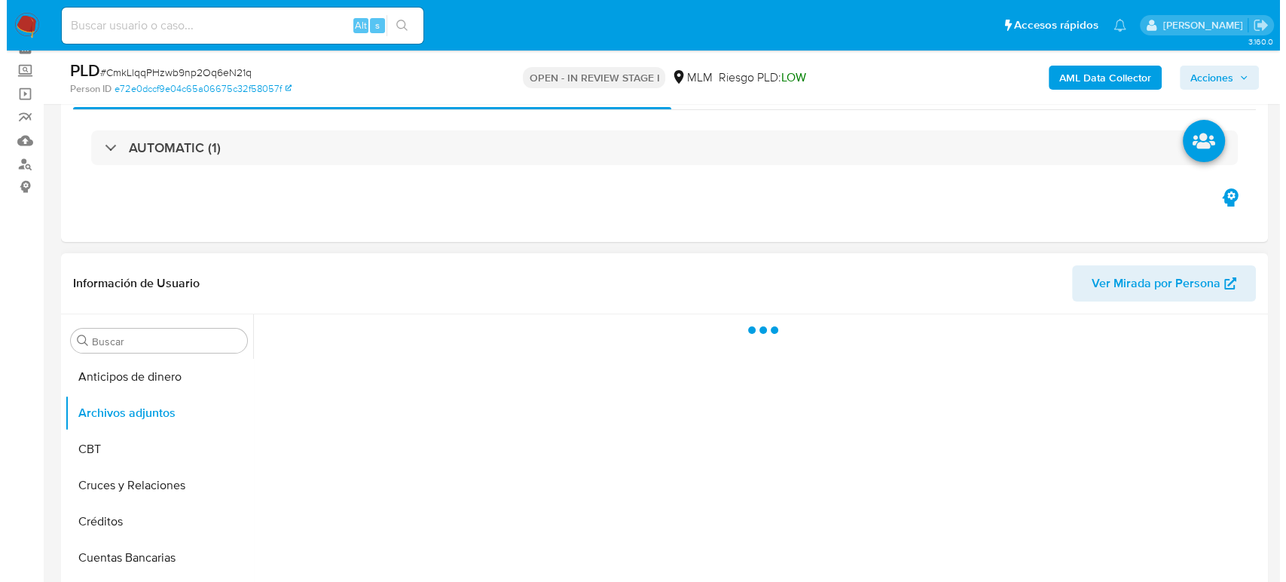
scroll to position [251, 0]
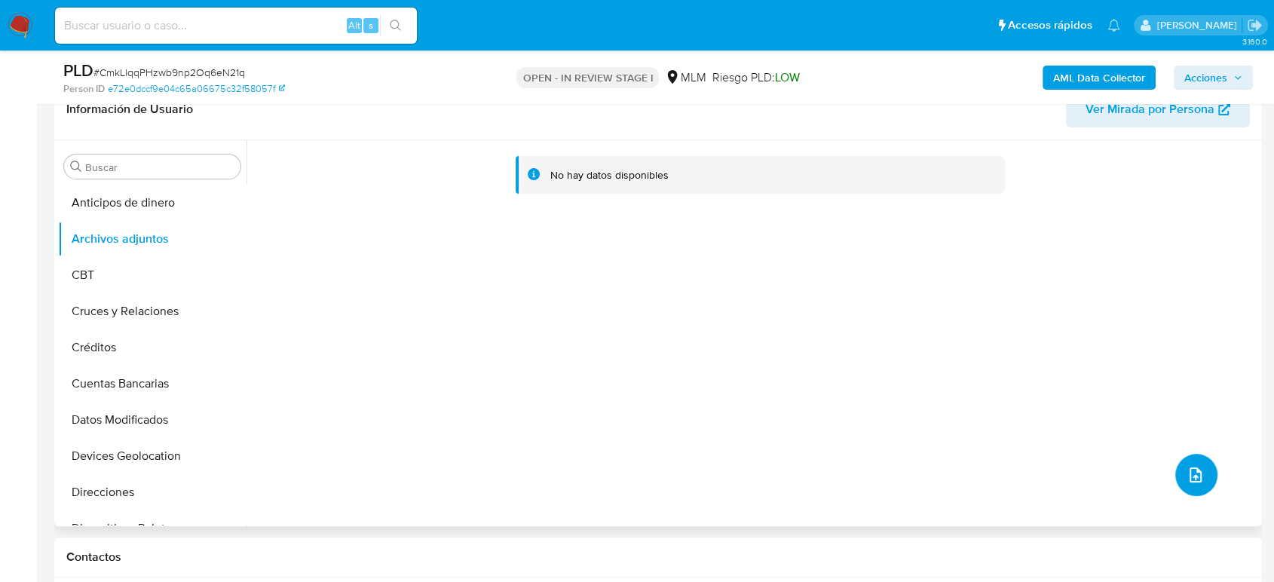
click at [1186, 478] on icon "upload-file" at bounding box center [1195, 475] width 18 height 18
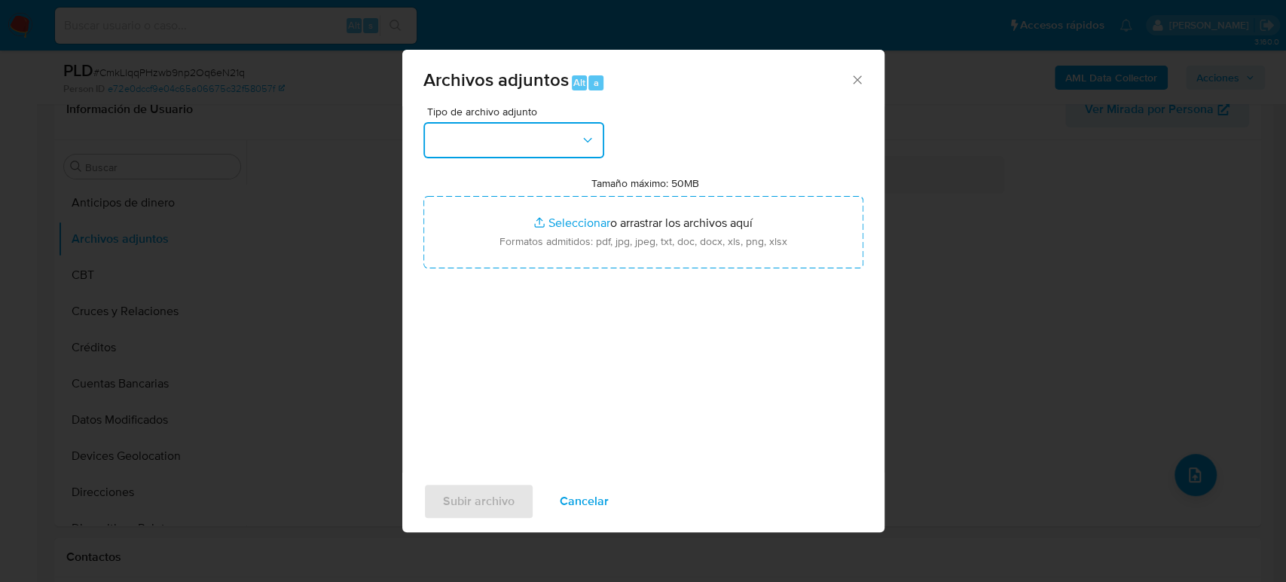
click at [540, 155] on button "button" at bounding box center [514, 140] width 181 height 36
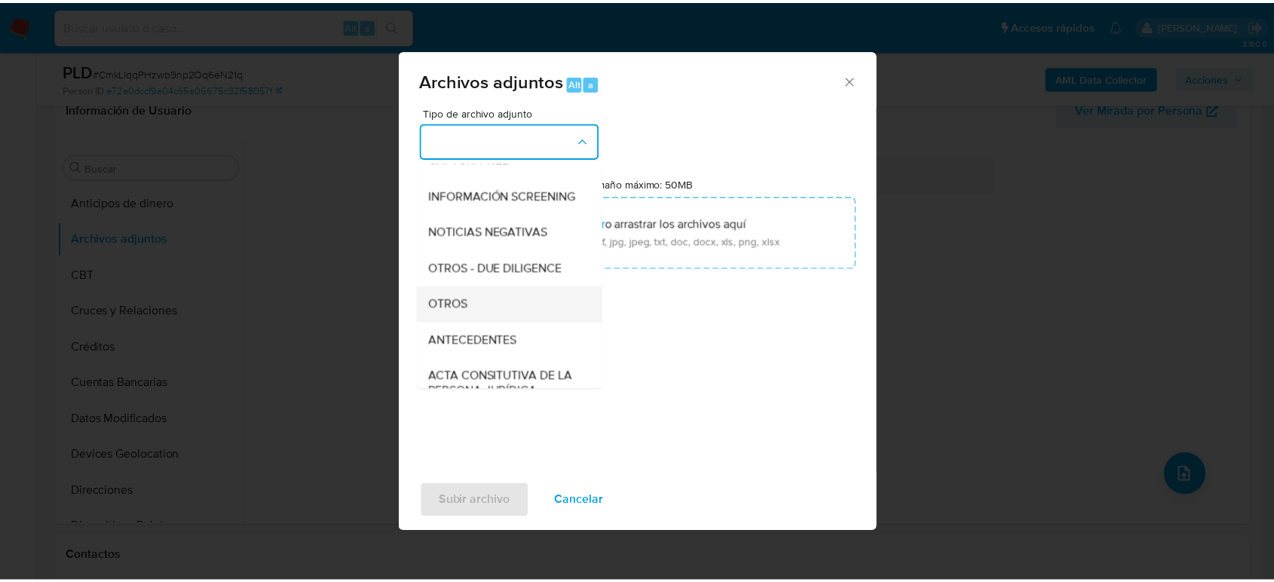
scroll to position [167, 0]
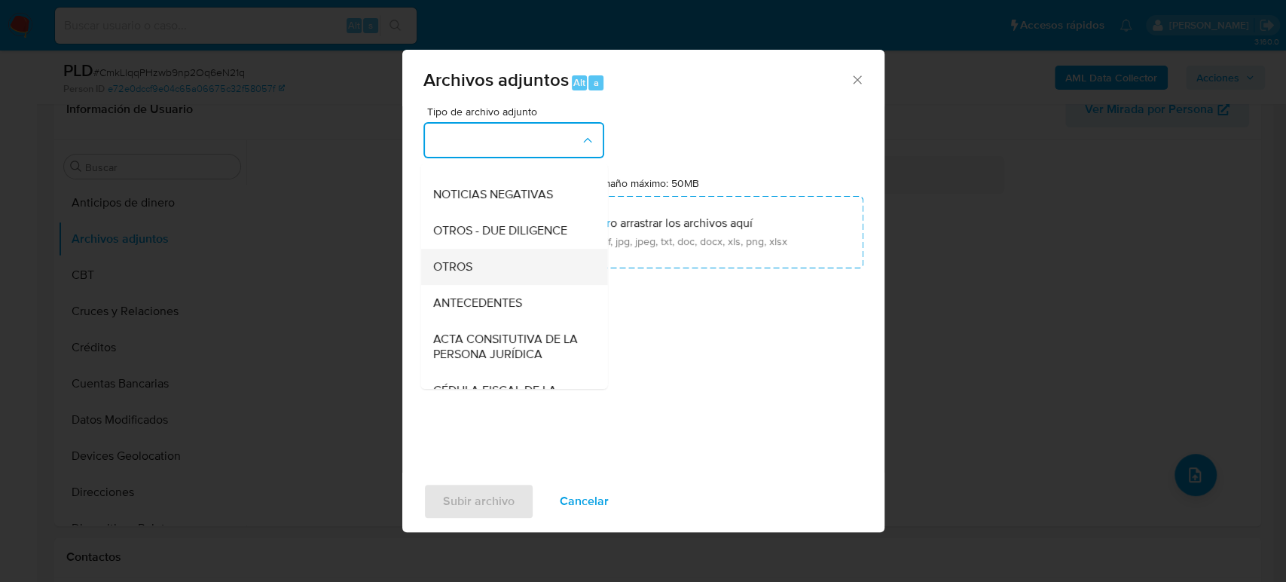
click at [473, 285] on div "OTROS" at bounding box center [510, 267] width 154 height 36
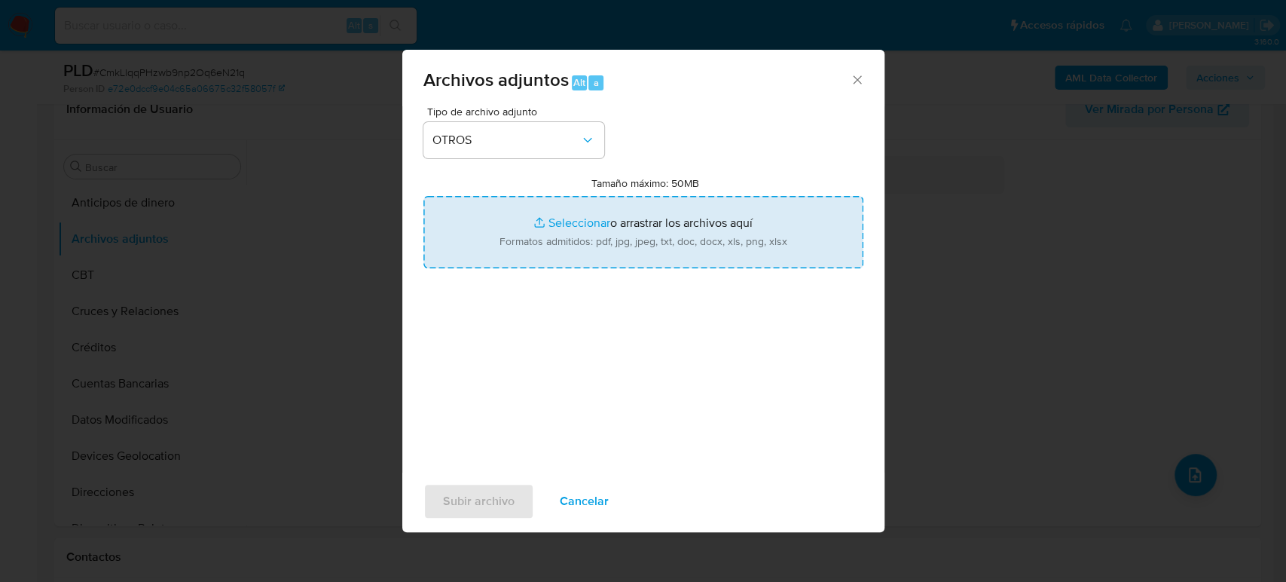
type input "C:\fakepath\2454661450_Eduardo Castro_Agosto2025.pdf"
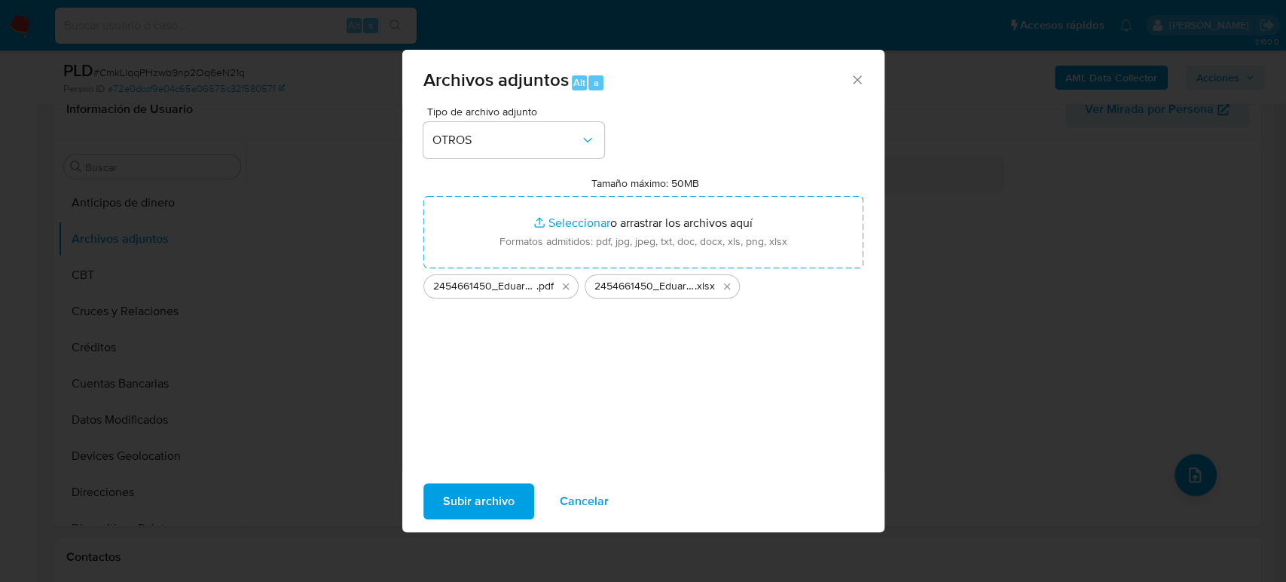
click at [512, 493] on span "Subir archivo" at bounding box center [479, 501] width 72 height 33
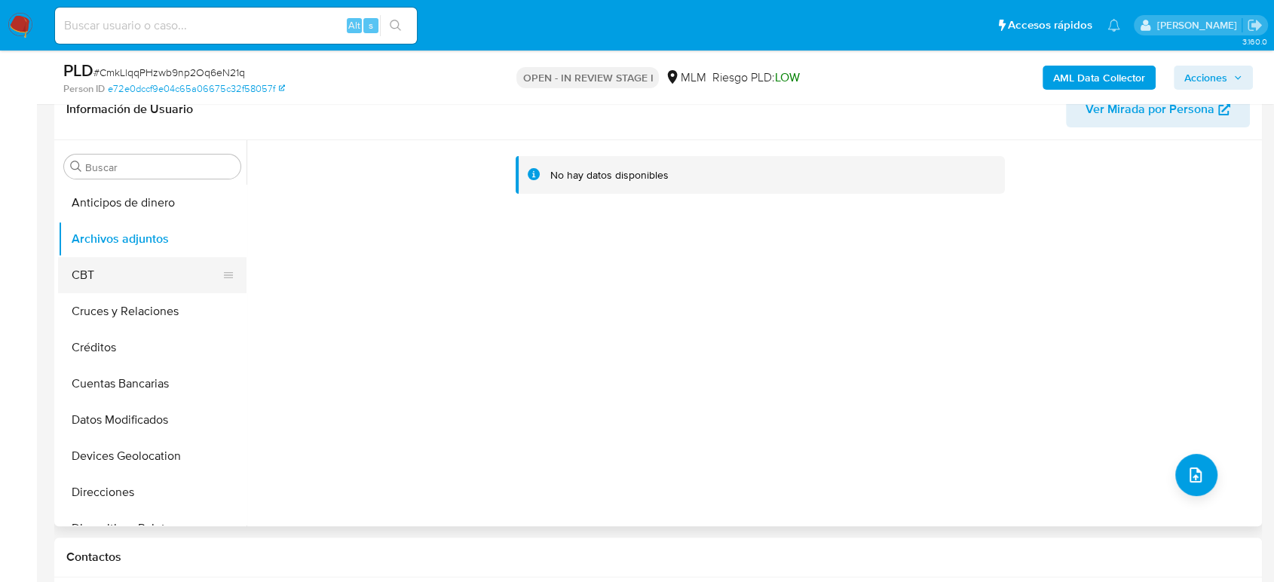
click at [151, 263] on button "CBT" at bounding box center [146, 275] width 176 height 36
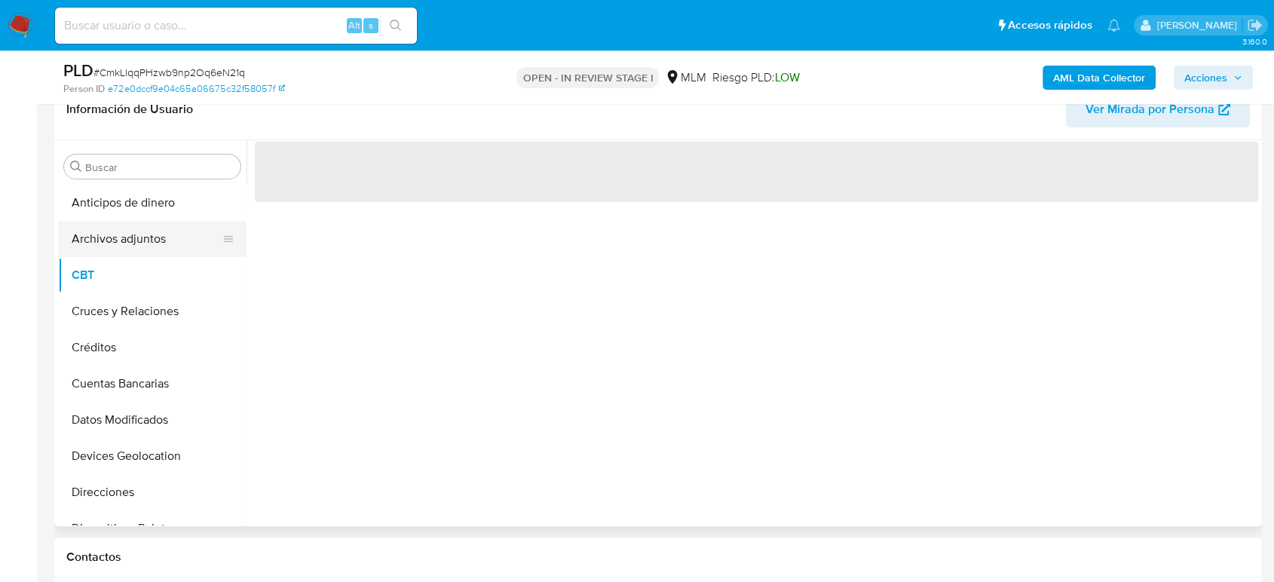
click at [157, 247] on button "Archivos adjuntos" at bounding box center [146, 239] width 176 height 36
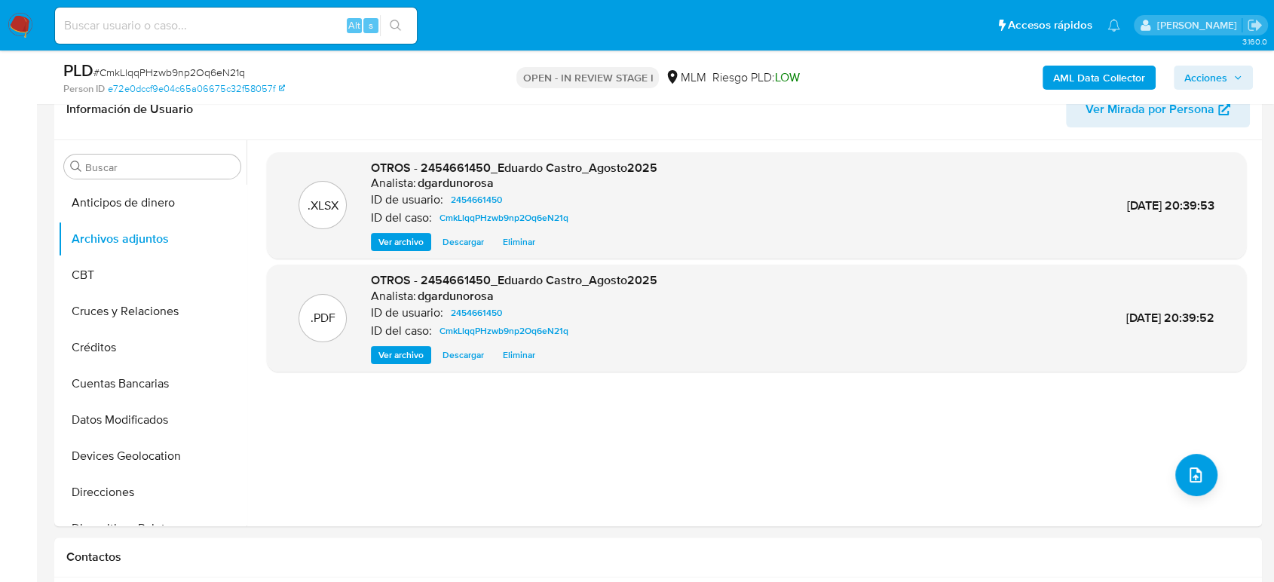
drag, startPoint x: 1240, startPoint y: 77, endPoint x: 1234, endPoint y: 90, distance: 14.5
click at [1240, 77] on icon "button" at bounding box center [1237, 77] width 9 height 9
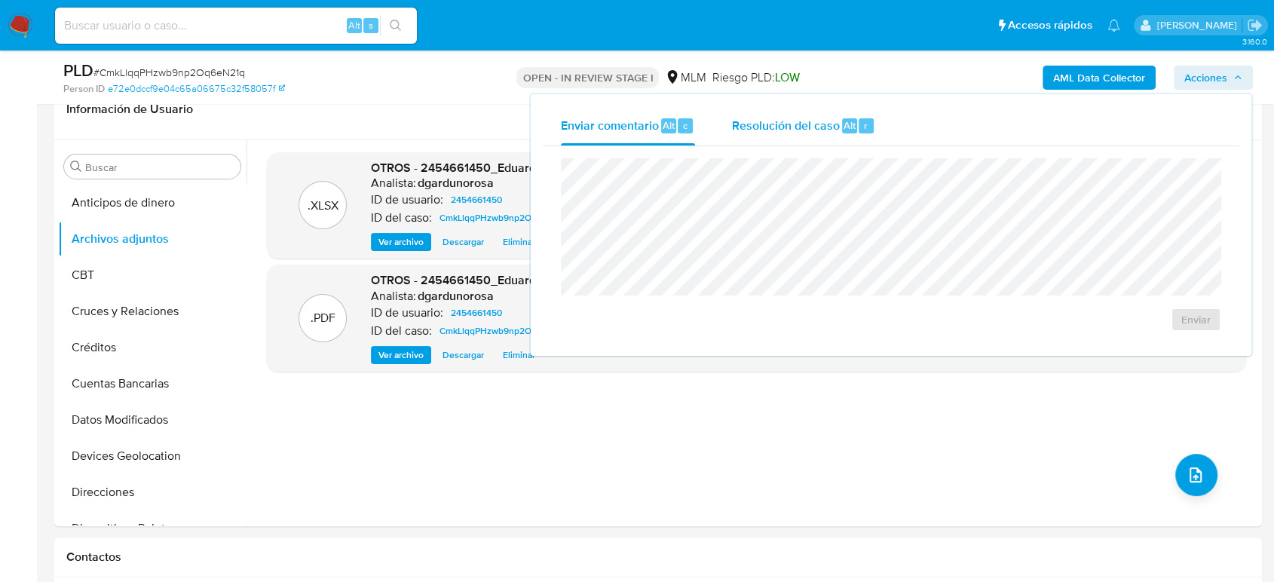
click at [827, 128] on span "Resolución del caso" at bounding box center [785, 124] width 108 height 17
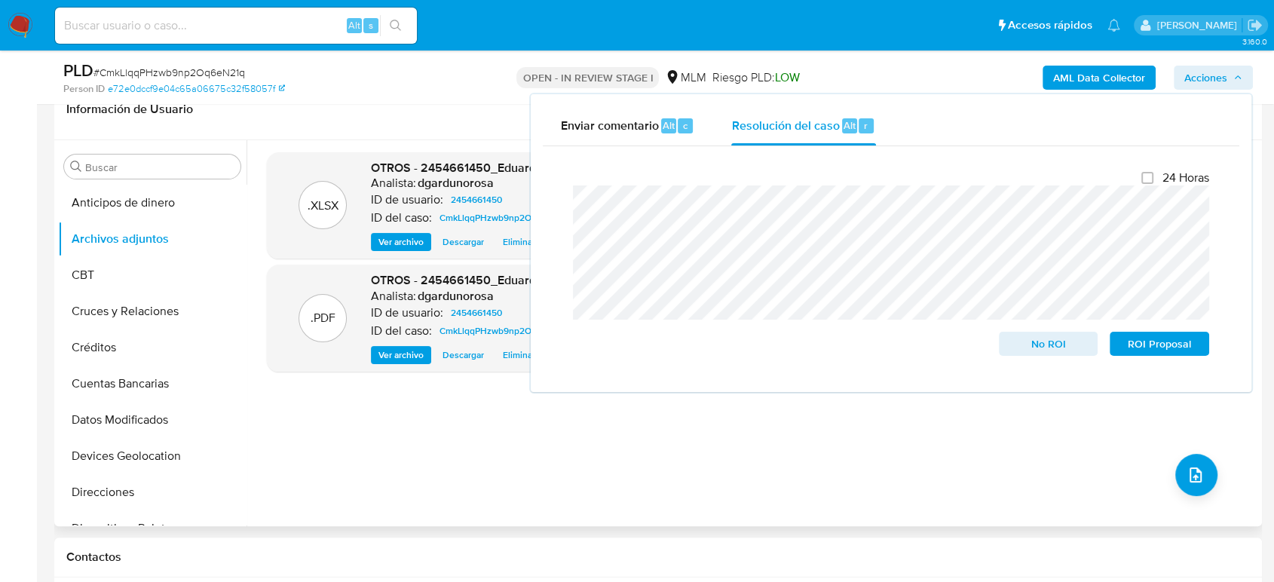
click at [366, 473] on div ".XLSX OTROS - 2454661450_Eduardo Castro_Agosto2025 Analista: dgardunorosa ID de…" at bounding box center [756, 333] width 979 height 362
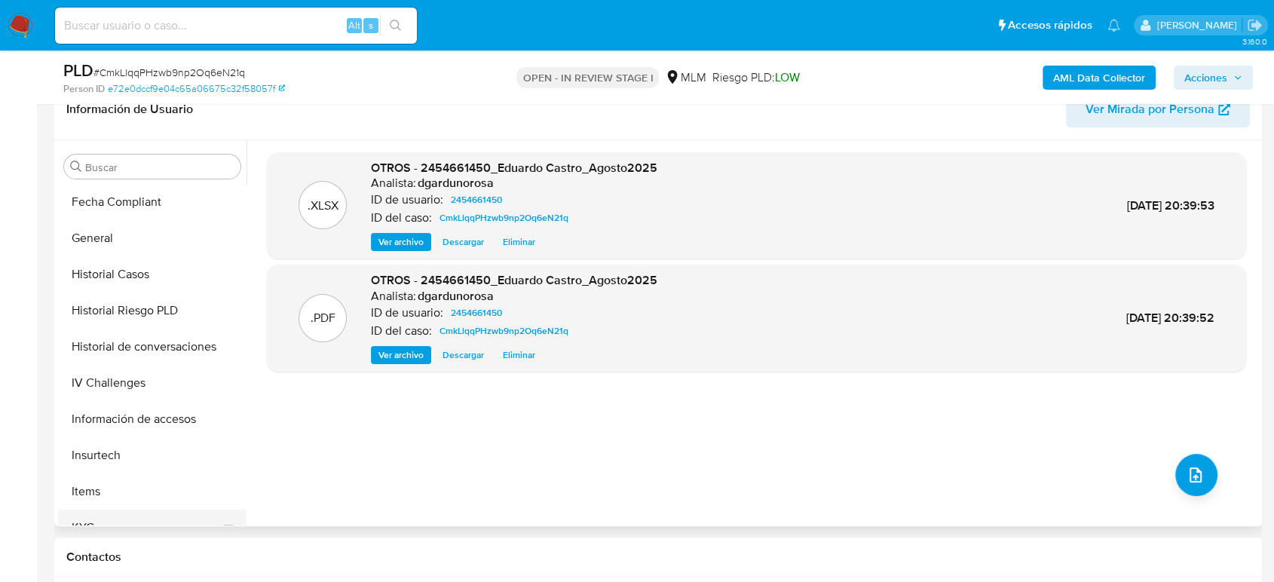
scroll to position [502, 0]
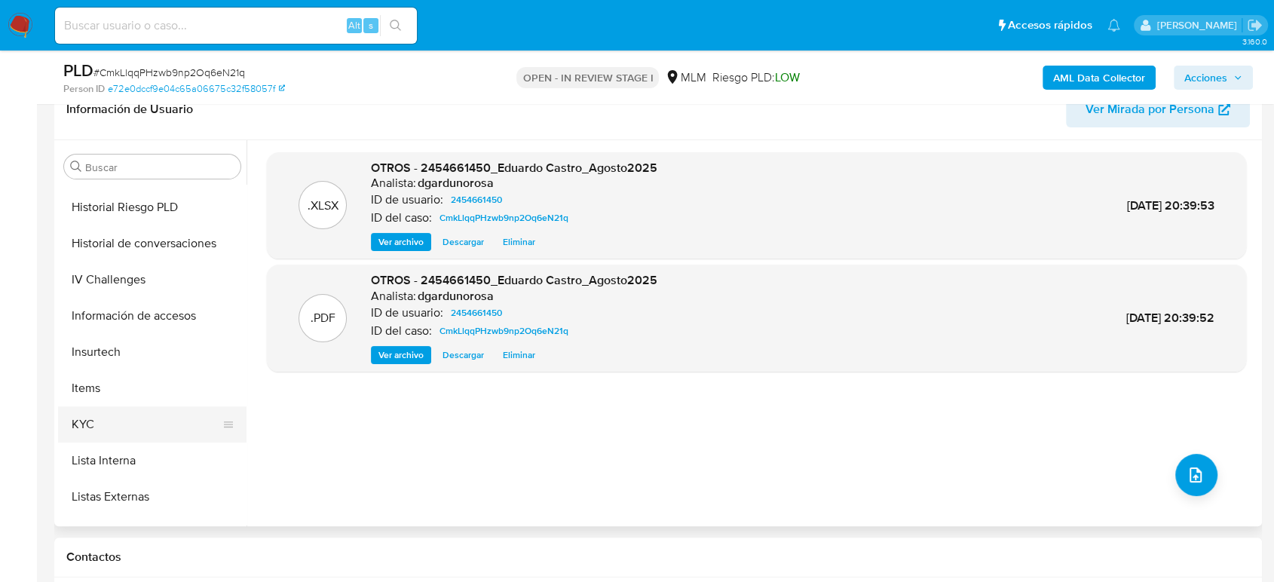
click at [97, 416] on button "KYC" at bounding box center [146, 424] width 176 height 36
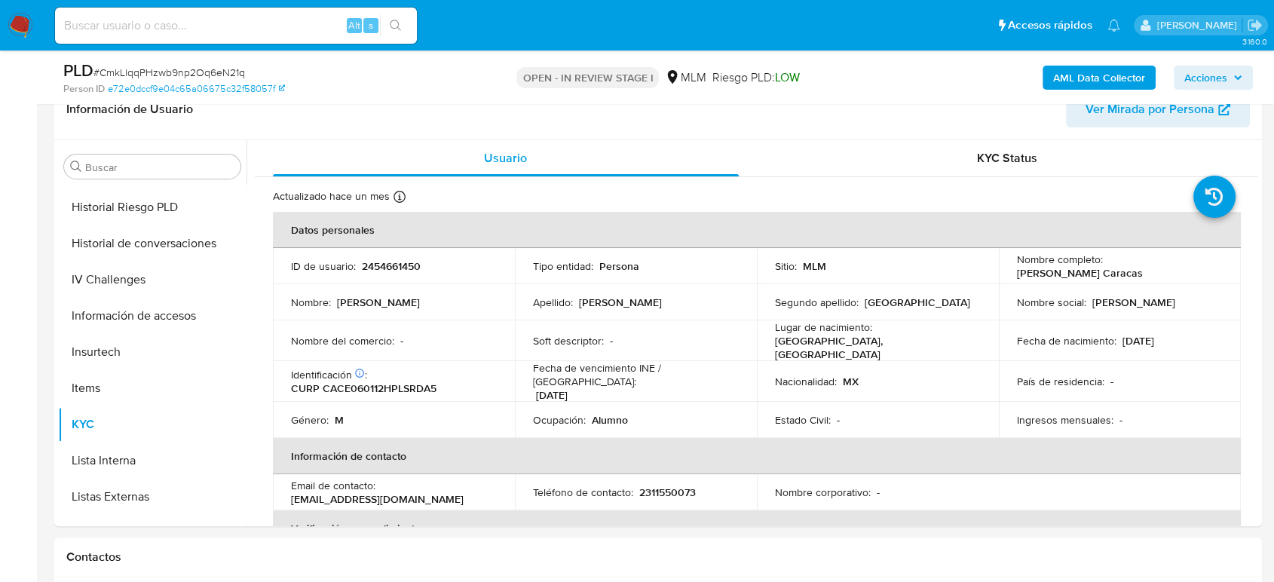
click at [1200, 77] on span "Acciones" at bounding box center [1205, 78] width 43 height 24
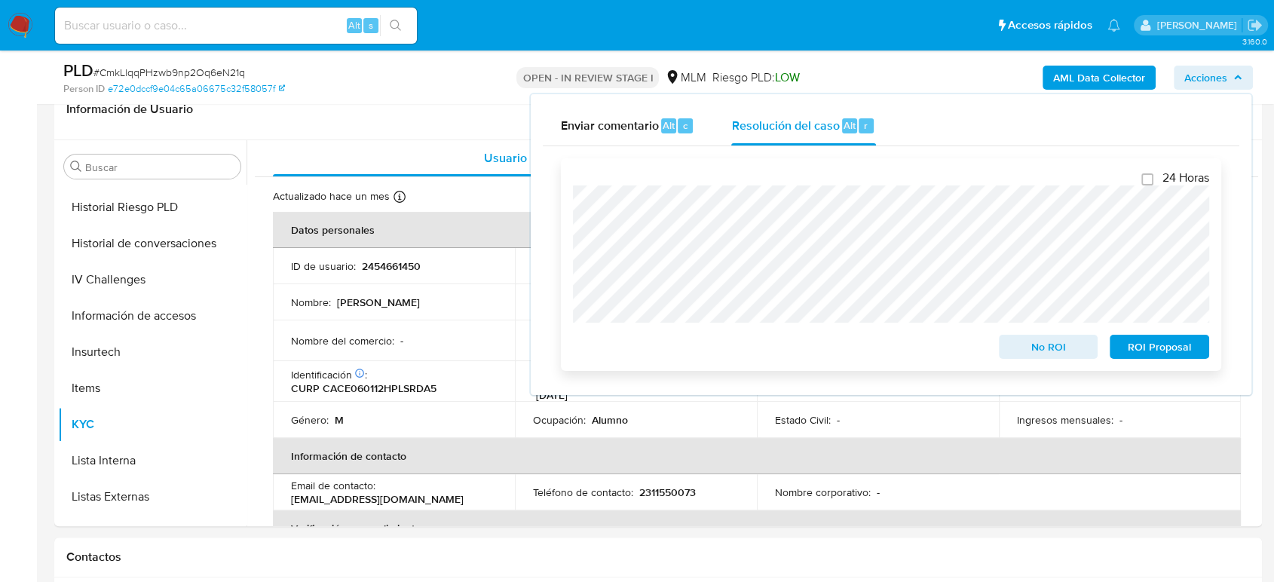
click at [1029, 347] on span "No ROI" at bounding box center [1048, 346] width 78 height 21
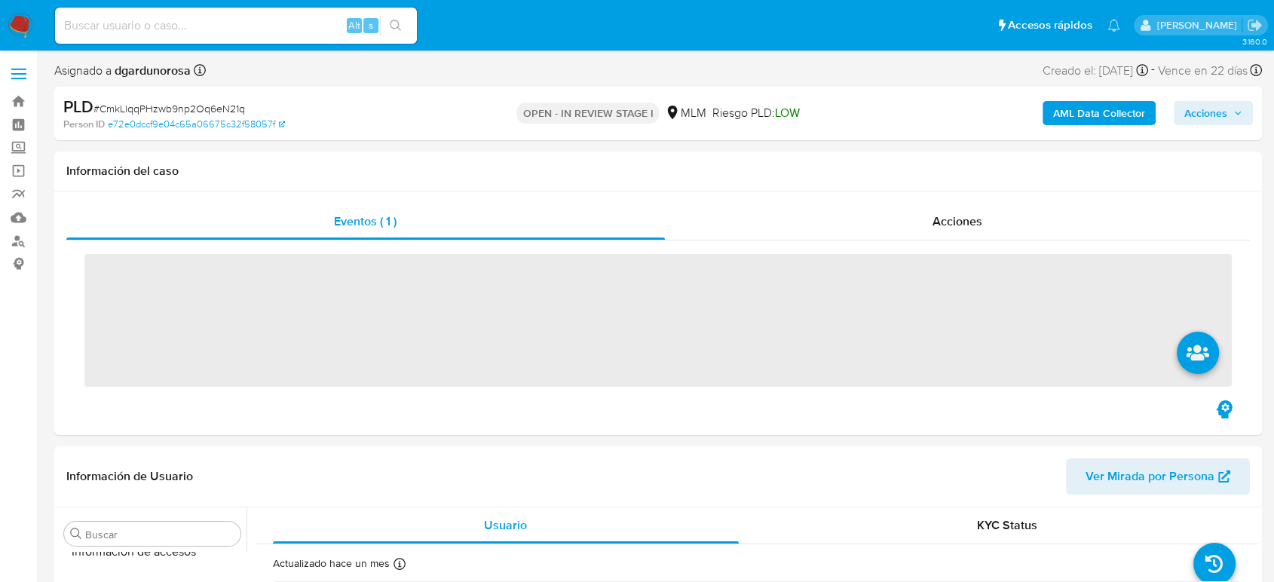
scroll to position [637, 0]
click at [171, 23] on input at bounding box center [236, 26] width 362 height 20
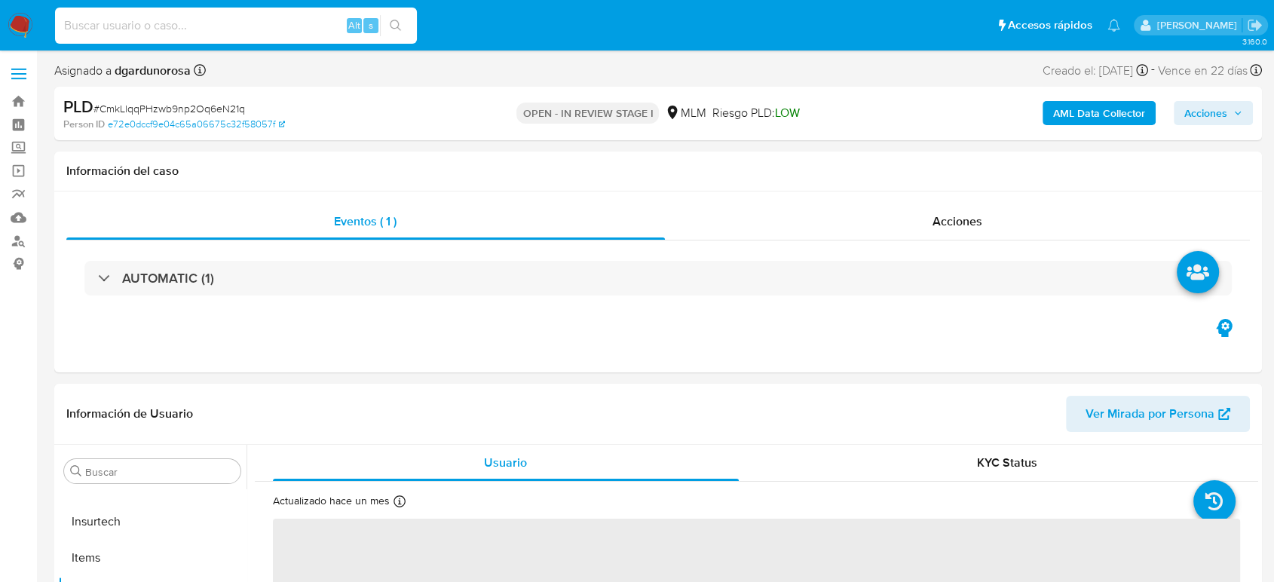
paste input "1019099625"
type input "1019099625"
select select "10"
type input "1019099625"
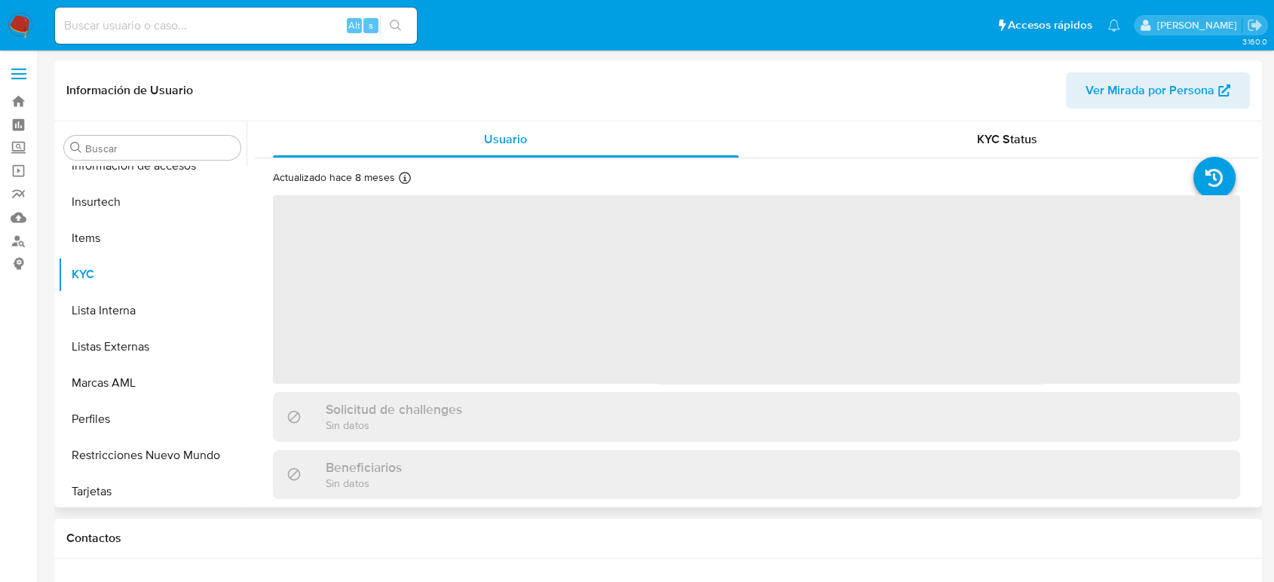
scroll to position [637, 0]
select select "10"
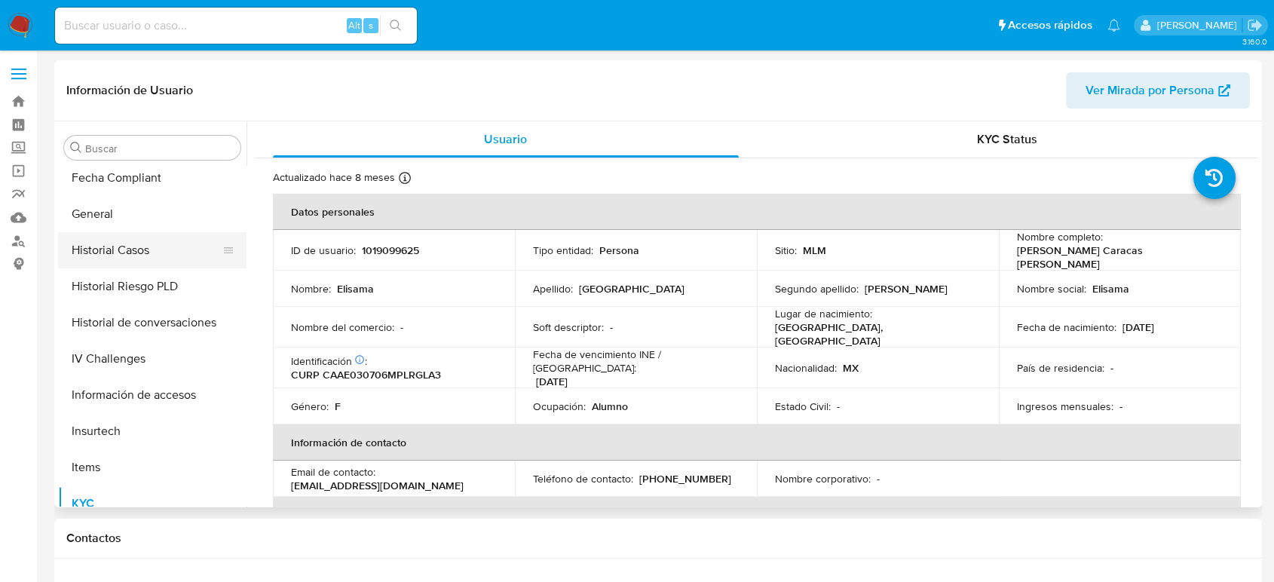
scroll to position [386, 0]
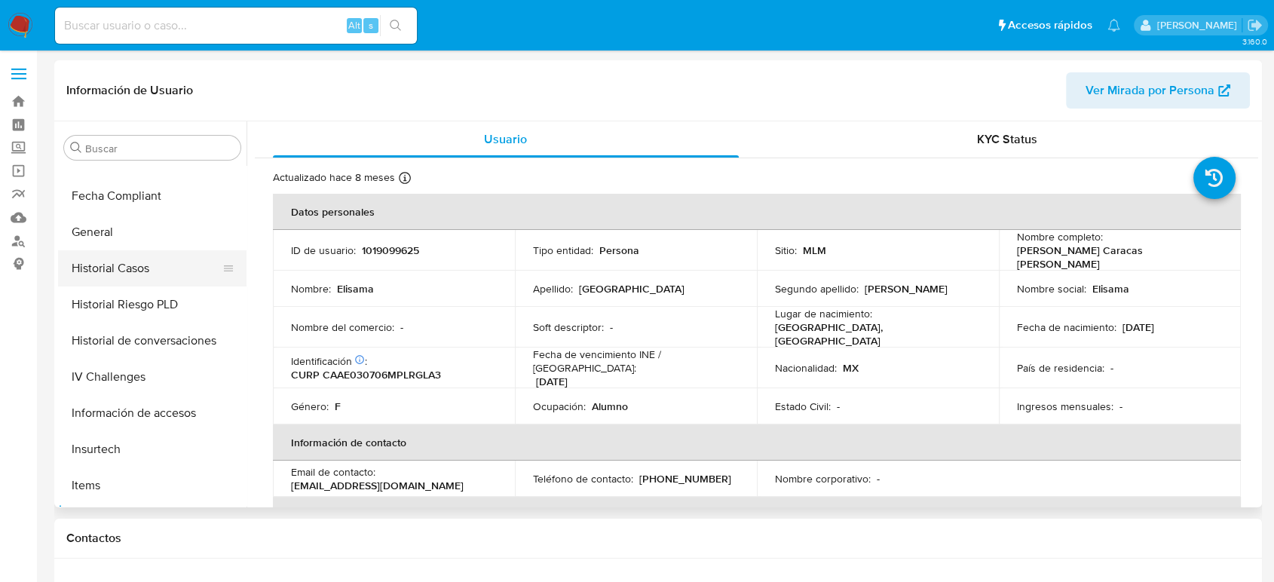
click at [123, 256] on button "Historial Casos" at bounding box center [146, 268] width 176 height 36
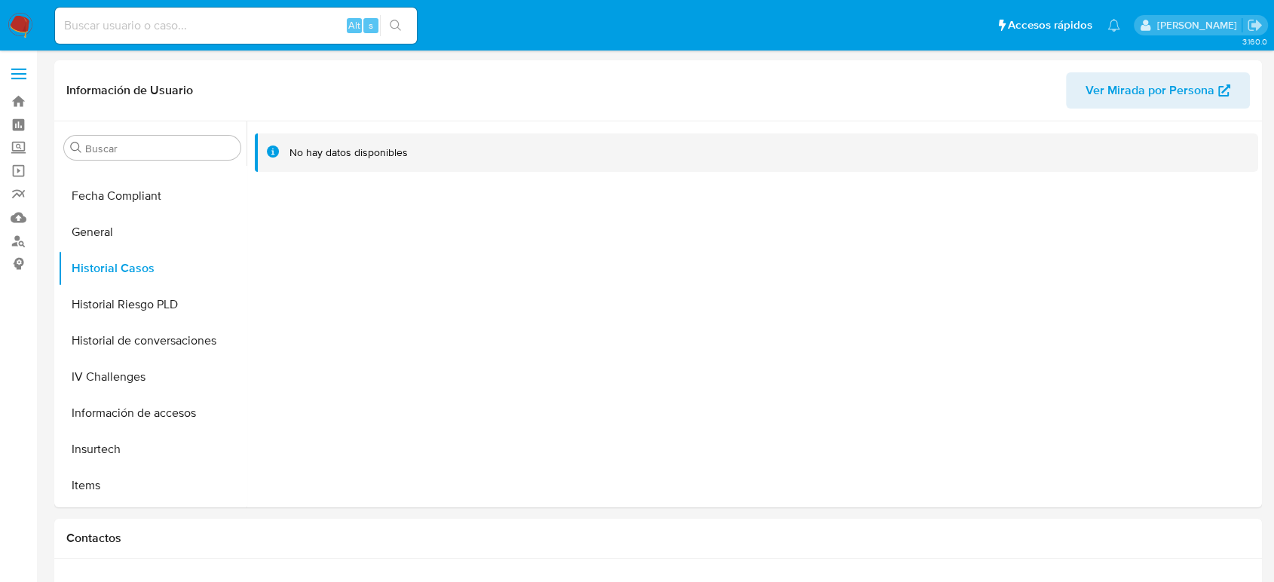
click at [268, 22] on input at bounding box center [236, 26] width 362 height 20
paste input "2024949728"
type input "2024949728"
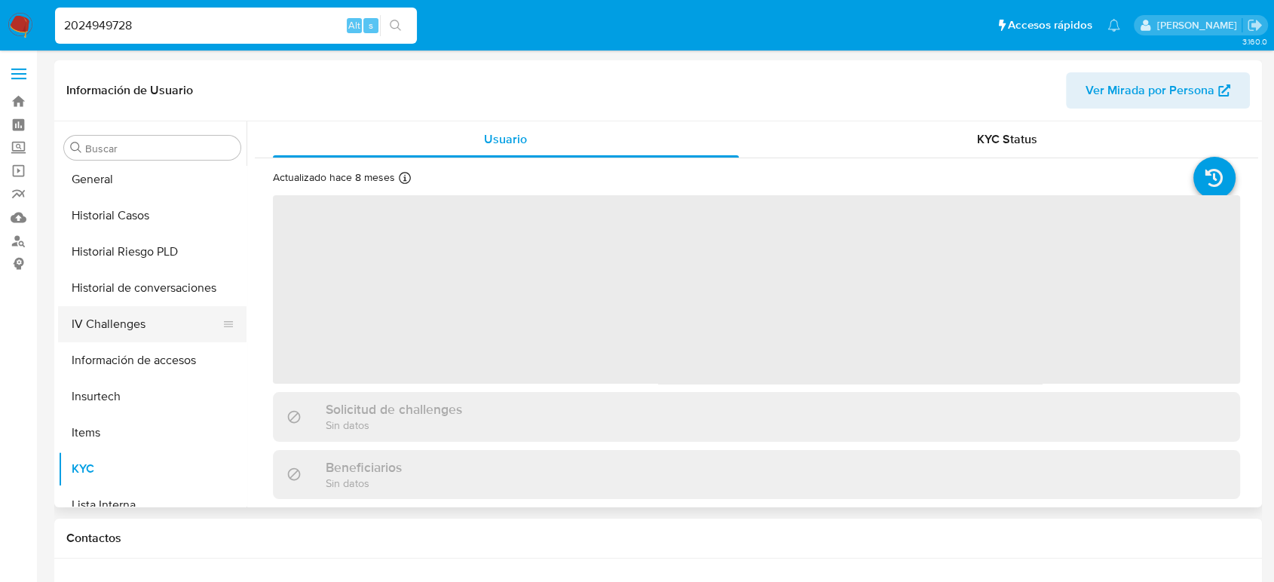
select select "10"
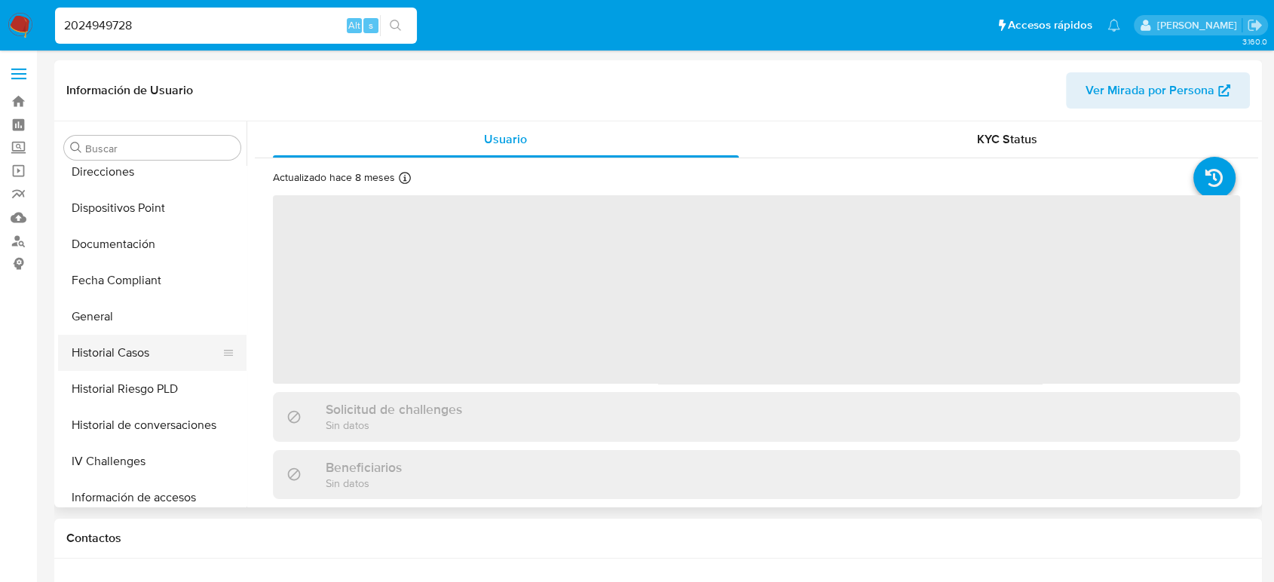
click at [126, 345] on button "Historial Casos" at bounding box center [146, 353] width 176 height 36
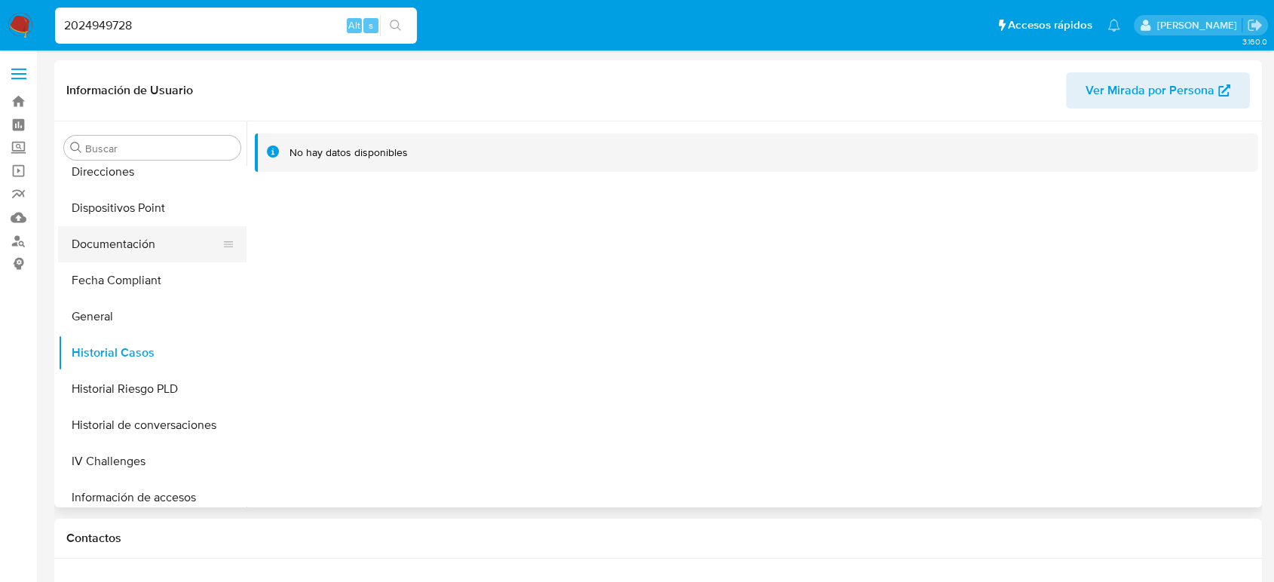
click at [166, 252] on button "Documentación" at bounding box center [146, 244] width 176 height 36
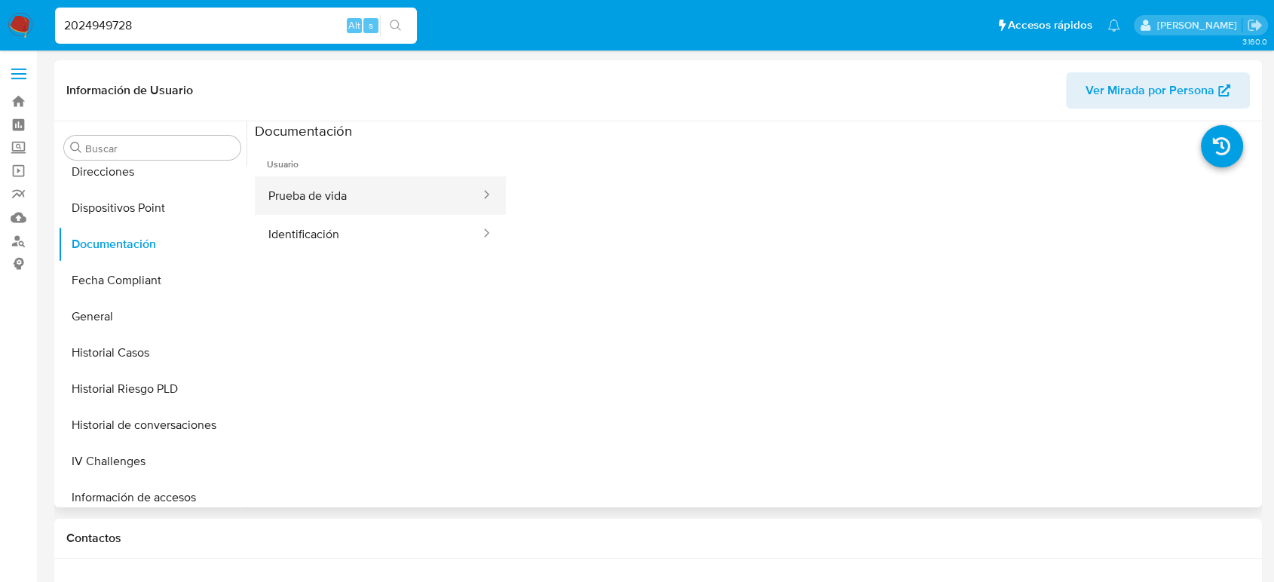
click at [356, 191] on button "Prueba de vida" at bounding box center [368, 195] width 227 height 38
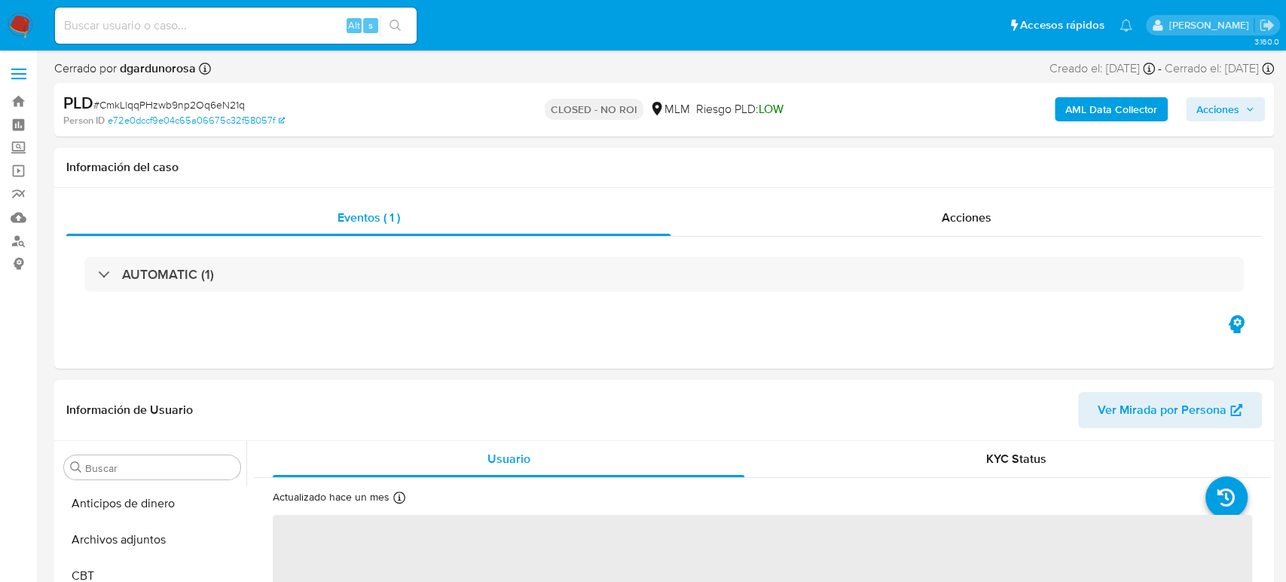
select select "10"
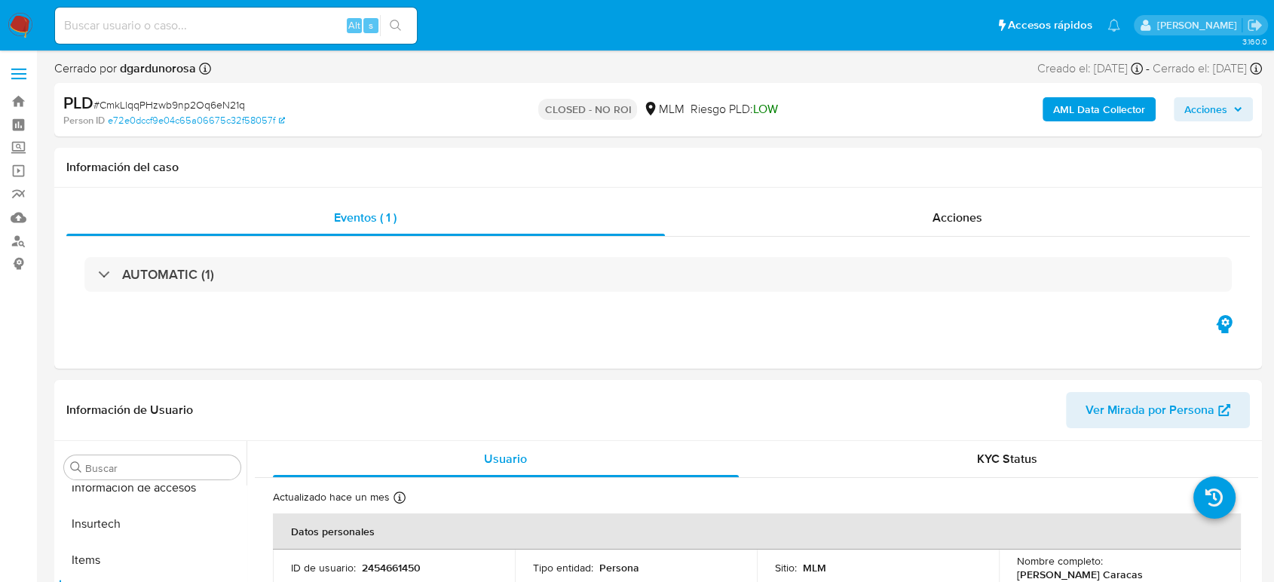
scroll to position [637, 0]
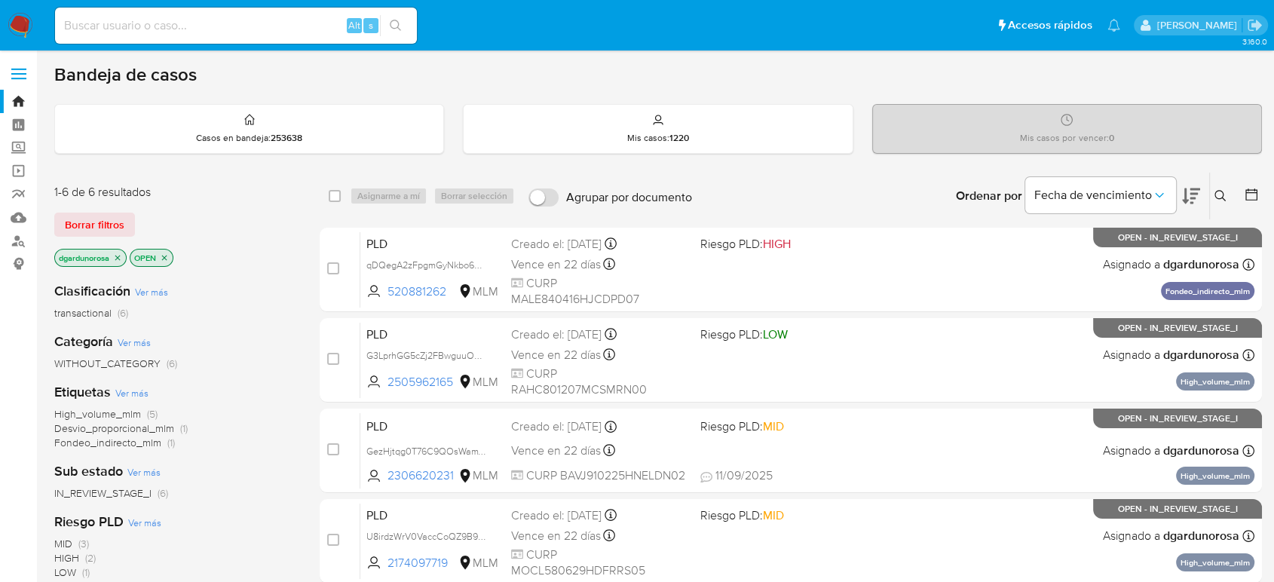
click at [1222, 197] on icon at bounding box center [1219, 195] width 11 height 11
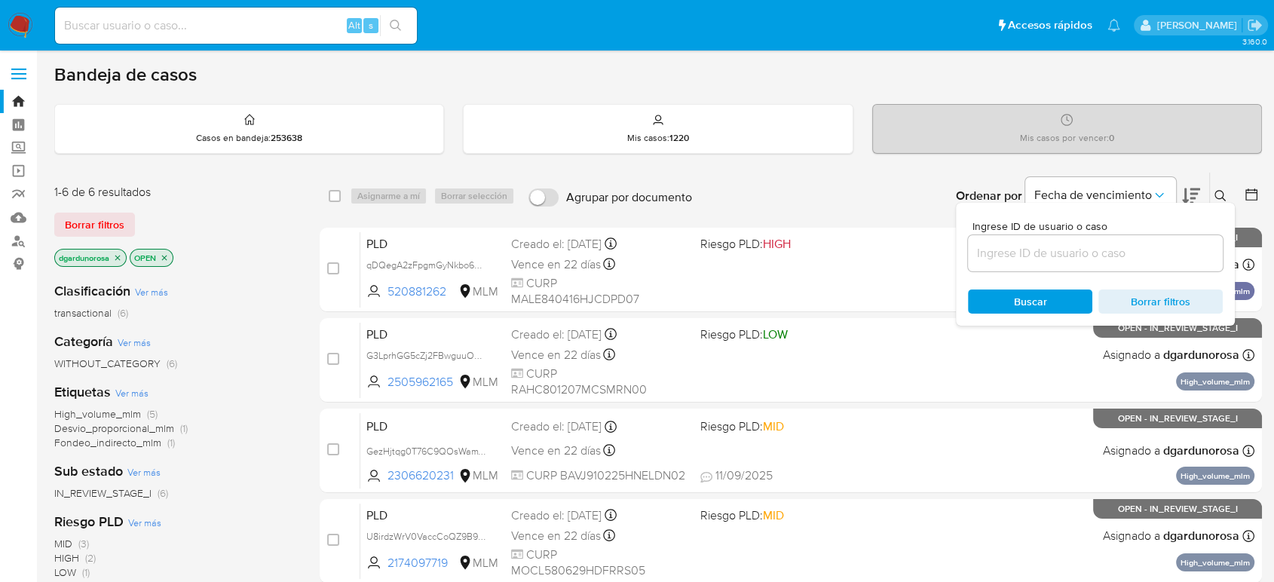
click at [1148, 245] on input at bounding box center [1095, 253] width 255 height 20
type input "2174097719"
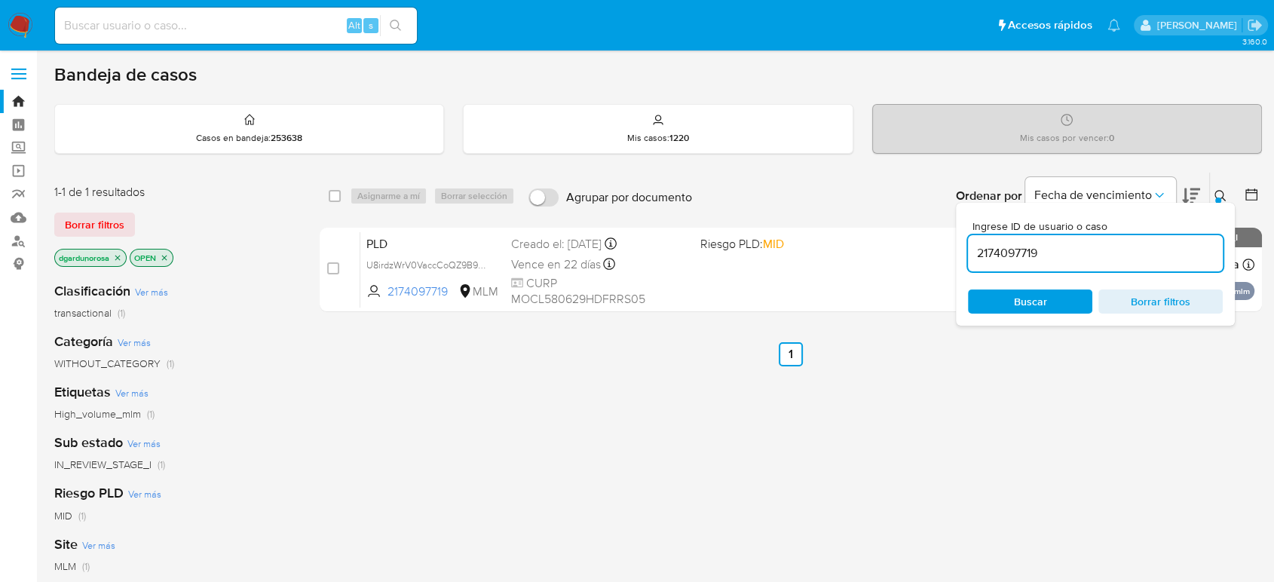
click at [1219, 198] on div at bounding box center [1218, 200] width 6 height 6
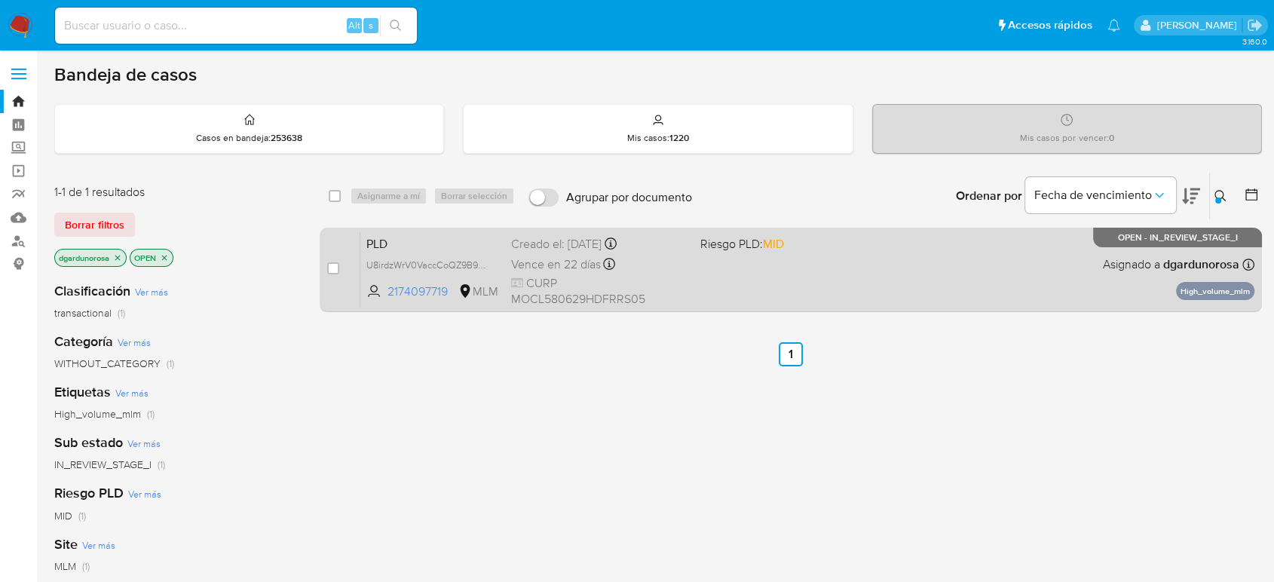
click at [933, 289] on div "PLD U8irdzWrV0VaccCoQZ9B9H2j 2174097719 MLM Riesgo PLD: MID Creado el: [DATE] C…" at bounding box center [807, 269] width 894 height 76
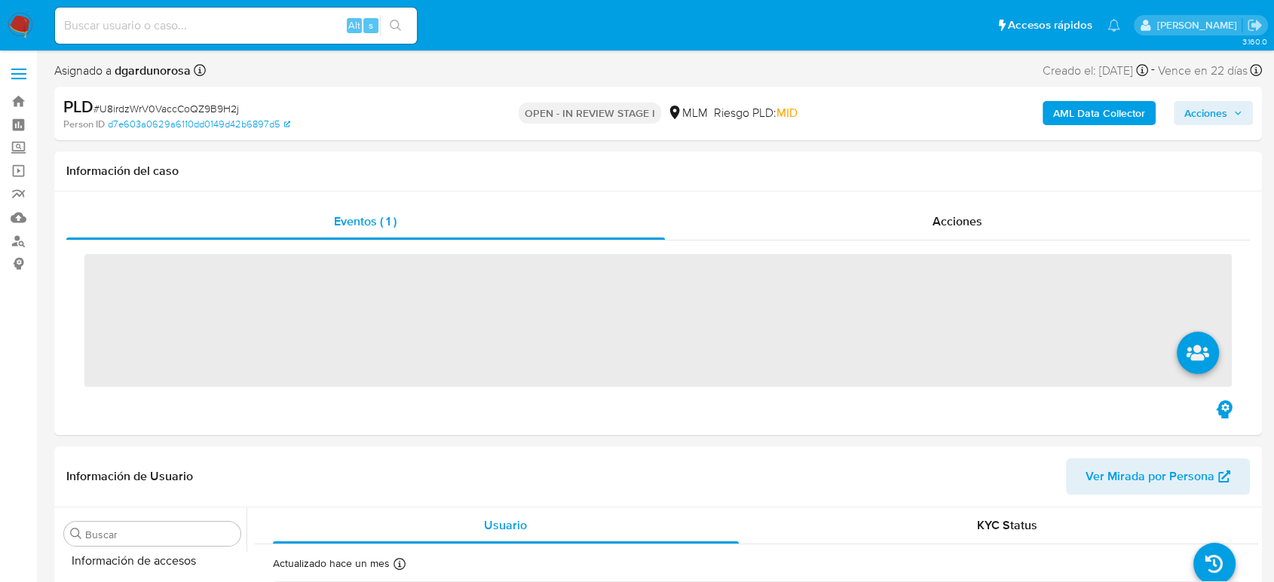
scroll to position [637, 0]
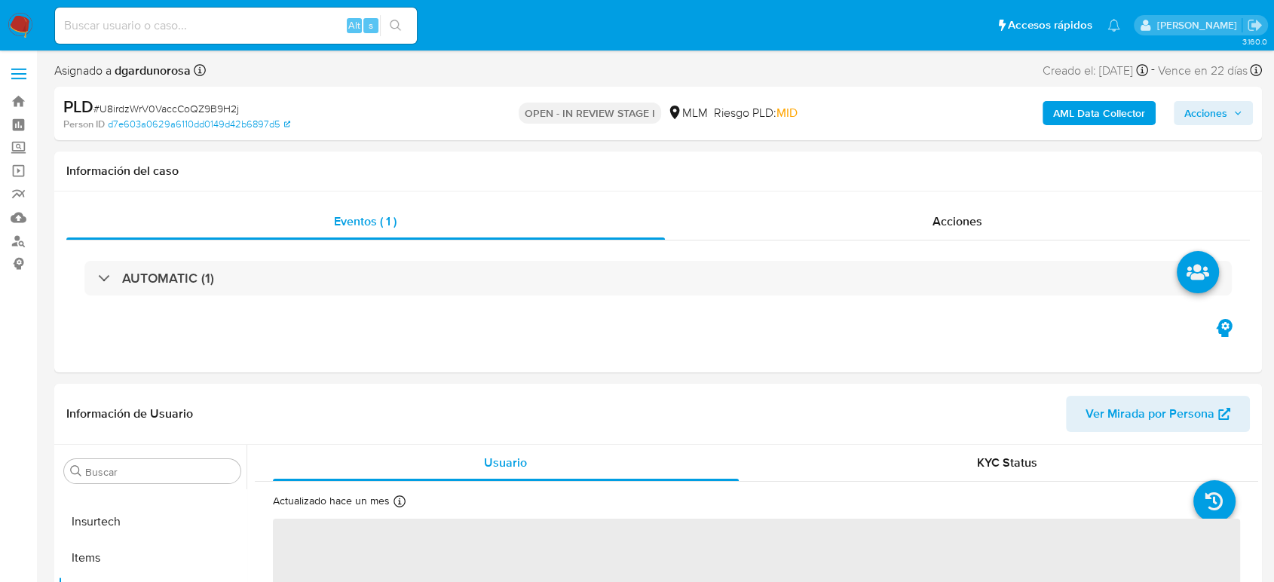
select select "10"
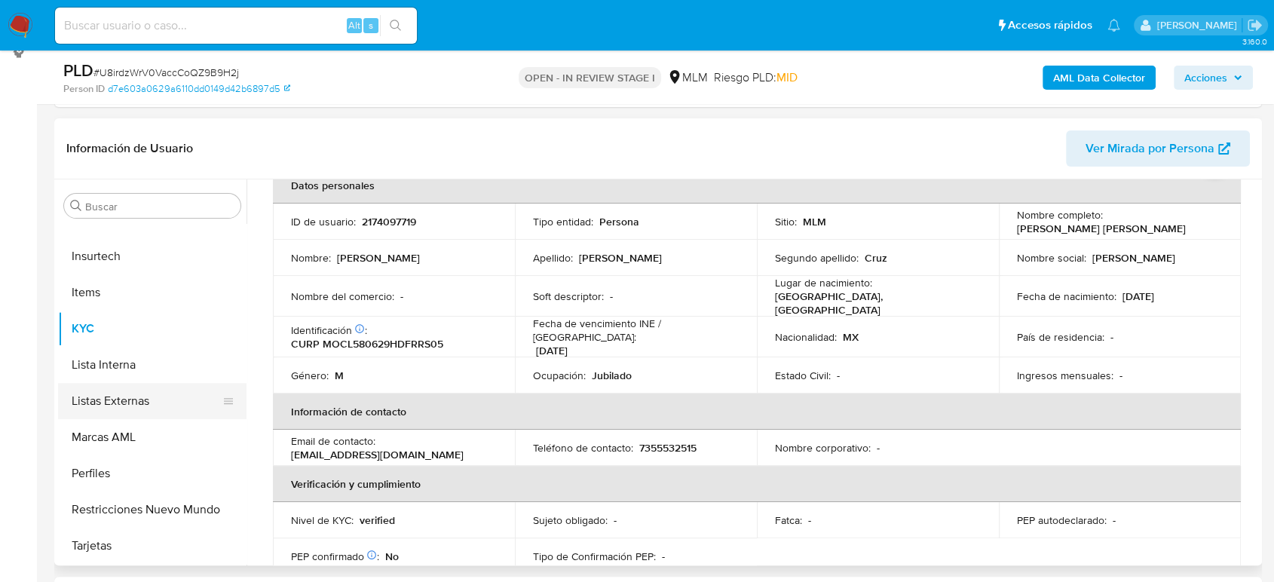
scroll to position [251, 0]
